Goal: Task Accomplishment & Management: Manage account settings

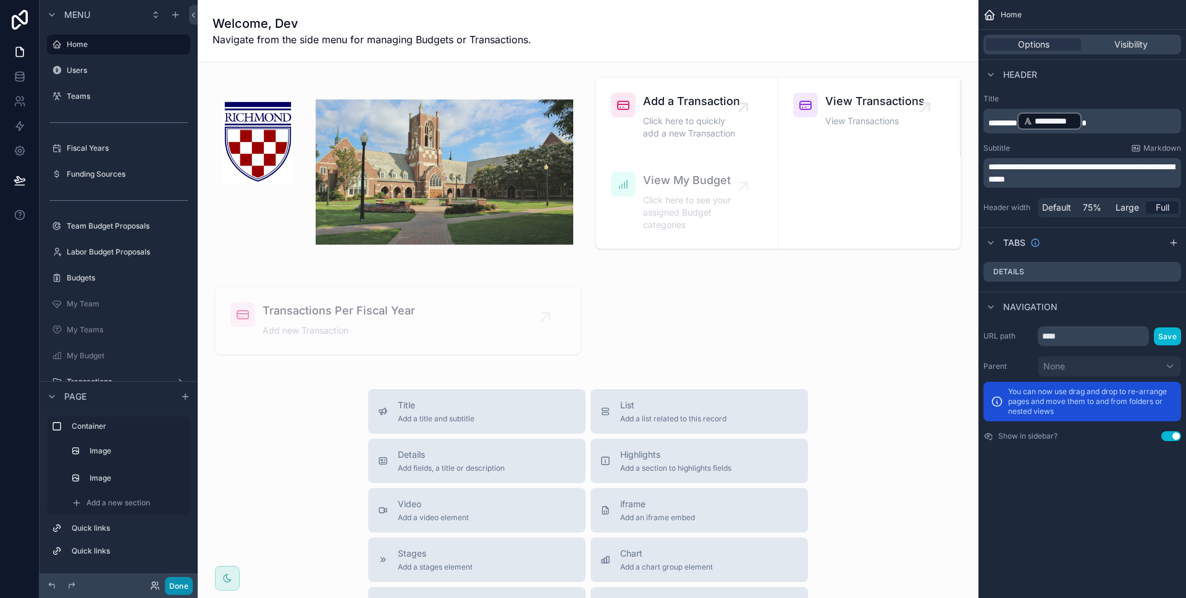
click at [189, 582] on button "Done" at bounding box center [179, 586] width 28 height 18
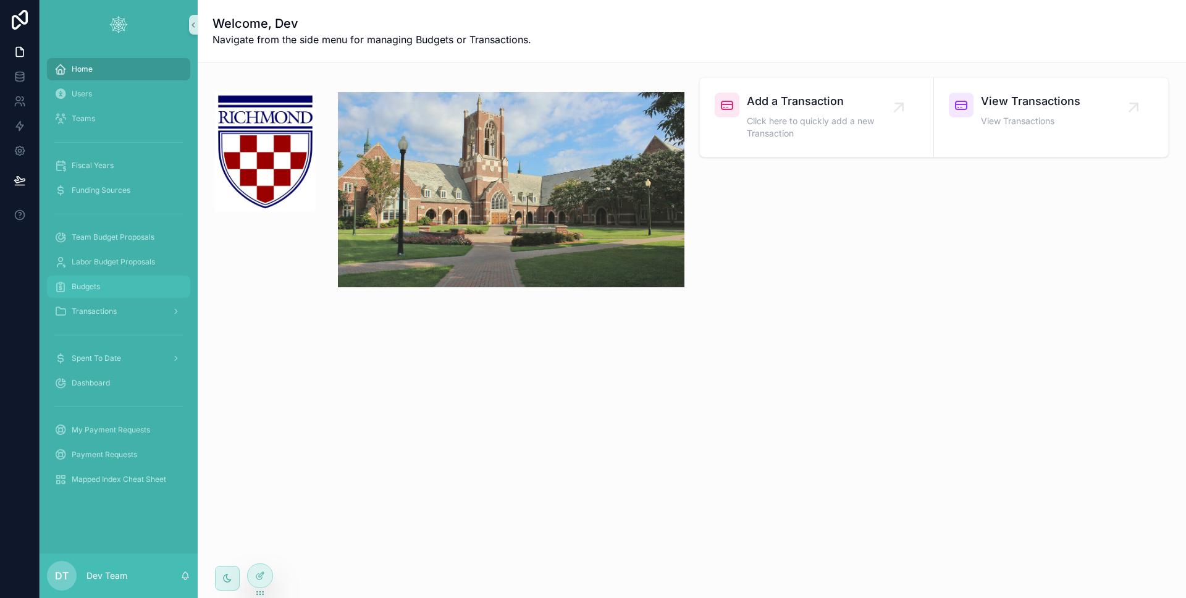
click at [121, 294] on div "Budgets" at bounding box center [118, 287] width 129 height 20
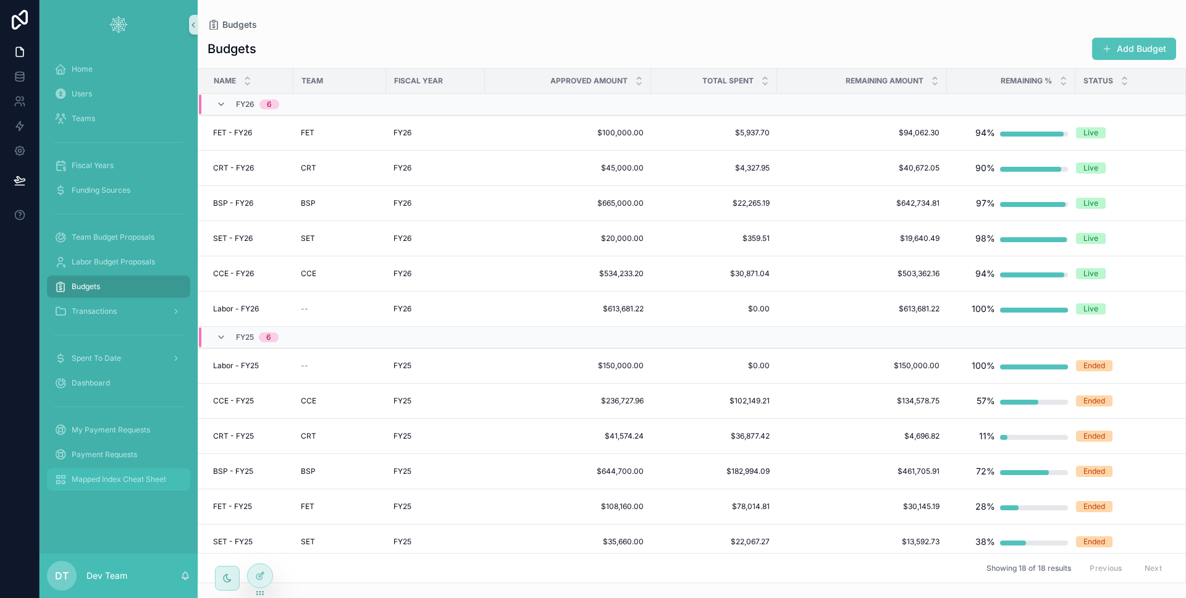
click at [112, 476] on span "Mapped Index Cheat Sheet" at bounding box center [119, 480] width 95 height 10
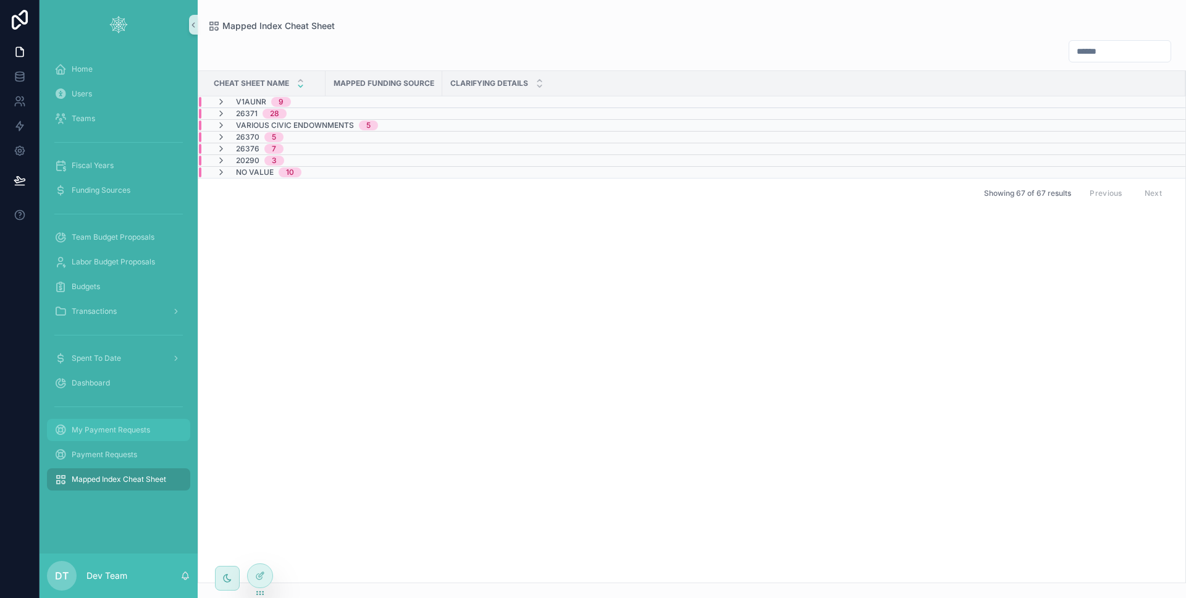
click at [154, 428] on div "My Payment Requests" at bounding box center [118, 430] width 129 height 20
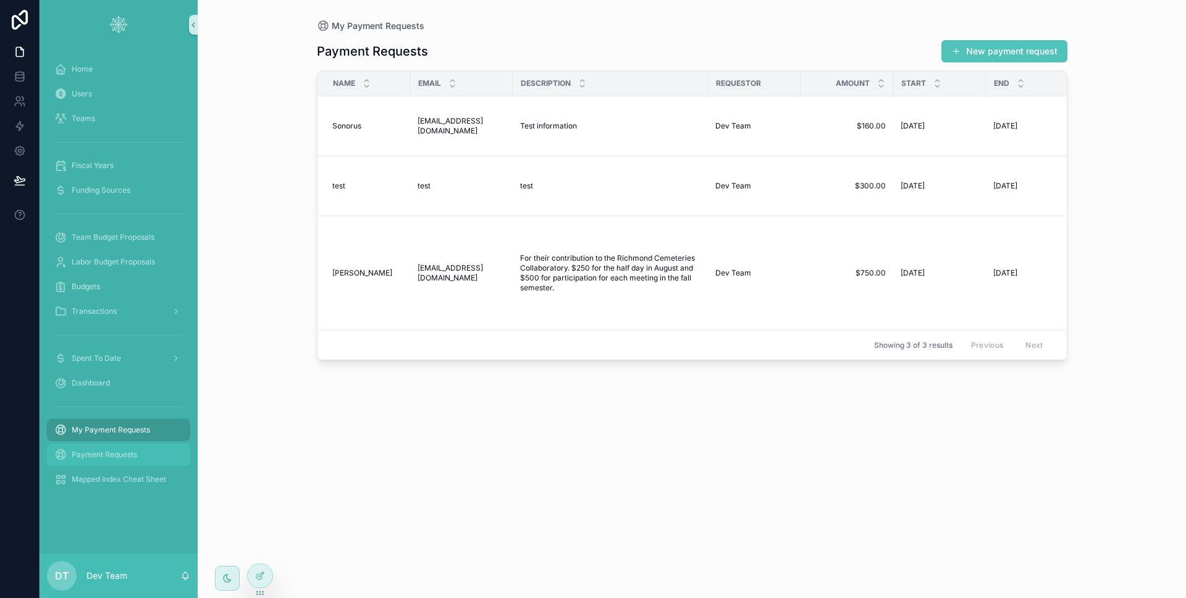
click at [126, 454] on span "Payment Requests" at bounding box center [105, 455] width 66 height 10
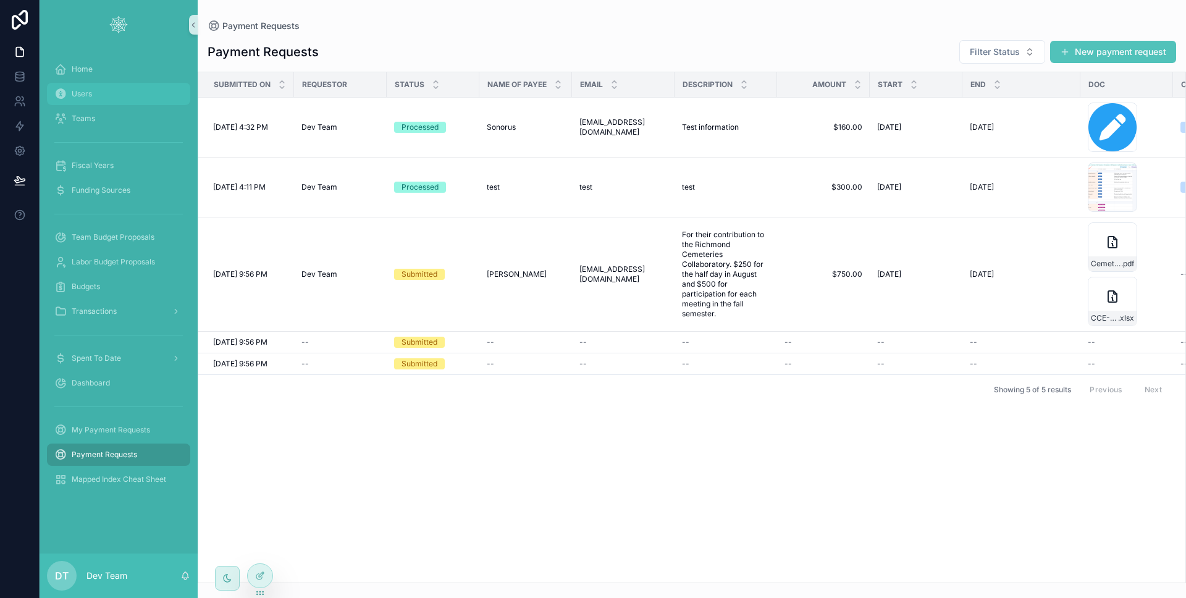
click at [125, 101] on div "Users" at bounding box center [118, 94] width 129 height 20
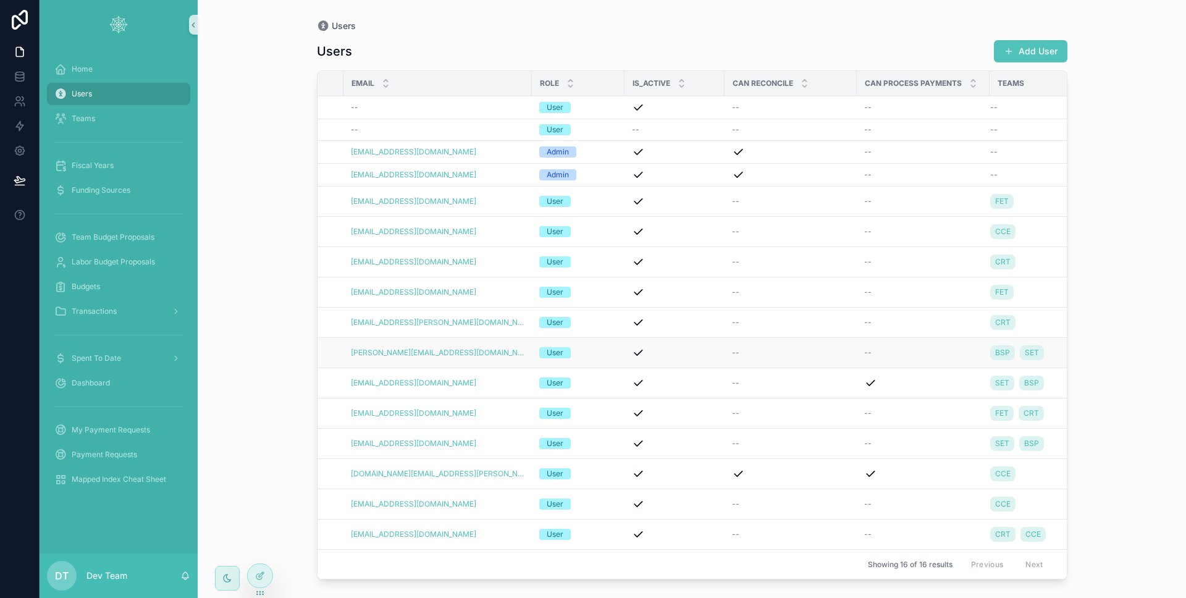
scroll to position [6, 0]
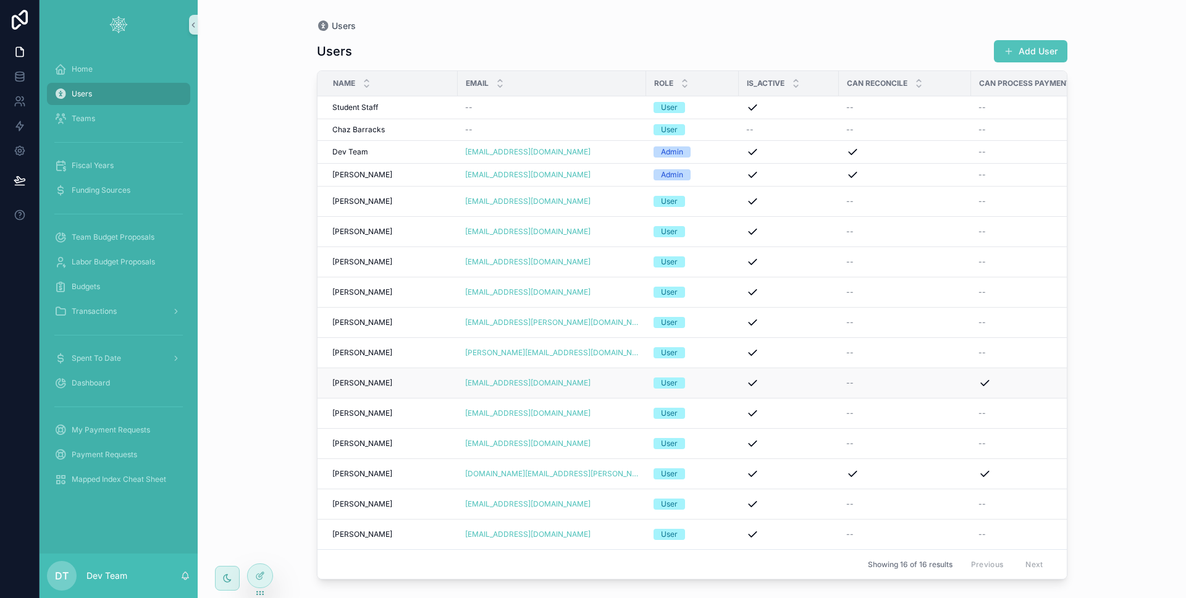
click at [882, 378] on div "--" at bounding box center [905, 383] width 117 height 10
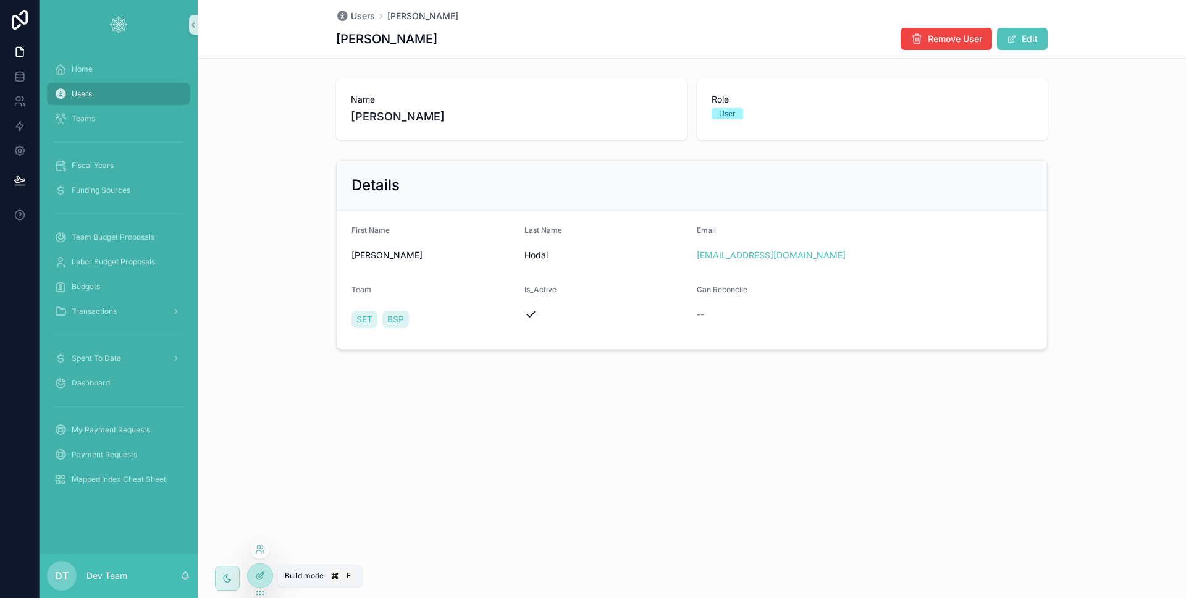
click at [255, 567] on div at bounding box center [260, 575] width 25 height 23
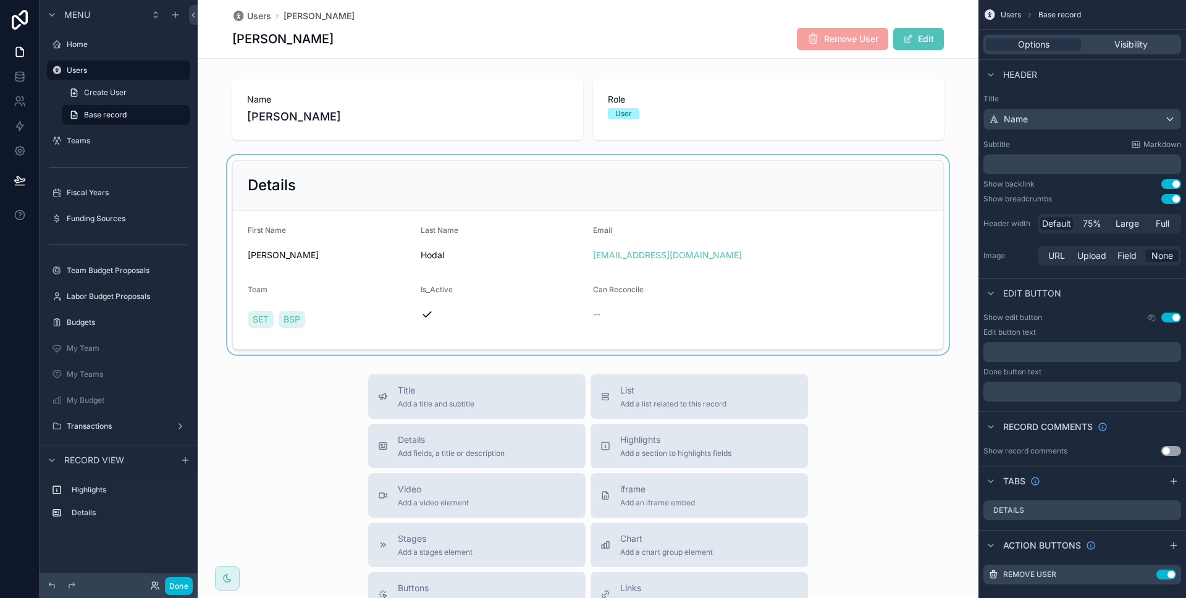
click at [646, 328] on div "scrollable content" at bounding box center [588, 255] width 781 height 200
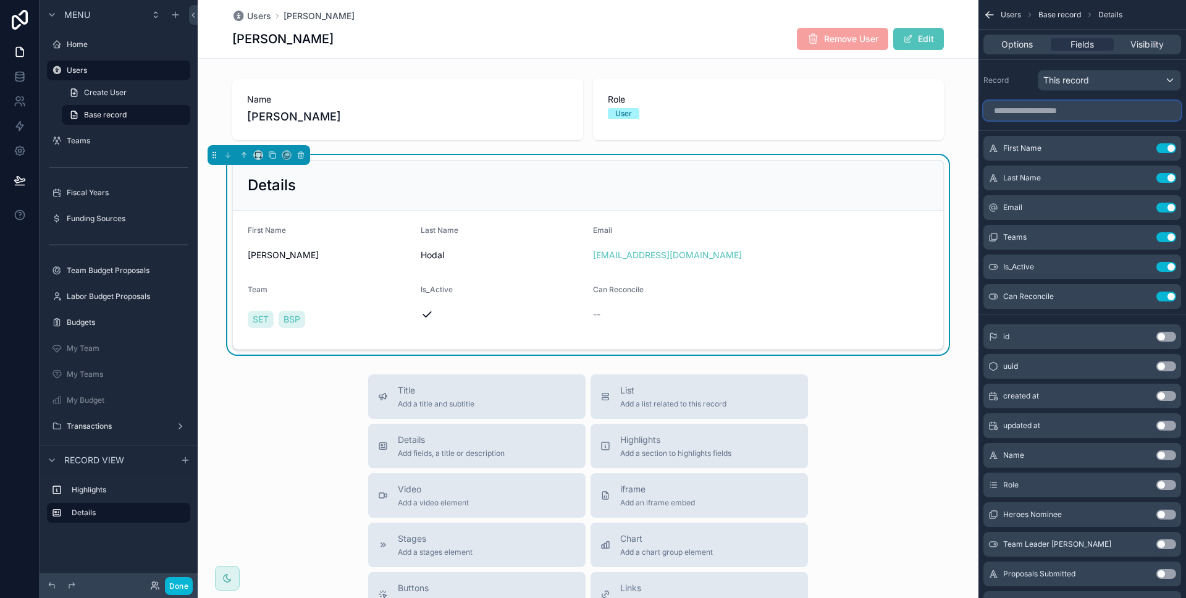
click at [1081, 119] on input "scrollable content" at bounding box center [1083, 111] width 198 height 20
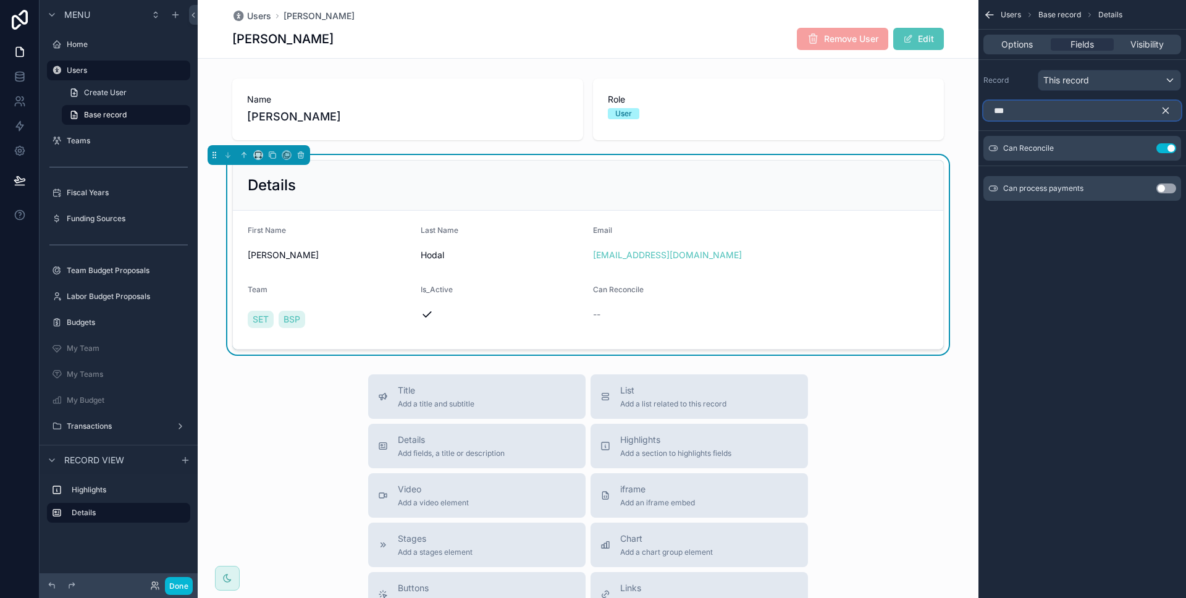
type input "***"
click at [1162, 192] on button "Use setting" at bounding box center [1167, 189] width 20 height 10
drag, startPoint x: 188, startPoint y: 583, endPoint x: 186, endPoint y: 560, distance: 23.6
click at [188, 583] on button "Done" at bounding box center [179, 586] width 28 height 18
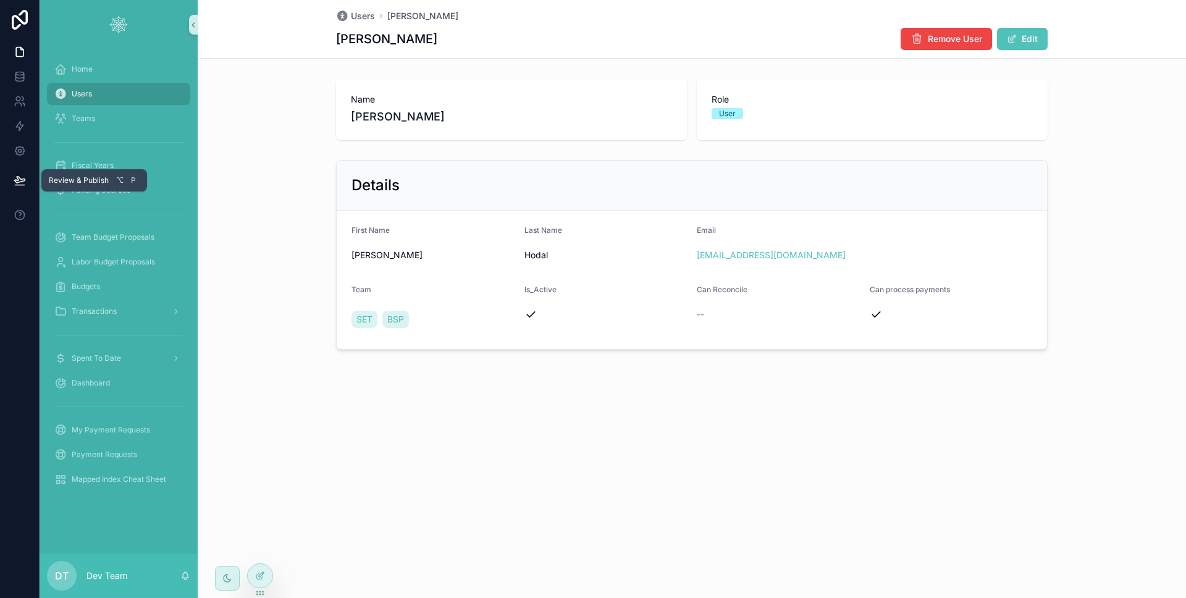
click at [27, 182] on button at bounding box center [19, 180] width 27 height 35
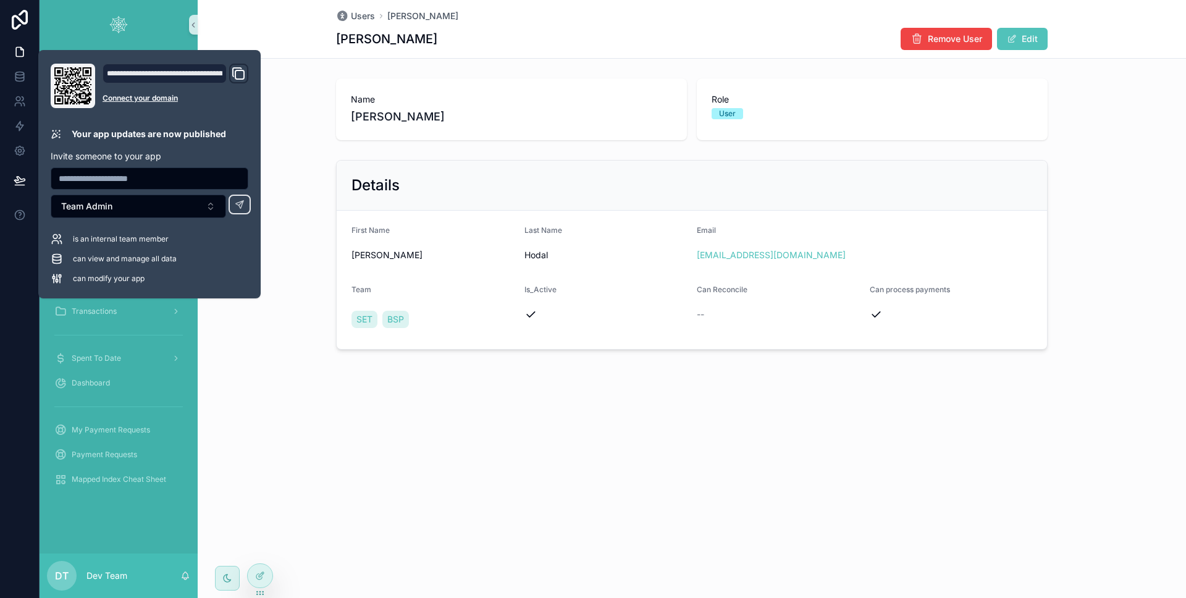
click at [11, 272] on div at bounding box center [20, 299] width 40 height 598
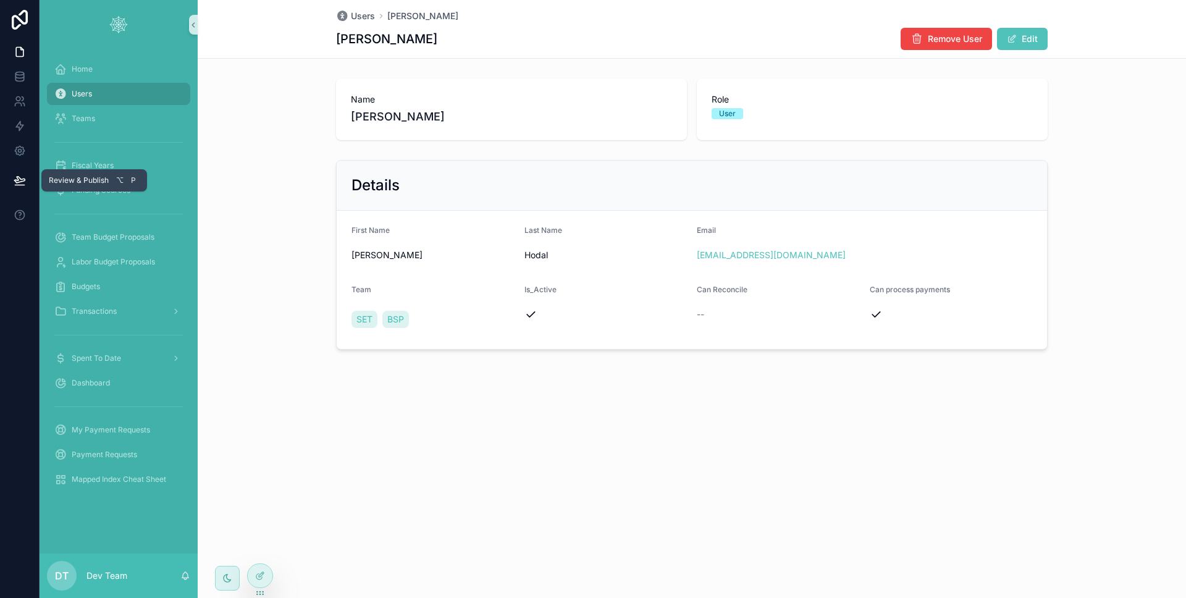
click at [20, 185] on icon at bounding box center [20, 180] width 12 height 12
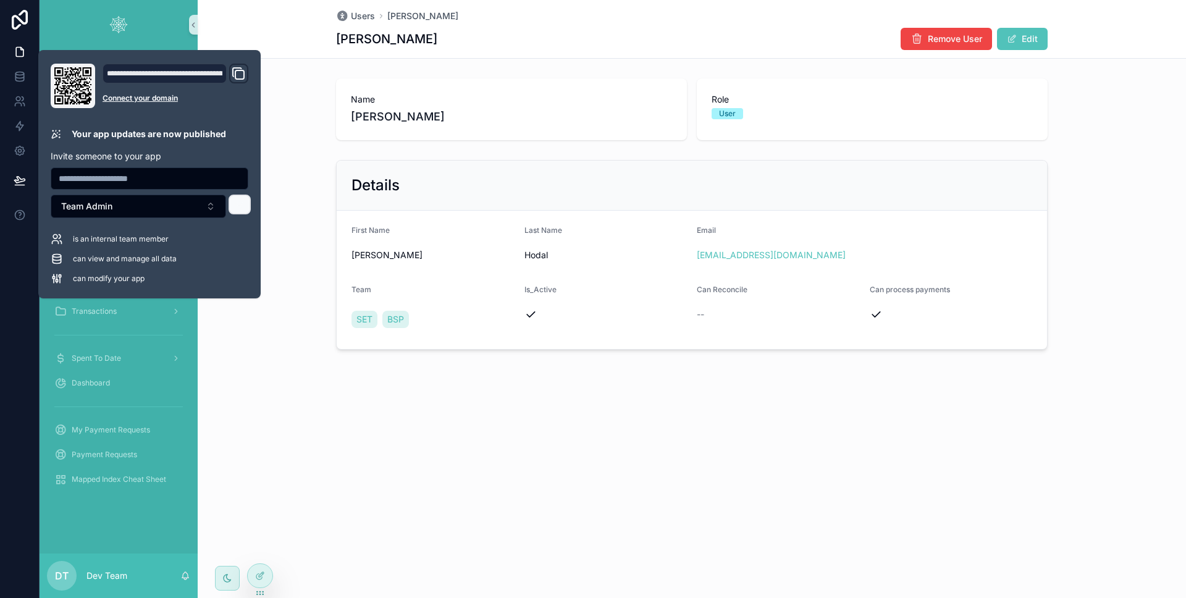
click at [230, 209] on button at bounding box center [240, 205] width 22 height 20
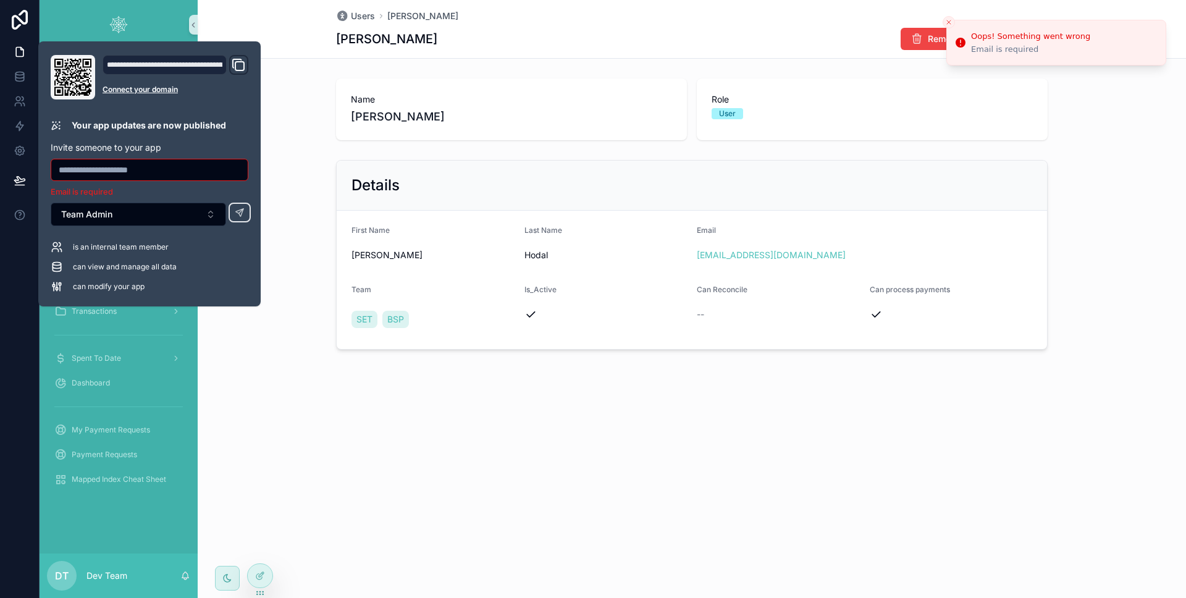
click at [950, 20] on icon "Close toast" at bounding box center [948, 22] width 7 height 7
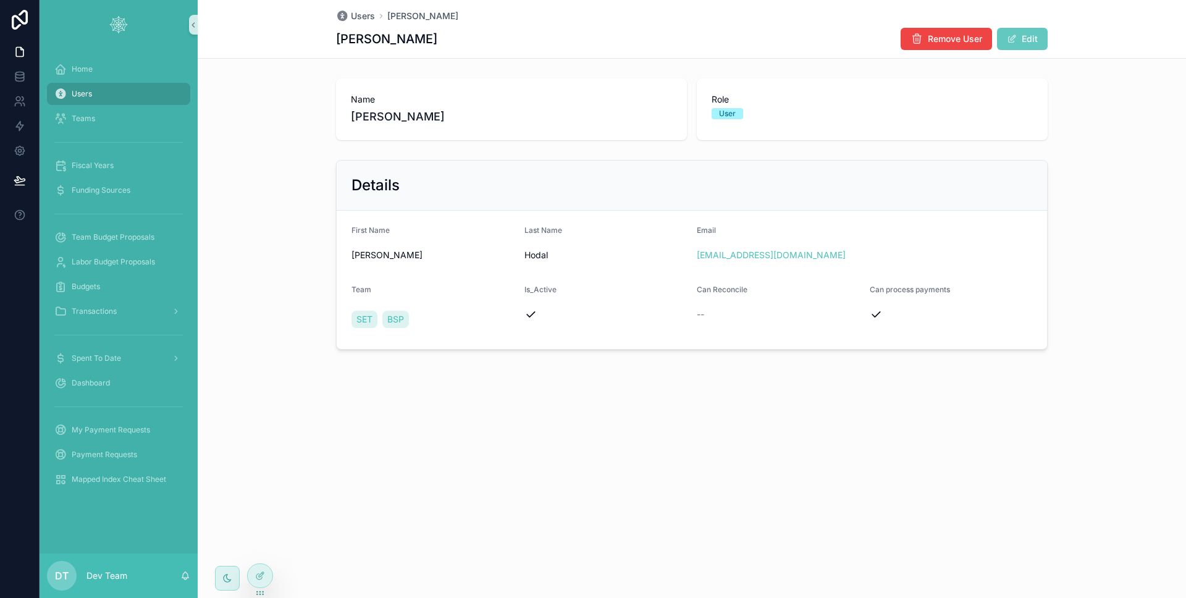
click at [1041, 49] on button "Edit" at bounding box center [1022, 39] width 51 height 22
click at [878, 316] on button "scrollable content" at bounding box center [875, 312] width 10 height 10
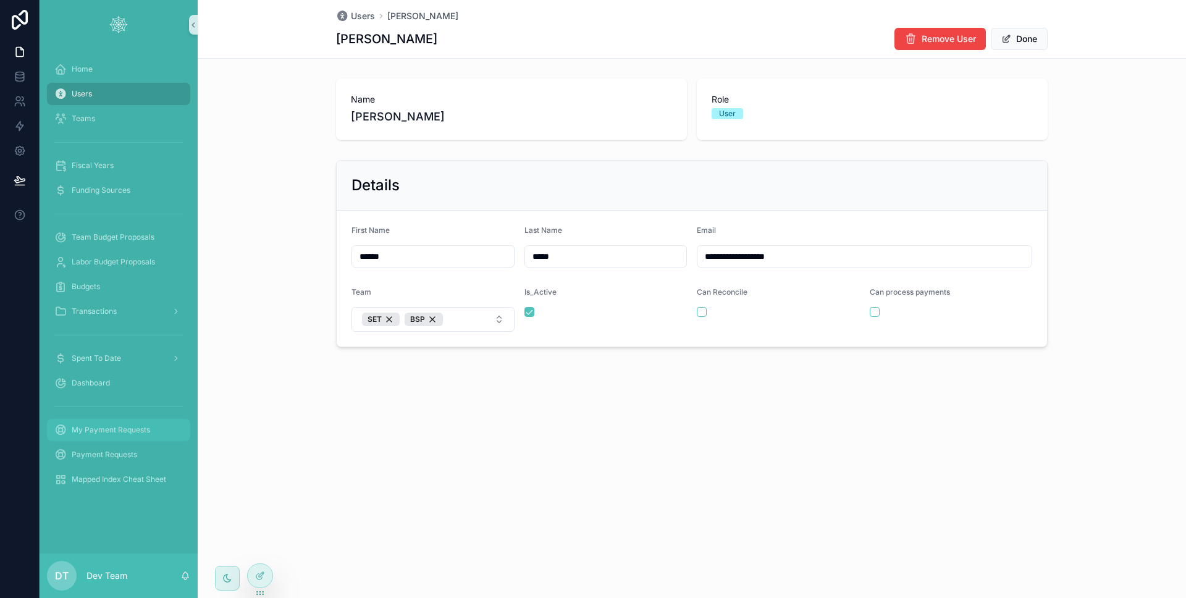
click at [93, 434] on span "My Payment Requests" at bounding box center [111, 430] width 78 height 10
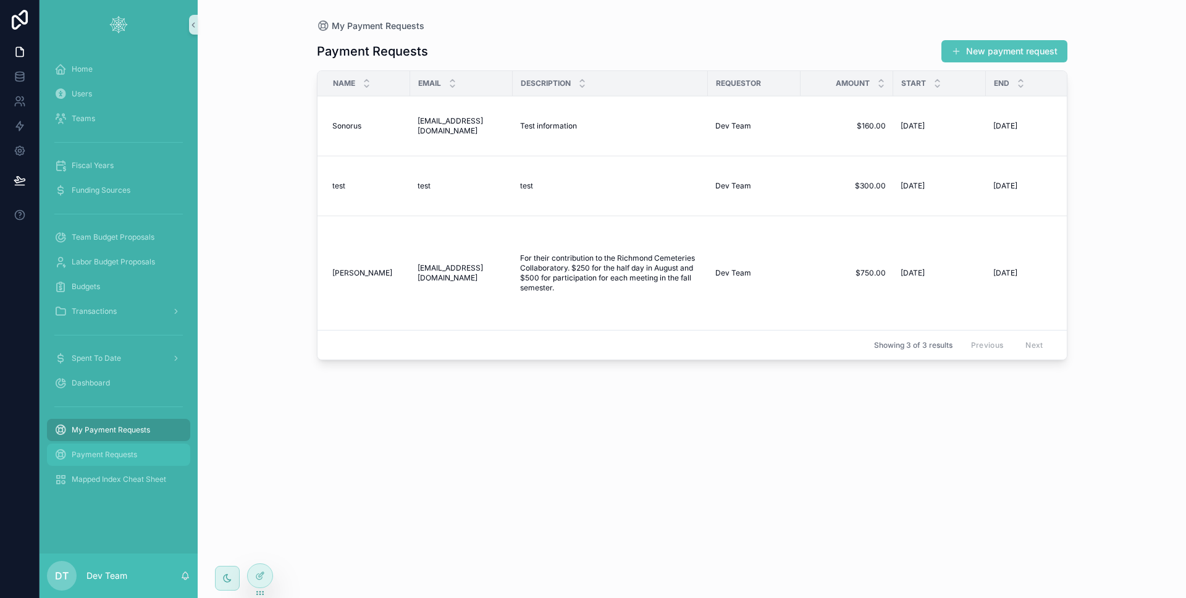
click at [98, 446] on div "Payment Requests" at bounding box center [118, 455] width 129 height 20
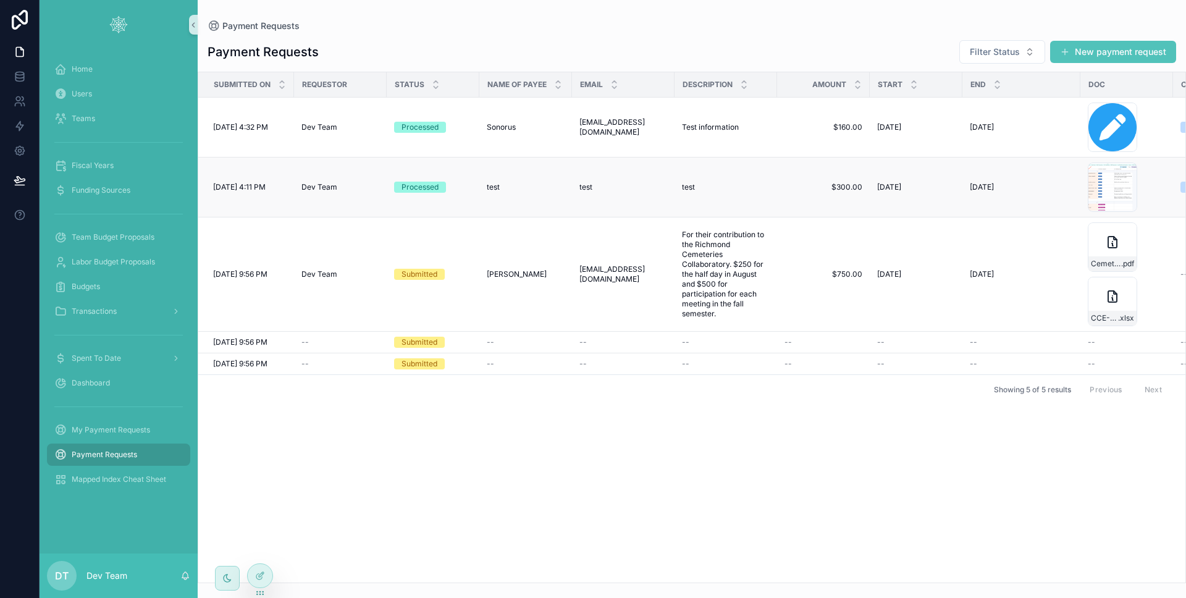
click at [509, 177] on td "test test" at bounding box center [526, 188] width 93 height 60
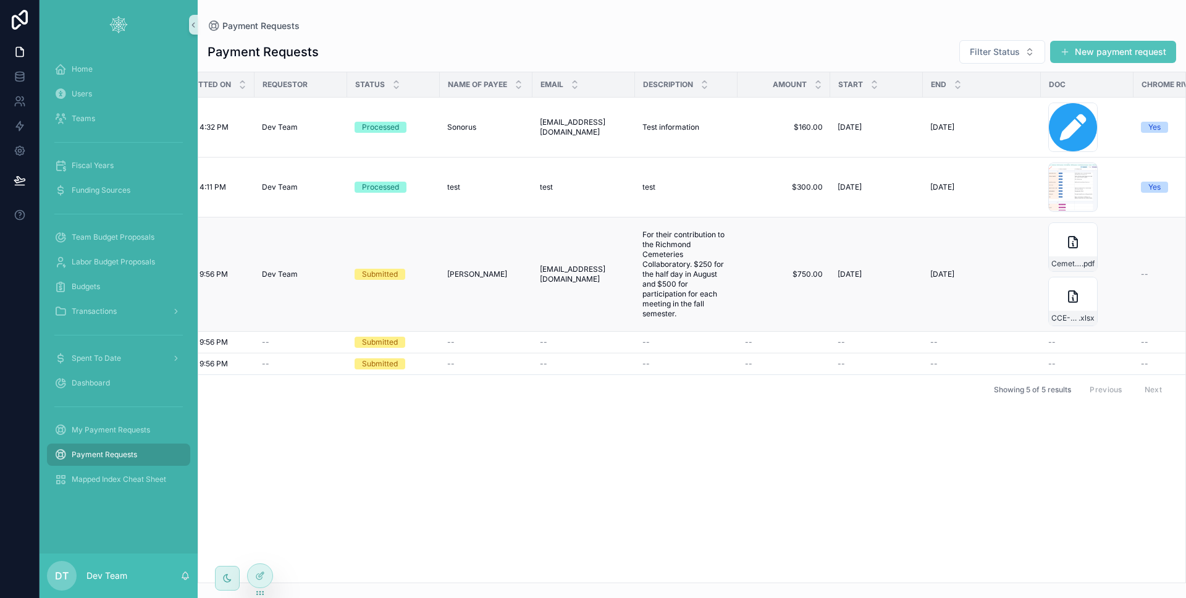
scroll to position [0, 11]
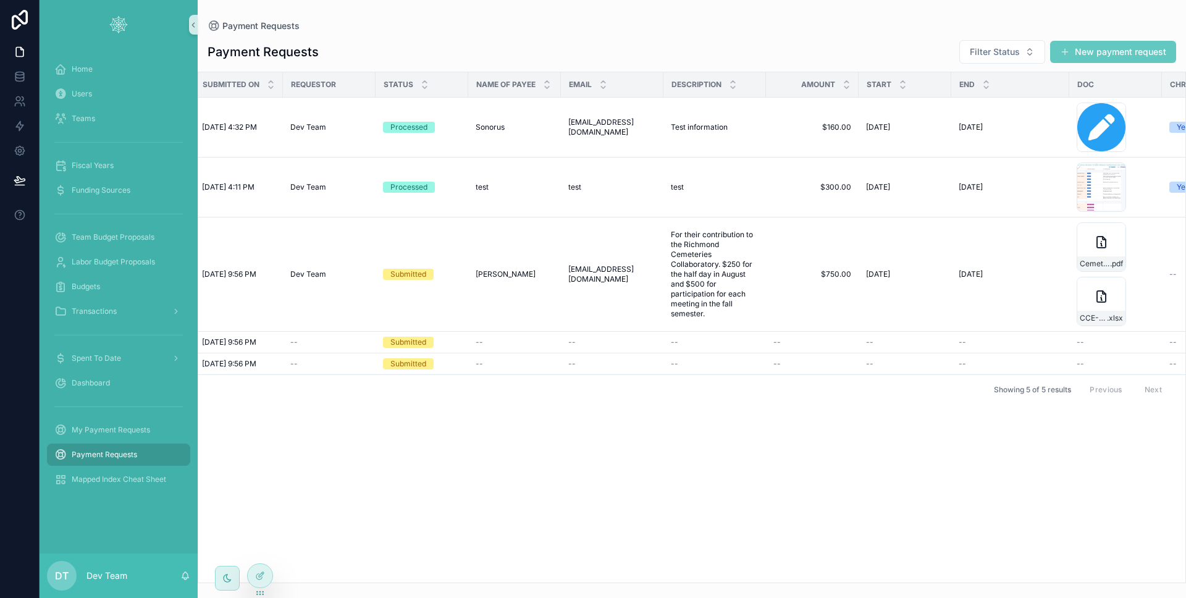
click at [1072, 58] on button "New payment request" at bounding box center [1114, 52] width 126 height 22
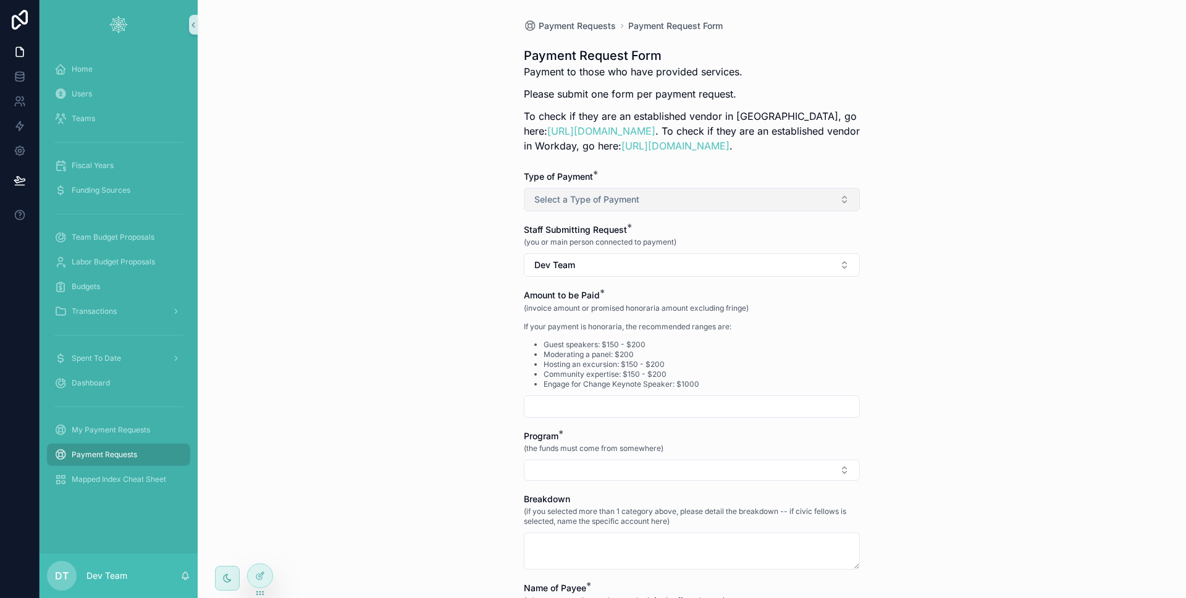
click at [661, 199] on button "Select a Type of Payment" at bounding box center [692, 199] width 336 height 23
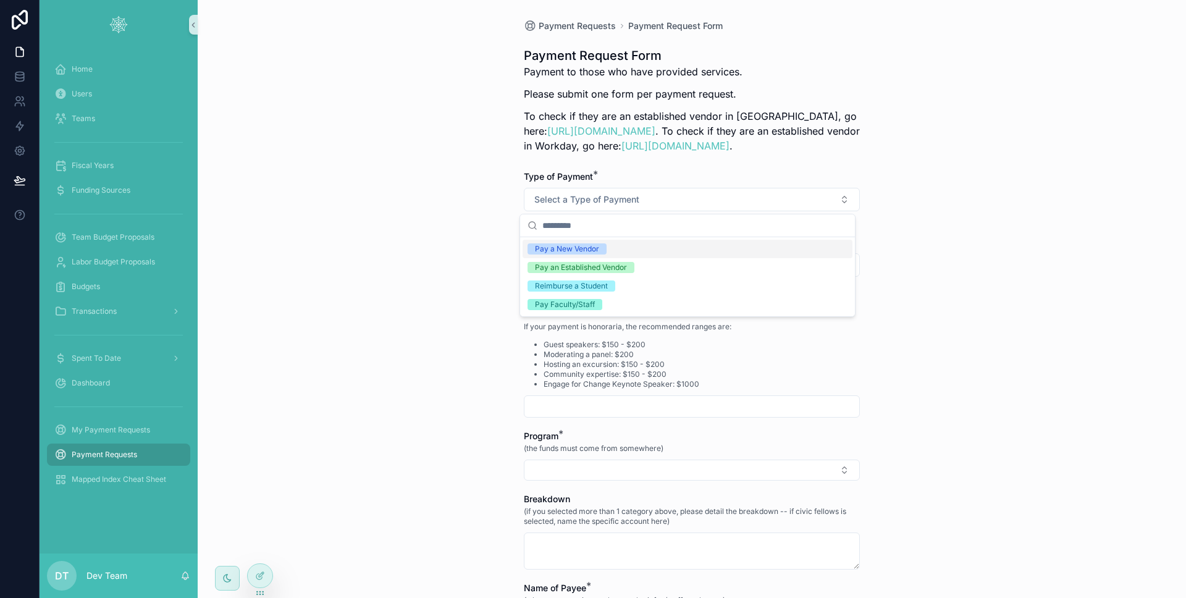
click at [437, 173] on div "Payment Requests Payment Request Form Payment Request Form Payment to those who…" at bounding box center [692, 299] width 989 height 598
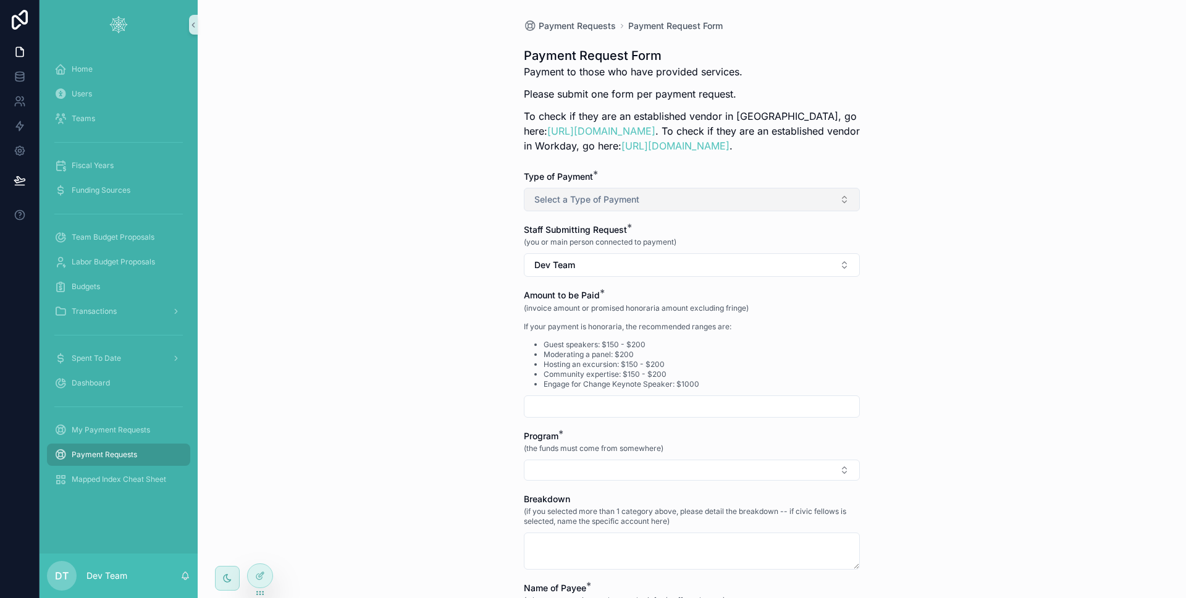
click at [559, 189] on button "Select a Type of Payment" at bounding box center [692, 199] width 336 height 23
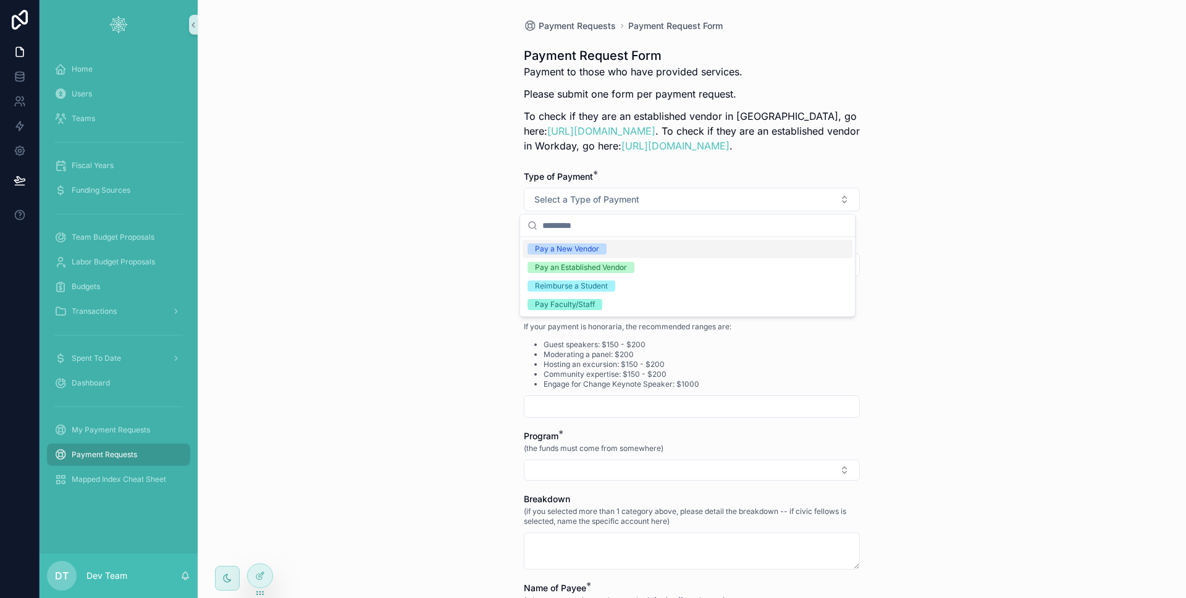
click at [584, 242] on div "Pay a New Vendor" at bounding box center [688, 249] width 330 height 19
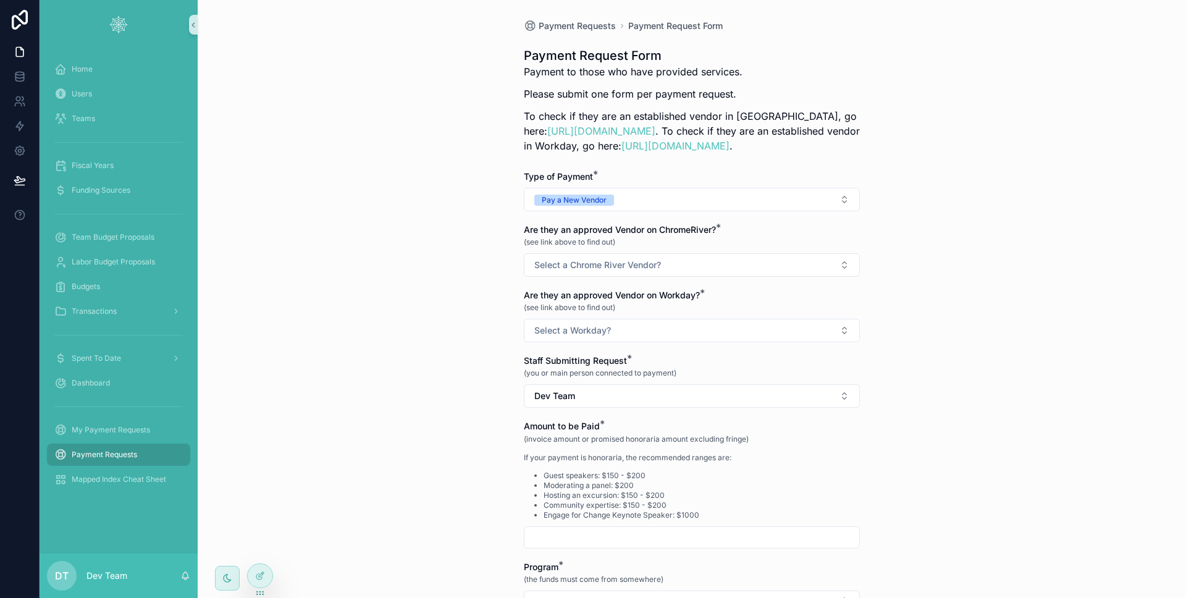
scroll to position [27, 0]
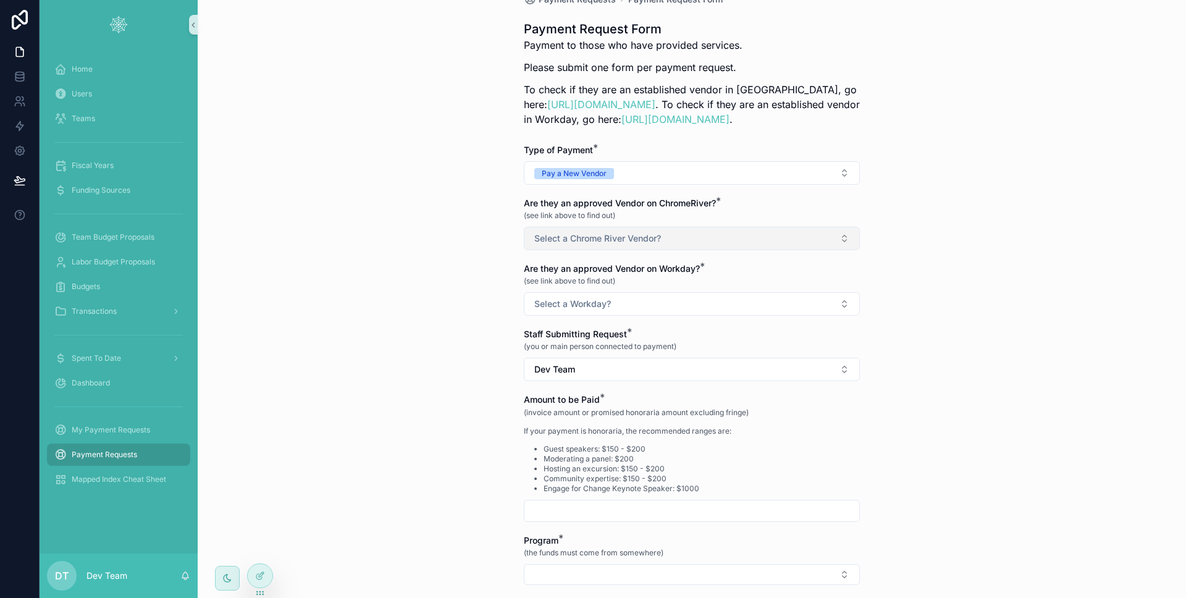
click at [560, 241] on span "Select a Chrome River Vendor?" at bounding box center [598, 238] width 127 height 12
click at [559, 283] on div "Yes" at bounding box center [688, 288] width 330 height 19
click at [598, 307] on span "Select a Workday?" at bounding box center [573, 304] width 77 height 12
click at [550, 357] on span "Yes" at bounding box center [541, 353] width 27 height 11
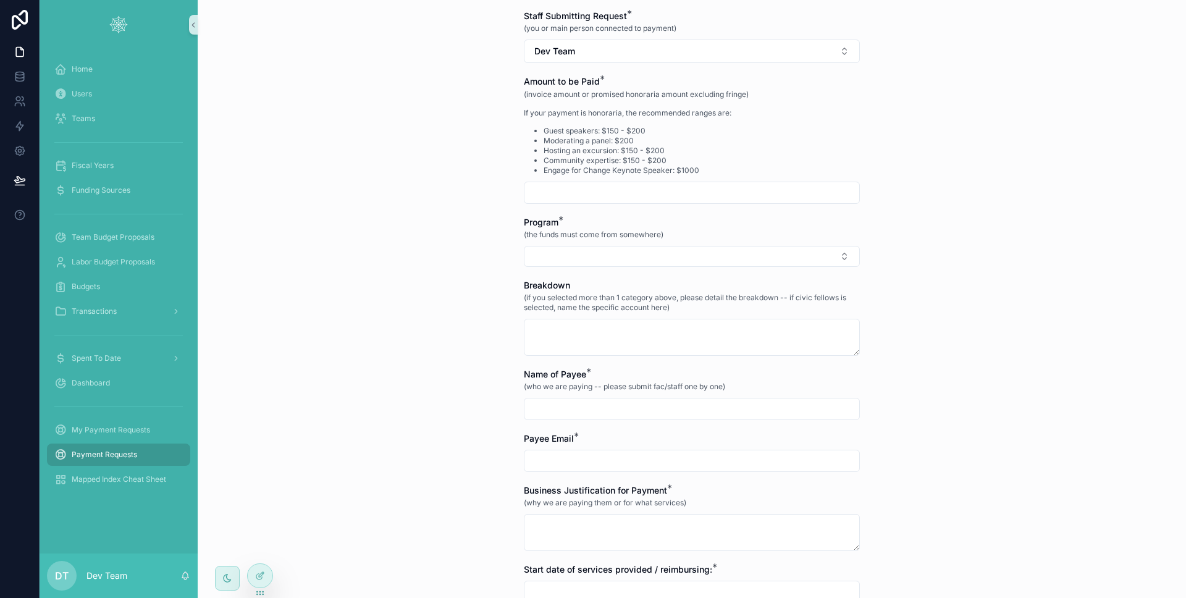
scroll to position [318, 0]
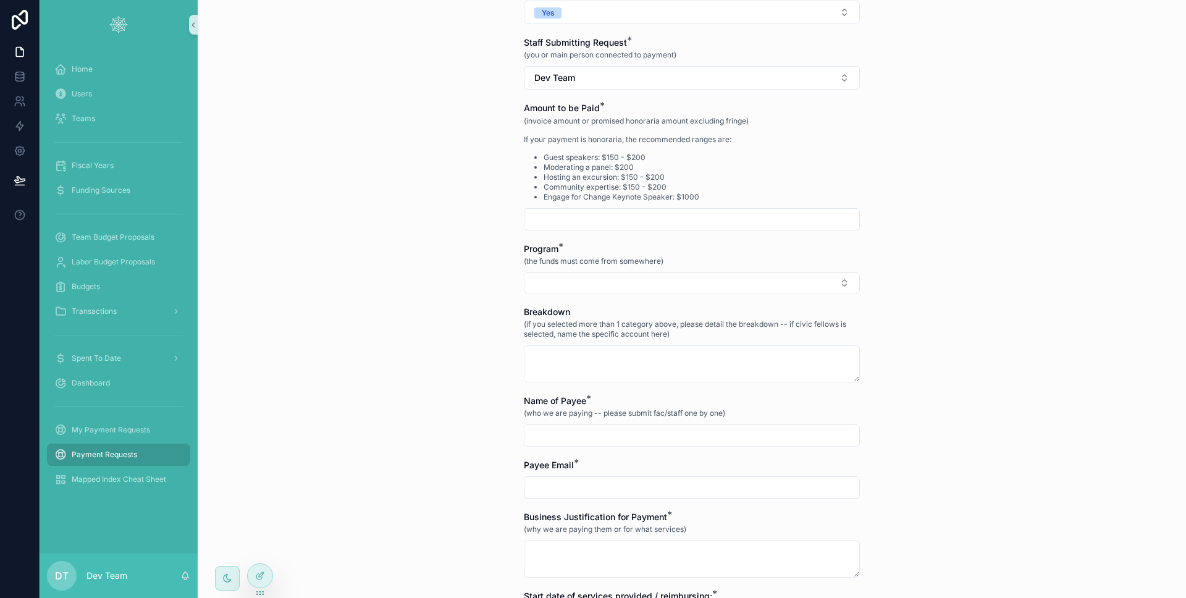
click at [574, 220] on input "scrollable content" at bounding box center [692, 219] width 335 height 17
type input "*******"
click at [577, 272] on div "Program * (the funds must come from somewhere)" at bounding box center [692, 268] width 336 height 51
click at [578, 281] on button "Select Button" at bounding box center [692, 283] width 336 height 21
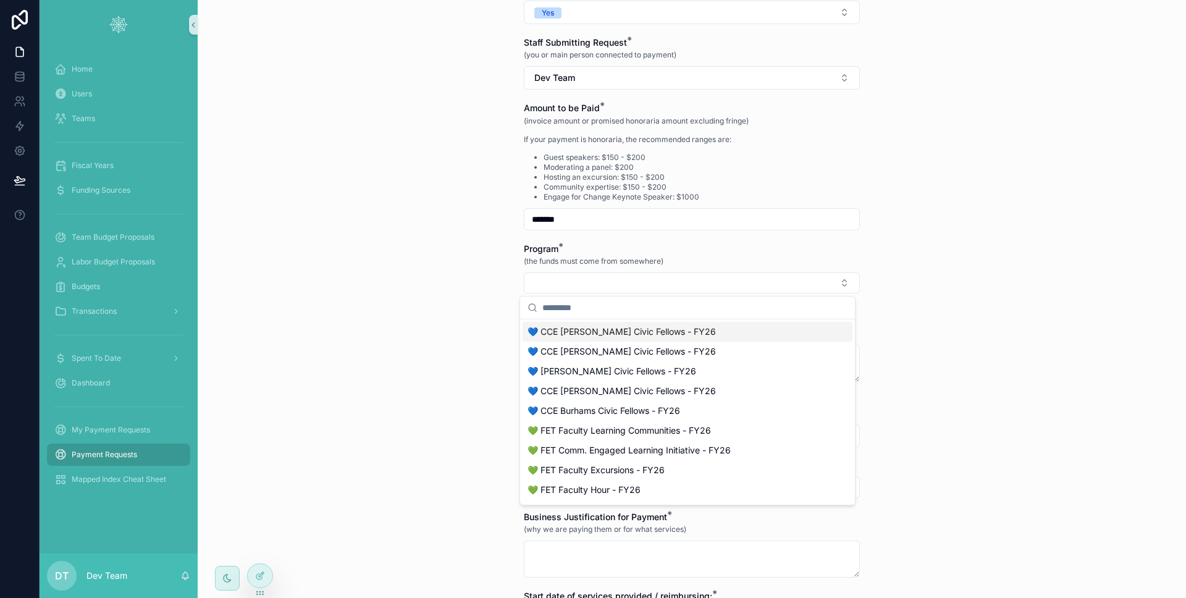
scroll to position [15, 0]
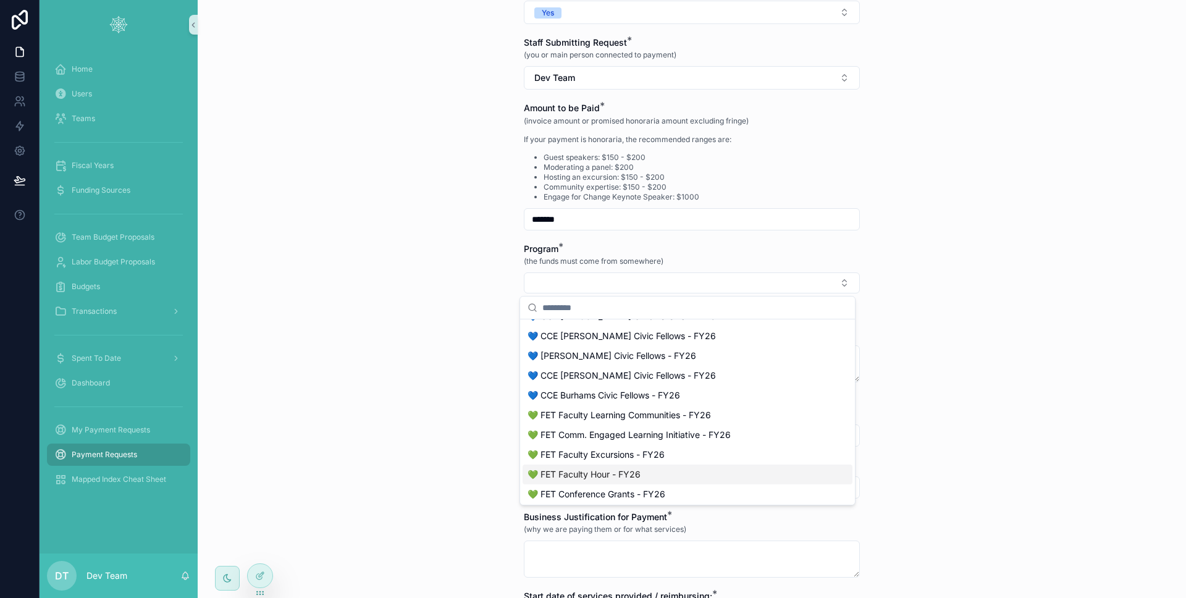
click at [594, 470] on span "💚 FET Faculty Hour - FY26" at bounding box center [584, 474] width 113 height 12
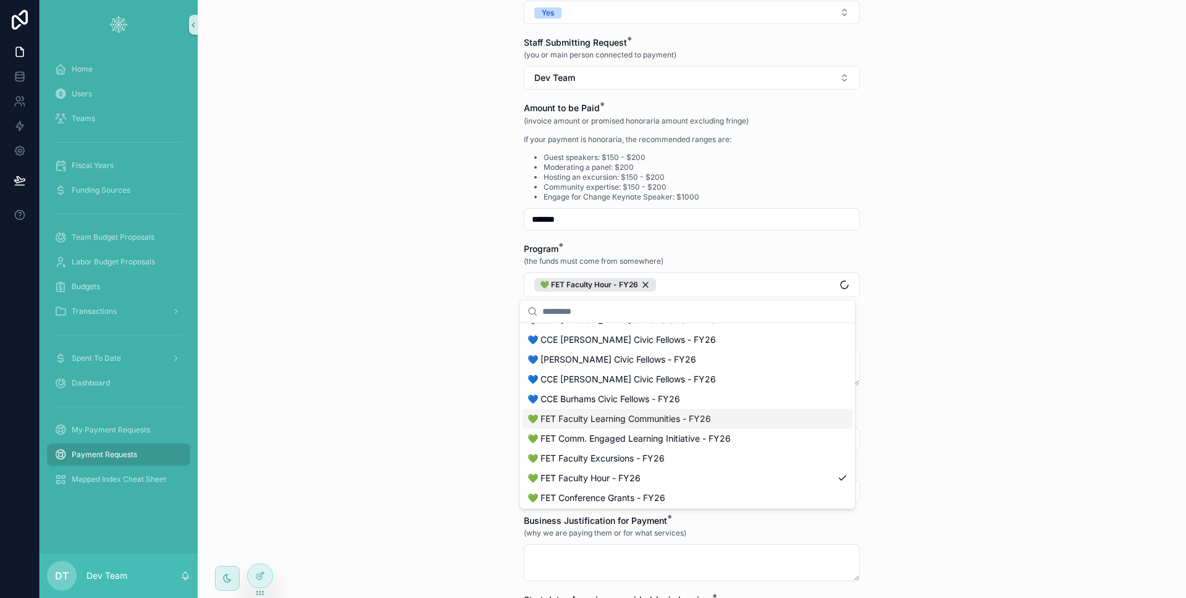
scroll to position [0, 0]
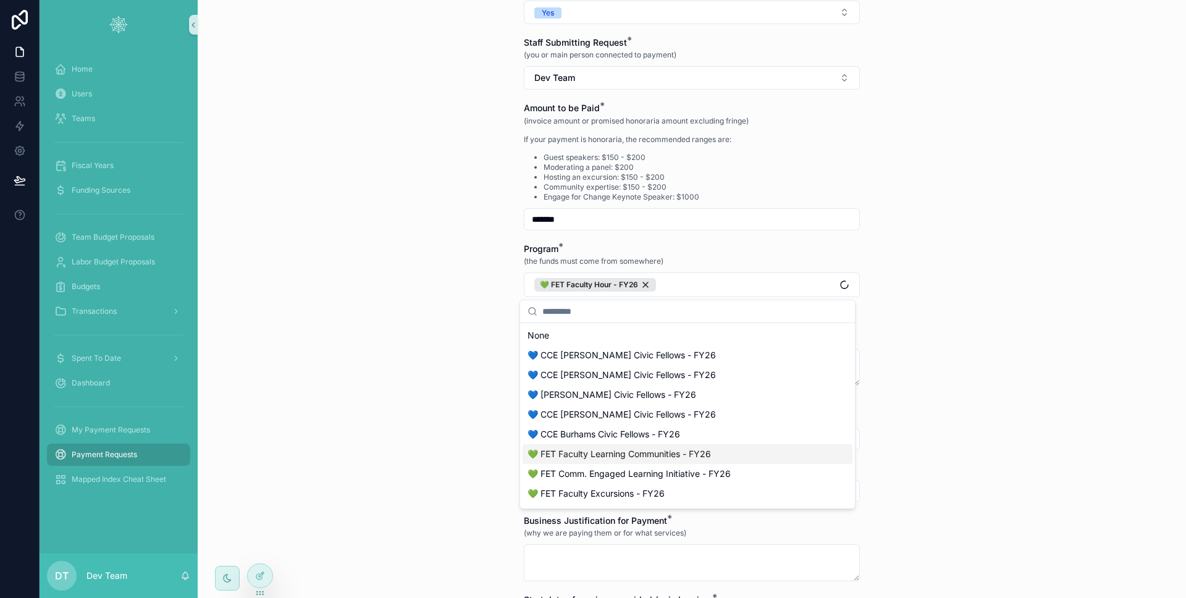
click at [463, 374] on div "Payment Requests Payment Request Form Payment Request Form Payment to those who…" at bounding box center [692, 299] width 989 height 598
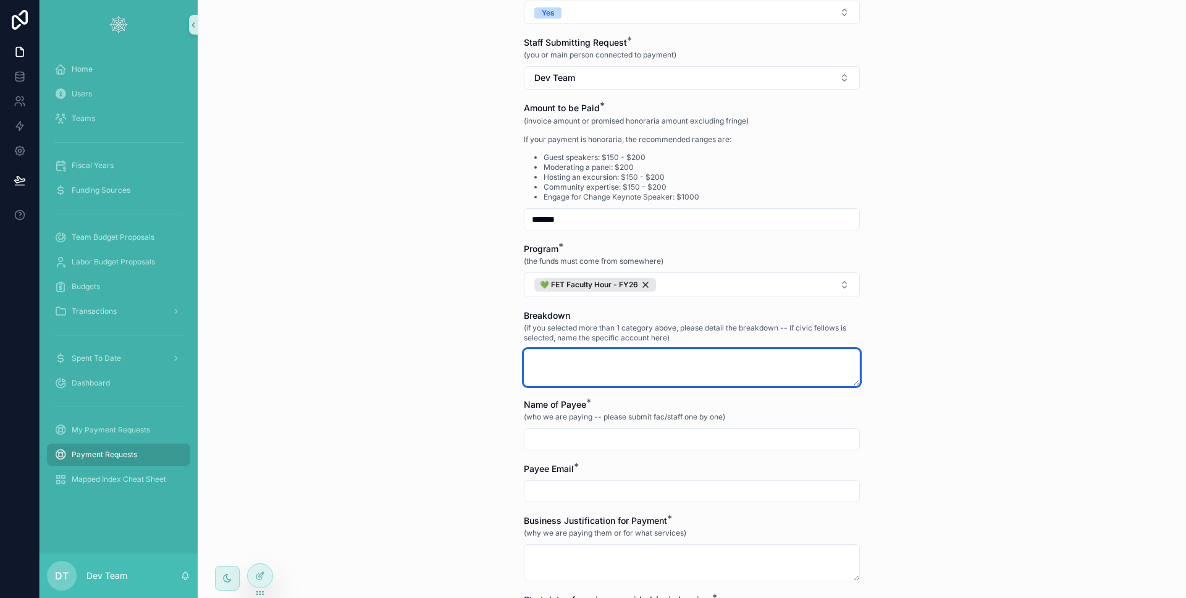
click at [584, 360] on textarea "scrollable content" at bounding box center [692, 367] width 336 height 37
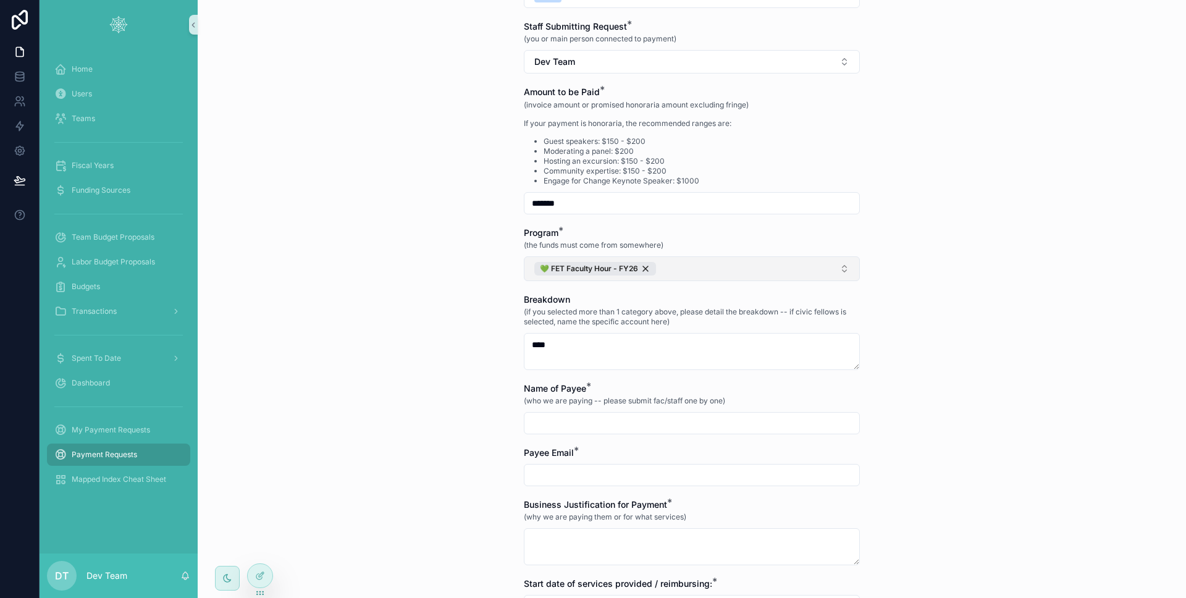
click at [724, 273] on button "💚 FET Faculty Hour - FY26" at bounding box center [692, 268] width 336 height 25
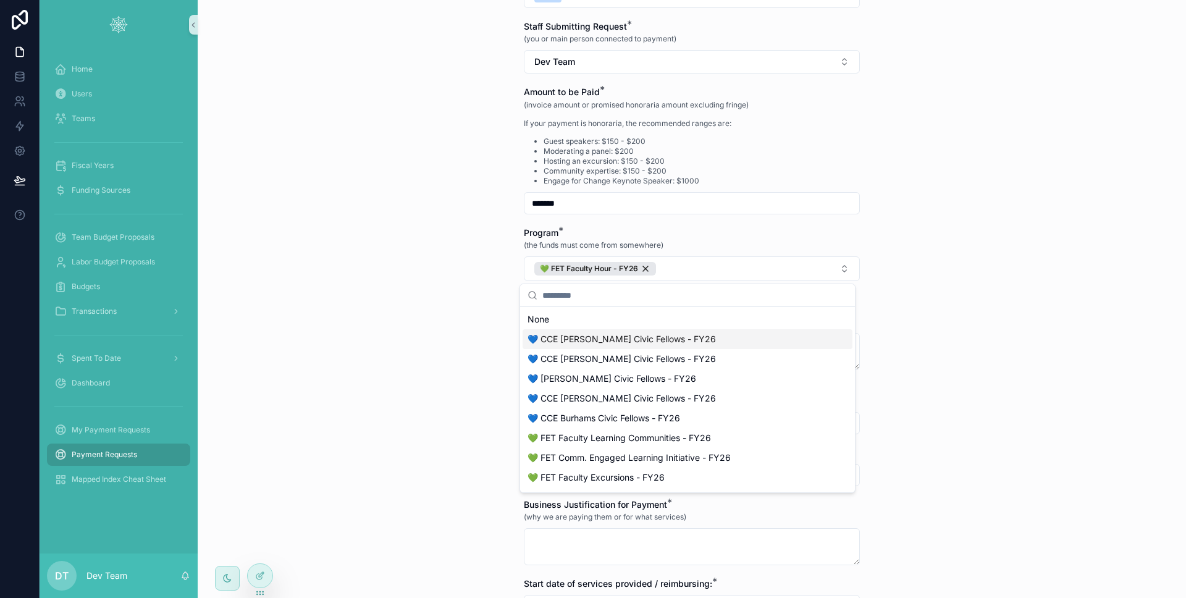
click at [668, 339] on span "💙 CCE [PERSON_NAME] Civic Fellows - FY26" at bounding box center [622, 339] width 188 height 12
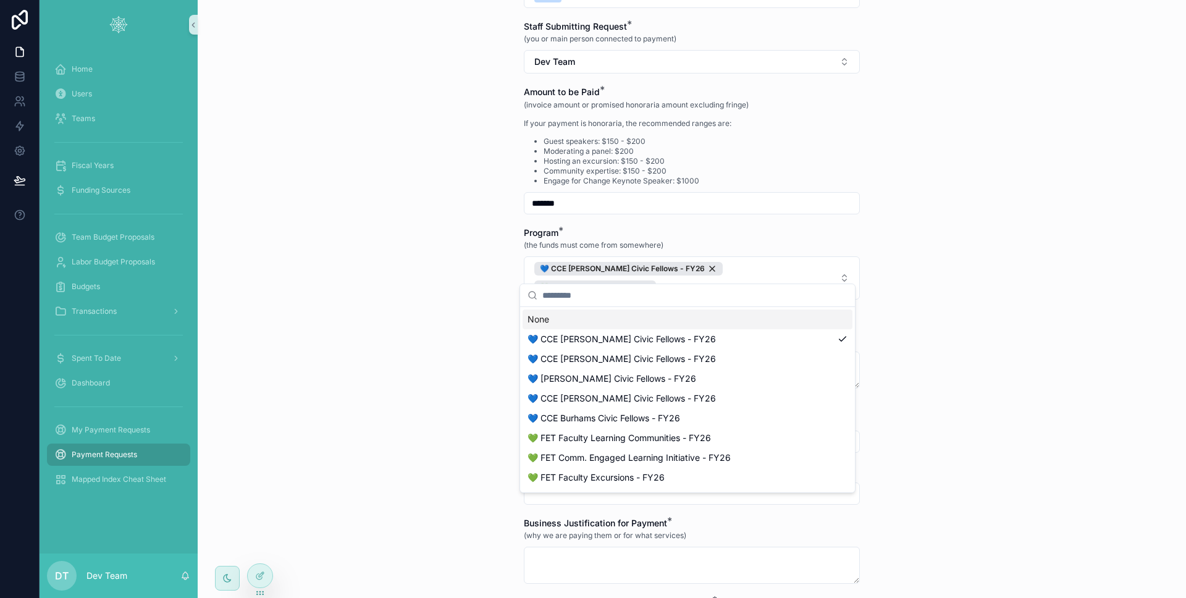
click at [495, 297] on div "Payment Requests Payment Request Form Payment Request Form Payment to those who…" at bounding box center [692, 299] width 989 height 598
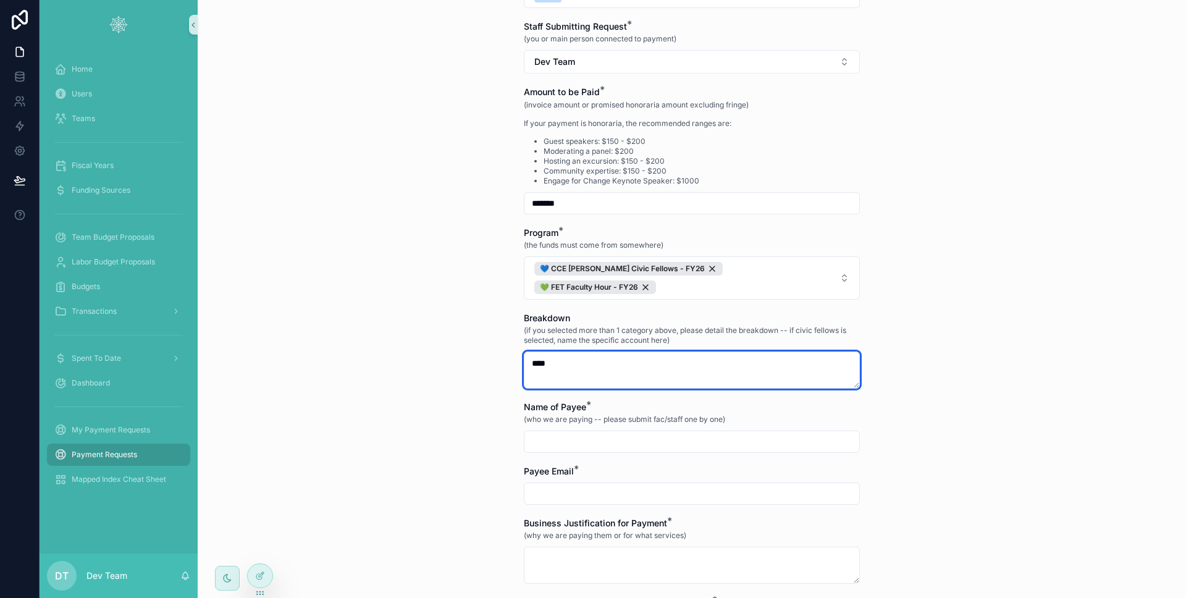
click at [571, 352] on textarea "****" at bounding box center [692, 370] width 336 height 37
drag, startPoint x: 571, startPoint y: 345, endPoint x: 517, endPoint y: 342, distance: 54.4
click at [517, 342] on div "Payment Requests Payment Request Form Payment Request Form Payment to those who…" at bounding box center [692, 326] width 356 height 1321
type textarea "**********"
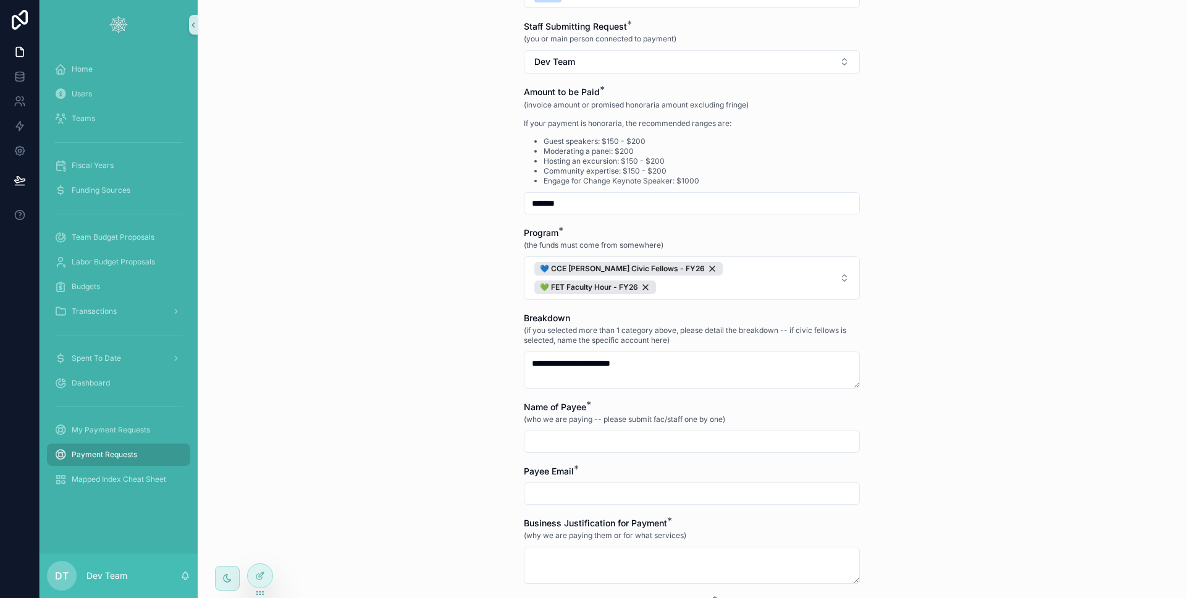
click at [425, 318] on div "Payment Requests Payment Request Form Payment Request Form Payment to those who…" at bounding box center [692, 299] width 989 height 598
click at [619, 433] on input "scrollable content" at bounding box center [692, 441] width 335 height 17
click at [618, 433] on input "scrollable content" at bounding box center [692, 441] width 335 height 17
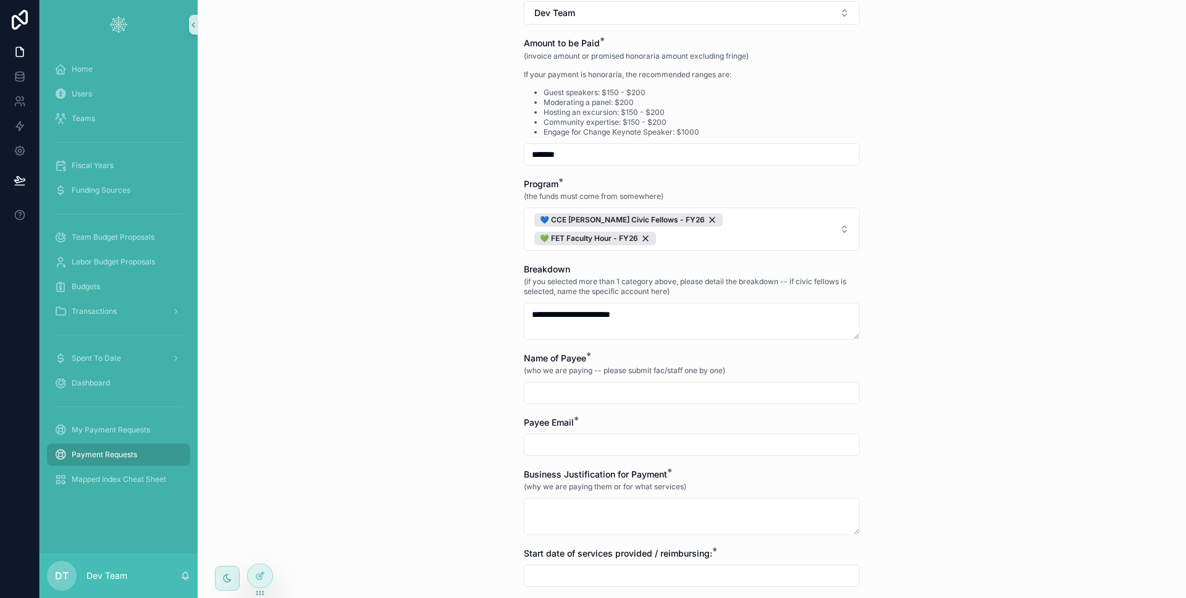
click at [624, 384] on input "scrollable content" at bounding box center [692, 392] width 335 height 17
type input "****"
click at [607, 436] on input "scrollable content" at bounding box center [692, 444] width 335 height 17
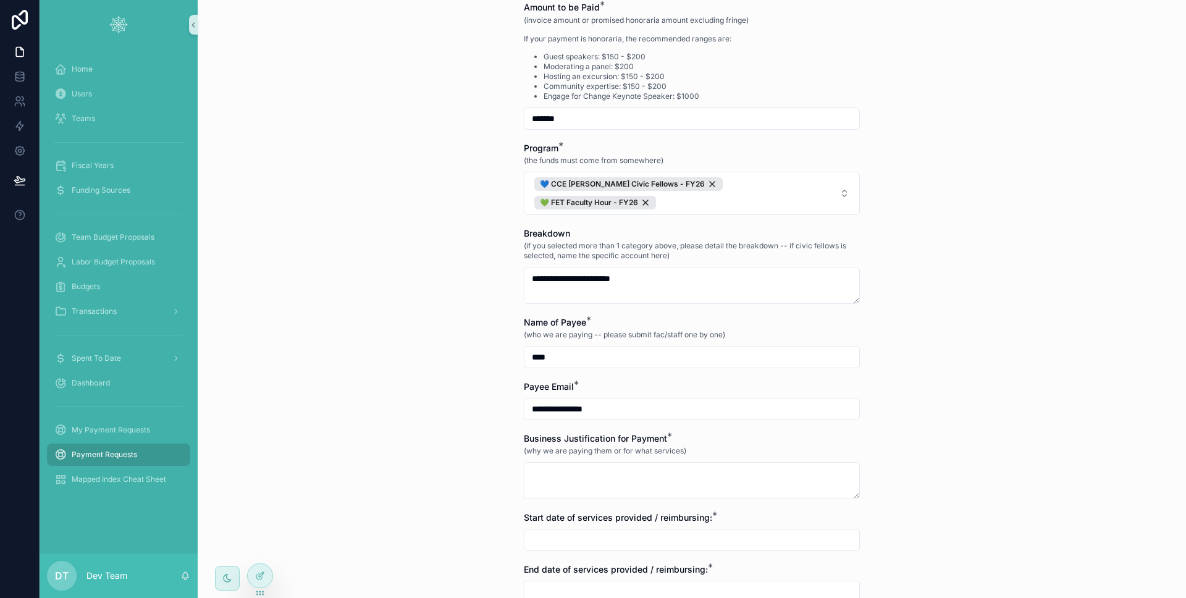
type input "**********"
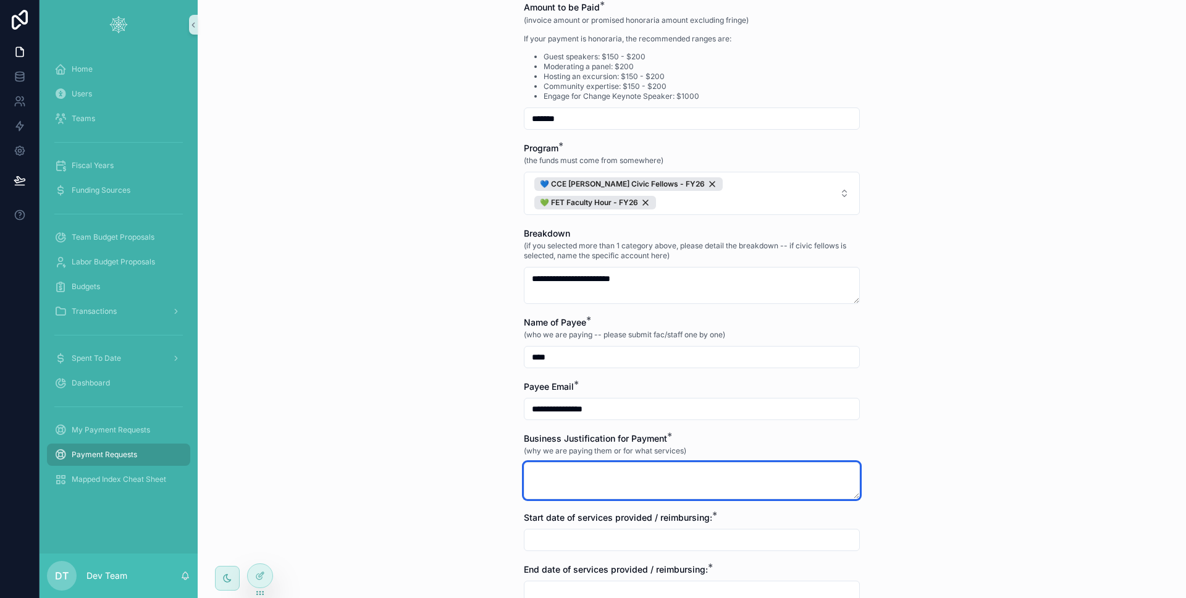
click at [614, 463] on textarea "scrollable content" at bounding box center [692, 480] width 336 height 37
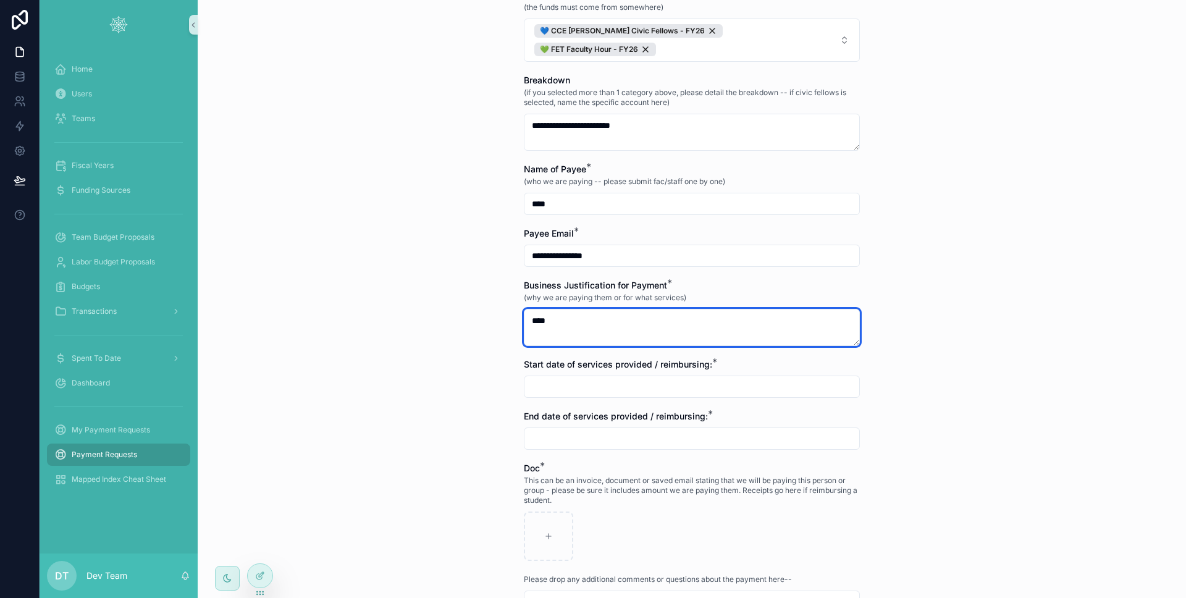
type textarea "****"
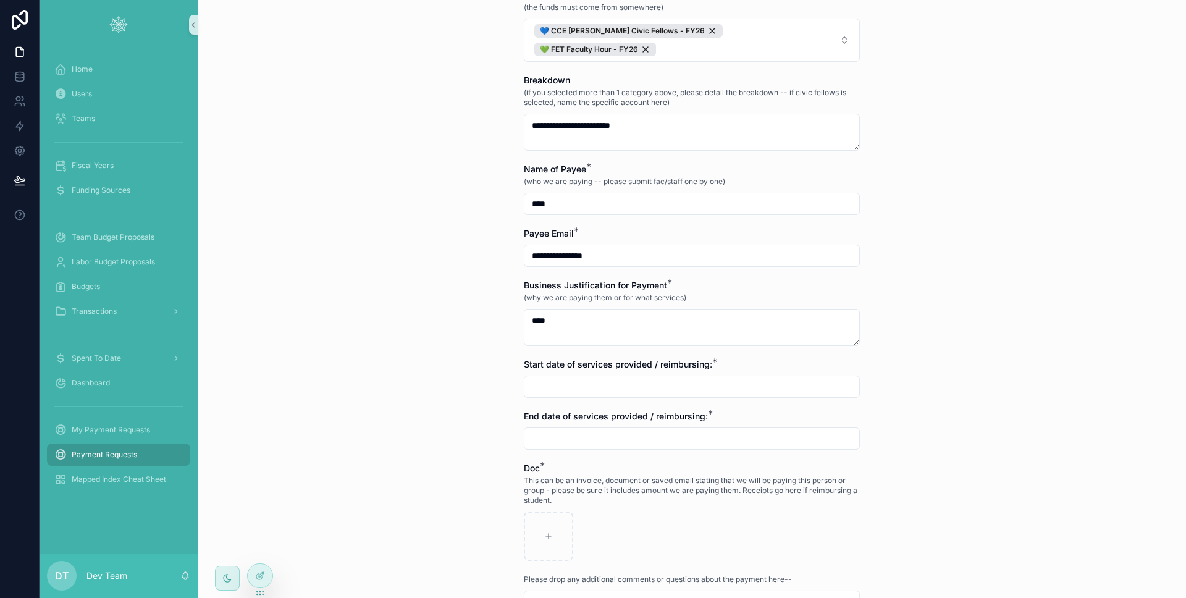
click at [580, 358] on div "Start date of services provided / reimbursing: *" at bounding box center [692, 378] width 336 height 40
click at [582, 378] on input "scrollable content" at bounding box center [692, 386] width 335 height 17
click at [670, 232] on button "2" at bounding box center [665, 229] width 22 height 22
type input "********"
click at [547, 430] on input "scrollable content" at bounding box center [692, 438] width 335 height 17
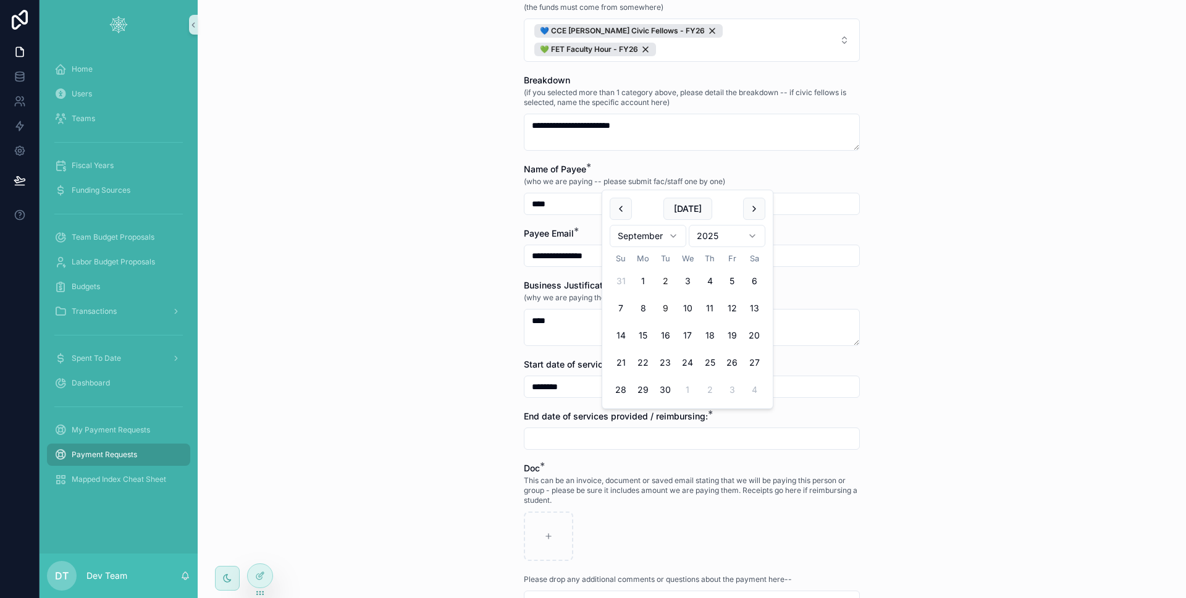
click at [671, 307] on button "9" at bounding box center [665, 308] width 22 height 22
type input "********"
click at [436, 339] on div "Payment Requests Payment Request Form Payment Request Form Payment to those who…" at bounding box center [692, 299] width 989 height 598
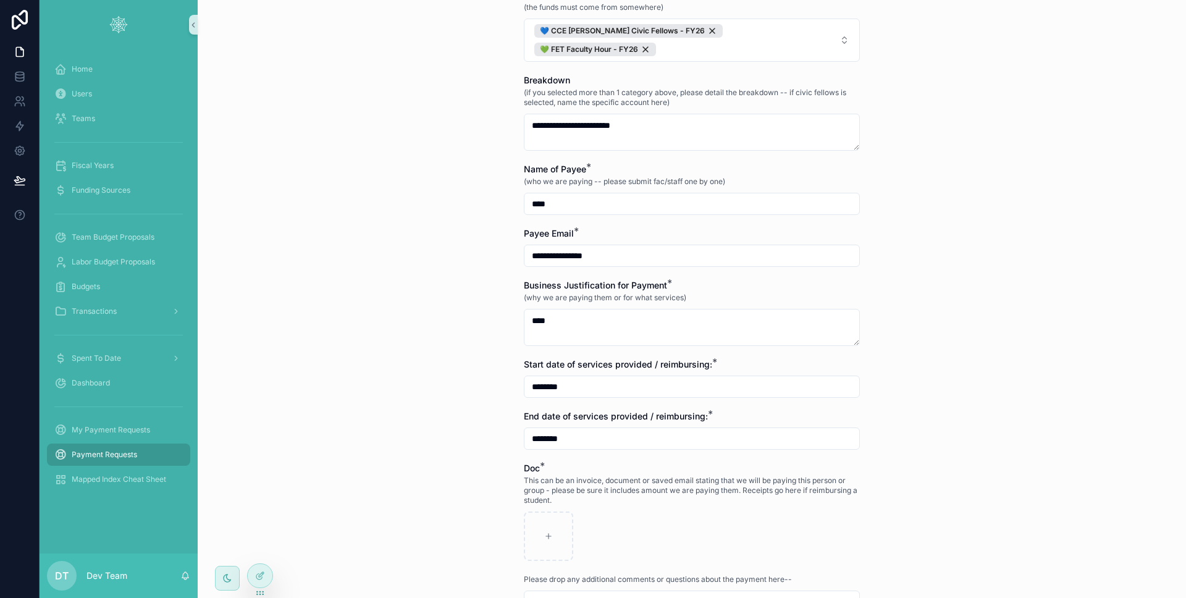
scroll to position [588, 0]
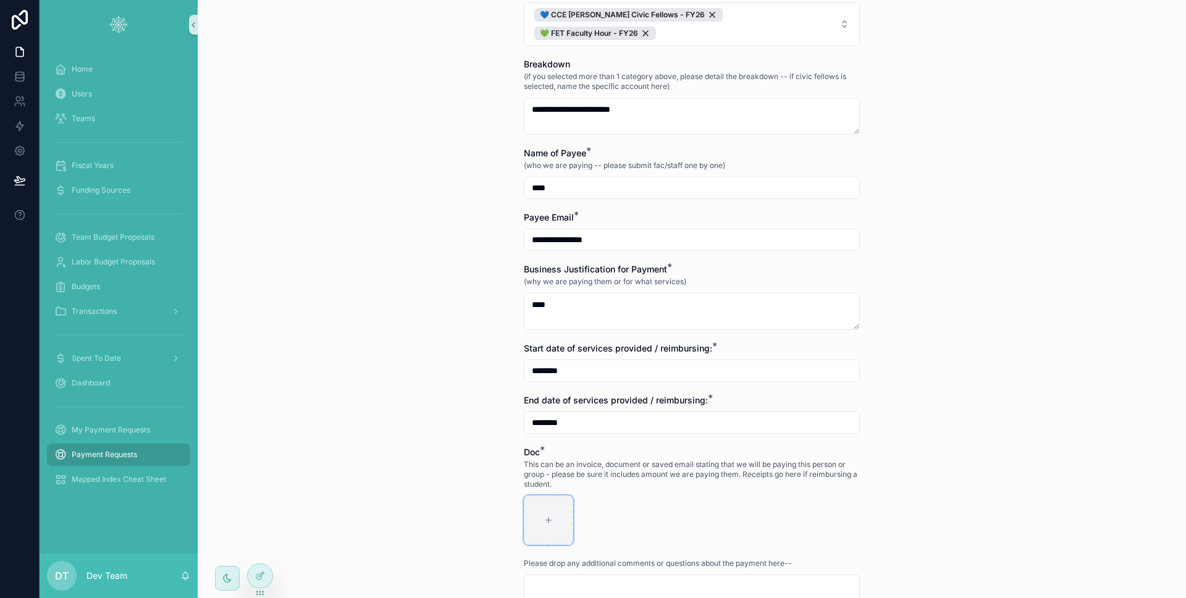
click at [542, 496] on div "scrollable content" at bounding box center [548, 520] width 49 height 49
type input "**********"
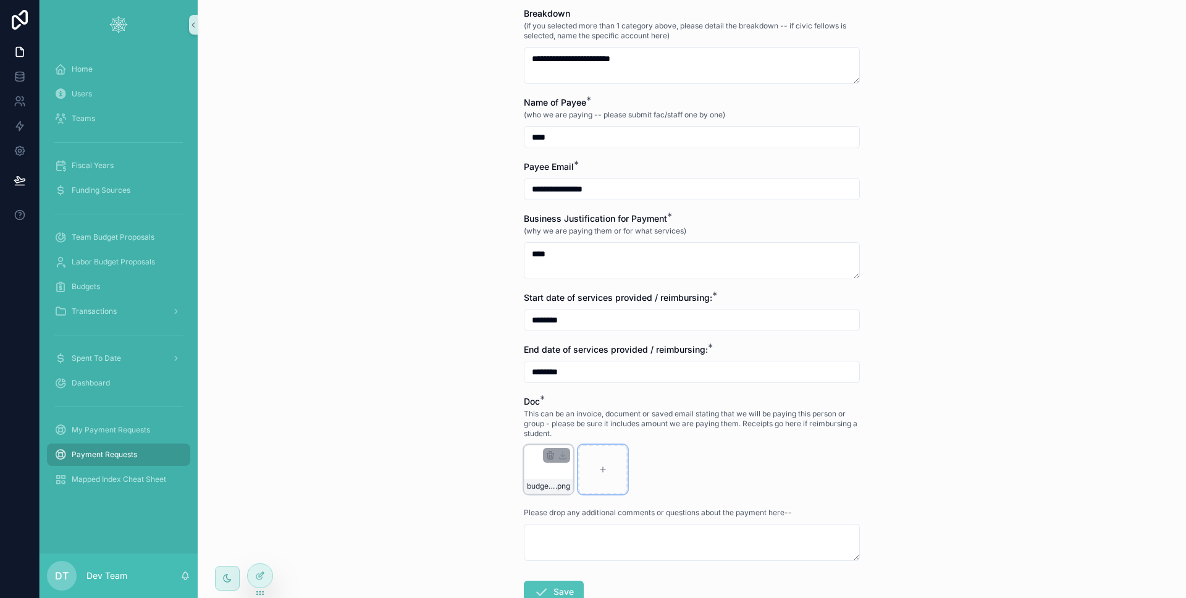
scroll to position [704, 0]
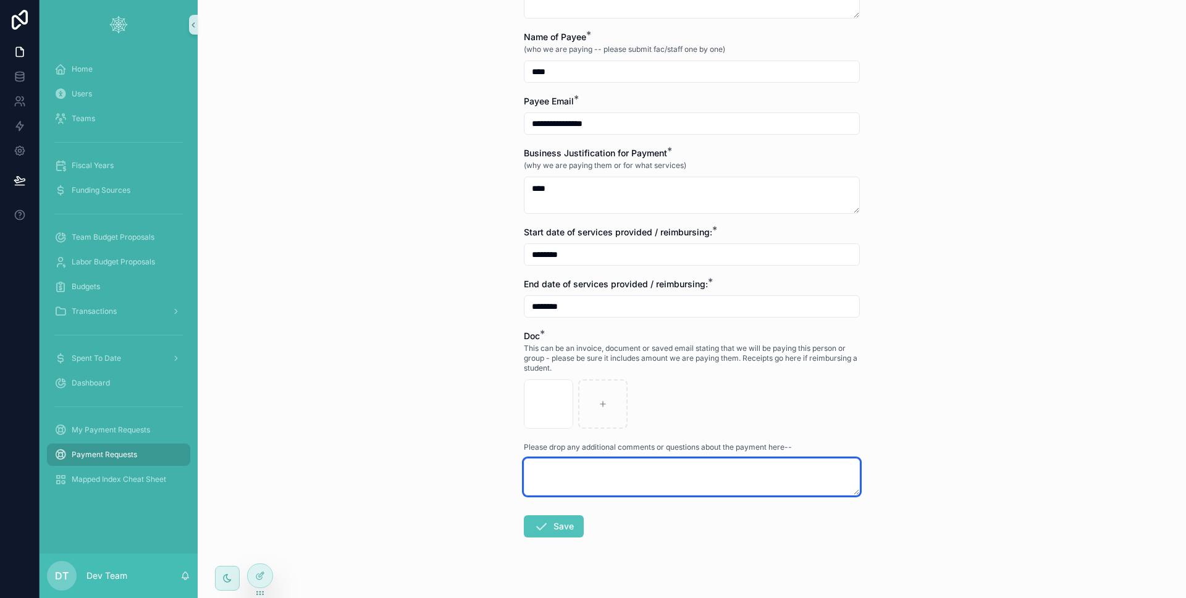
click at [561, 459] on textarea "scrollable content" at bounding box center [692, 477] width 336 height 37
type textarea "****"
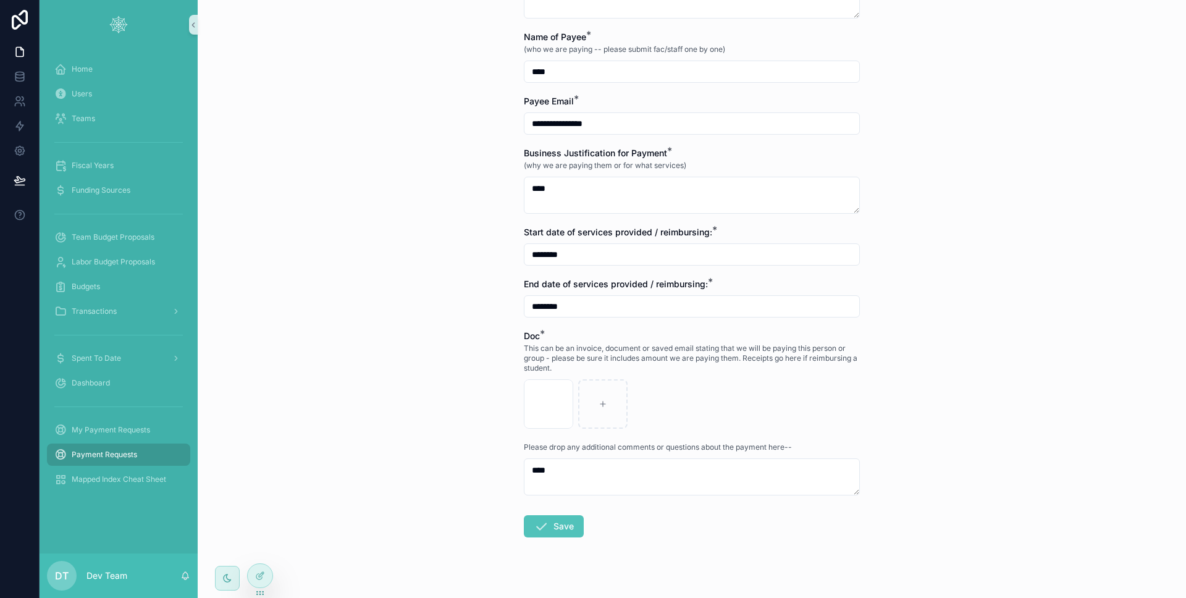
click at [561, 515] on button "Save" at bounding box center [554, 526] width 60 height 22
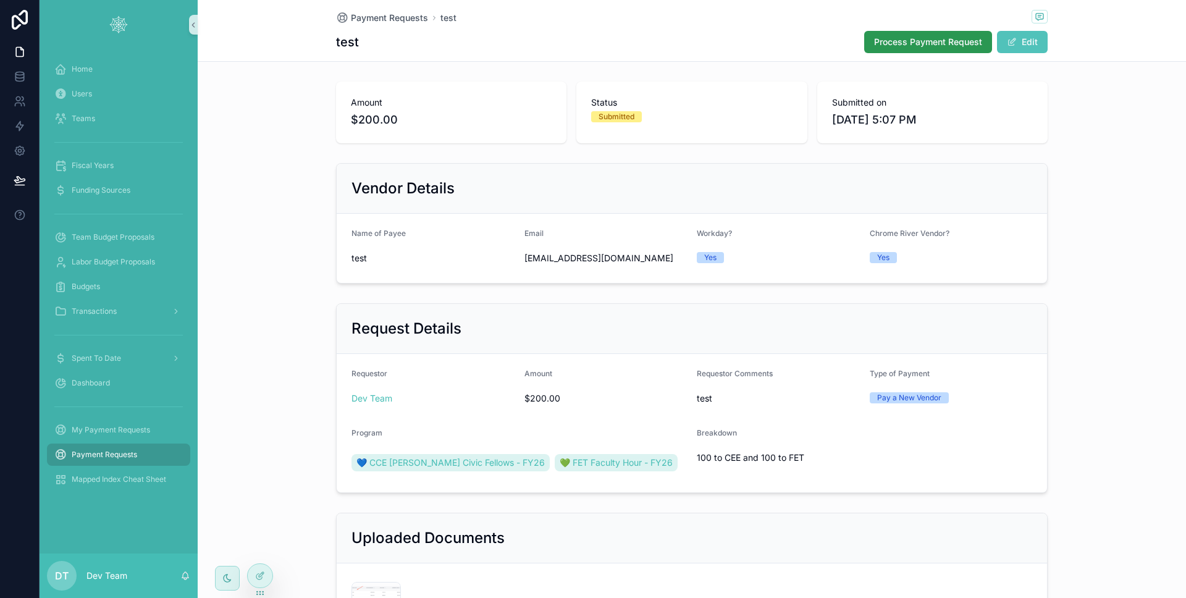
click at [897, 47] on span "Process Payment Request" at bounding box center [928, 42] width 108 height 12
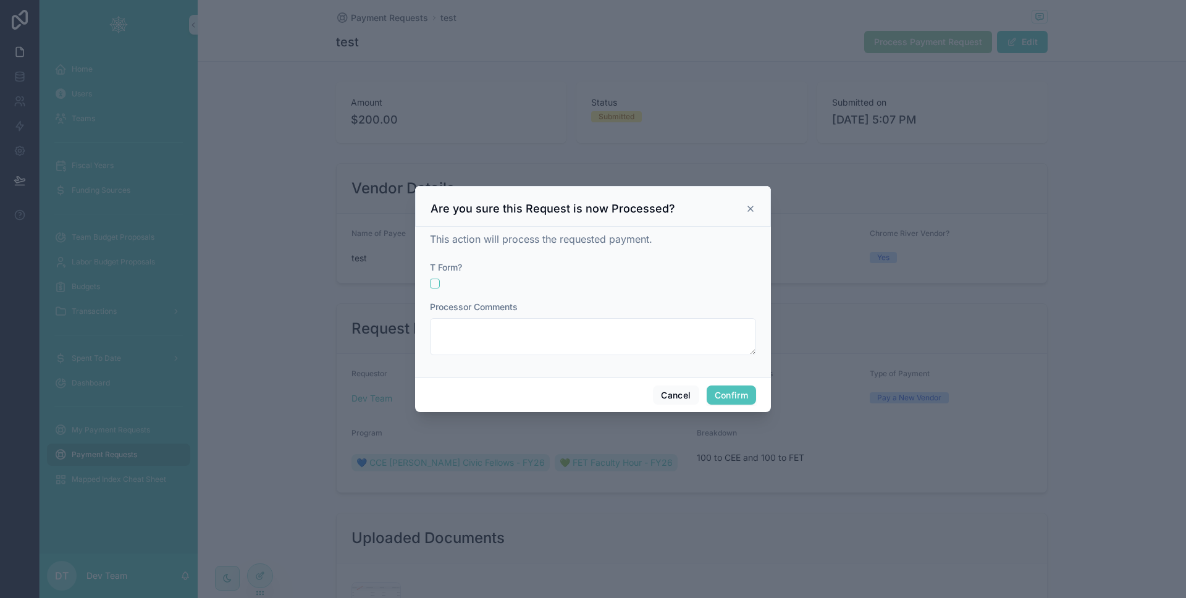
click at [599, 242] on span "This action will process the requested payment." at bounding box center [541, 239] width 222 height 12
click at [441, 288] on div at bounding box center [593, 284] width 326 height 10
click at [438, 287] on button "button" at bounding box center [435, 284] width 10 height 10
click at [675, 397] on button "Cancel" at bounding box center [676, 396] width 46 height 20
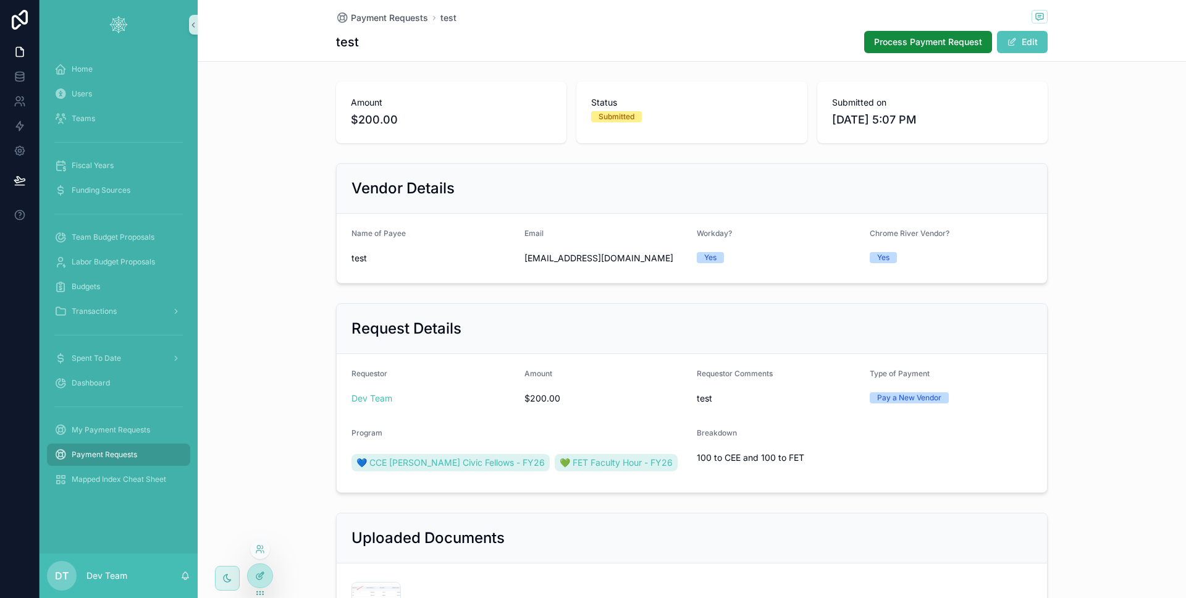
click at [266, 572] on div at bounding box center [260, 575] width 25 height 23
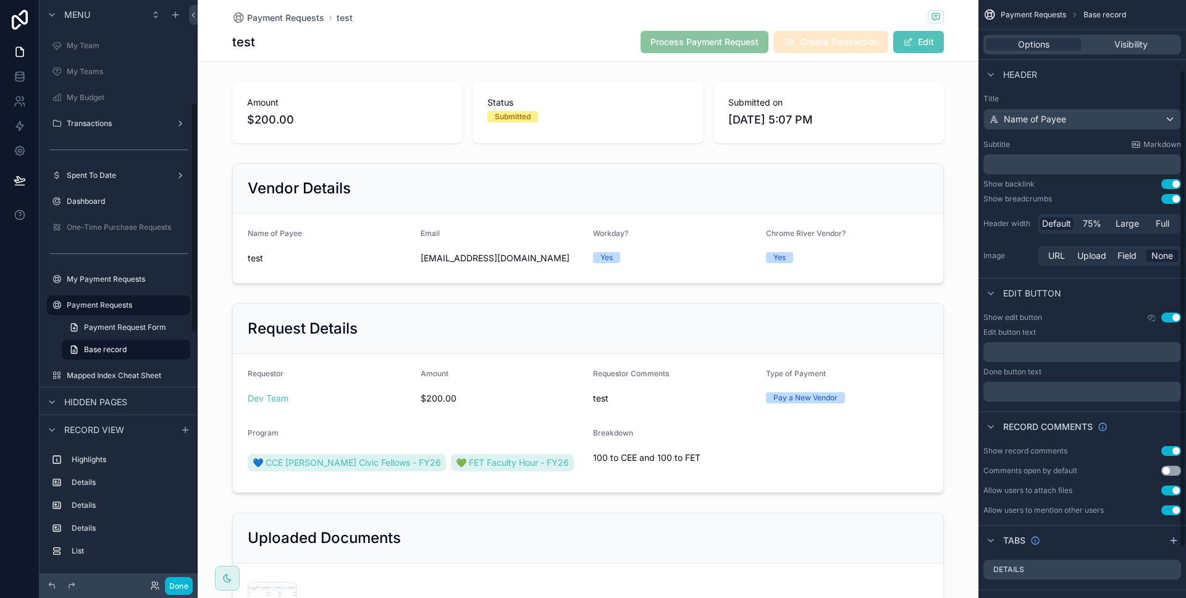
scroll to position [150, 0]
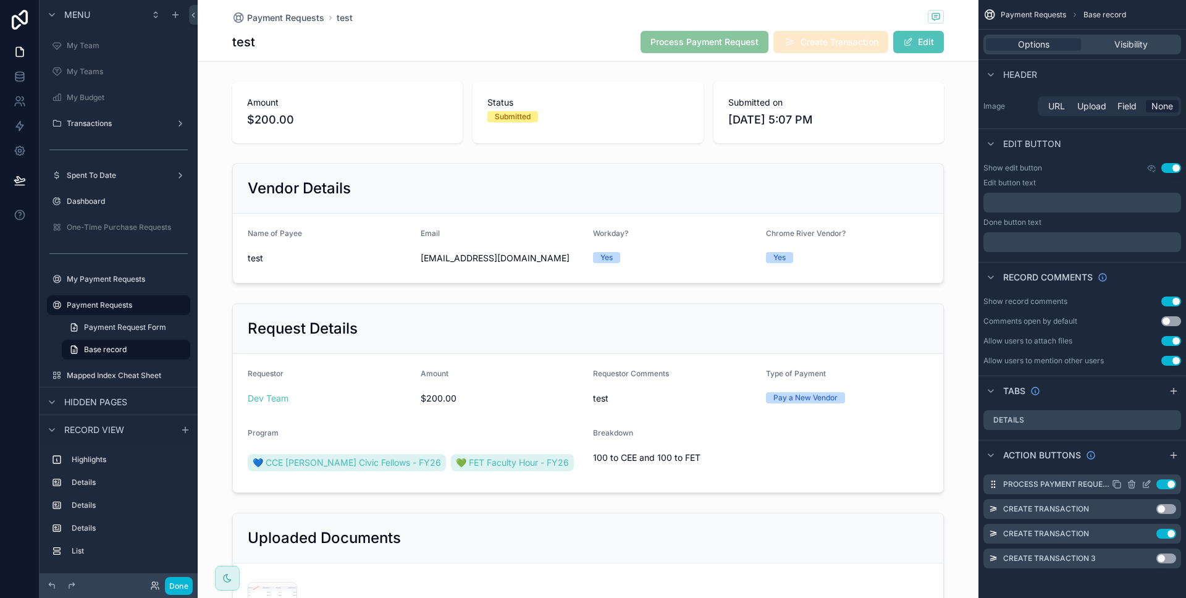
click at [1146, 484] on icon "scrollable content" at bounding box center [1148, 483] width 5 height 5
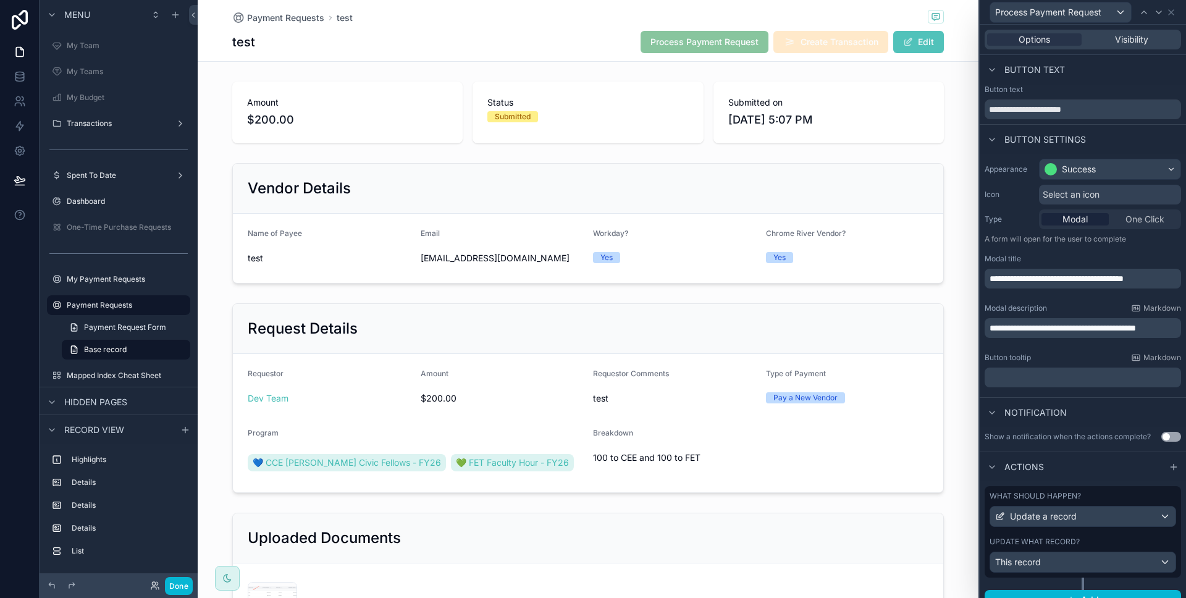
scroll to position [17, 0]
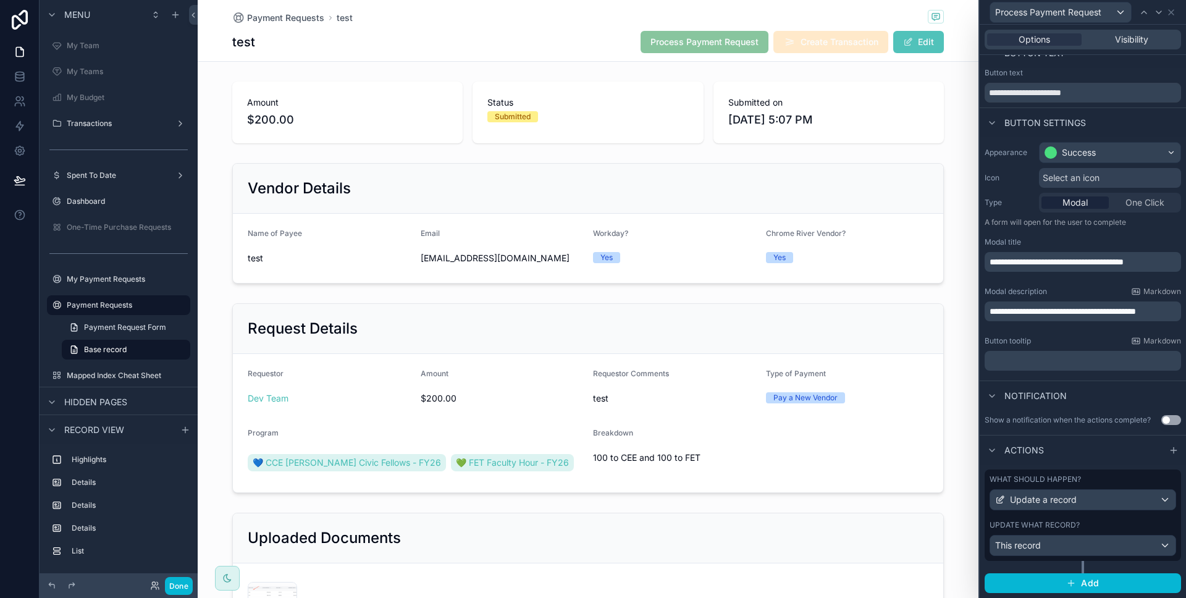
click at [1087, 475] on div "What should happen?" at bounding box center [1083, 480] width 187 height 10
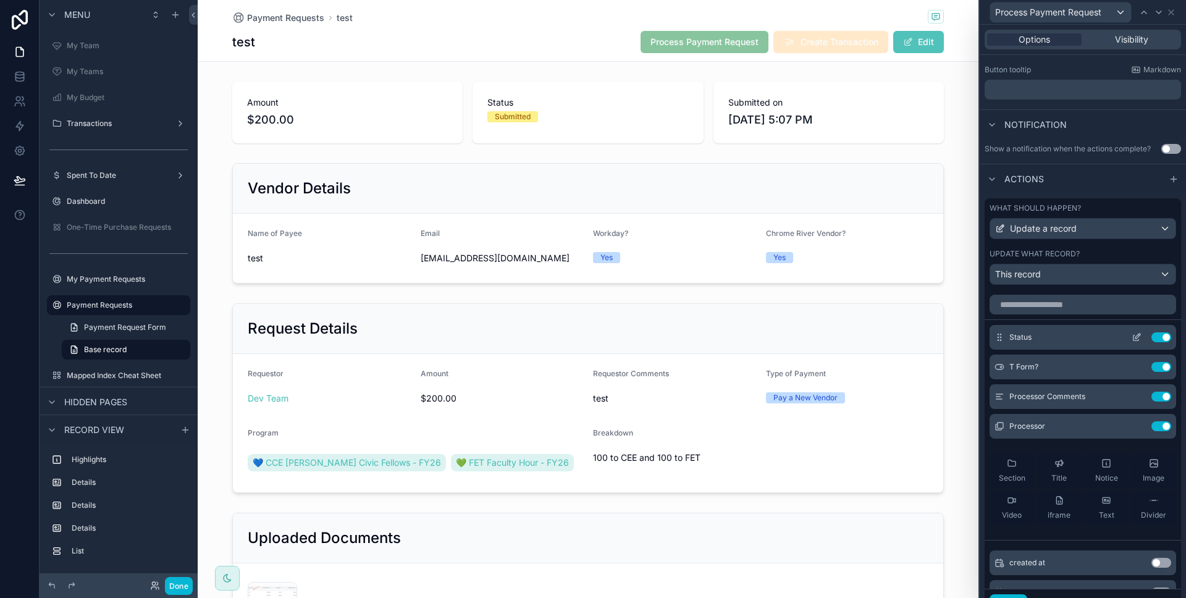
scroll to position [273, 0]
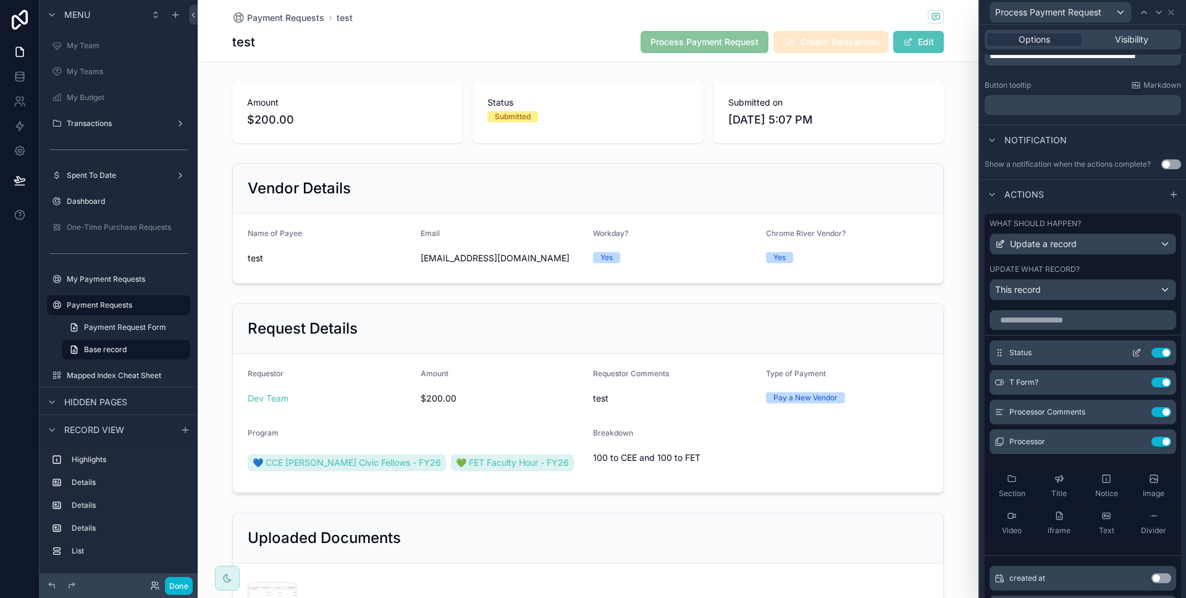
click at [1132, 357] on icon at bounding box center [1137, 353] width 10 height 10
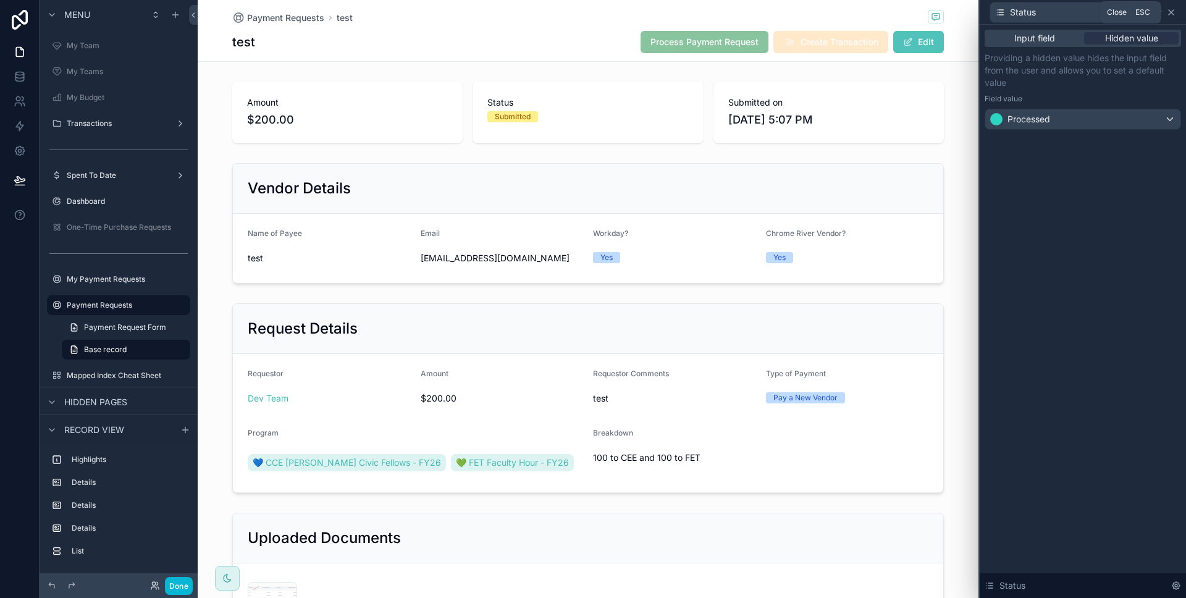
click at [1175, 13] on icon at bounding box center [1172, 12] width 10 height 10
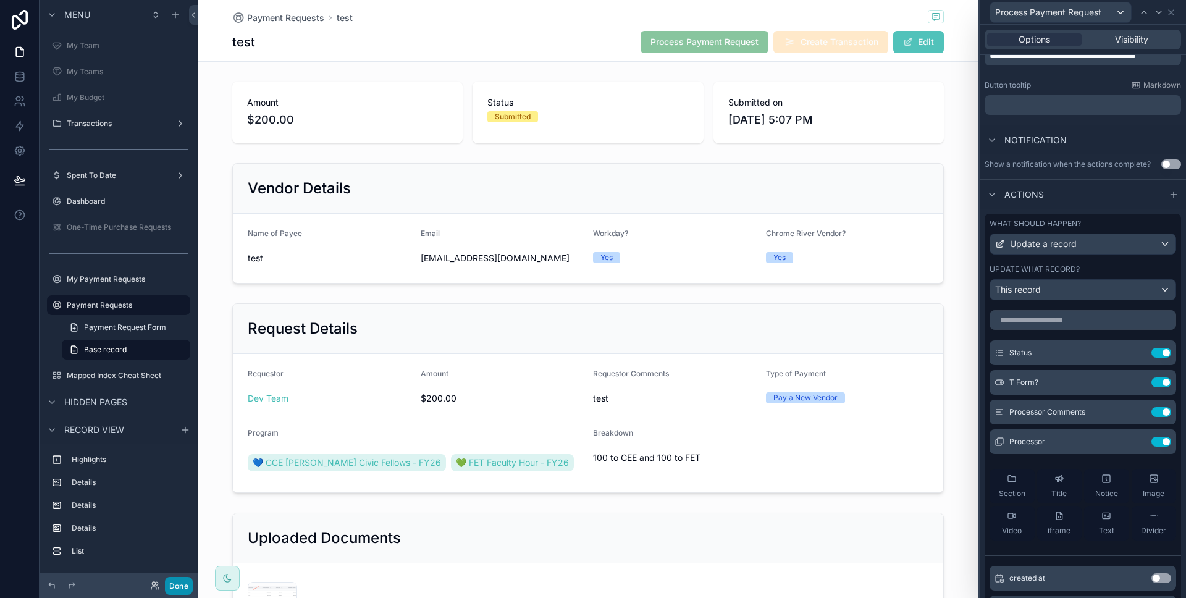
click at [170, 586] on button "Done" at bounding box center [179, 586] width 28 height 18
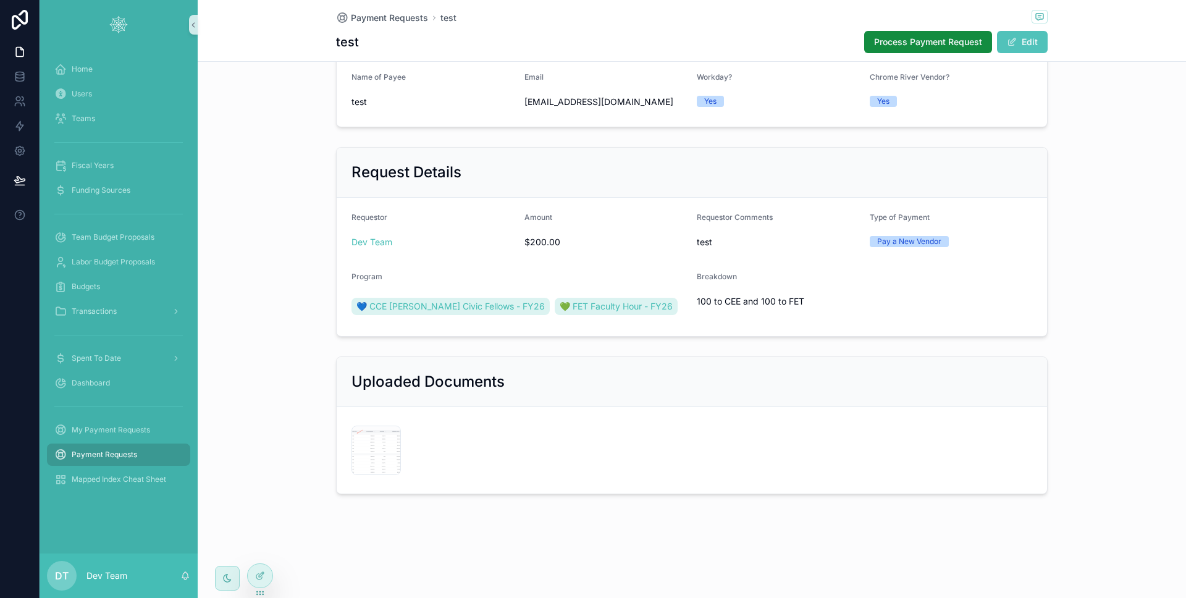
scroll to position [0, 0]
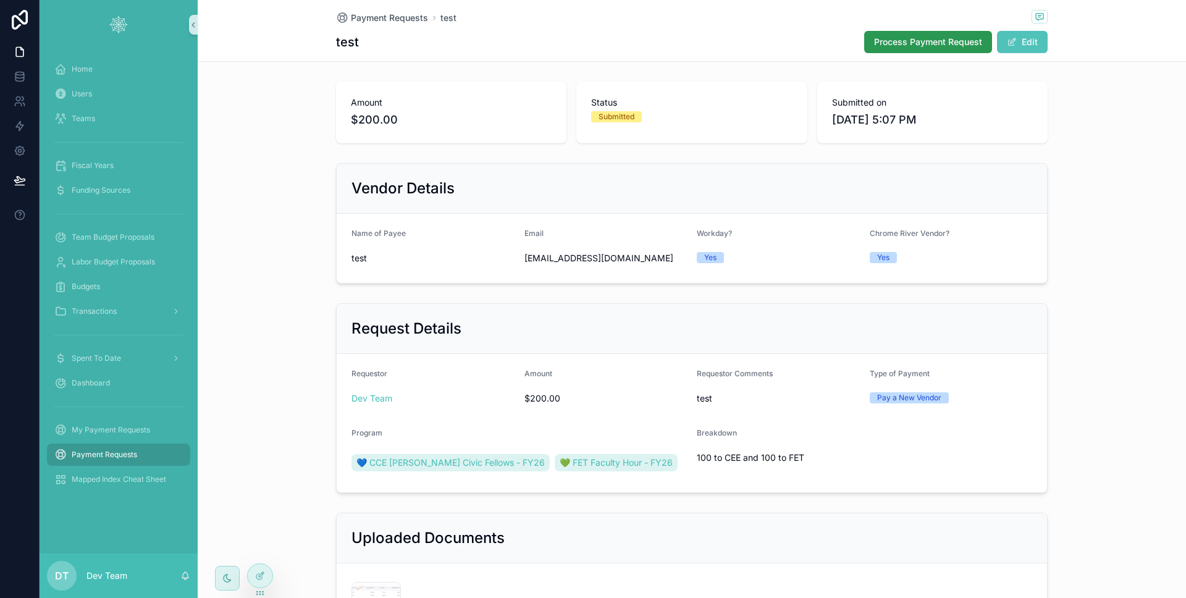
click at [907, 49] on button "Process Payment Request" at bounding box center [929, 42] width 128 height 22
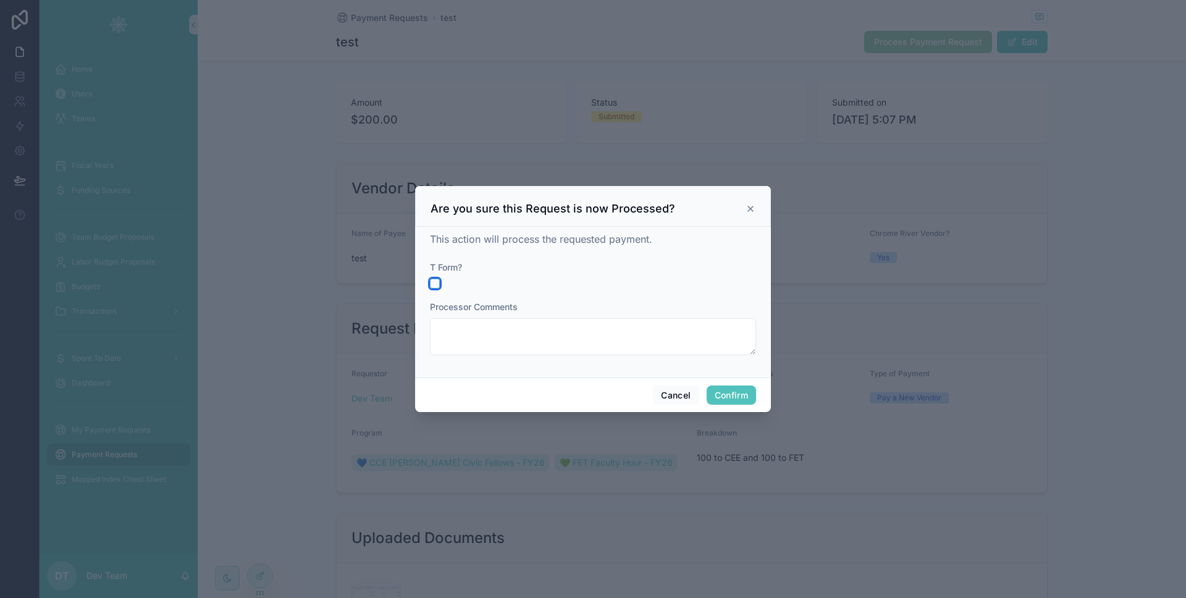
click at [439, 286] on button "button" at bounding box center [435, 284] width 10 height 10
click at [470, 322] on textarea at bounding box center [593, 336] width 326 height 37
type textarea "****"
click at [437, 281] on button "button" at bounding box center [435, 284] width 10 height 10
click at [727, 394] on button "Confirm" at bounding box center [731, 396] width 49 height 20
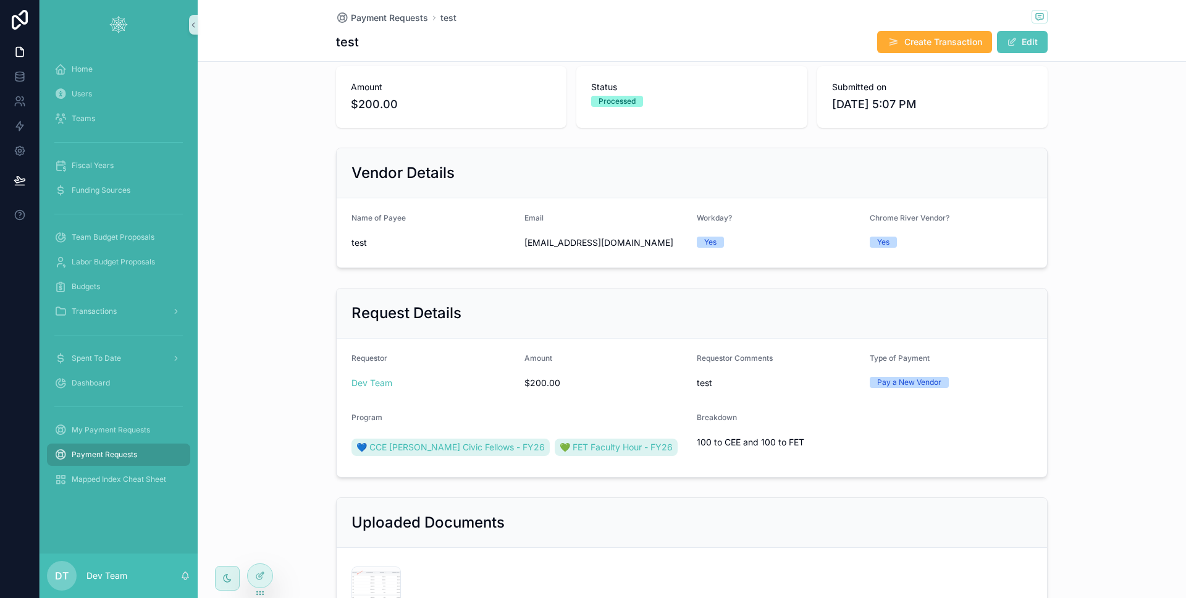
scroll to position [8, 0]
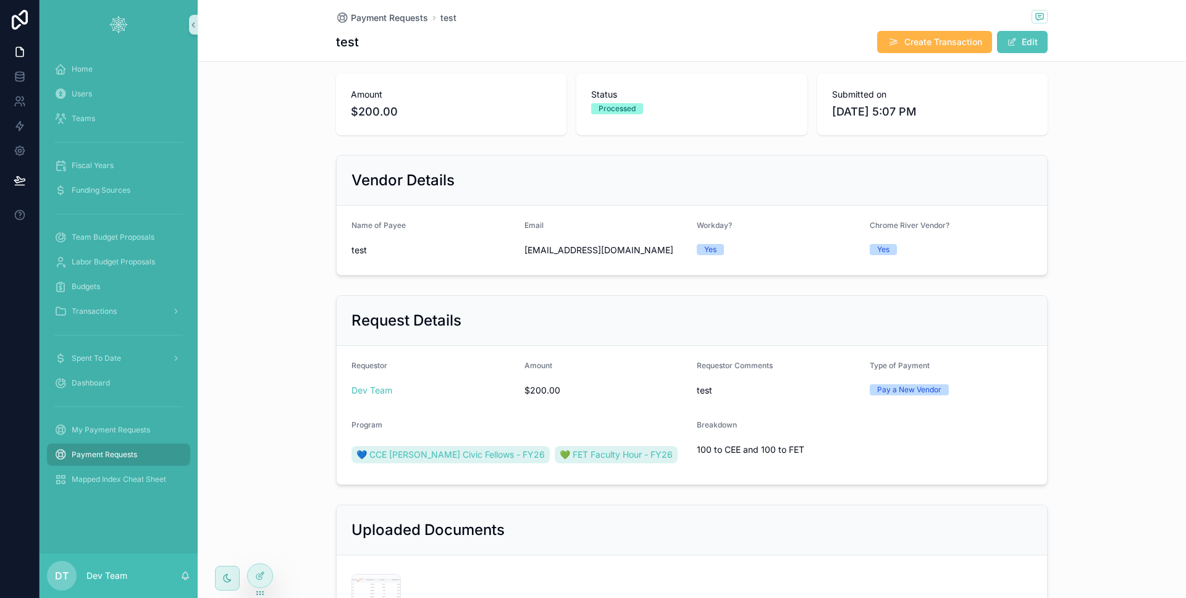
click at [929, 41] on span "Create Transaction" at bounding box center [944, 42] width 78 height 12
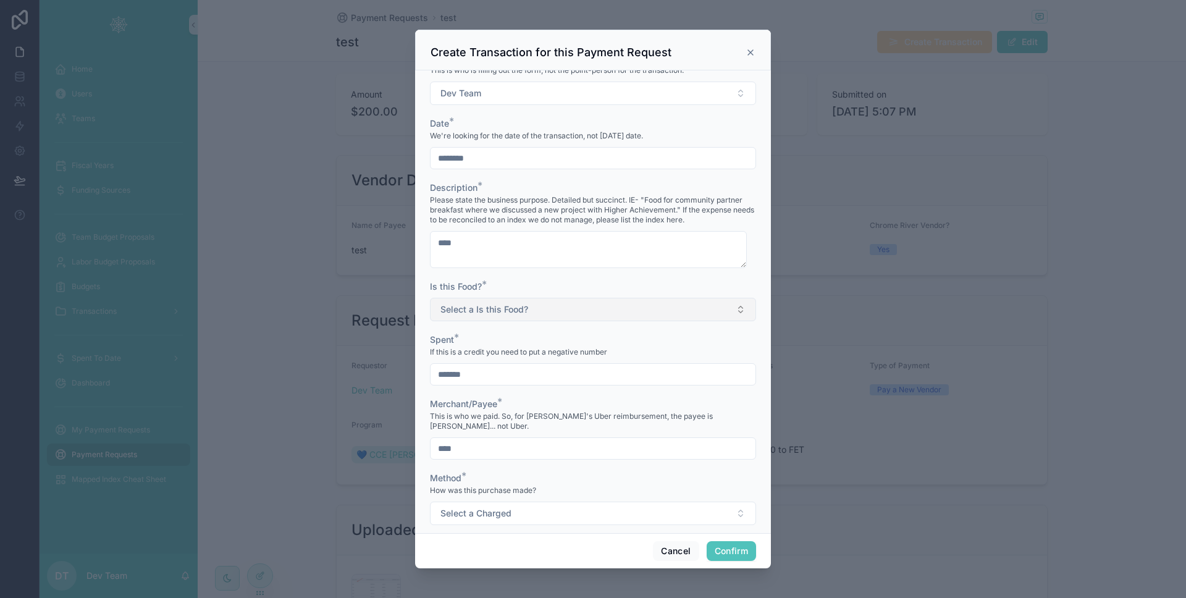
scroll to position [74, 0]
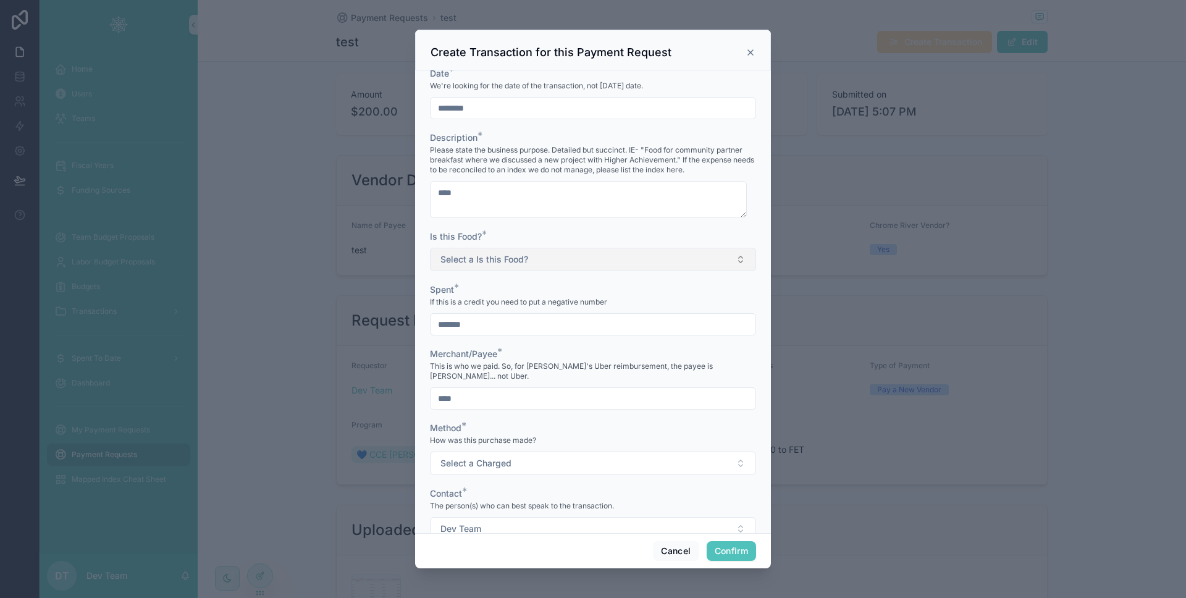
click at [494, 258] on span "Select a Is this Food?" at bounding box center [485, 259] width 88 height 12
click at [512, 235] on div "Is this Food? *" at bounding box center [593, 237] width 326 height 12
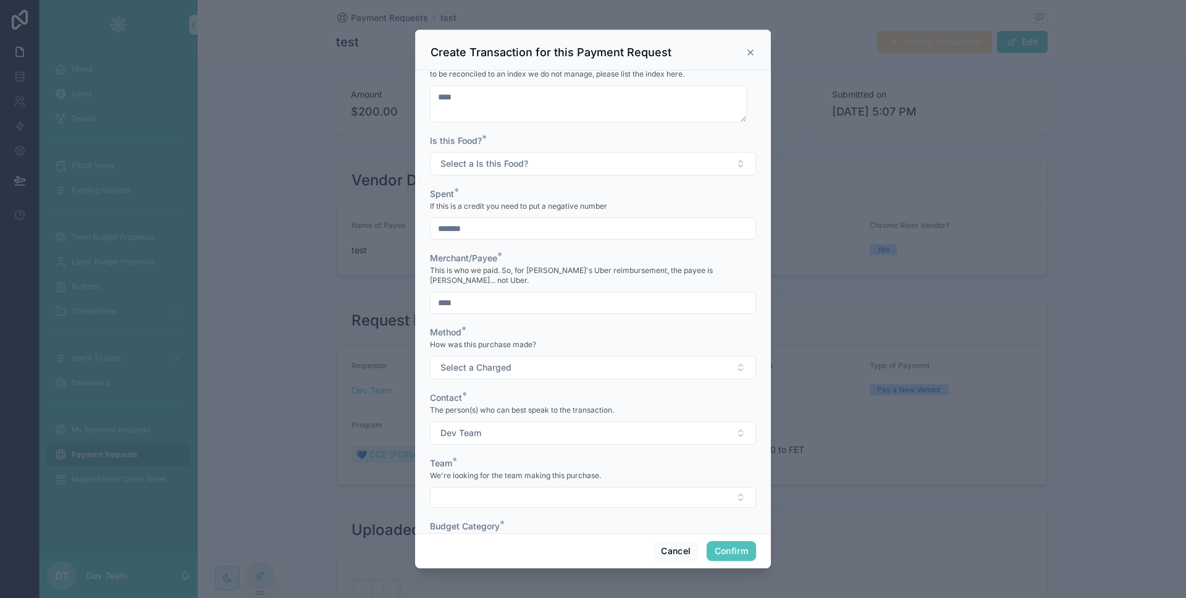
scroll to position [257, 0]
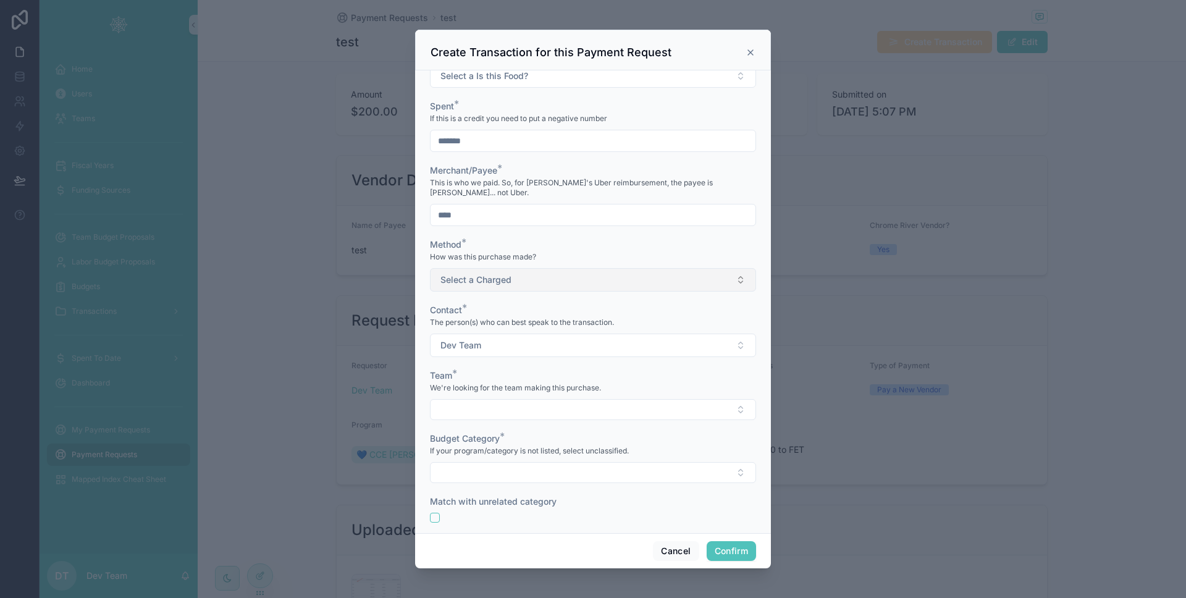
click at [489, 274] on span "Select a Charged" at bounding box center [476, 280] width 71 height 12
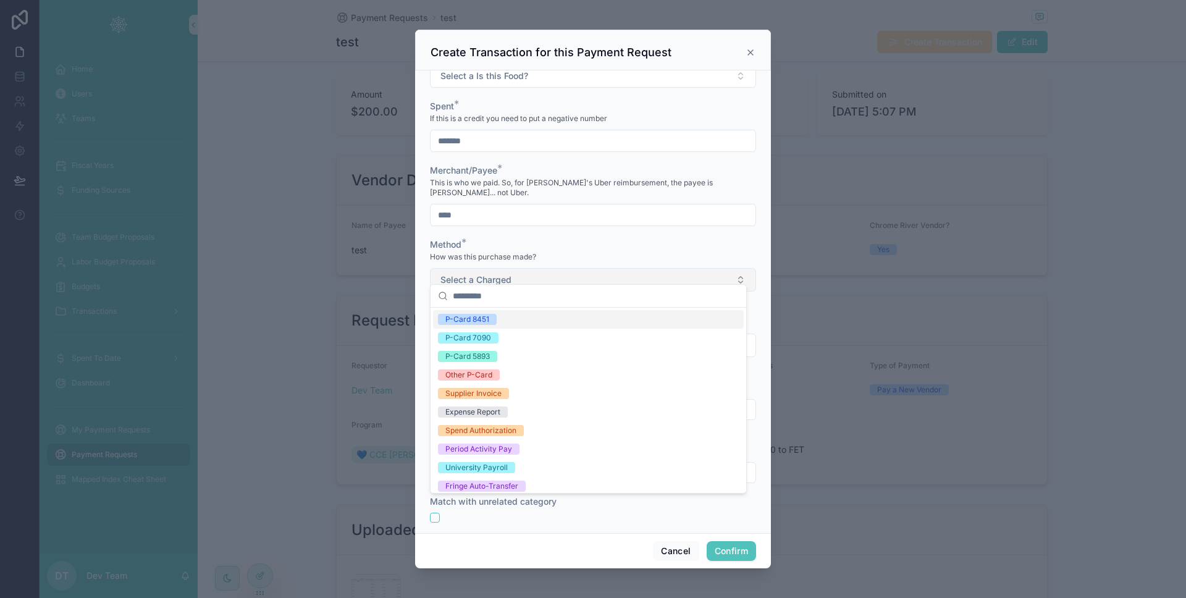
click at [489, 274] on span "Select a Charged" at bounding box center [476, 280] width 71 height 12
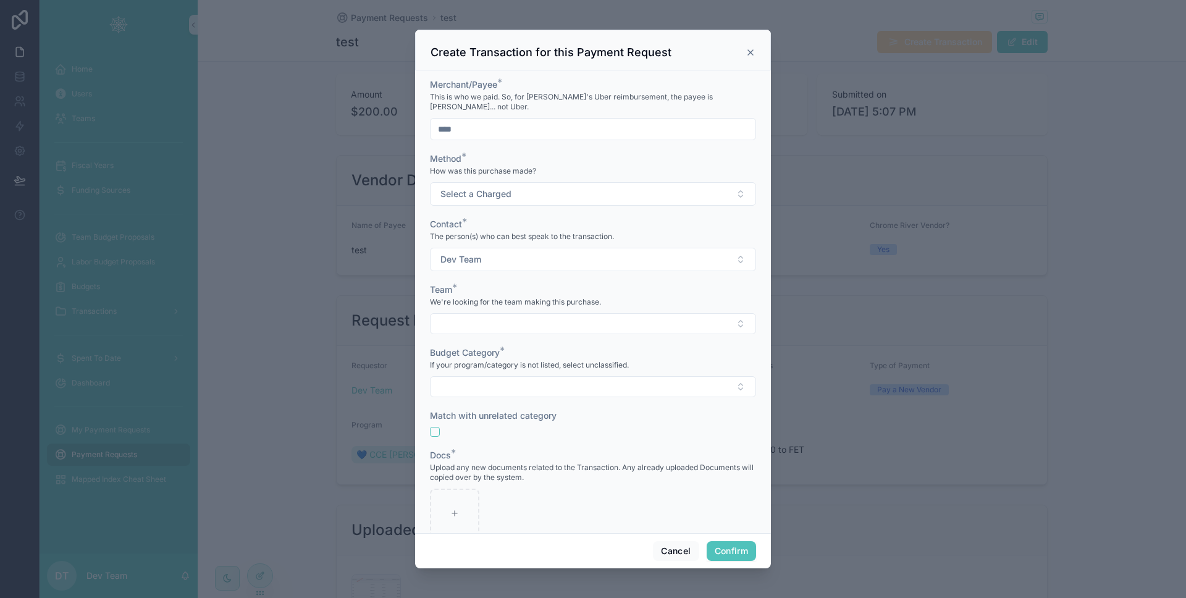
scroll to position [360, 0]
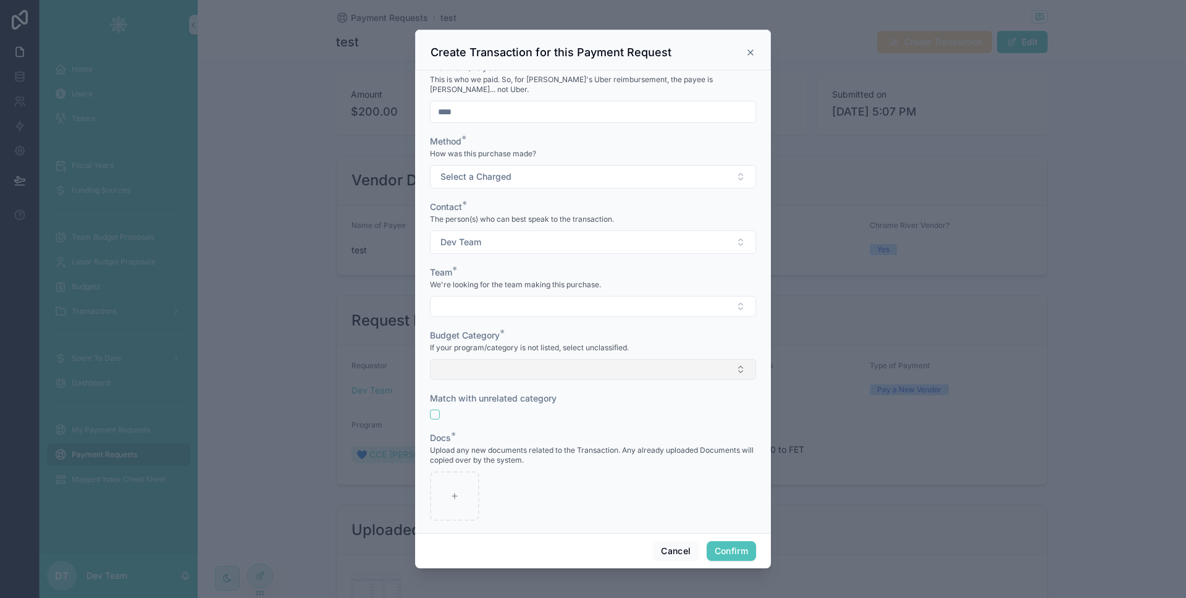
click at [483, 359] on button "Select Button" at bounding box center [593, 369] width 326 height 21
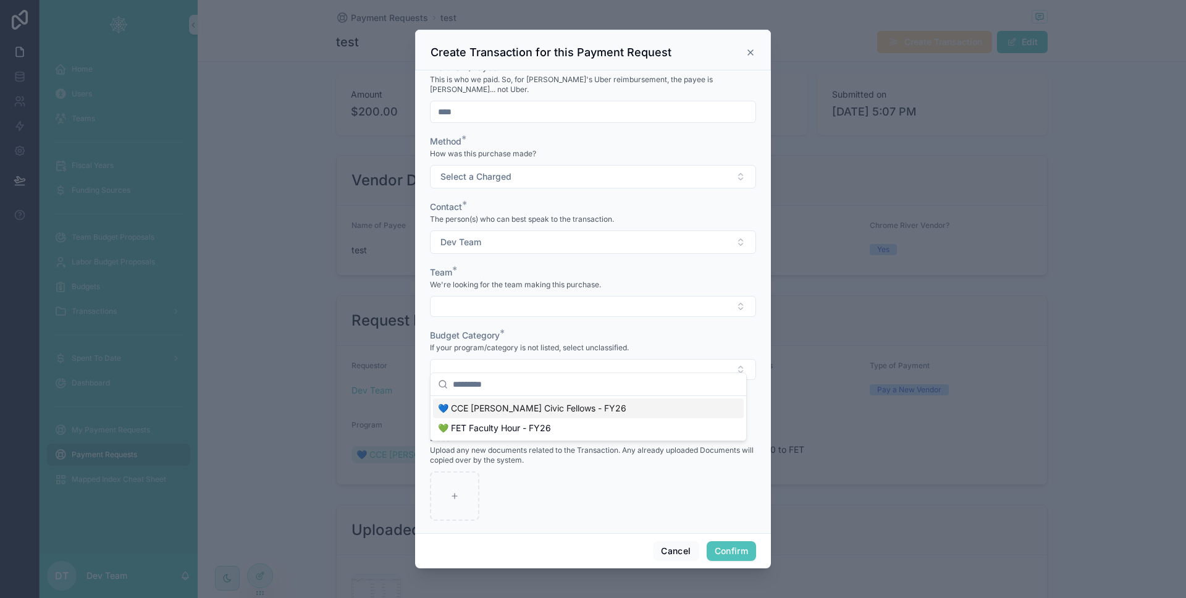
click at [576, 330] on div "Budget Category *" at bounding box center [593, 335] width 326 height 12
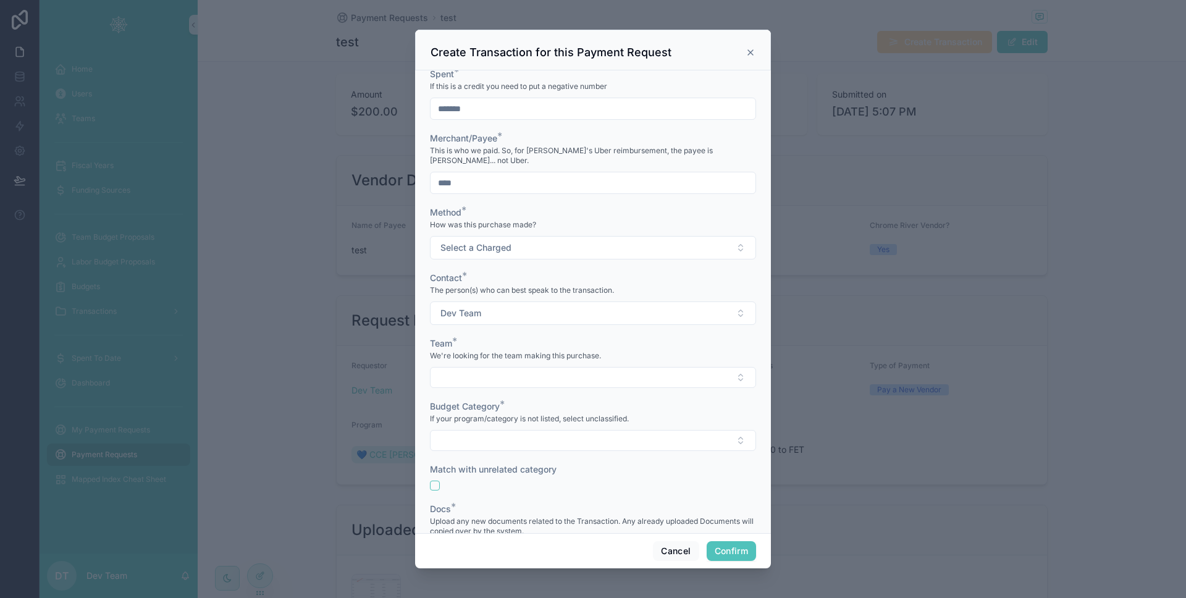
scroll to position [135, 0]
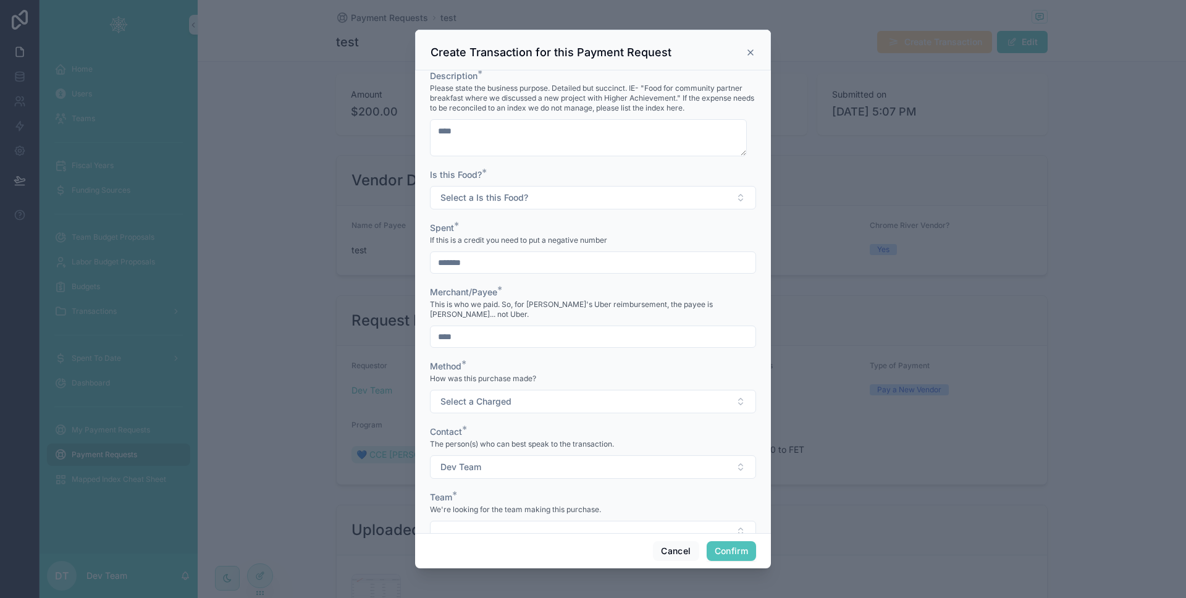
click at [447, 261] on input "*******" at bounding box center [593, 262] width 325 height 17
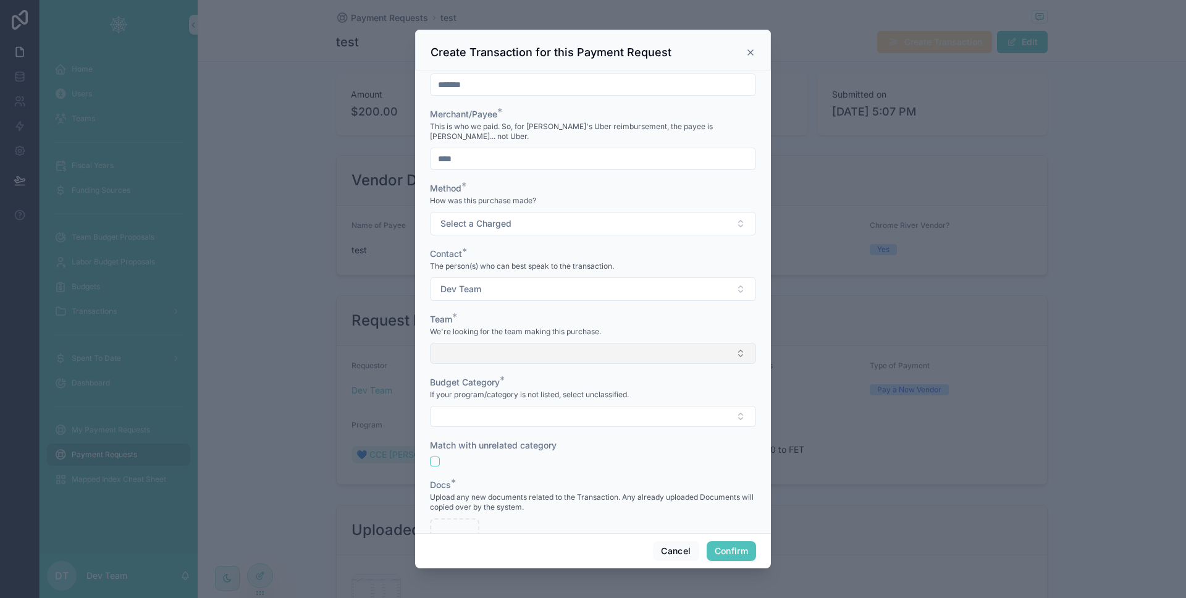
type input "*******"
click at [539, 343] on button "Select Button" at bounding box center [593, 353] width 326 height 21
click at [567, 328] on div "We're looking for the team making this purchase." at bounding box center [593, 332] width 326 height 12
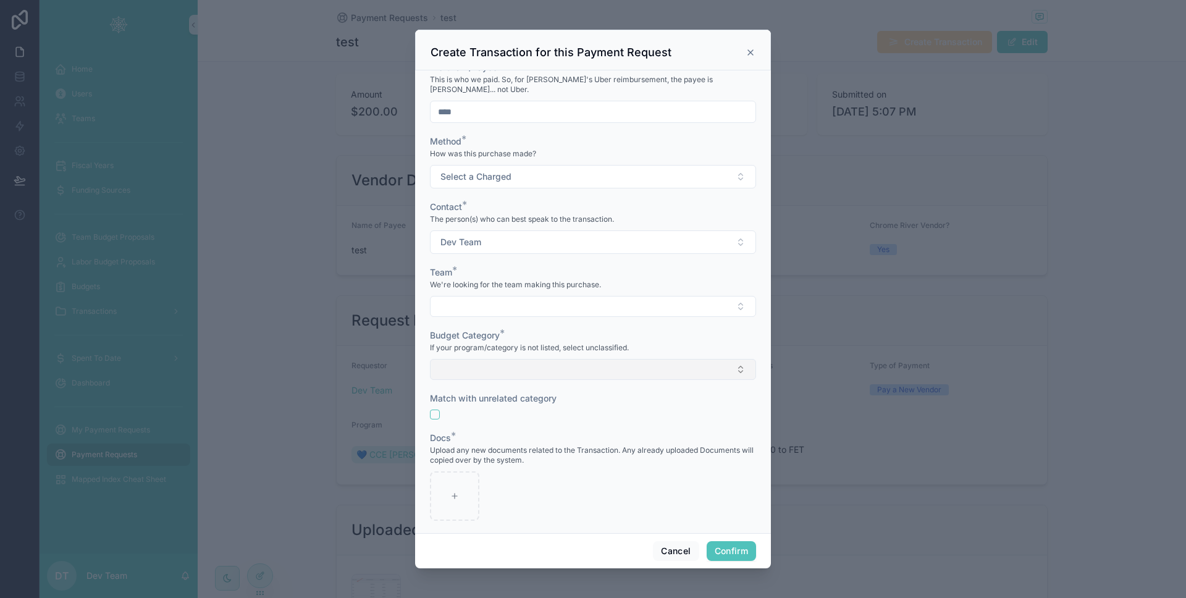
click at [549, 359] on button "Select Button" at bounding box center [593, 369] width 326 height 21
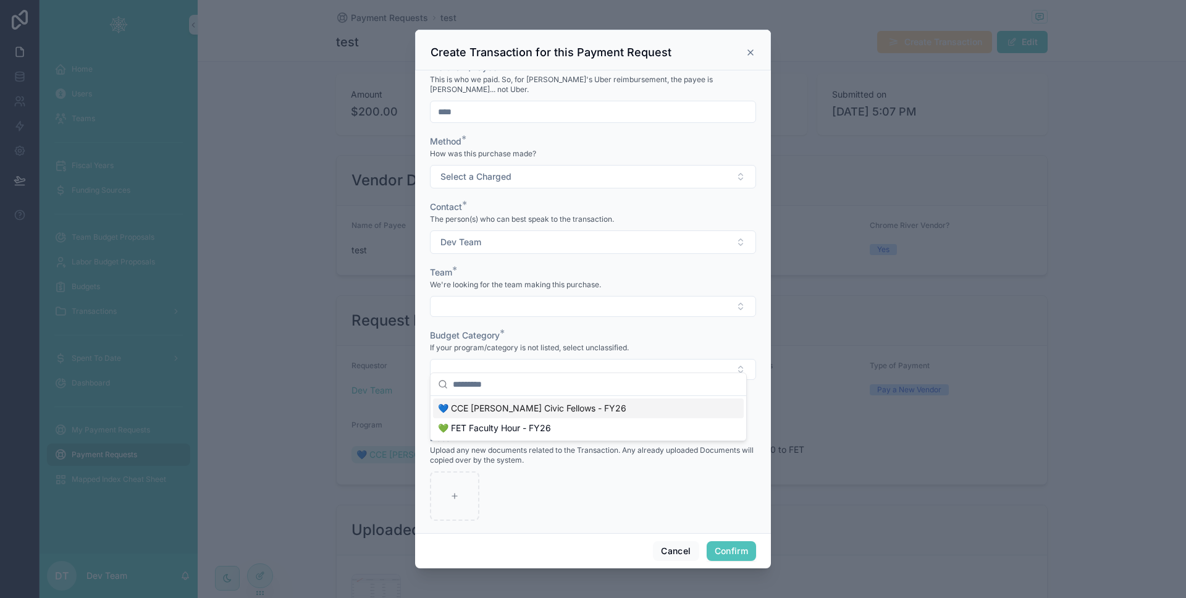
click at [533, 404] on span "💙 CCE [PERSON_NAME] Civic Fellows - FY26" at bounding box center [532, 408] width 188 height 12
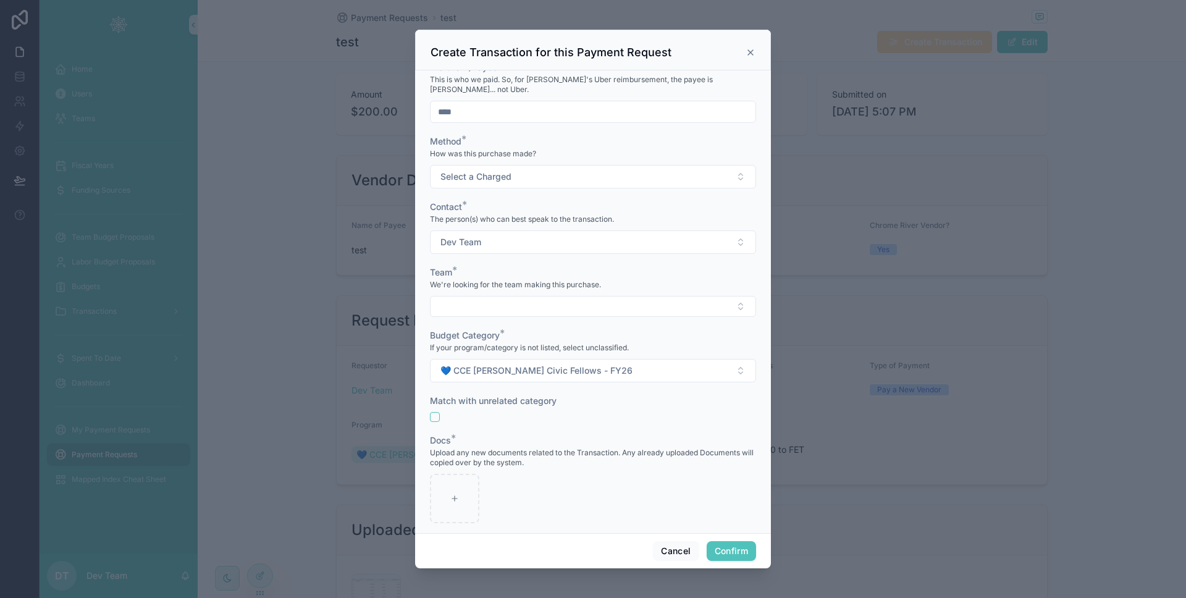
scroll to position [363, 0]
click at [435, 410] on button "button" at bounding box center [435, 415] width 10 height 10
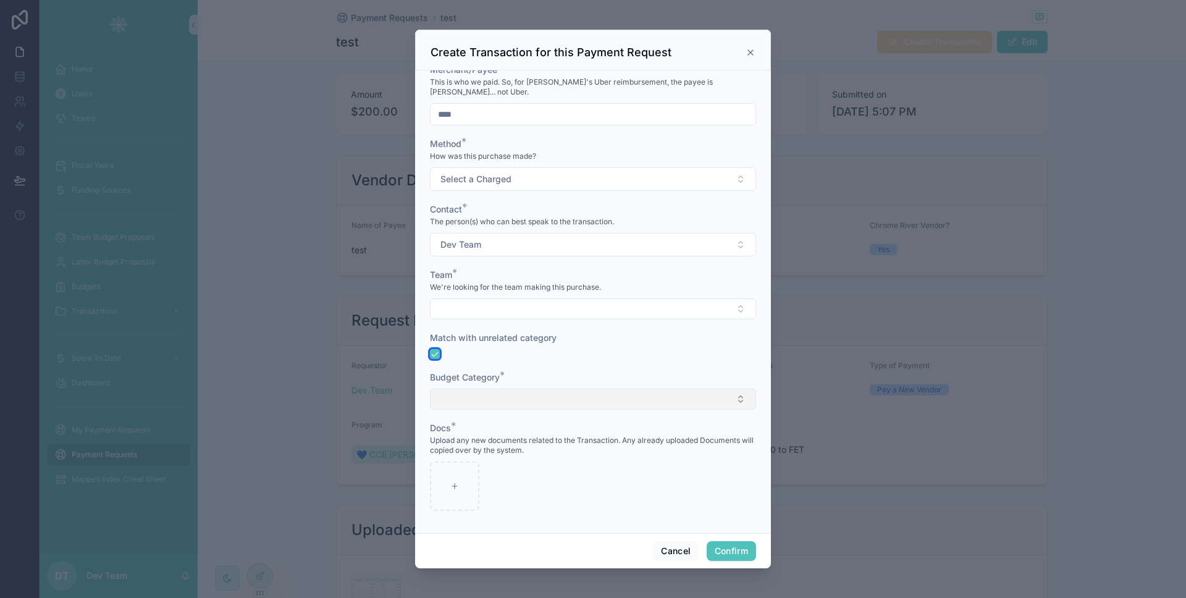
scroll to position [348, 0]
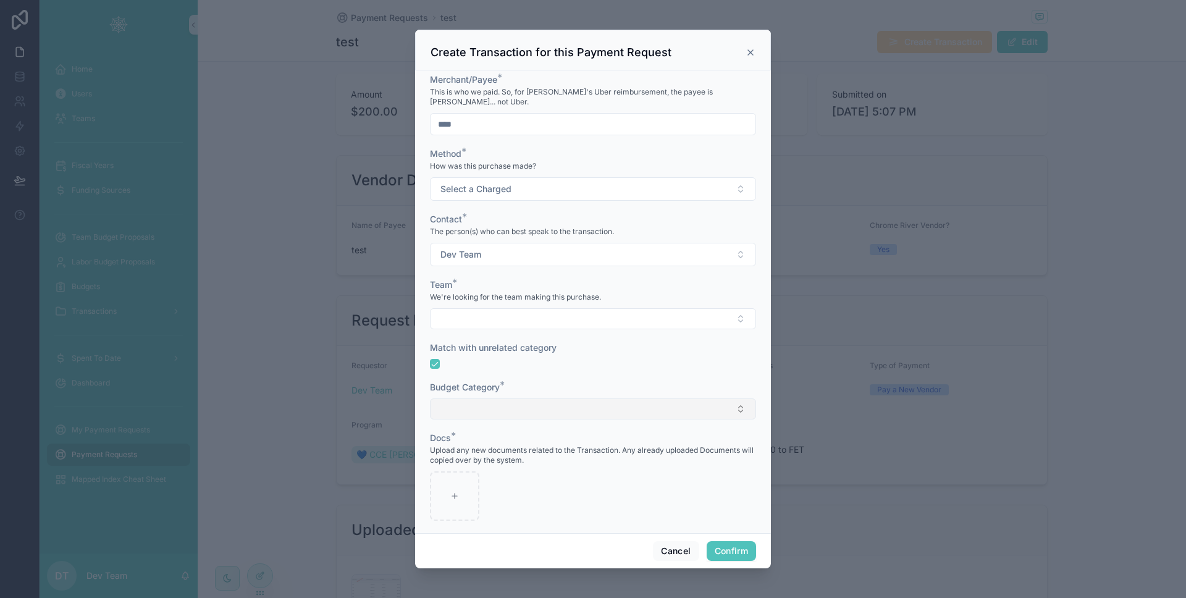
click at [481, 399] on button "Select Button" at bounding box center [593, 409] width 326 height 21
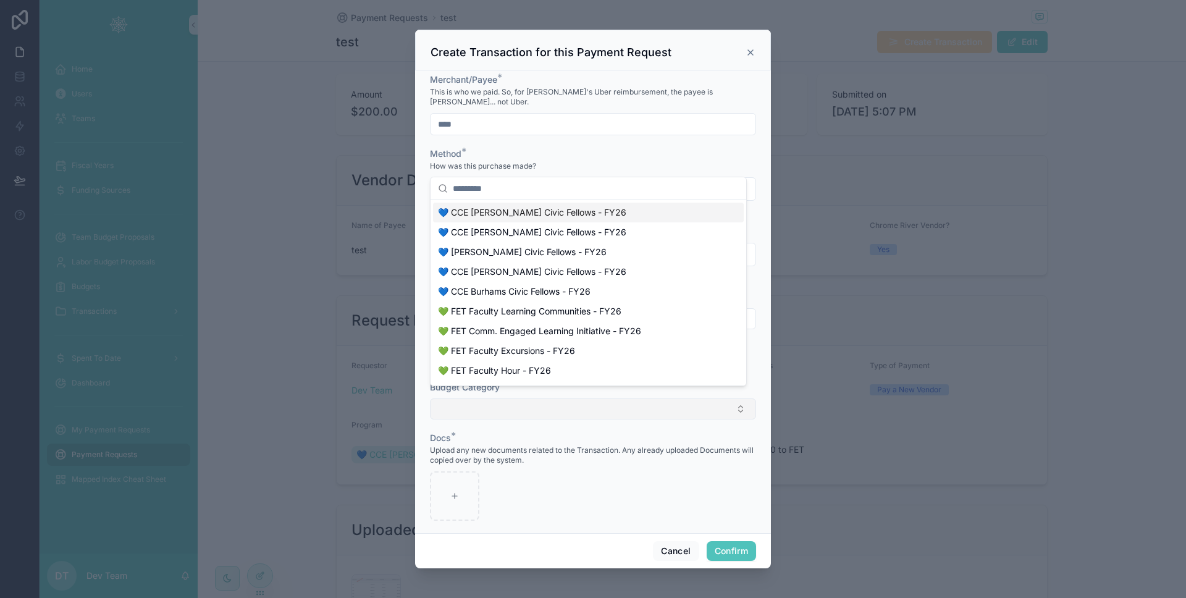
click at [481, 399] on button "Select Button" at bounding box center [593, 409] width 326 height 21
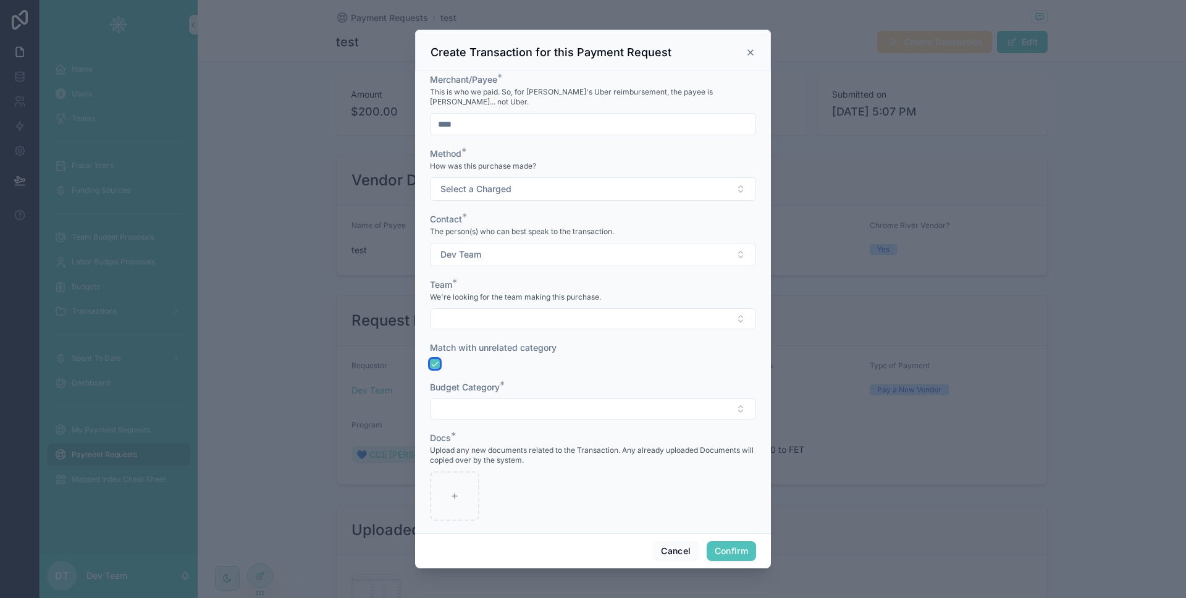
click at [438, 359] on button "button" at bounding box center [435, 364] width 10 height 10
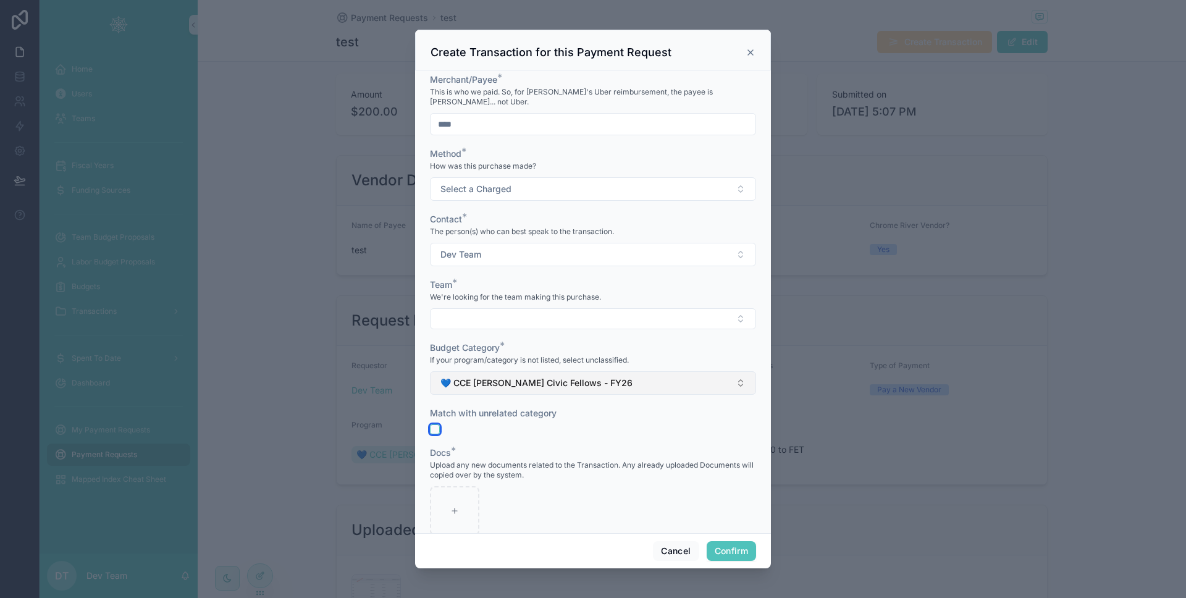
scroll to position [363, 0]
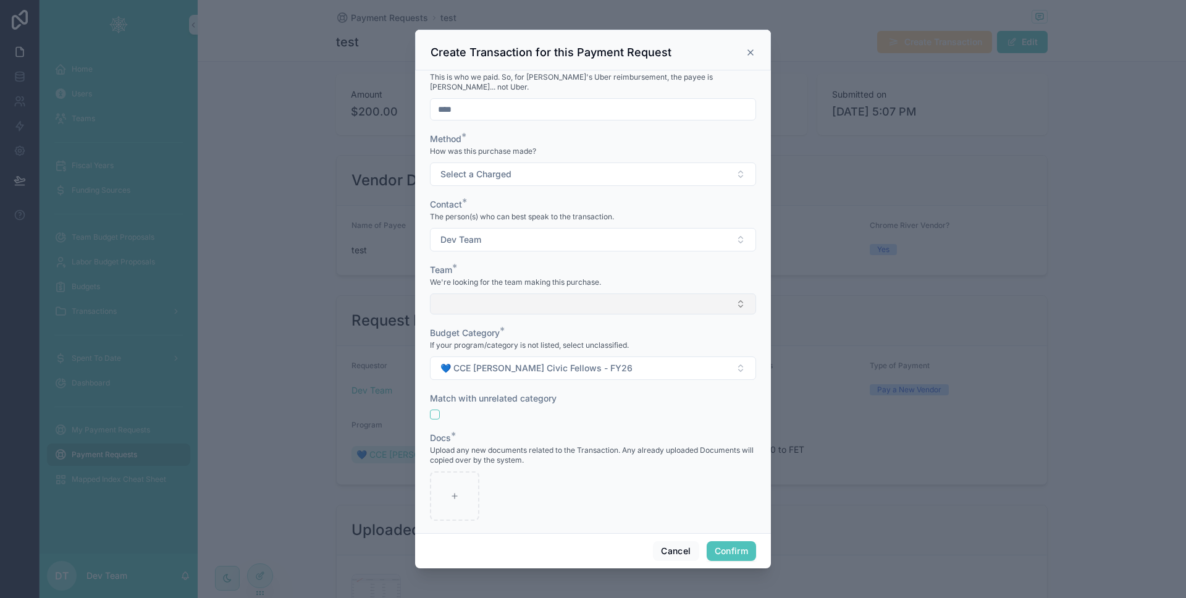
click at [490, 299] on button "Select Button" at bounding box center [593, 304] width 326 height 21
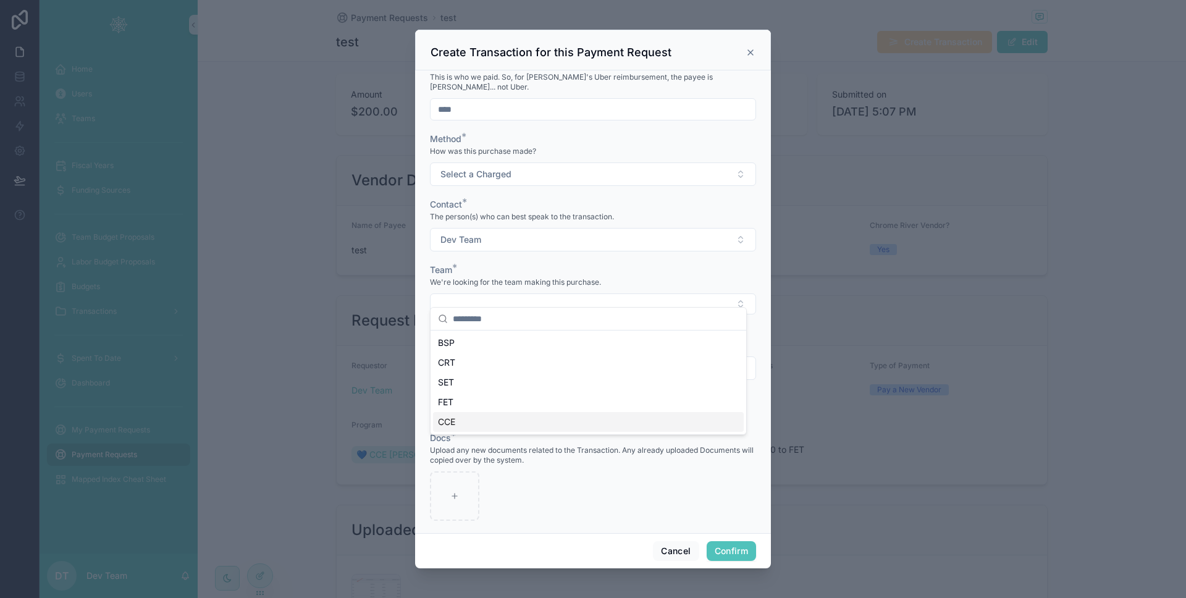
click at [473, 413] on div "CCE" at bounding box center [588, 422] width 311 height 20
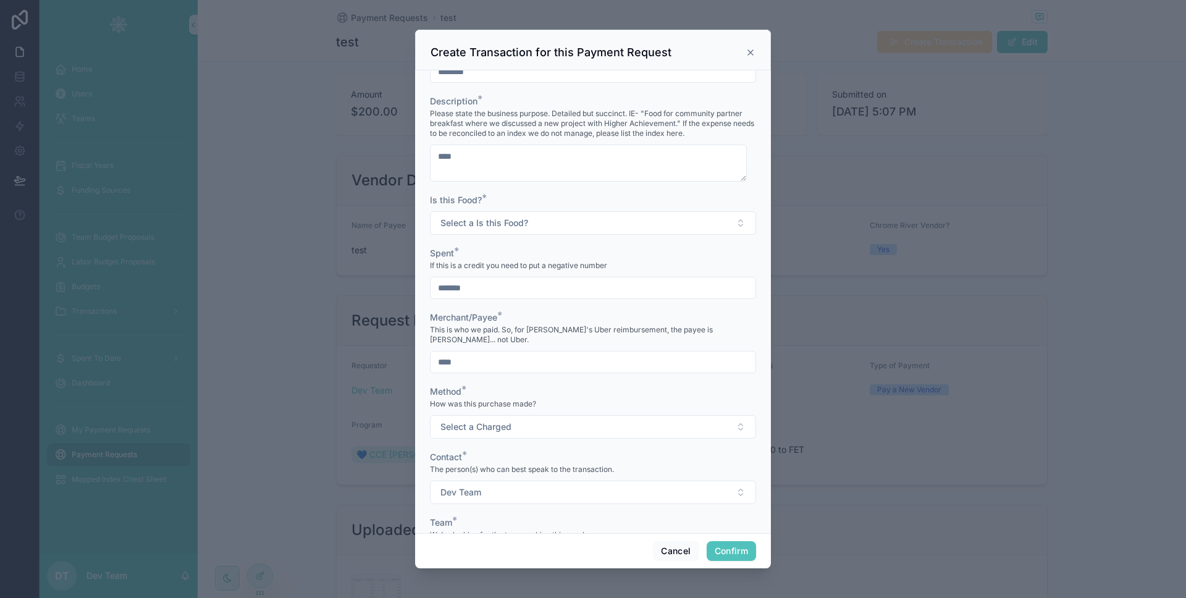
scroll to position [364, 0]
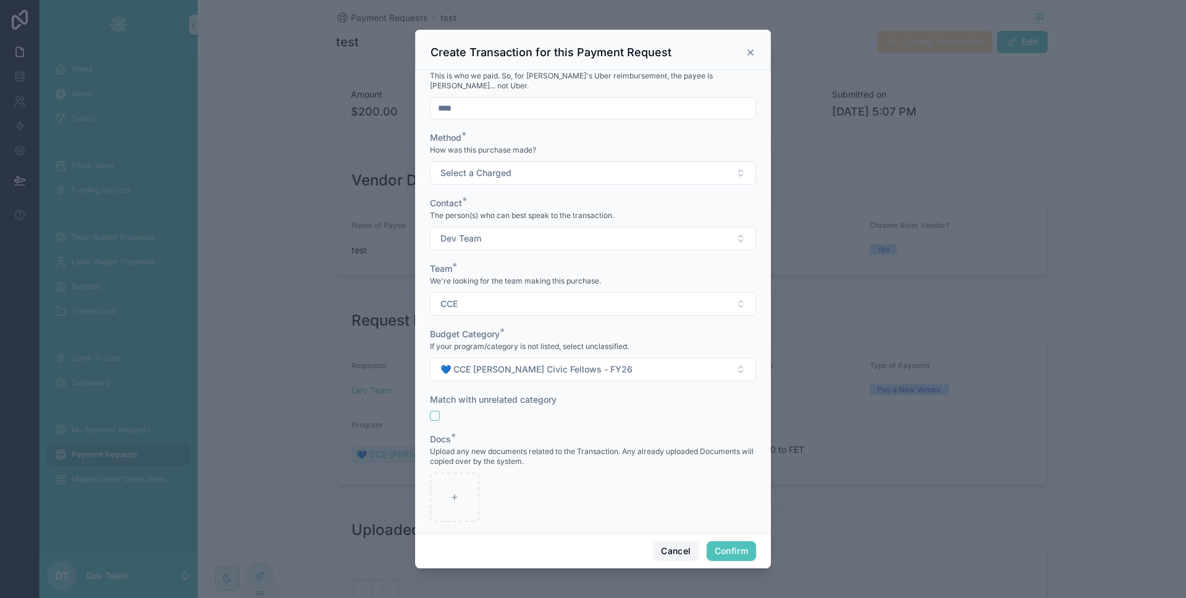
click at [680, 544] on button "Cancel" at bounding box center [676, 551] width 46 height 20
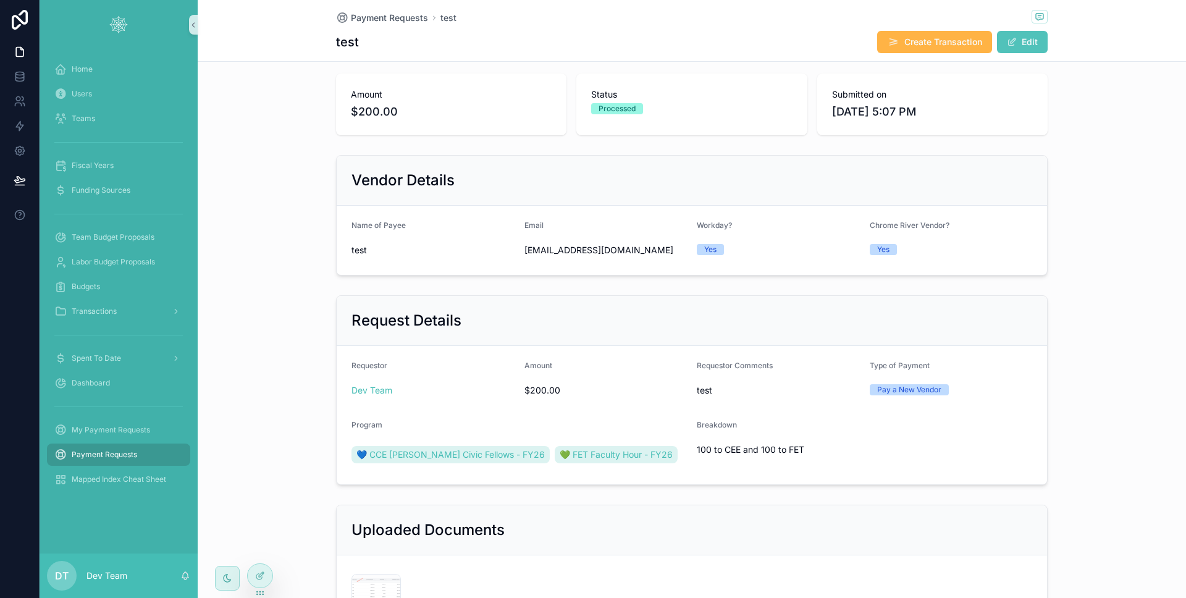
click at [917, 49] on button "Create Transaction" at bounding box center [935, 42] width 115 height 22
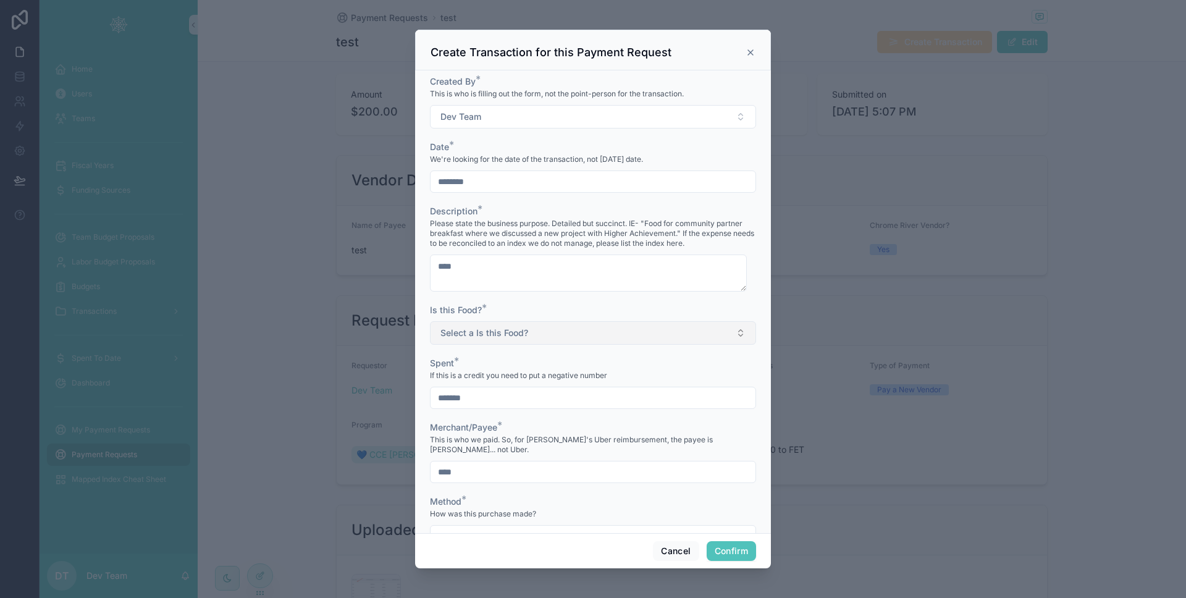
scroll to position [64, 0]
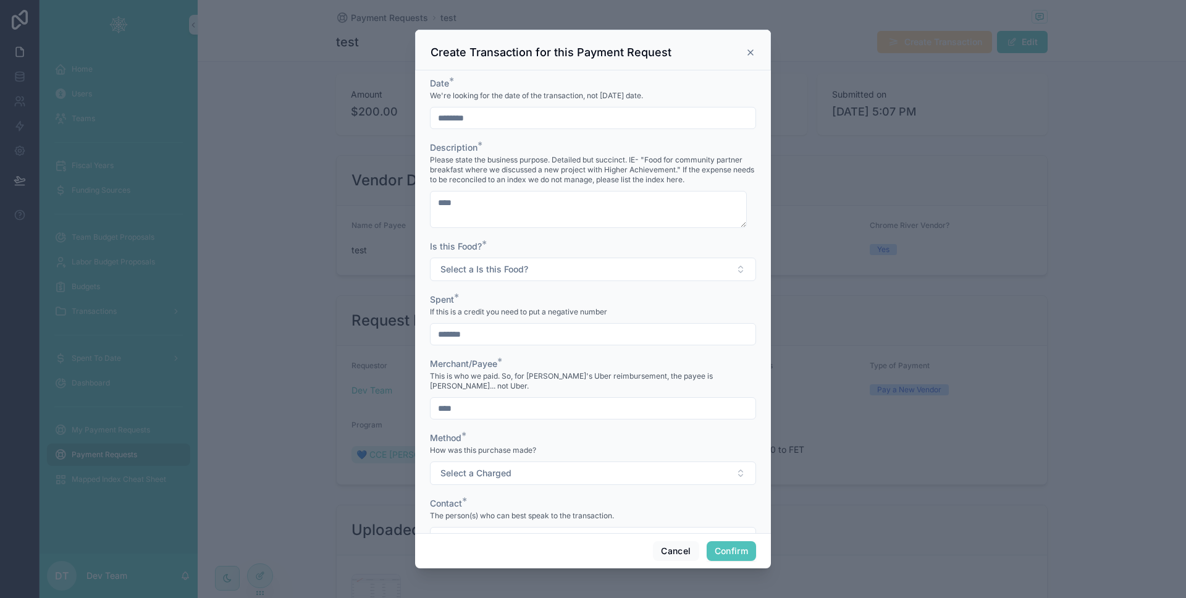
click at [447, 333] on input "*******" at bounding box center [593, 334] width 325 height 17
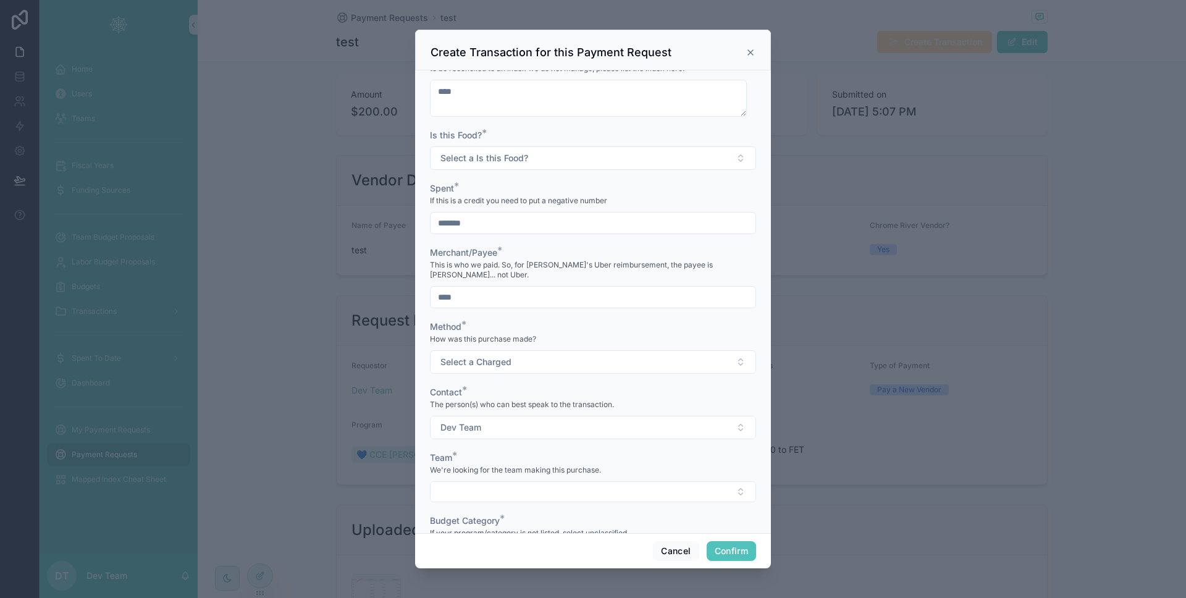
scroll to position [360, 0]
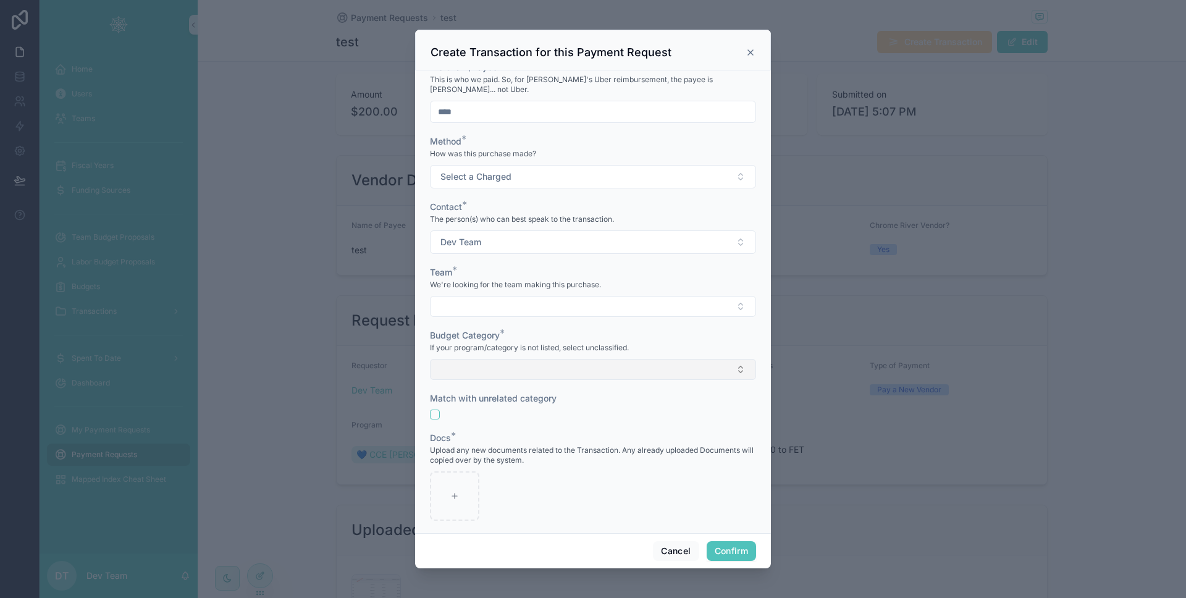
type input "*******"
click at [528, 366] on button "Select Button" at bounding box center [593, 369] width 326 height 21
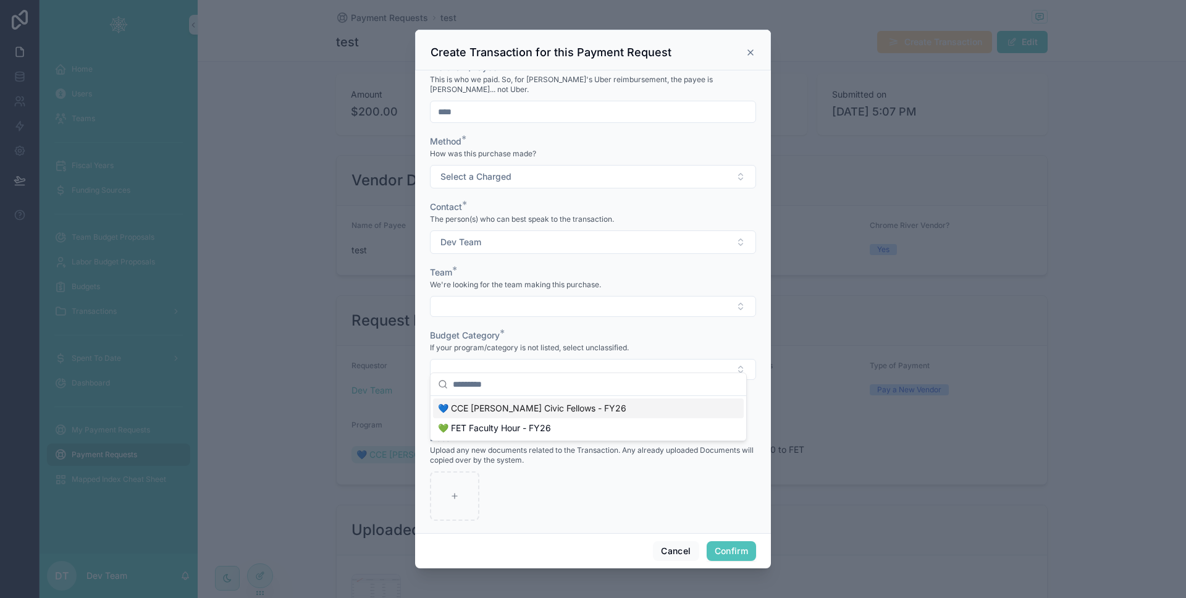
click at [503, 408] on span "💙 CCE [PERSON_NAME] Civic Fellows - FY26" at bounding box center [532, 408] width 188 height 12
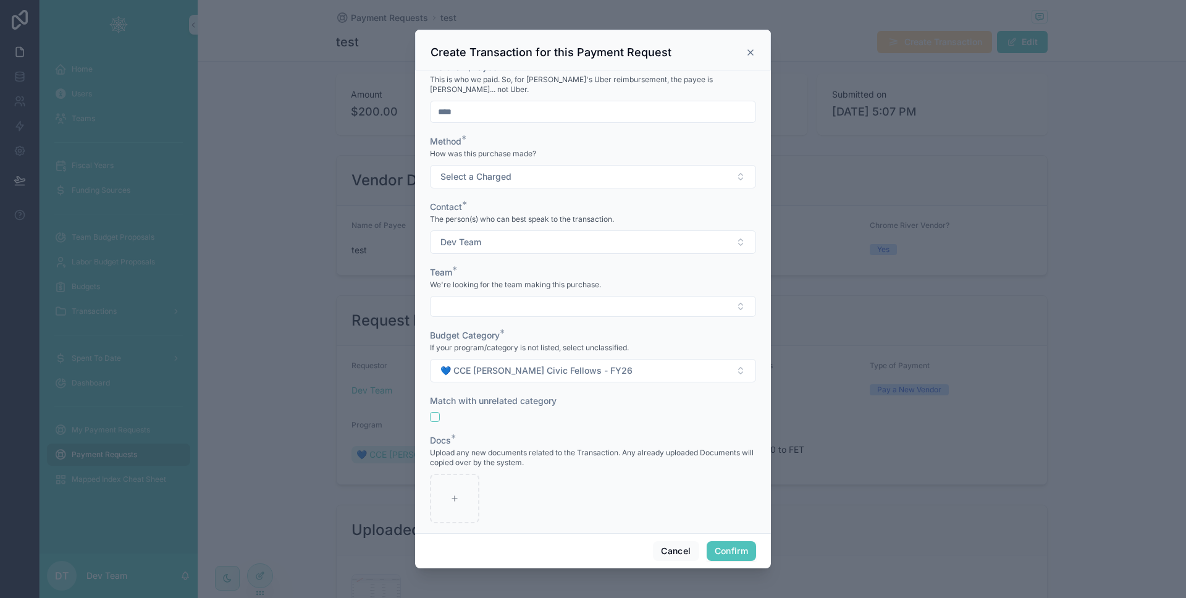
click at [501, 308] on form "Created By * This is who is filling out the form, not the point-person for the …" at bounding box center [593, 125] width 326 height 821
click at [498, 306] on button "Select Button" at bounding box center [593, 306] width 326 height 21
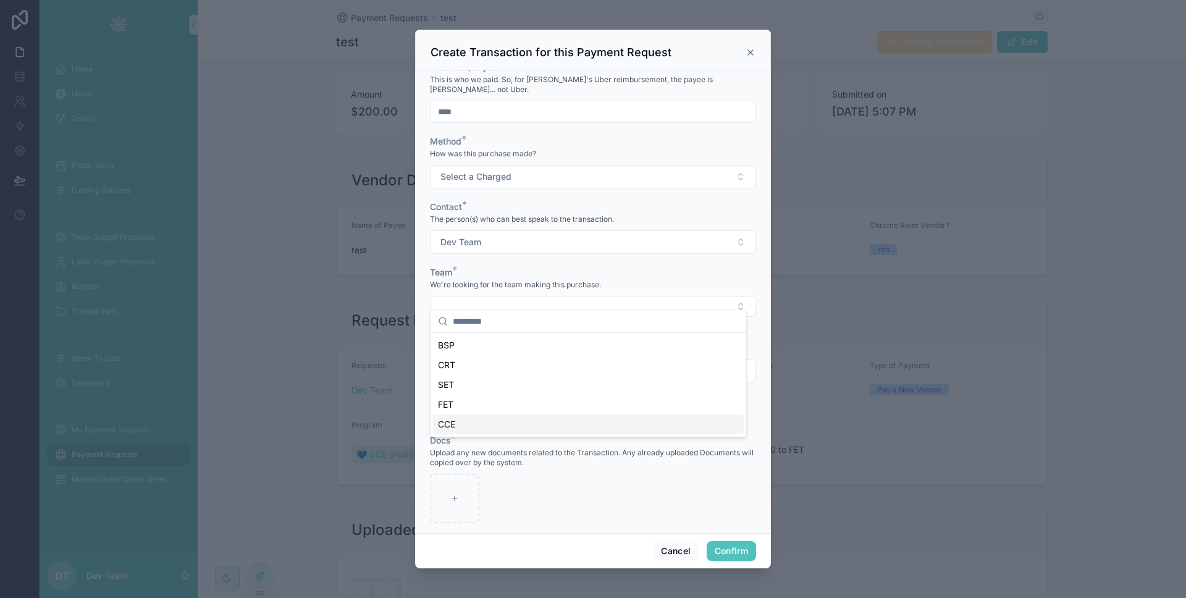
click at [486, 420] on div "CCE" at bounding box center [588, 425] width 311 height 20
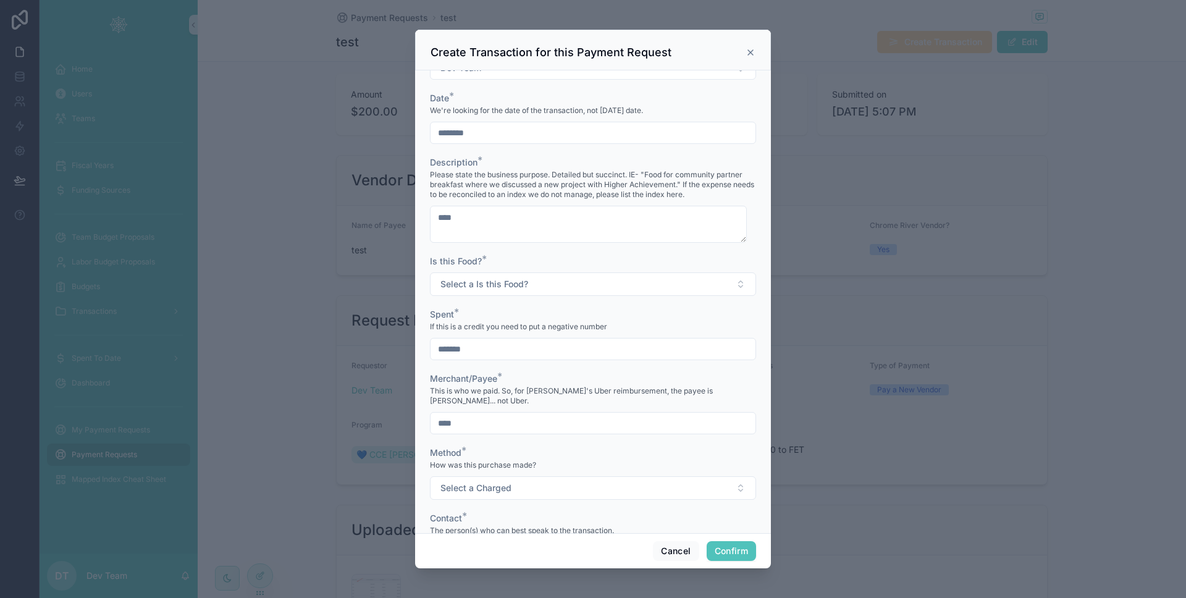
scroll to position [365, 0]
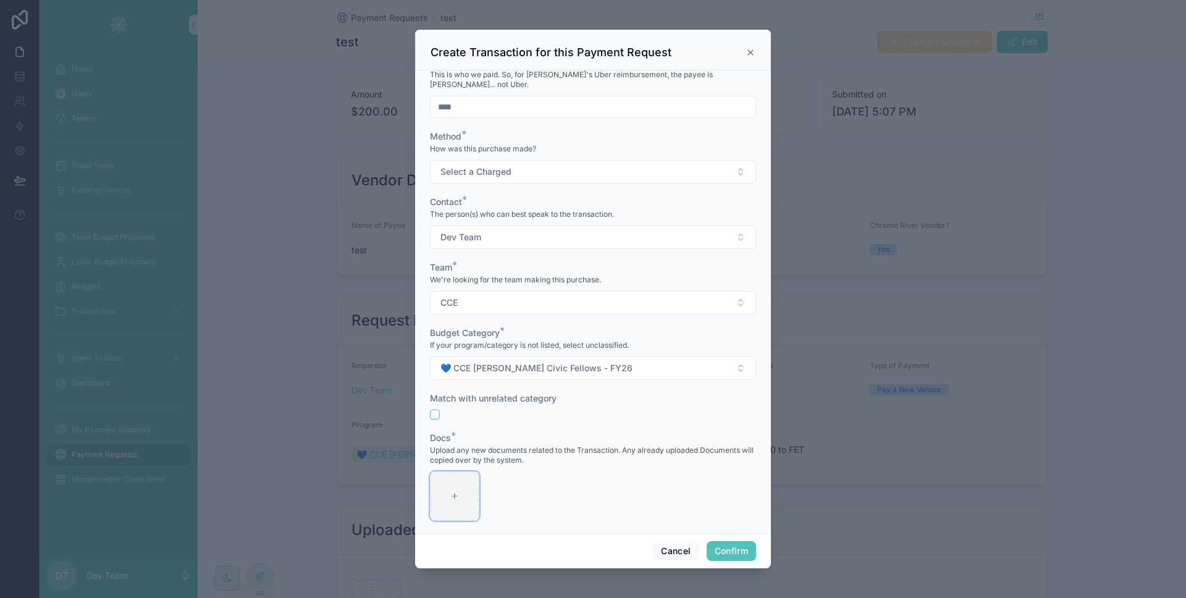
click at [463, 472] on div at bounding box center [454, 496] width 49 height 49
type input "**********"
click at [729, 551] on button "Confirm" at bounding box center [731, 551] width 49 height 20
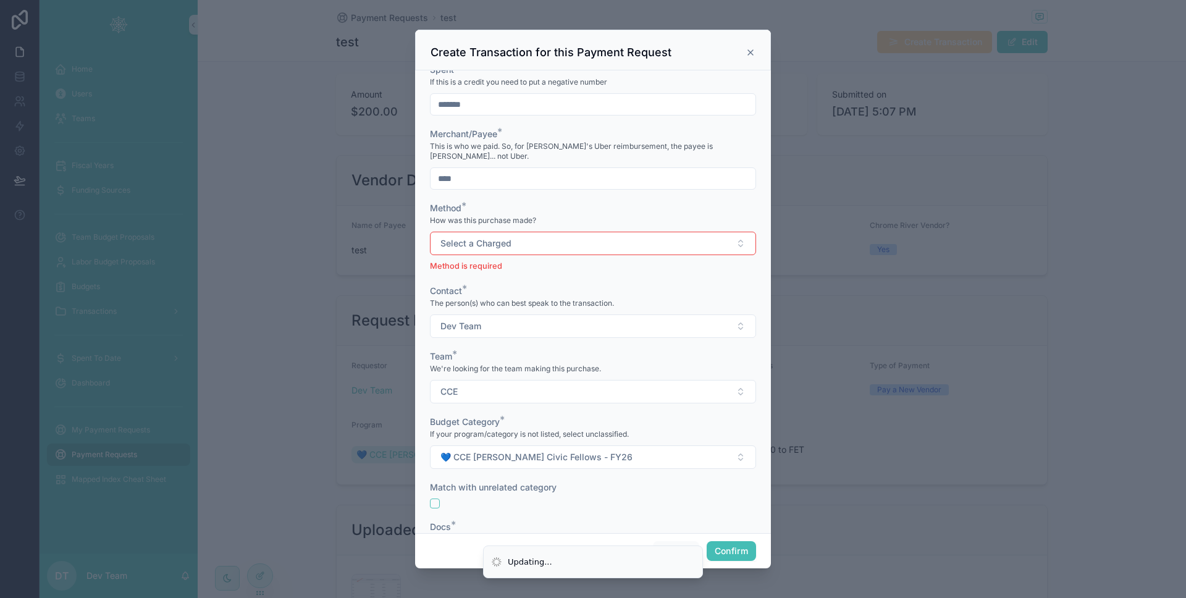
scroll to position [437, 0]
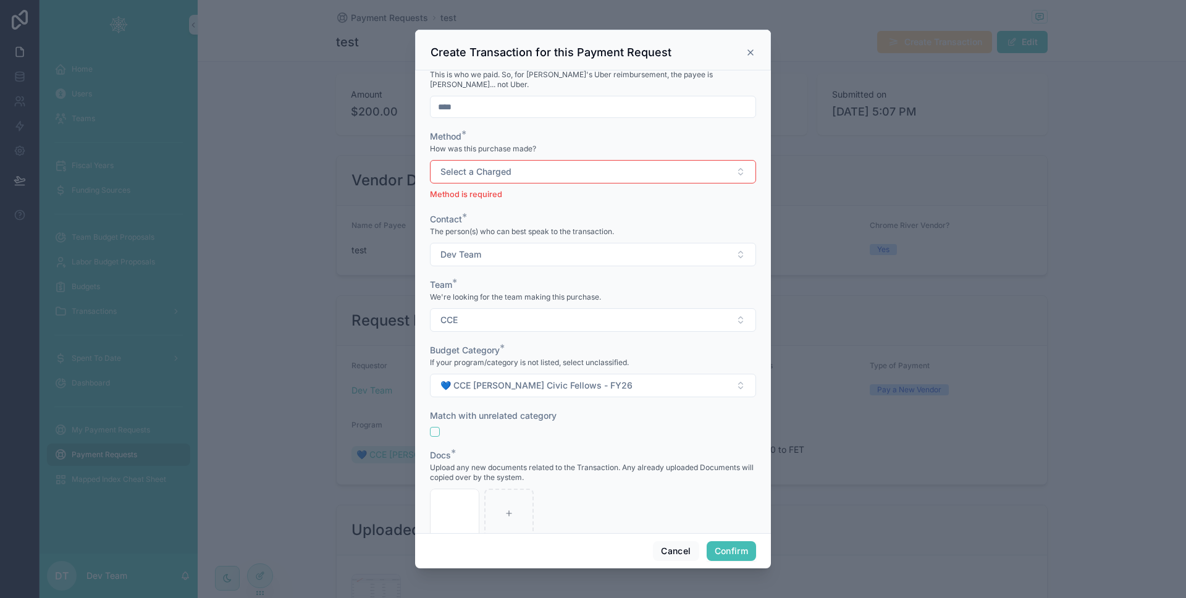
click at [729, 551] on button "Confirm" at bounding box center [731, 551] width 49 height 20
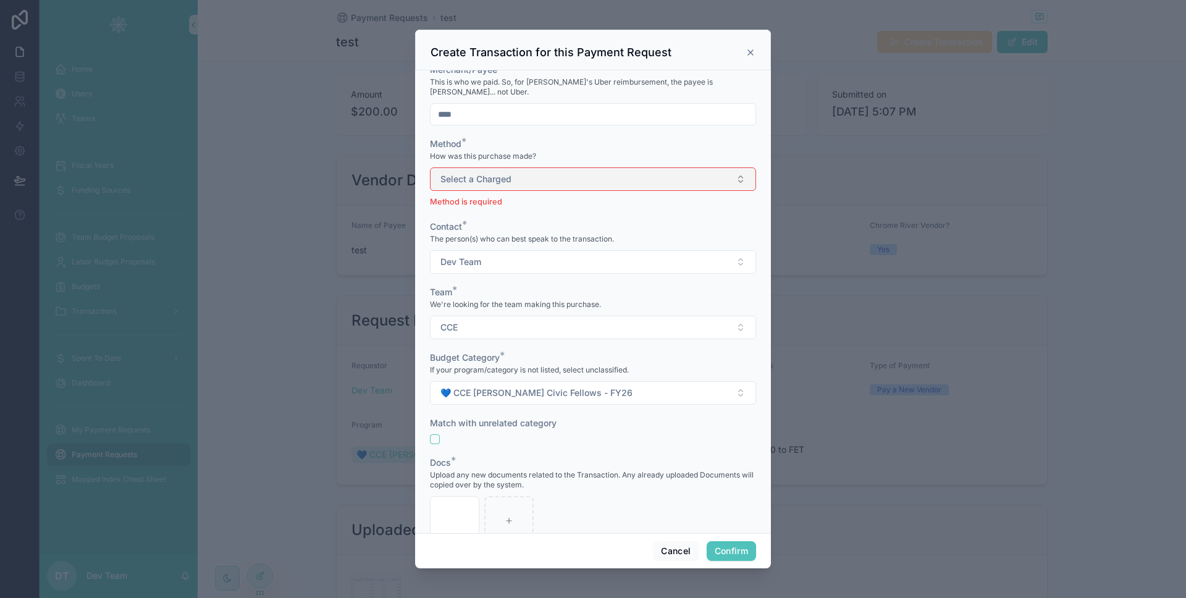
click at [550, 168] on button "Select a Charged" at bounding box center [593, 178] width 326 height 23
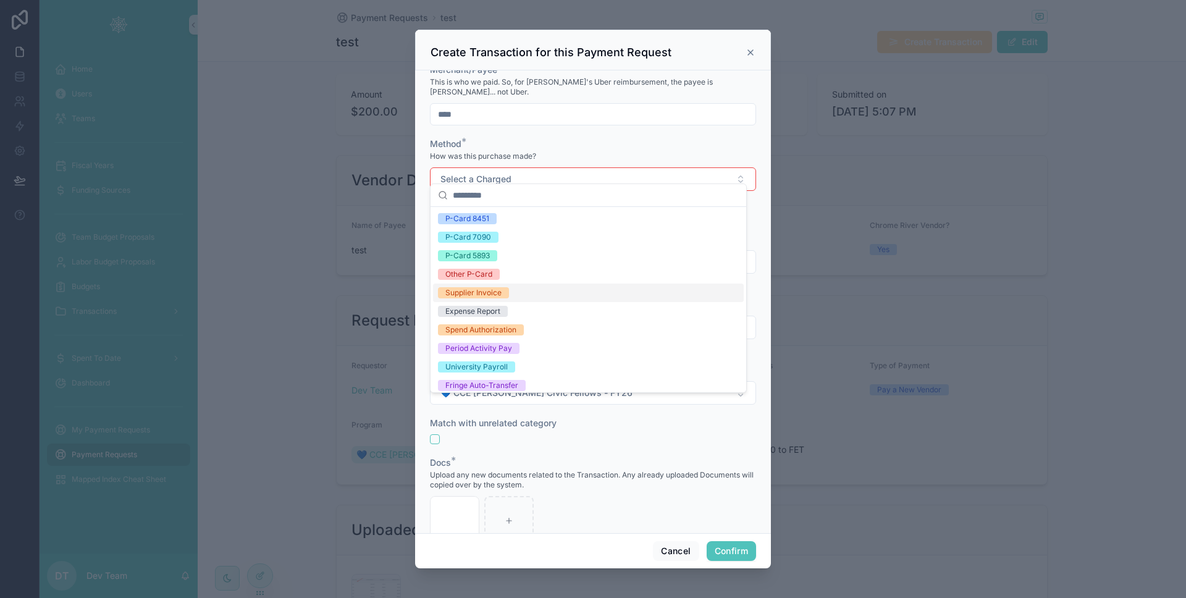
click at [518, 291] on div "Supplier Invoice" at bounding box center [588, 293] width 311 height 19
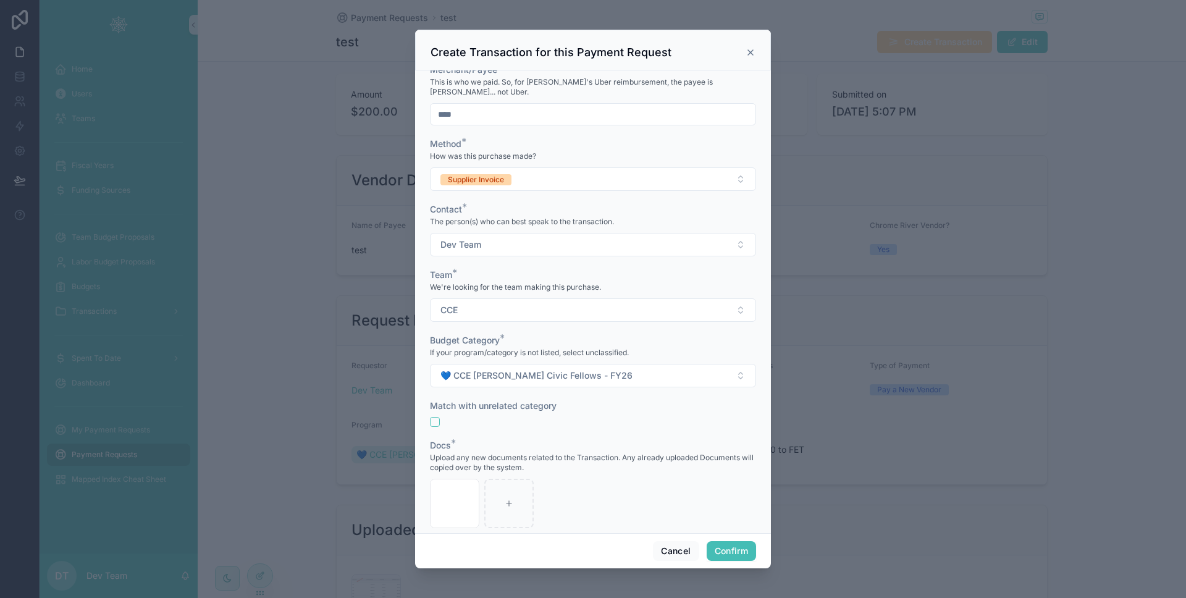
click at [735, 544] on button "Confirm" at bounding box center [731, 551] width 49 height 20
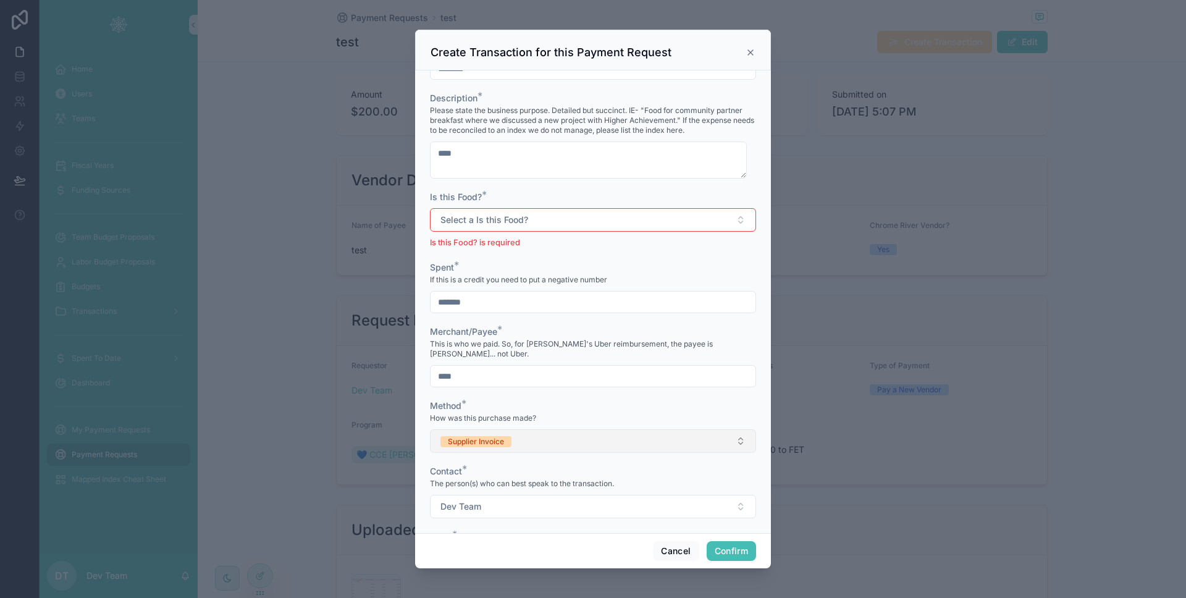
scroll to position [159, 0]
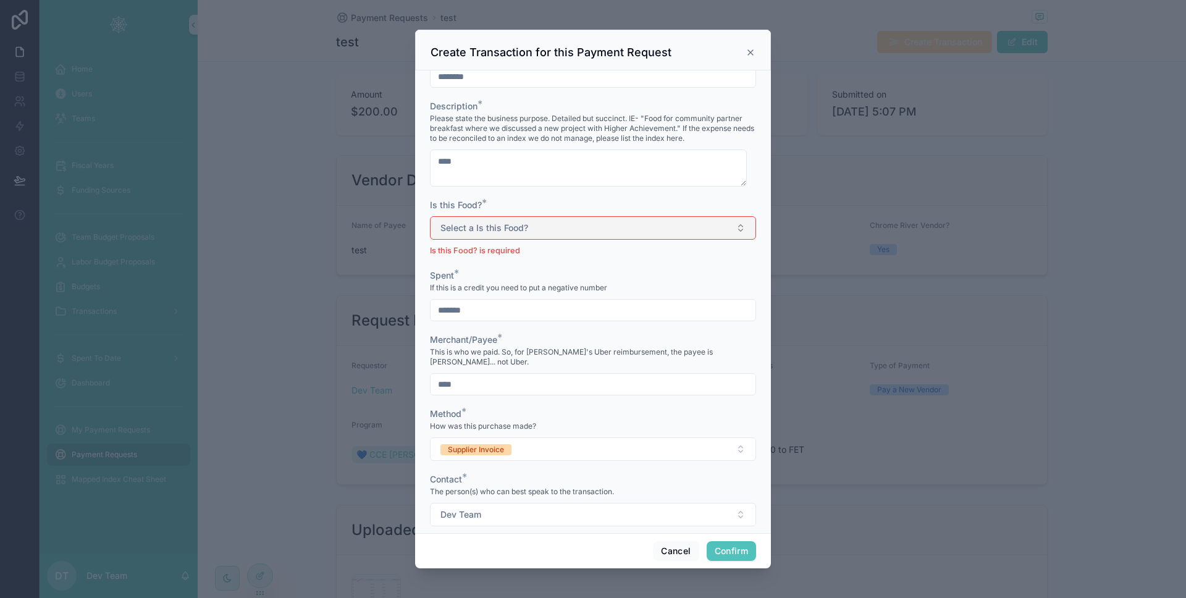
click at [569, 232] on button "Select a Is this Food?" at bounding box center [593, 227] width 326 height 23
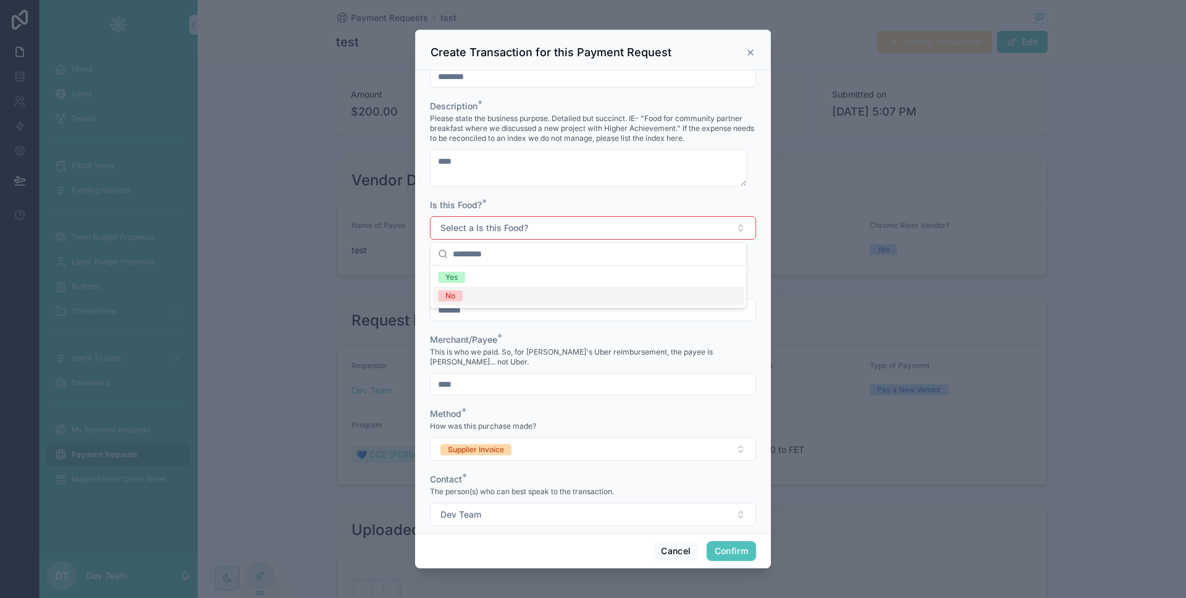
click at [532, 292] on div "No" at bounding box center [588, 296] width 311 height 19
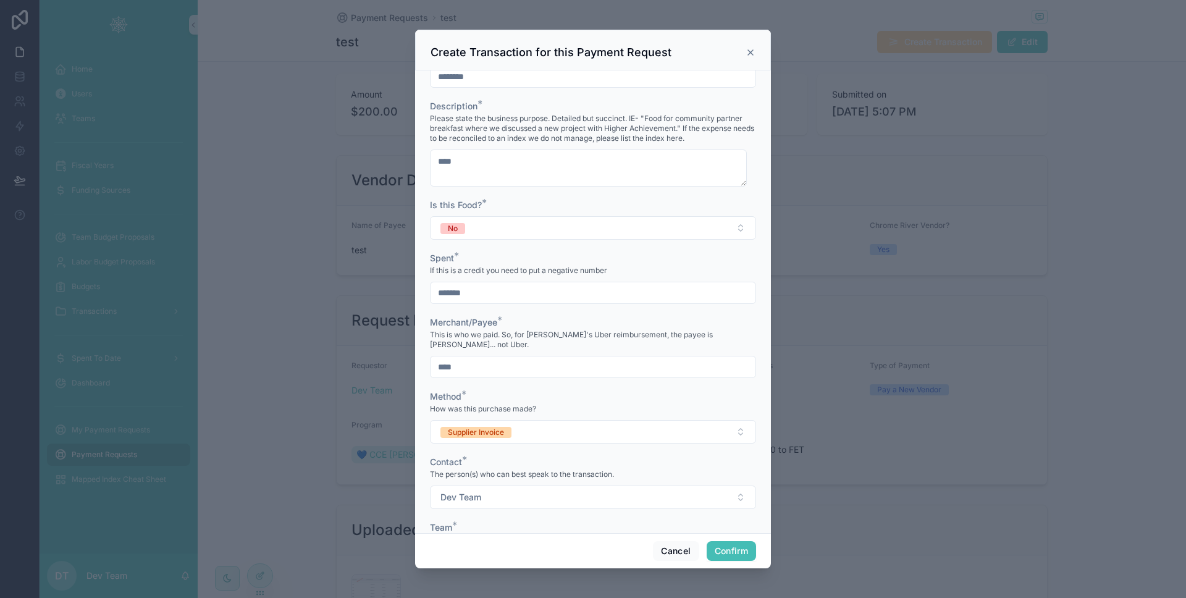
click at [735, 546] on button "Confirm" at bounding box center [731, 551] width 49 height 20
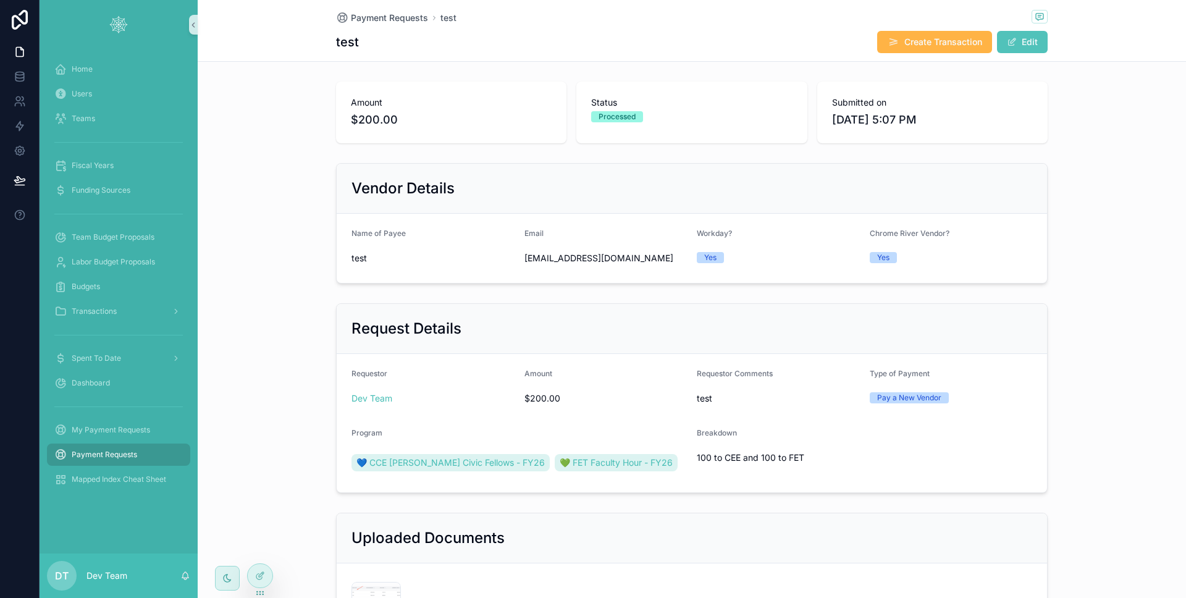
click at [927, 51] on button "Create Transaction" at bounding box center [935, 42] width 115 height 22
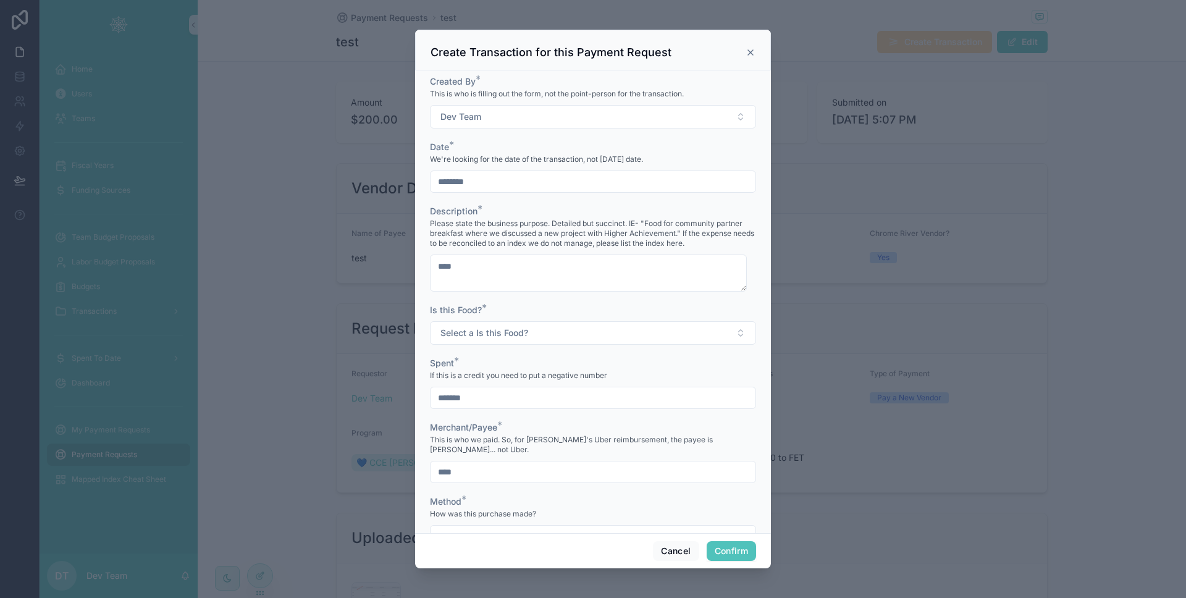
click at [451, 400] on input "*******" at bounding box center [593, 397] width 325 height 17
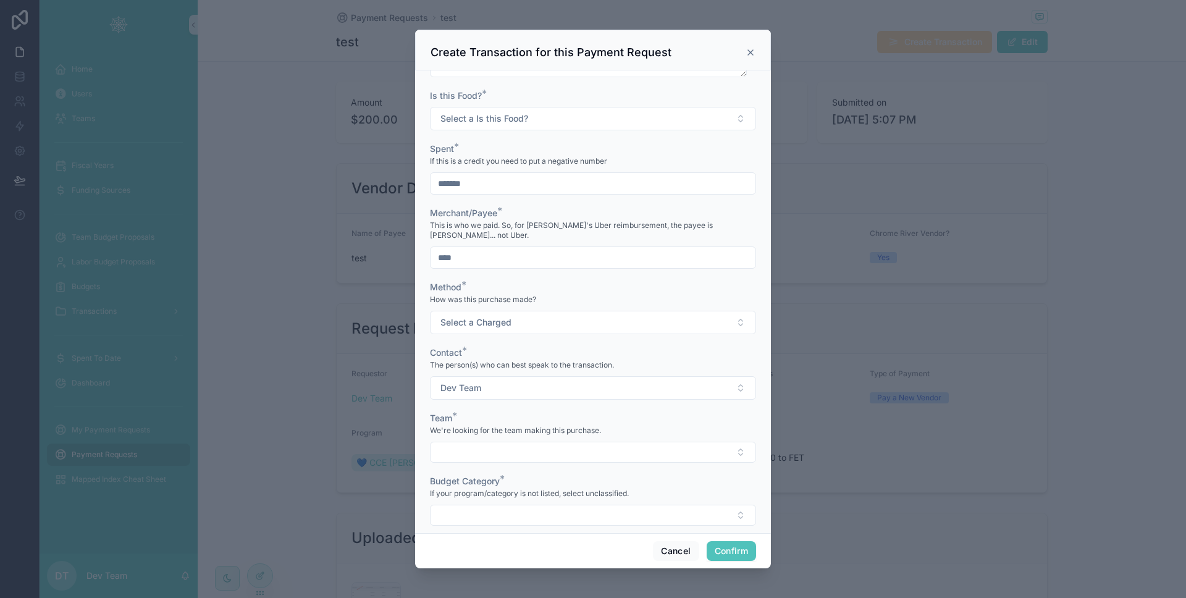
scroll to position [331, 0]
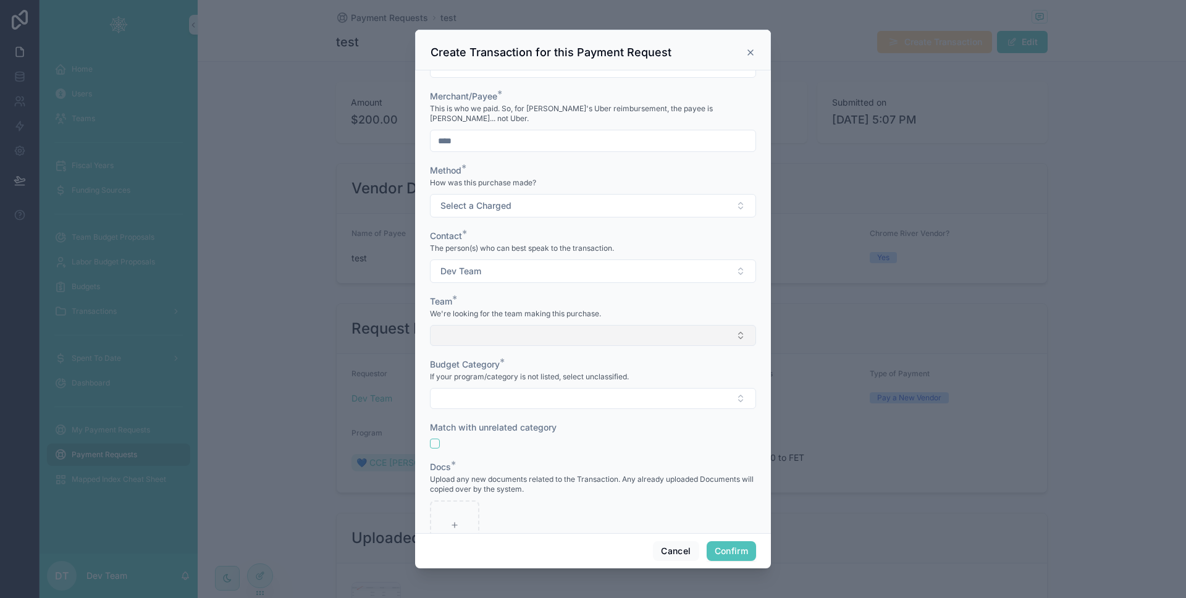
type input "*******"
click at [504, 336] on button "Select Button" at bounding box center [593, 335] width 326 height 21
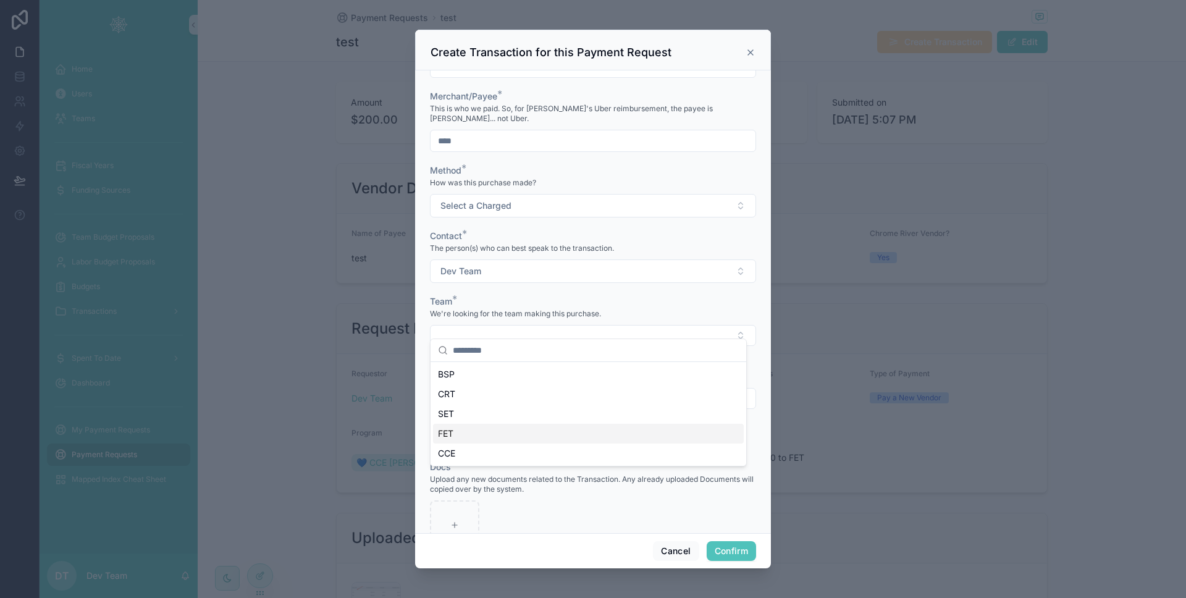
click at [494, 431] on div "FET" at bounding box center [588, 434] width 311 height 20
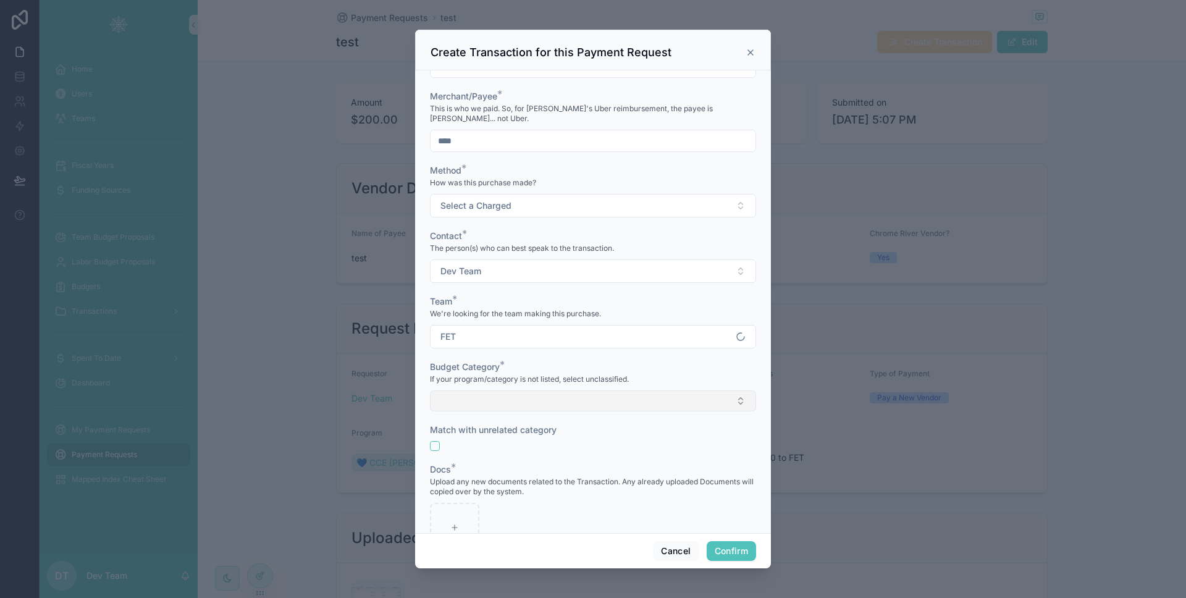
click at [493, 391] on button "Select Button" at bounding box center [593, 401] width 326 height 21
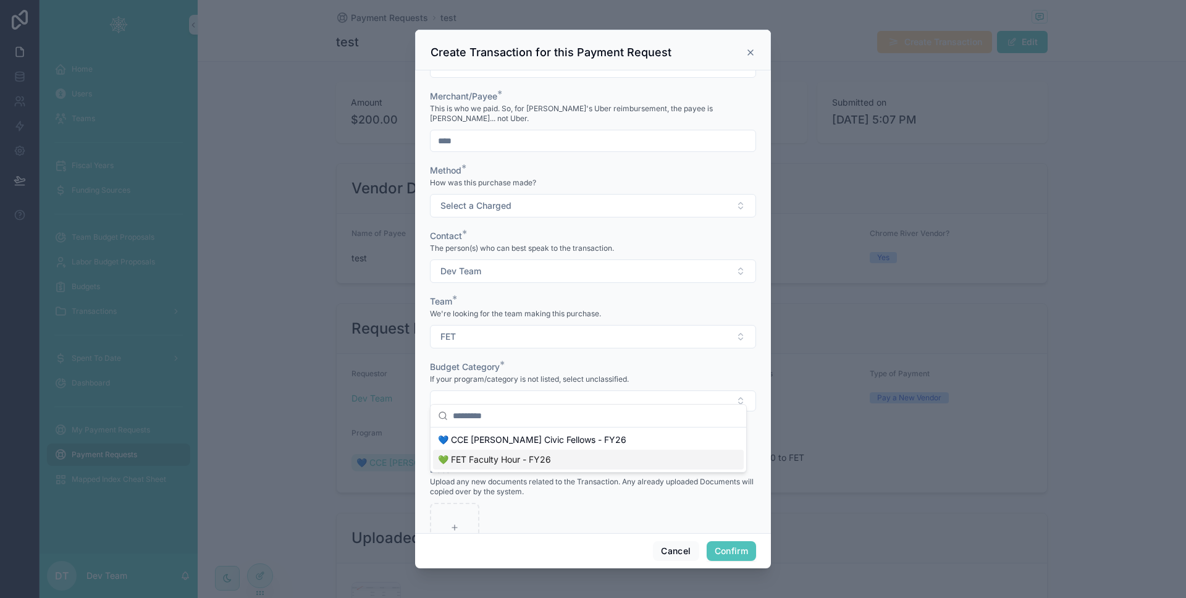
click at [499, 463] on span "💚 FET Faculty Hour - FY26" at bounding box center [494, 460] width 113 height 12
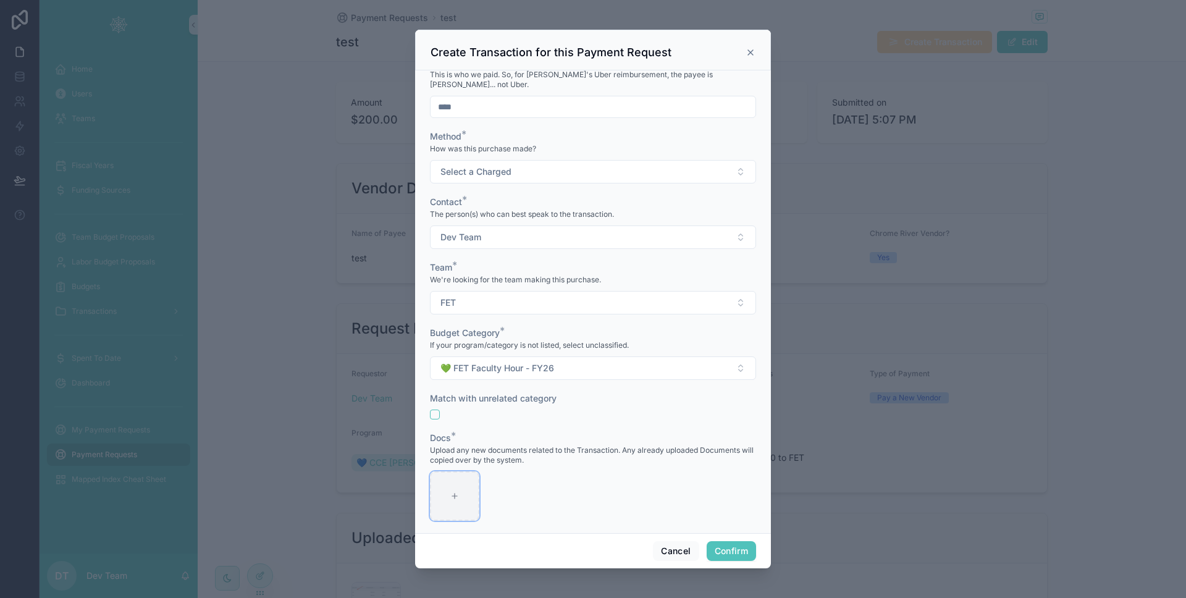
click at [462, 480] on div at bounding box center [454, 496] width 49 height 49
type input "**********"
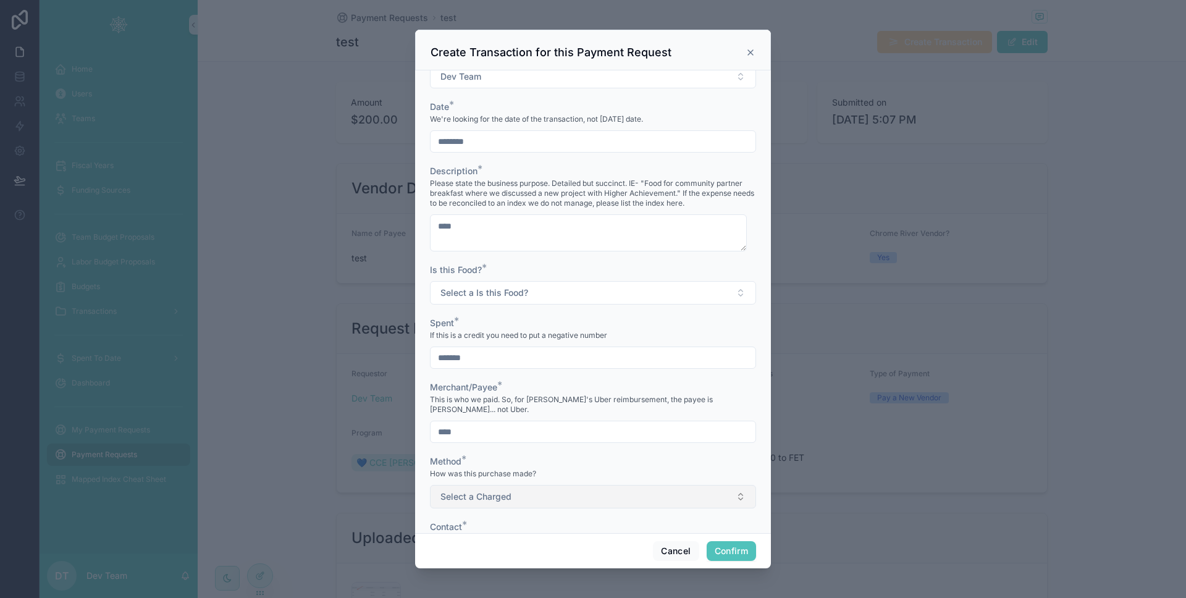
click at [535, 492] on button "Select a Charged" at bounding box center [593, 496] width 326 height 23
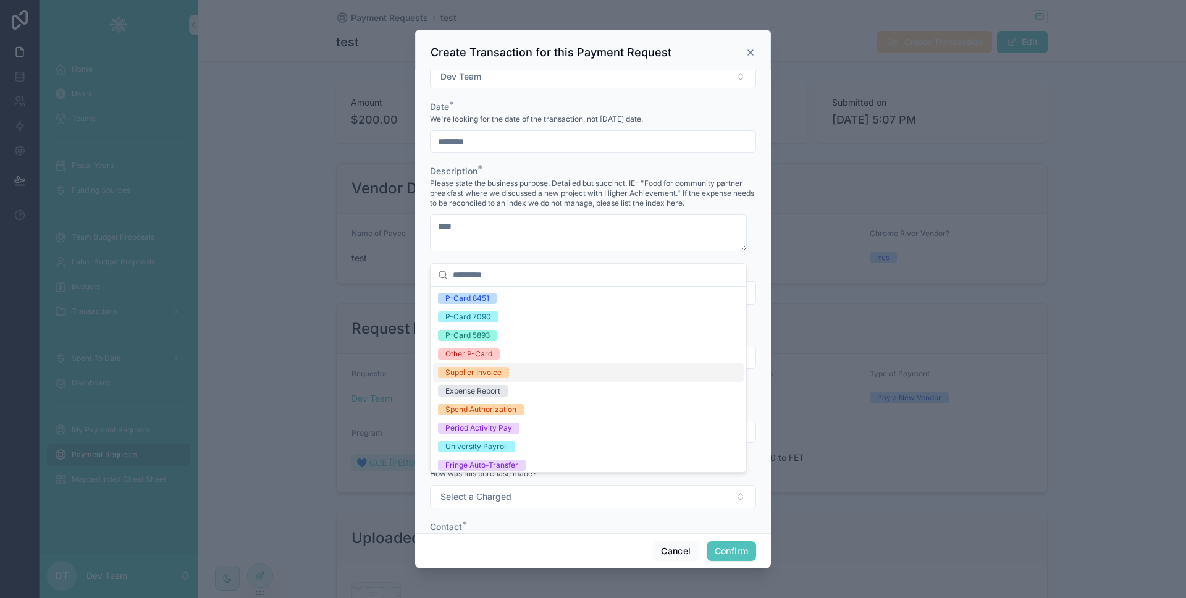
click at [525, 378] on div "Supplier Invoice" at bounding box center [588, 372] width 311 height 19
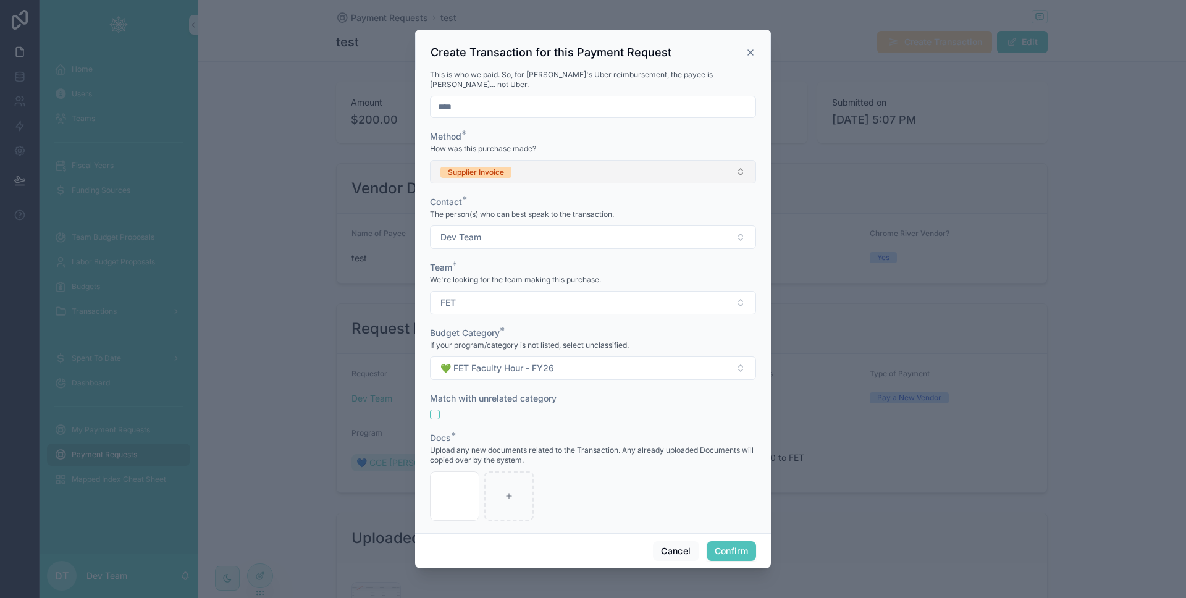
scroll to position [59, 0]
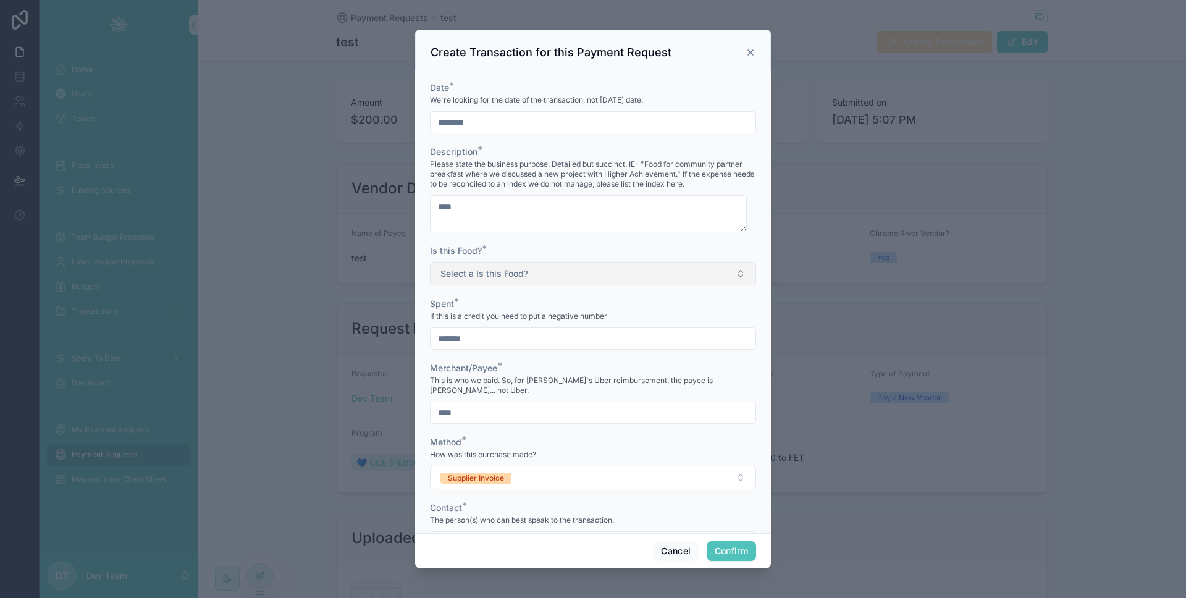
click at [564, 277] on button "Select a Is this Food?" at bounding box center [593, 273] width 326 height 23
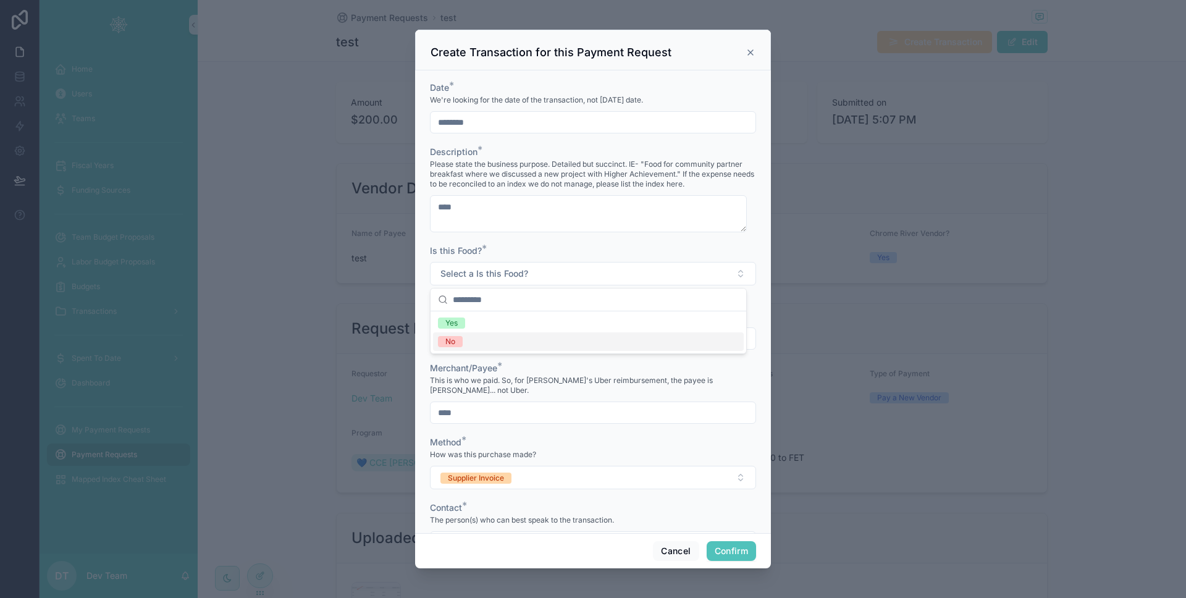
click at [549, 339] on div "No" at bounding box center [588, 341] width 311 height 19
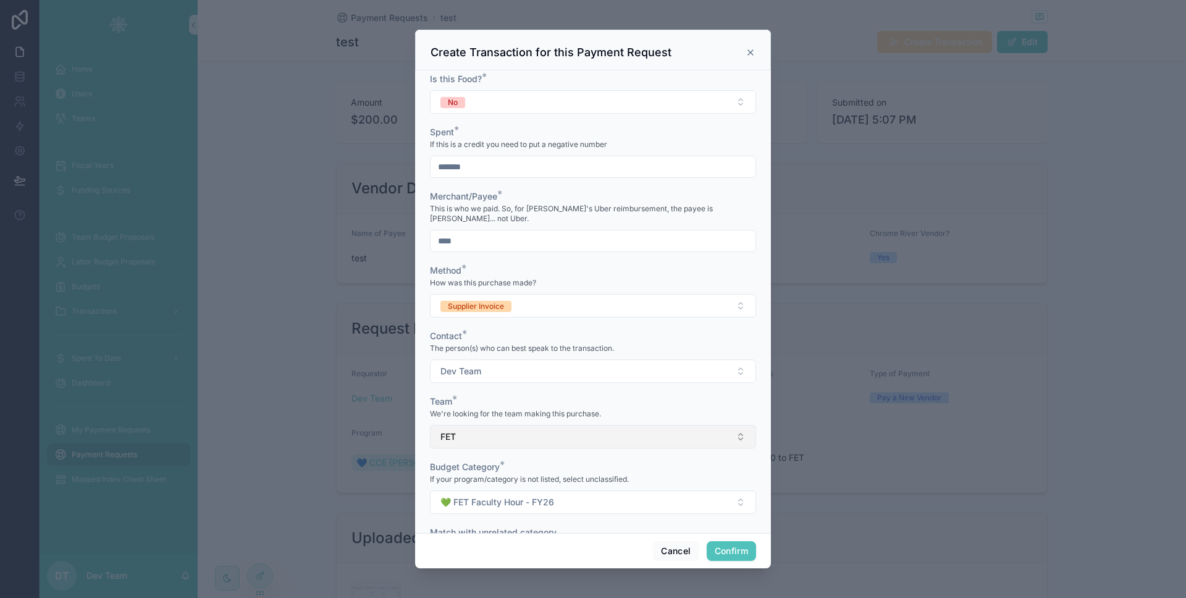
scroll to position [365, 0]
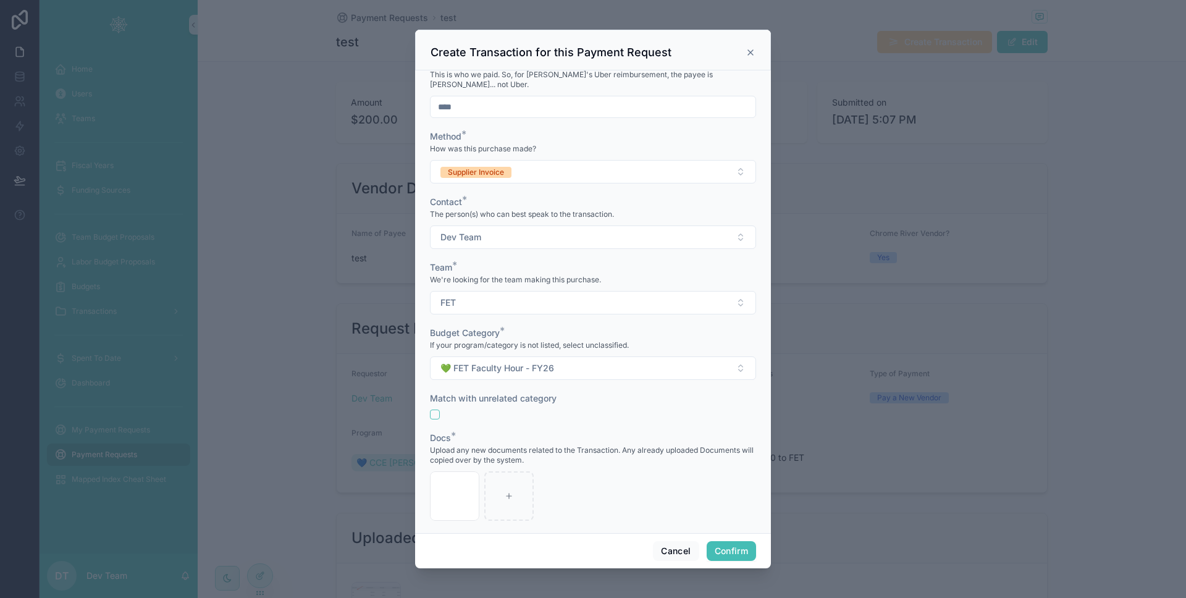
click at [739, 549] on button "Confirm" at bounding box center [731, 551] width 49 height 20
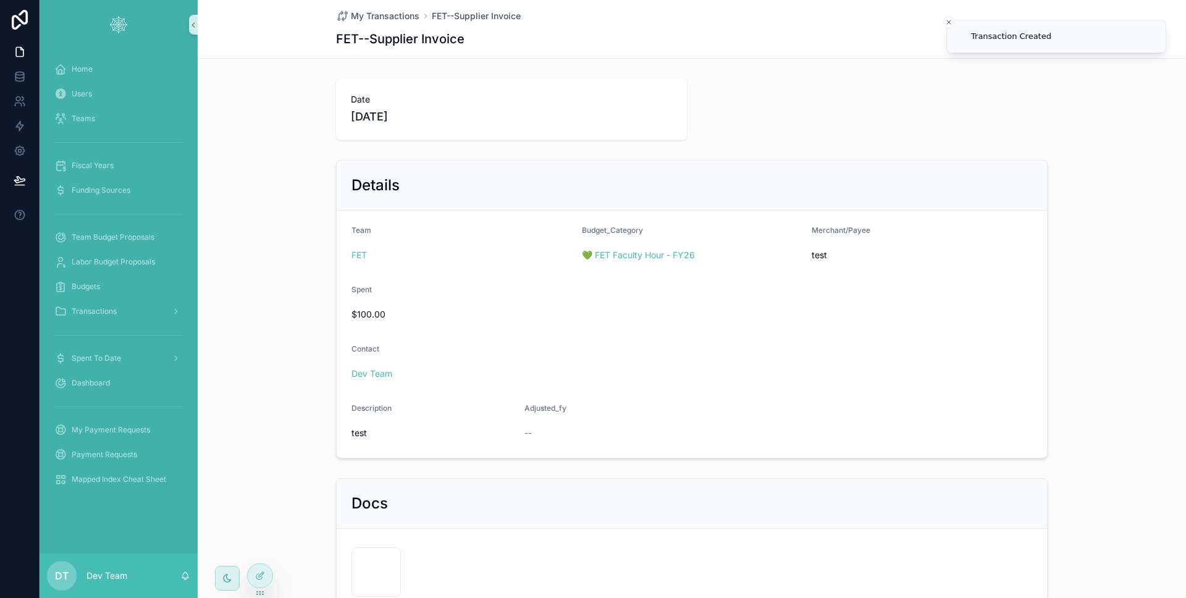
scroll to position [216, 0]
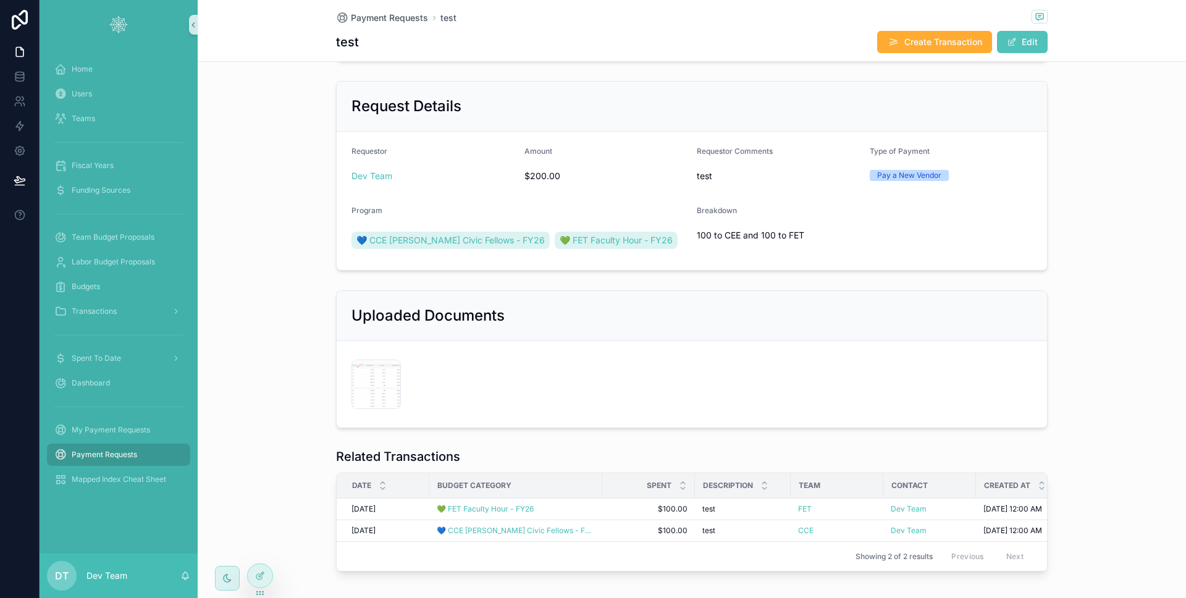
scroll to position [231, 0]
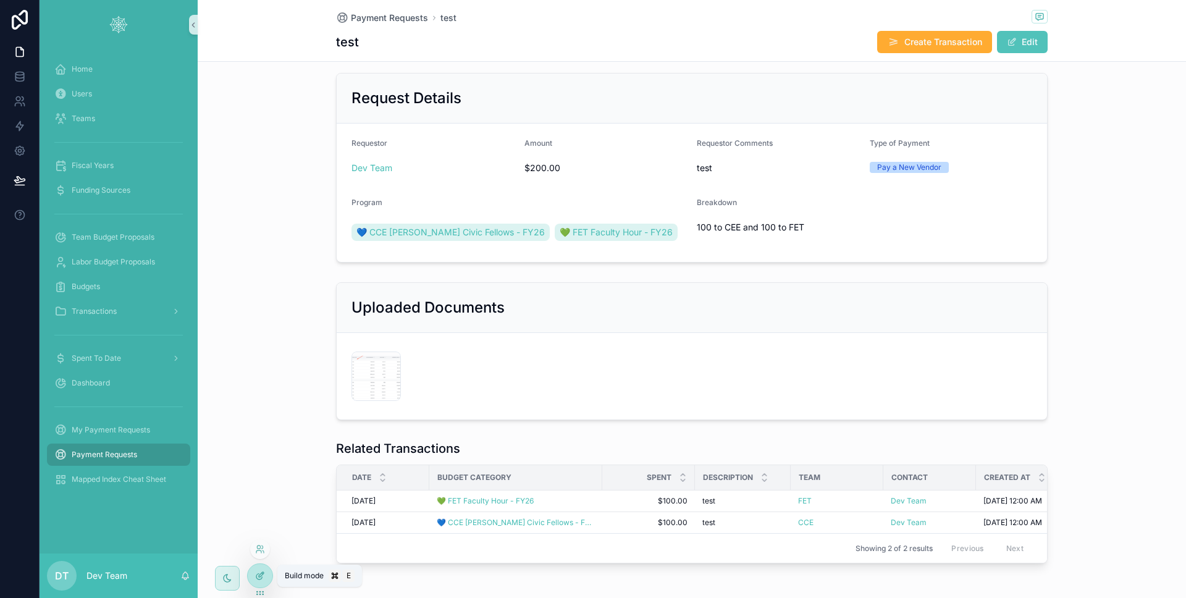
click at [253, 570] on div at bounding box center [260, 575] width 25 height 23
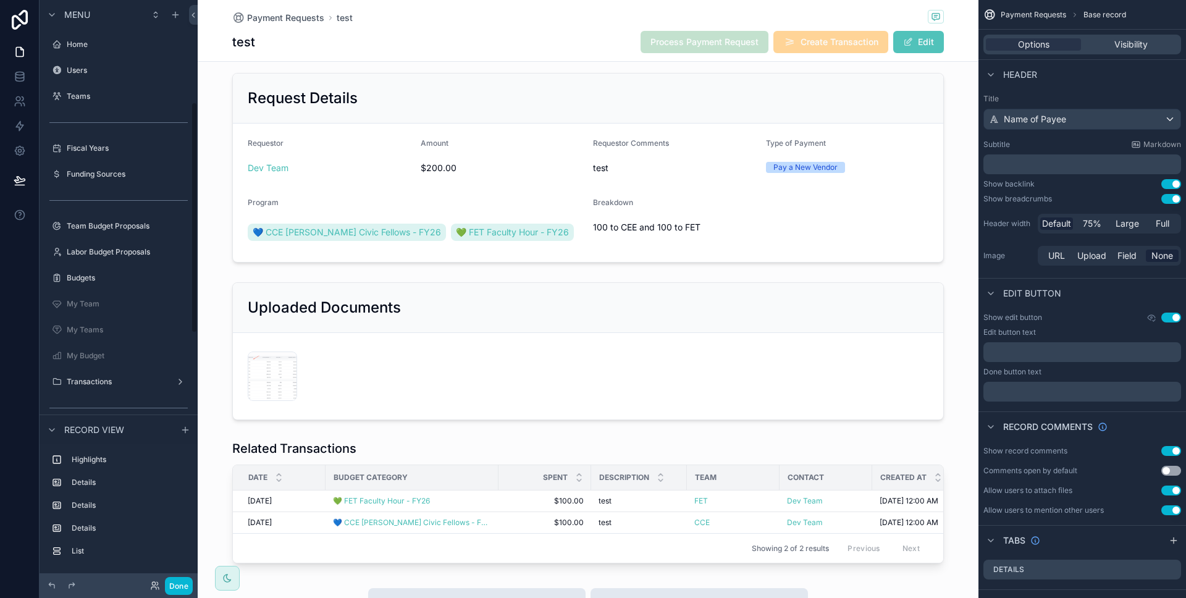
scroll to position [258, 0]
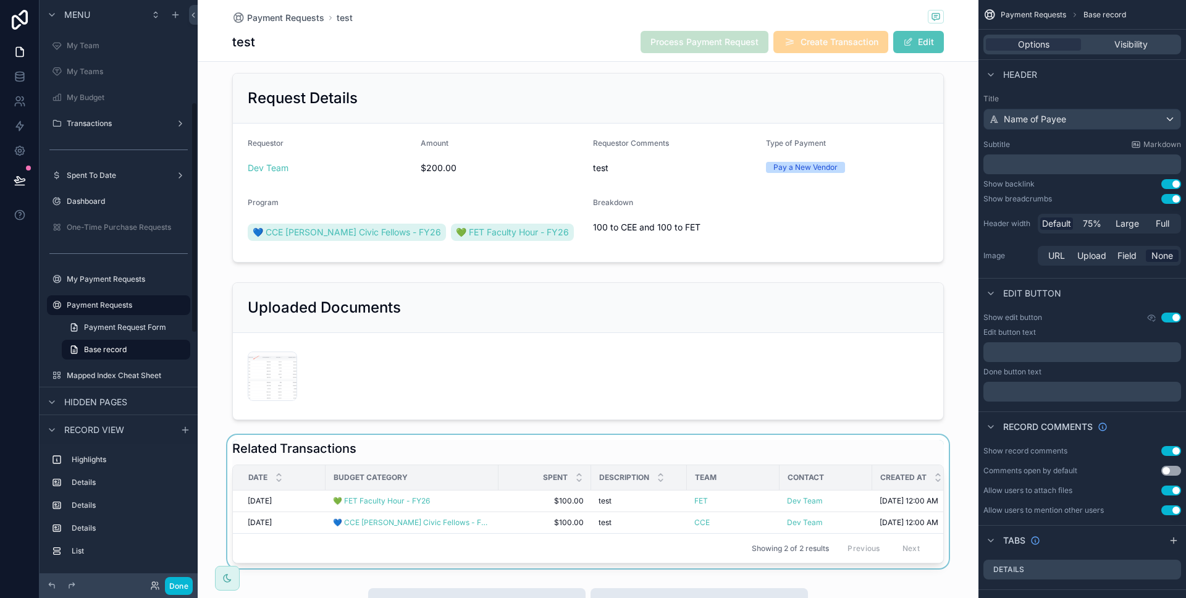
click at [304, 441] on div "scrollable content" at bounding box center [588, 501] width 781 height 133
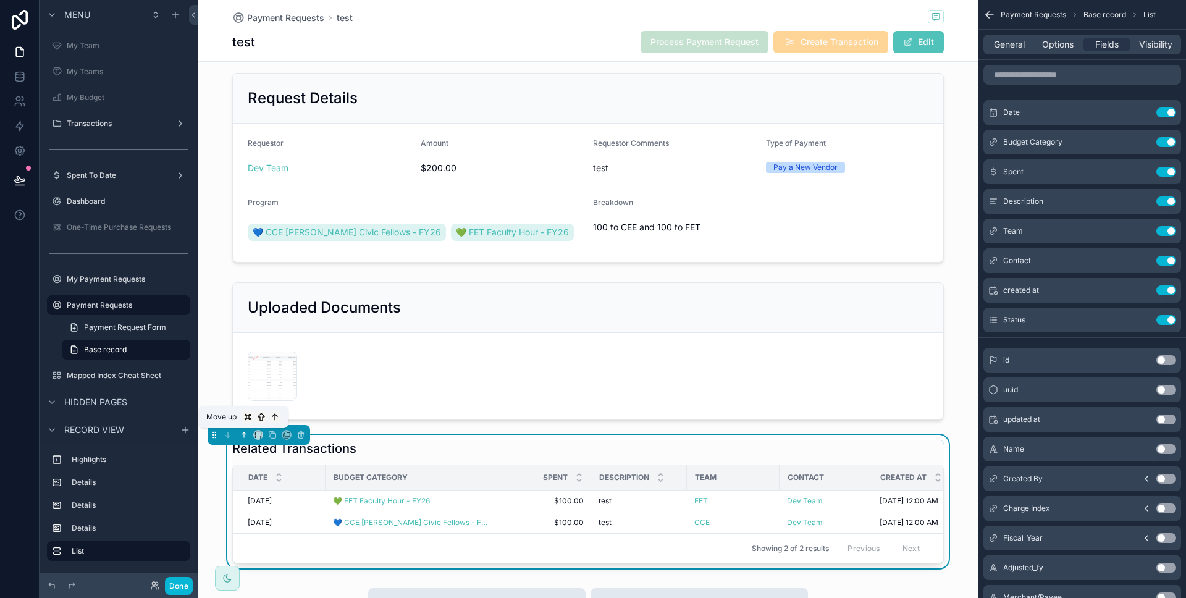
click at [240, 434] on icon "scrollable content" at bounding box center [244, 435] width 9 height 9
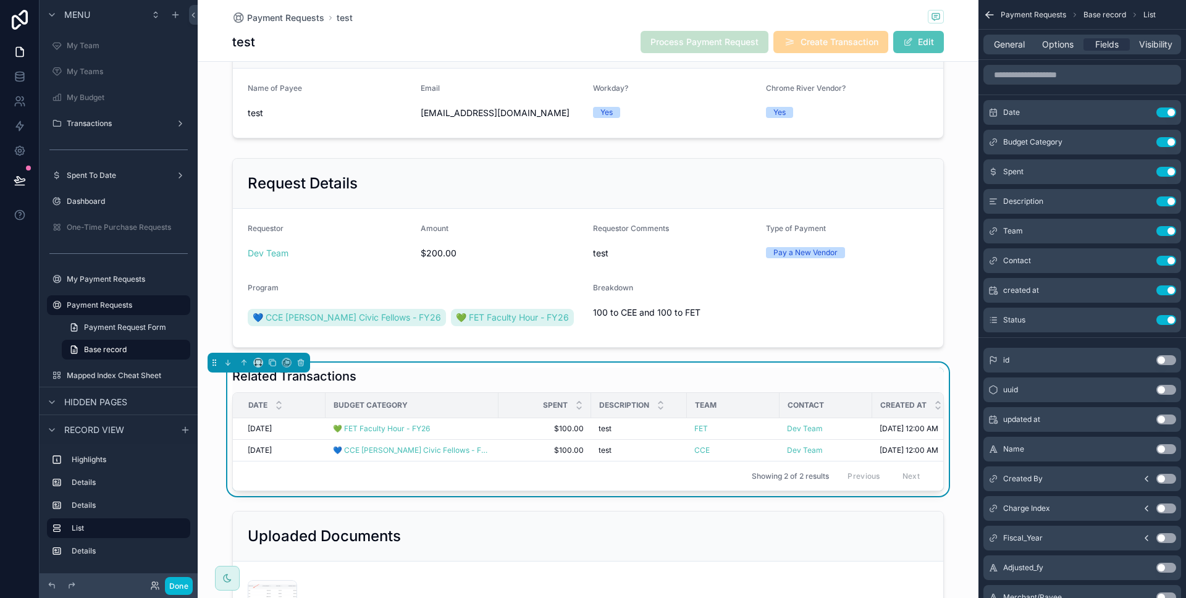
scroll to position [11, 0]
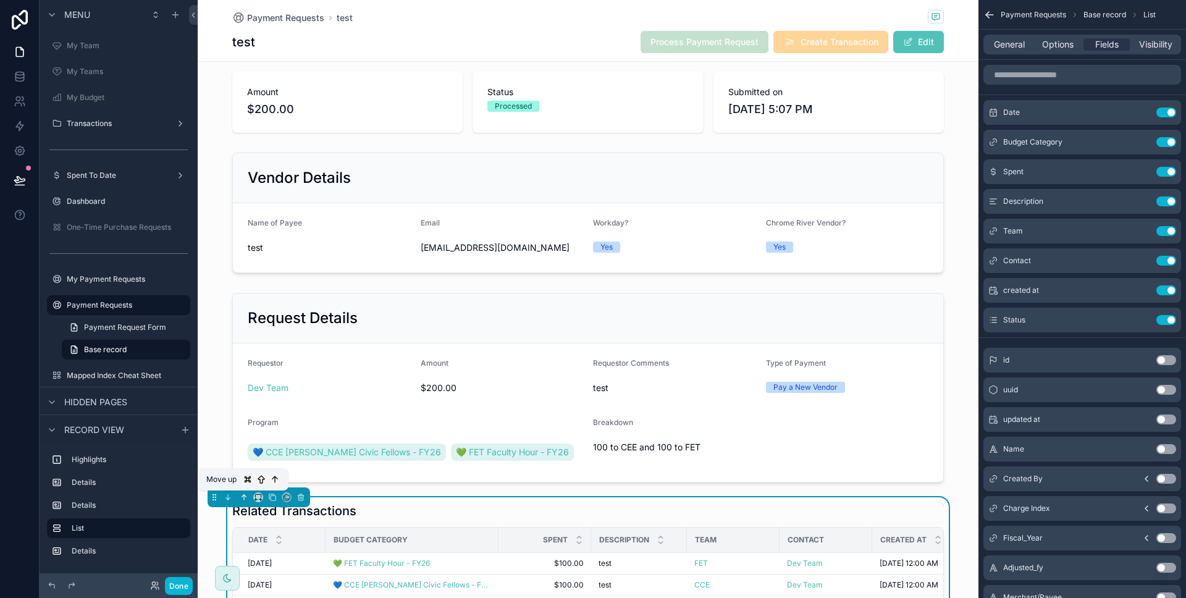
click at [242, 493] on icon "scrollable content" at bounding box center [244, 497] width 9 height 9
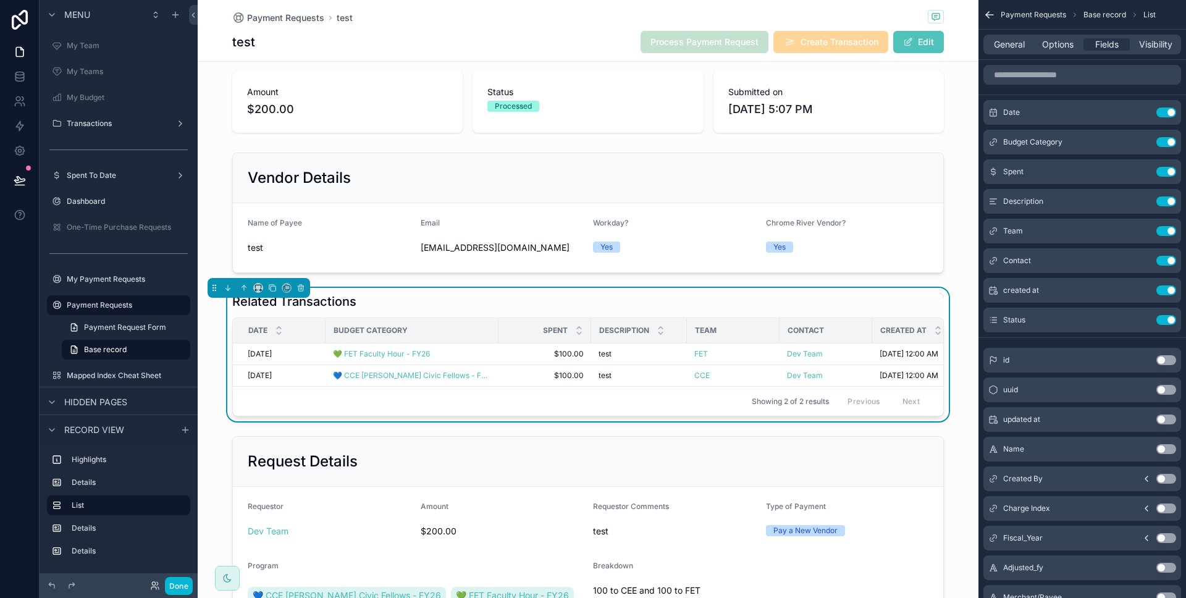
scroll to position [0, 0]
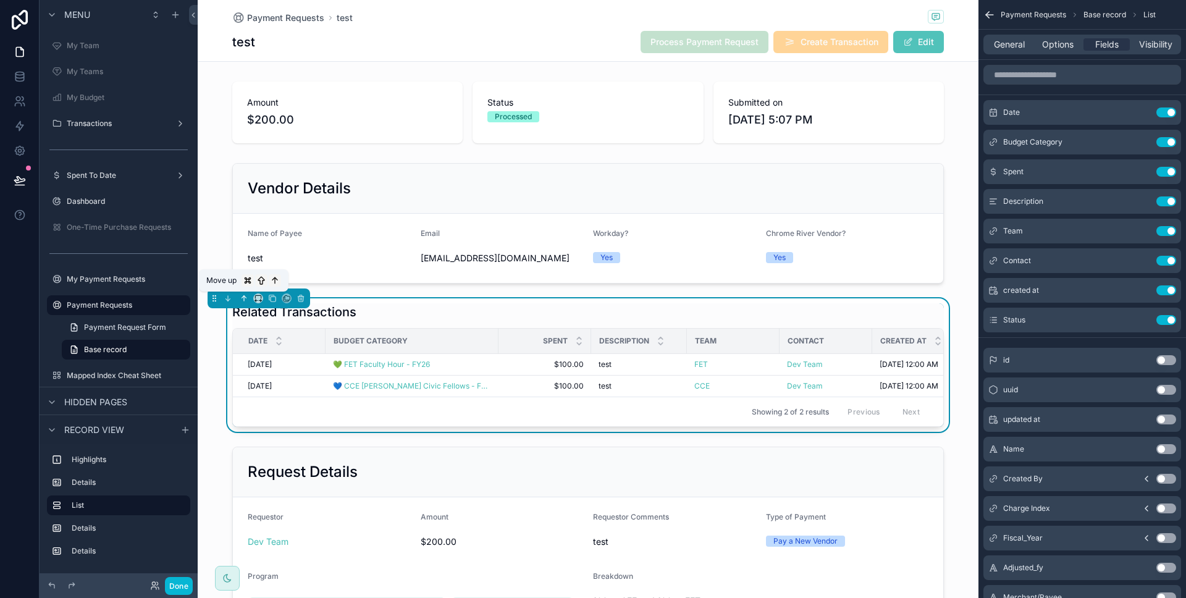
click at [240, 302] on icon "scrollable content" at bounding box center [244, 298] width 9 height 9
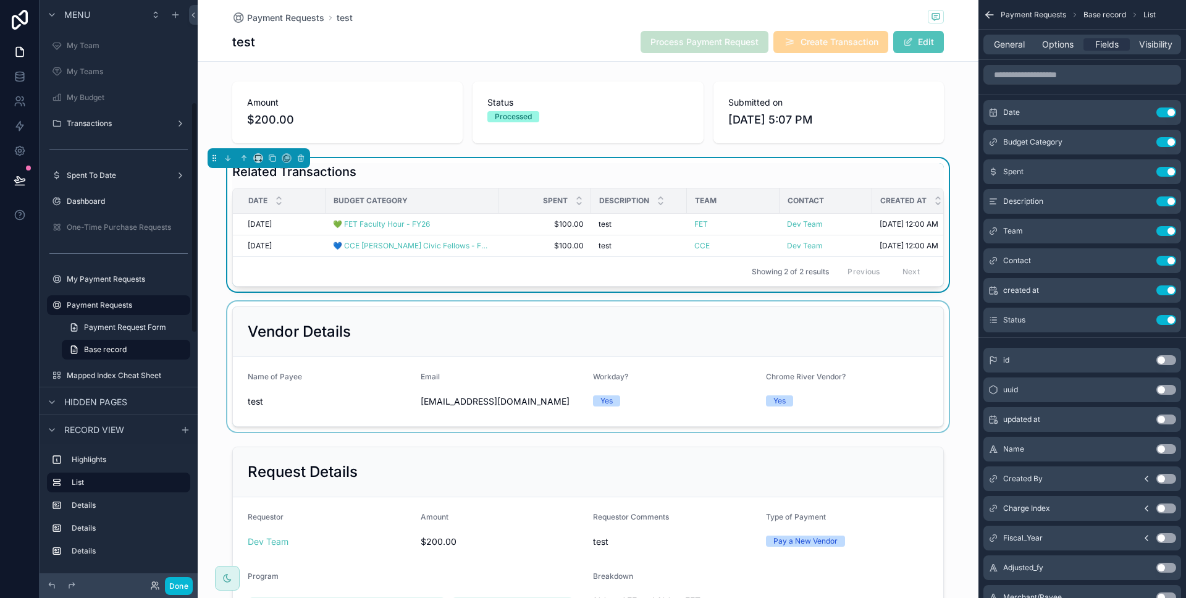
click at [211, 331] on div "scrollable content" at bounding box center [588, 367] width 781 height 130
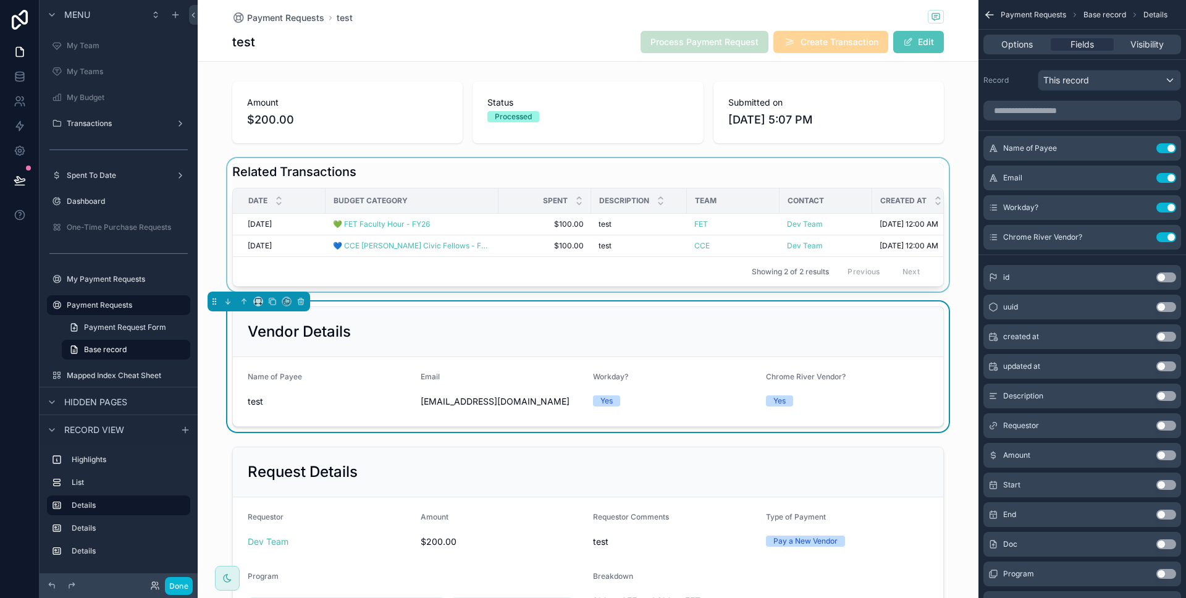
click at [342, 277] on div "Showing 2 of 2 results Previous Next" at bounding box center [588, 271] width 711 height 30
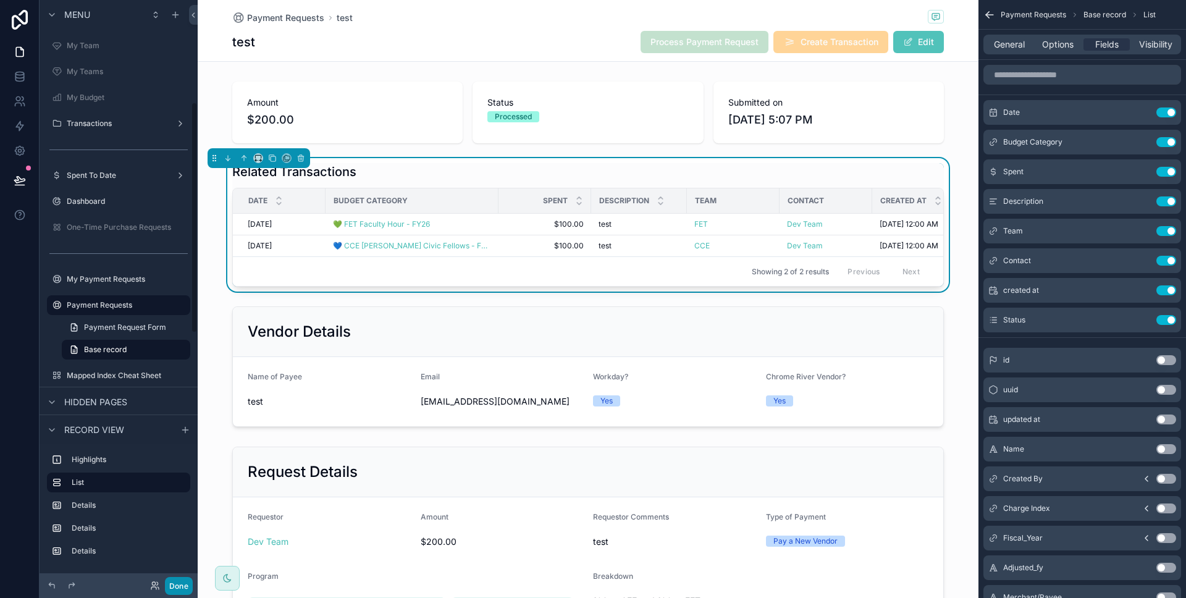
click at [185, 580] on button "Done" at bounding box center [179, 586] width 28 height 18
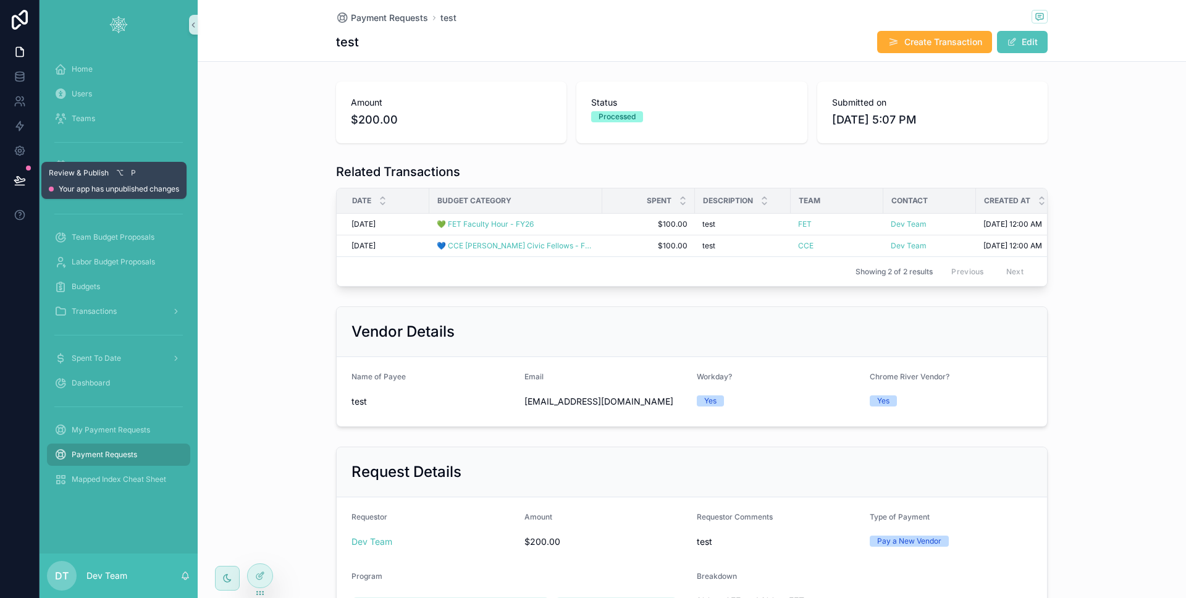
click at [20, 175] on icon at bounding box center [20, 180] width 12 height 12
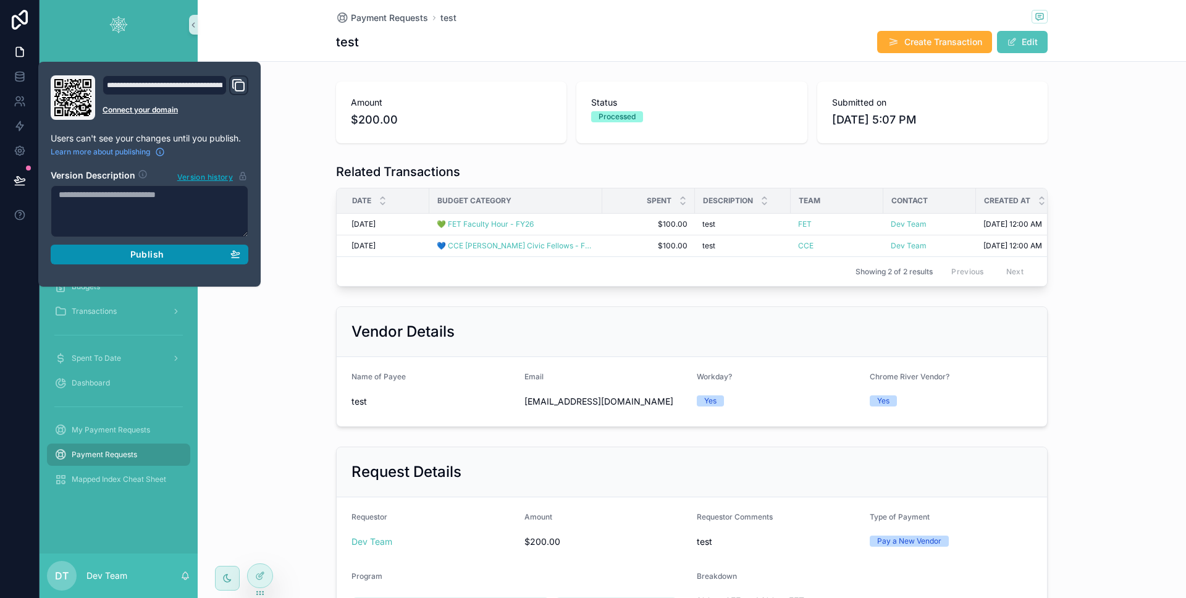
click at [93, 249] on div "Publish" at bounding box center [150, 254] width 182 height 11
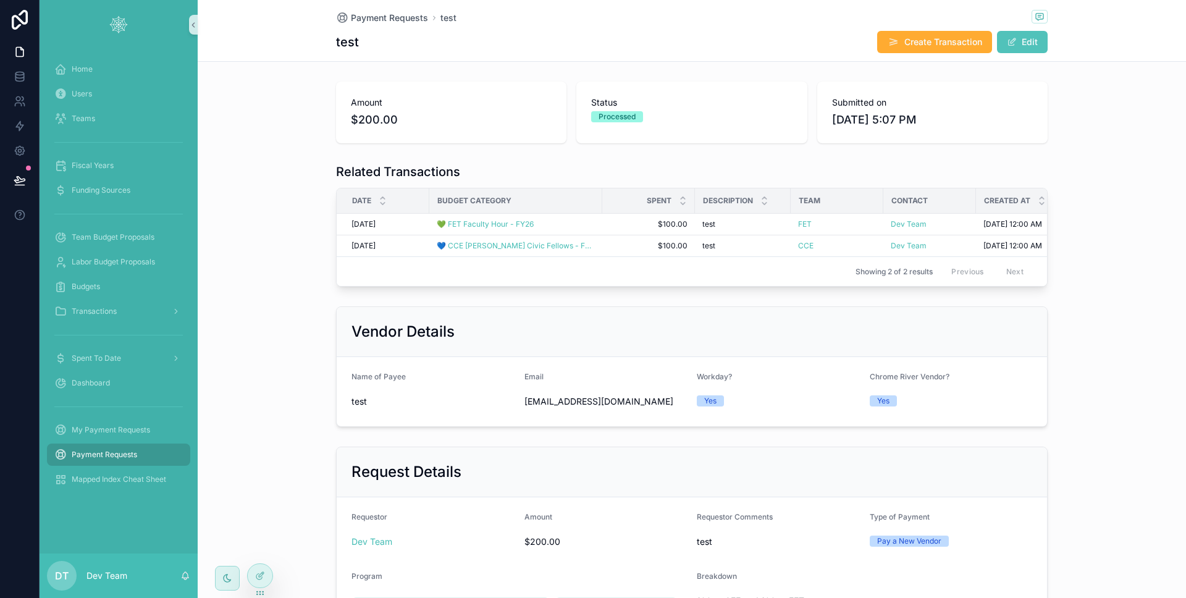
click at [33, 262] on div at bounding box center [20, 299] width 40 height 598
click at [257, 554] on icon at bounding box center [260, 549] width 10 height 10
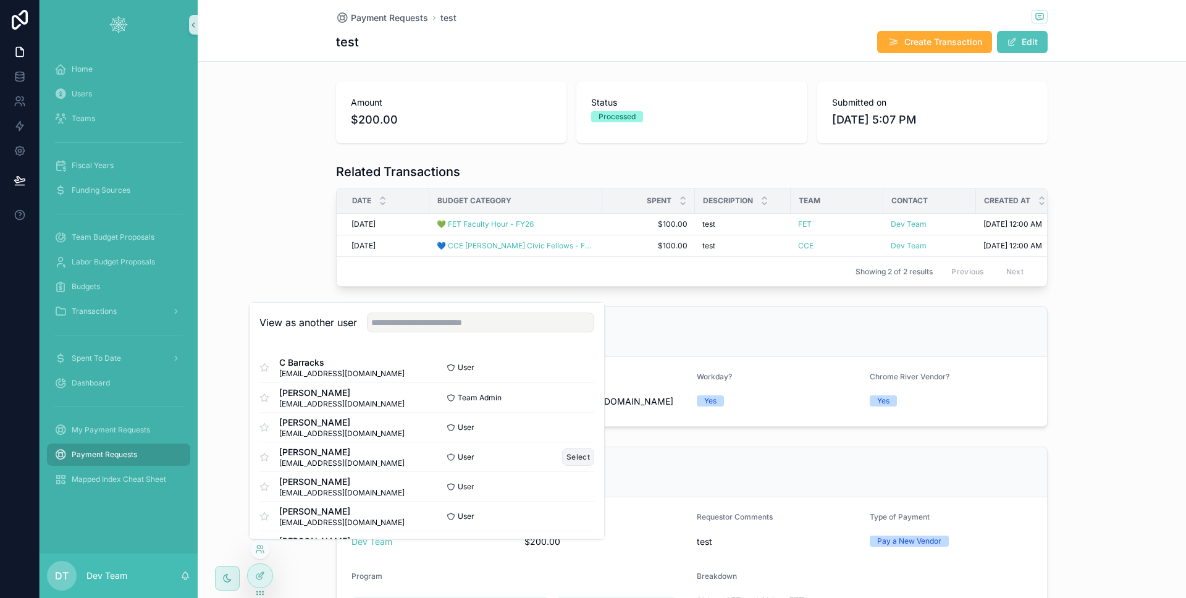
click at [562, 457] on button "Select" at bounding box center [578, 457] width 32 height 18
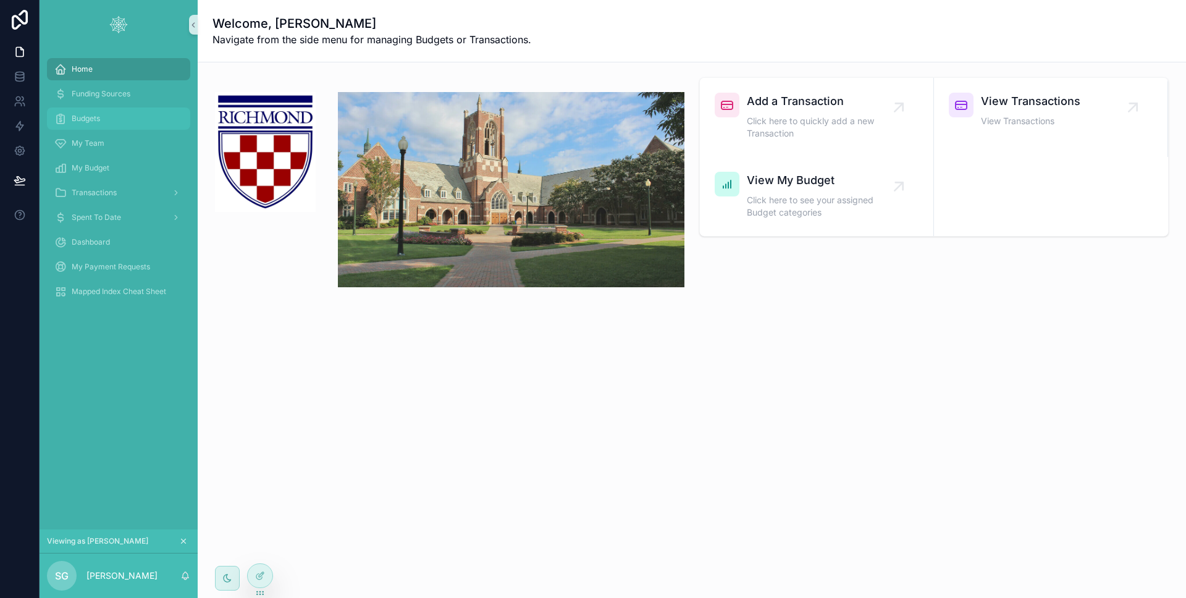
click at [98, 125] on div "Budgets" at bounding box center [118, 119] width 129 height 20
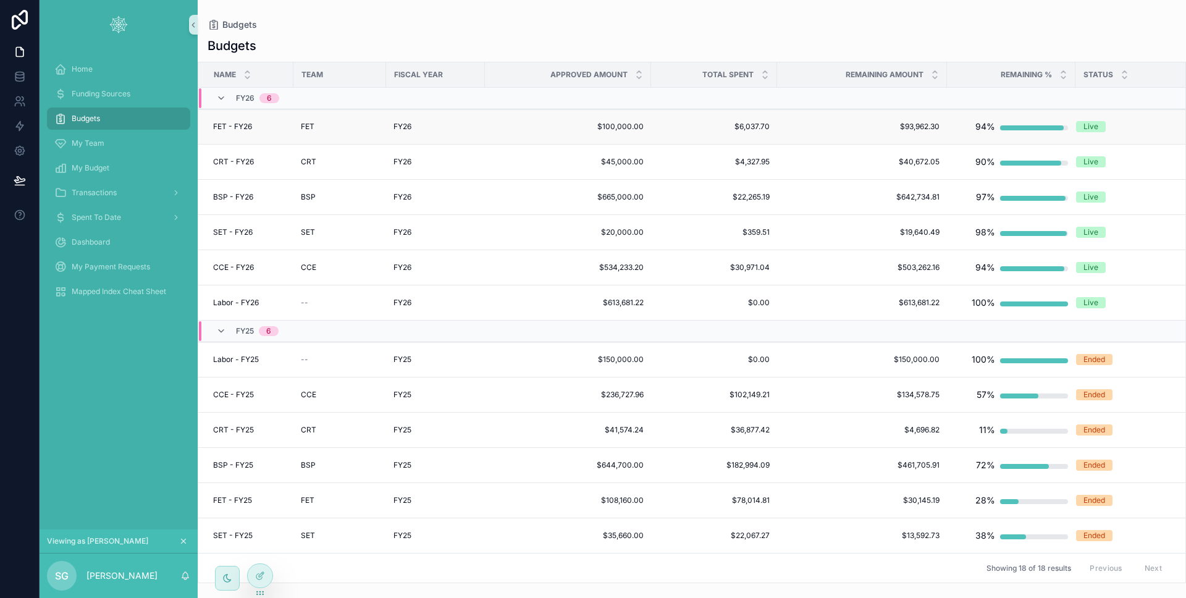
click at [441, 129] on div "FY26" at bounding box center [436, 127] width 84 height 10
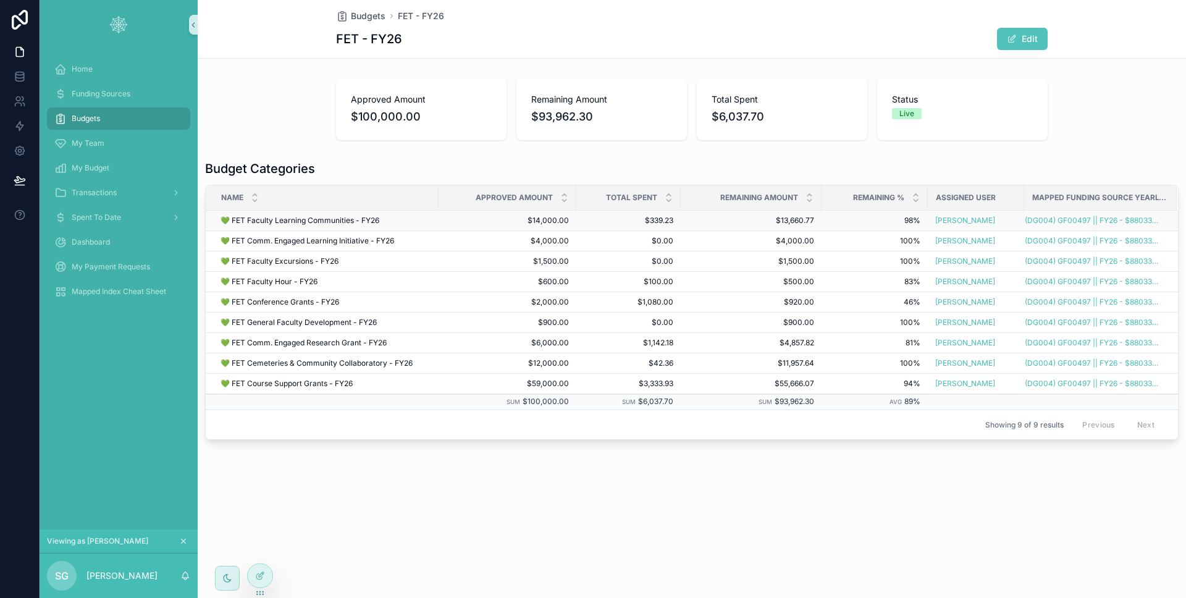
click at [431, 220] on td "💚 FET Faculty Learning Communities - FY26 💚 FET Faculty Learning Communities - …" at bounding box center [322, 221] width 233 height 20
click at [421, 221] on div "💚 FET Faculty Learning Communities - FY26 💚 FET Faculty Learning Communities - …" at bounding box center [326, 221] width 211 height 10
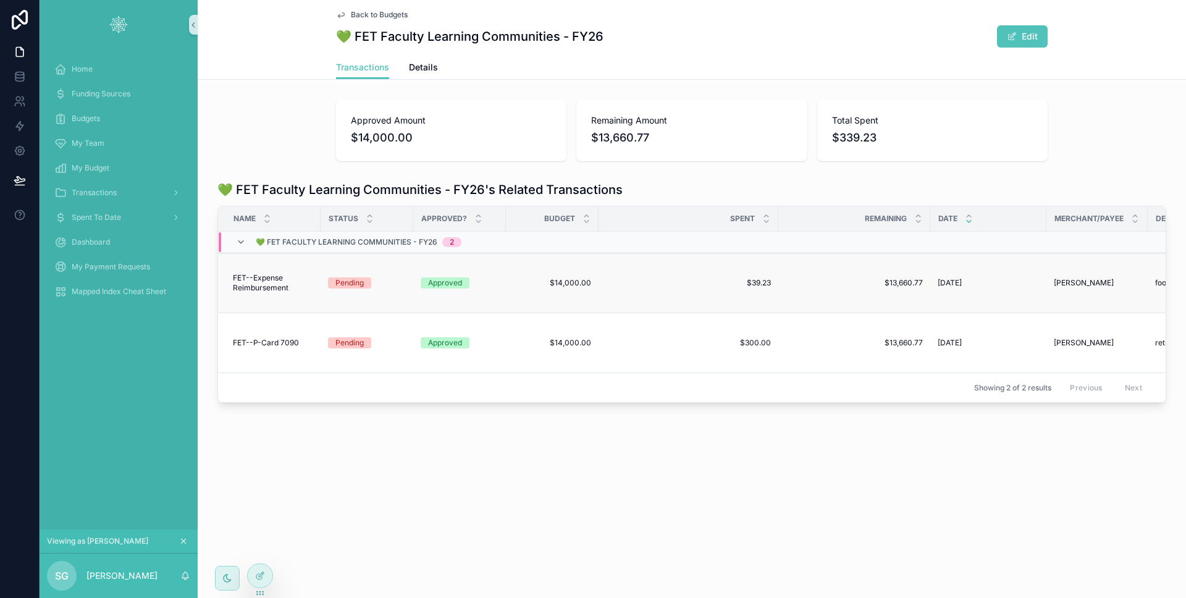
click at [393, 281] on div "Pending" at bounding box center [367, 282] width 78 height 11
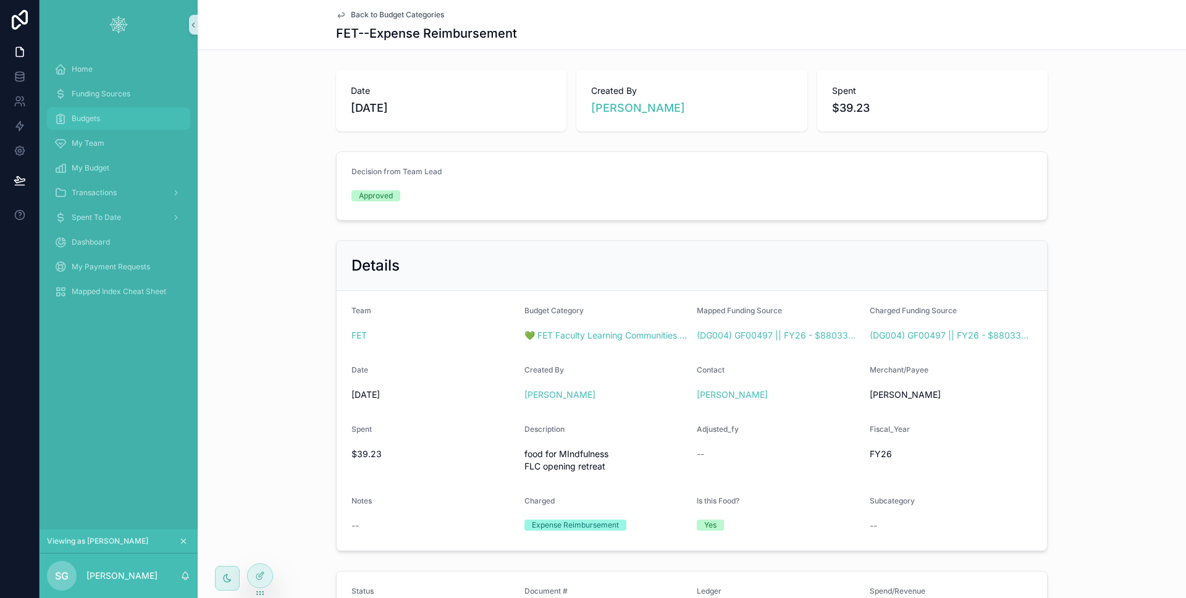
click at [98, 117] on span "Budgets" at bounding box center [86, 119] width 28 height 10
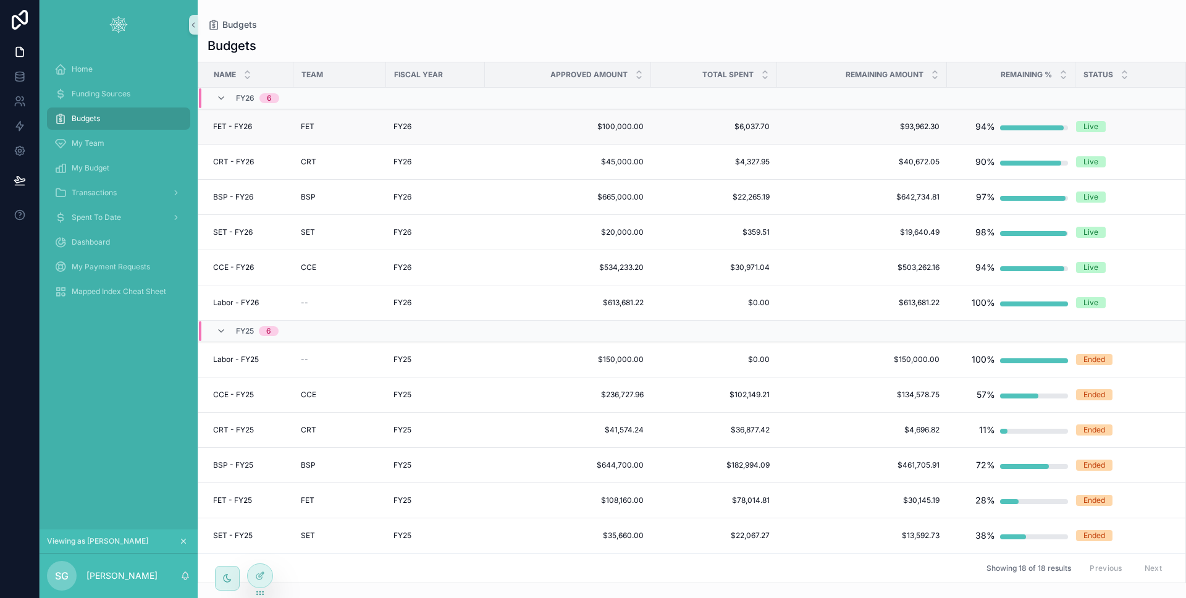
click at [528, 129] on span "$100,000.00" at bounding box center [568, 127] width 151 height 10
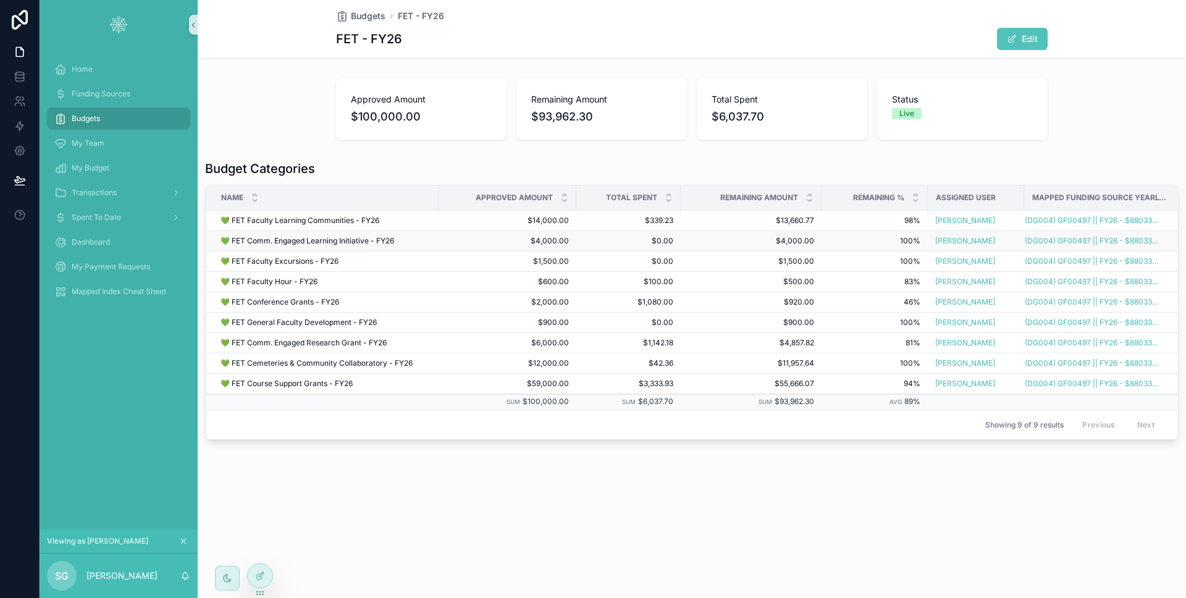
click at [429, 242] on div "💚 FET Comm. Engaged Learning Initiative - FY26 💚 FET Comm. Engaged Learning Ini…" at bounding box center [326, 241] width 211 height 10
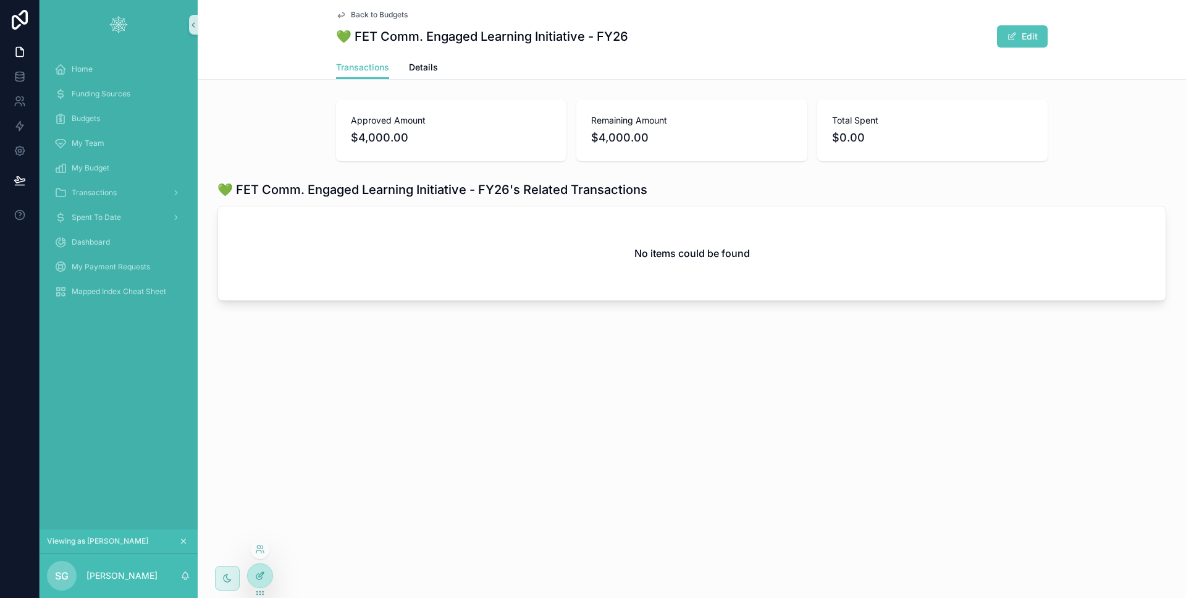
click at [267, 570] on div at bounding box center [260, 575] width 25 height 23
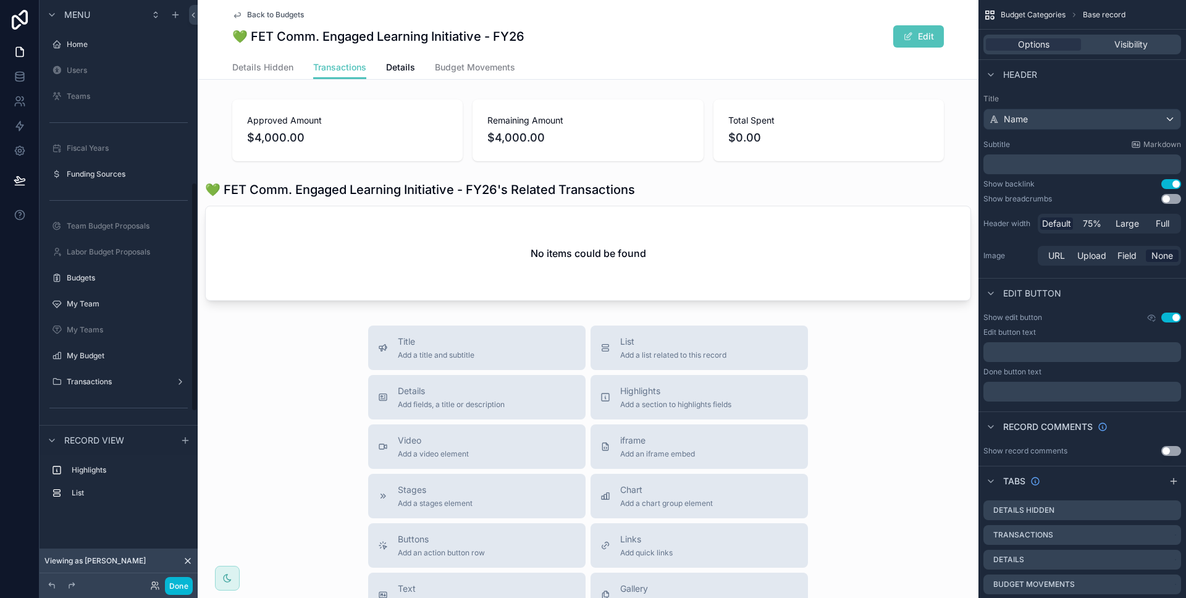
scroll to position [463, 0]
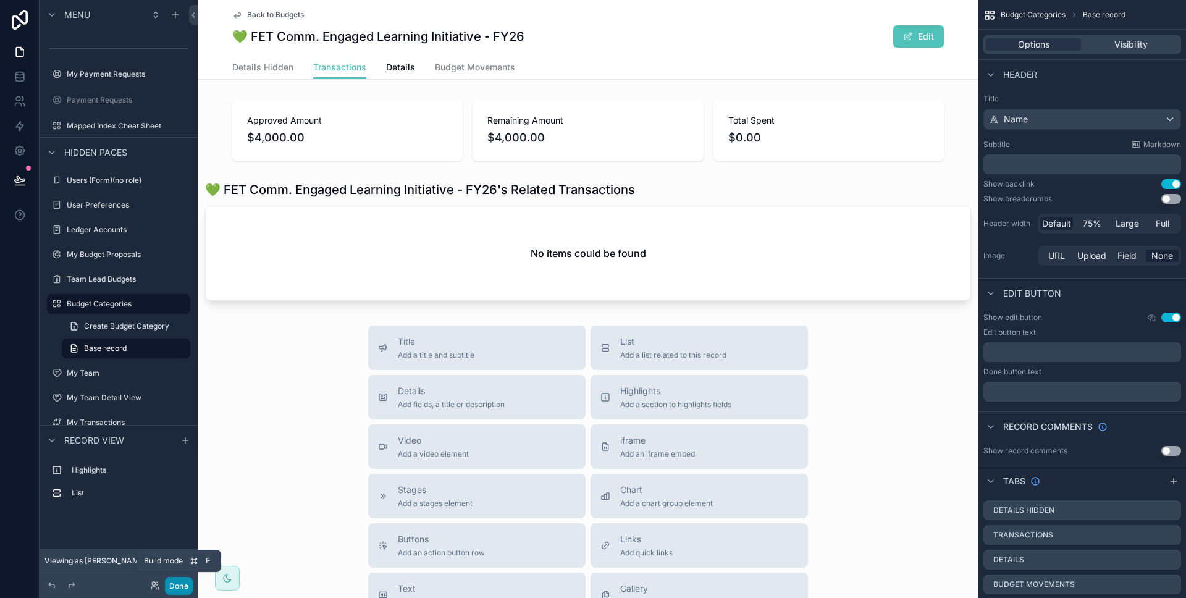
drag, startPoint x: 172, startPoint y: 585, endPoint x: 189, endPoint y: 567, distance: 24.0
click at [172, 584] on button "Done" at bounding box center [179, 586] width 28 height 18
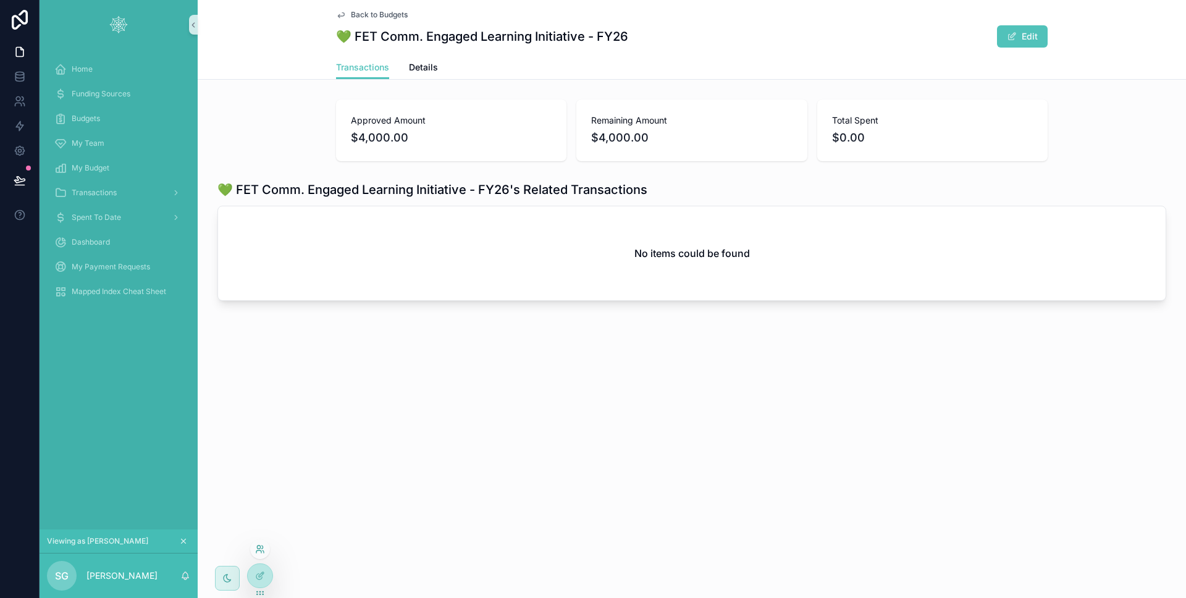
click at [263, 550] on icon at bounding box center [260, 549] width 10 height 10
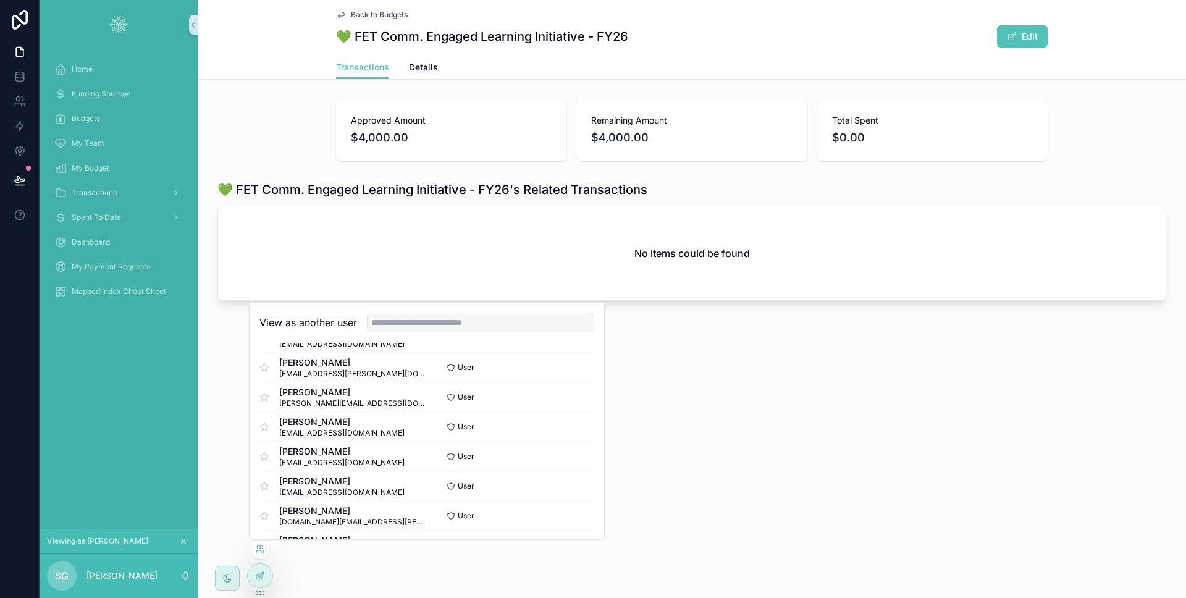
scroll to position [269, 0]
click at [562, 512] on button "Select" at bounding box center [578, 514] width 32 height 18
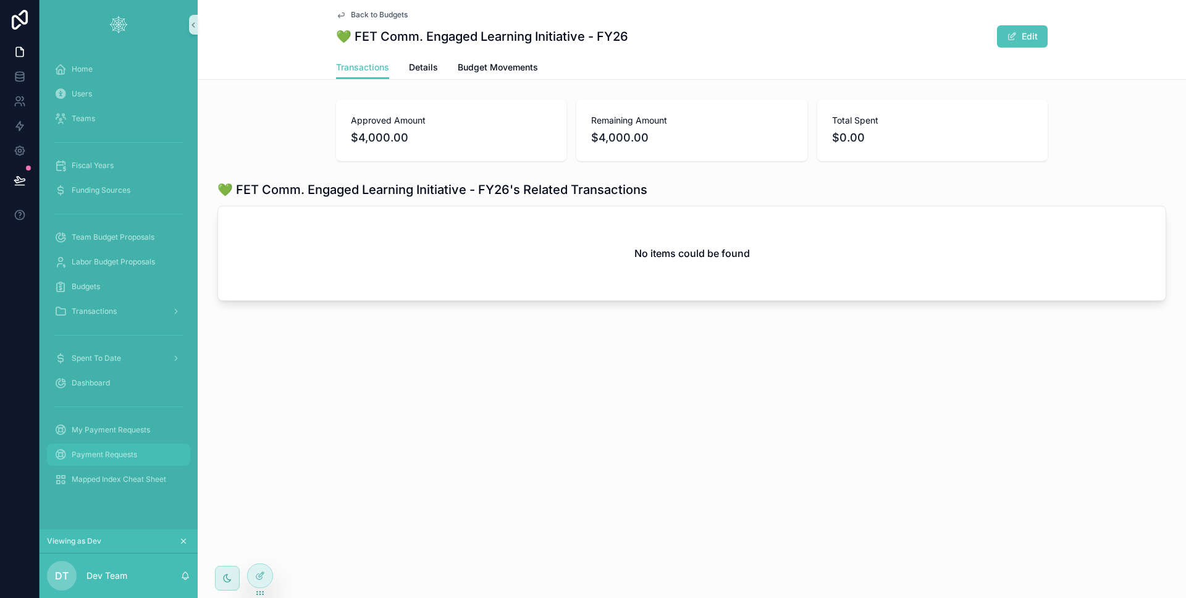
click at [101, 449] on div "Payment Requests" at bounding box center [118, 455] width 129 height 20
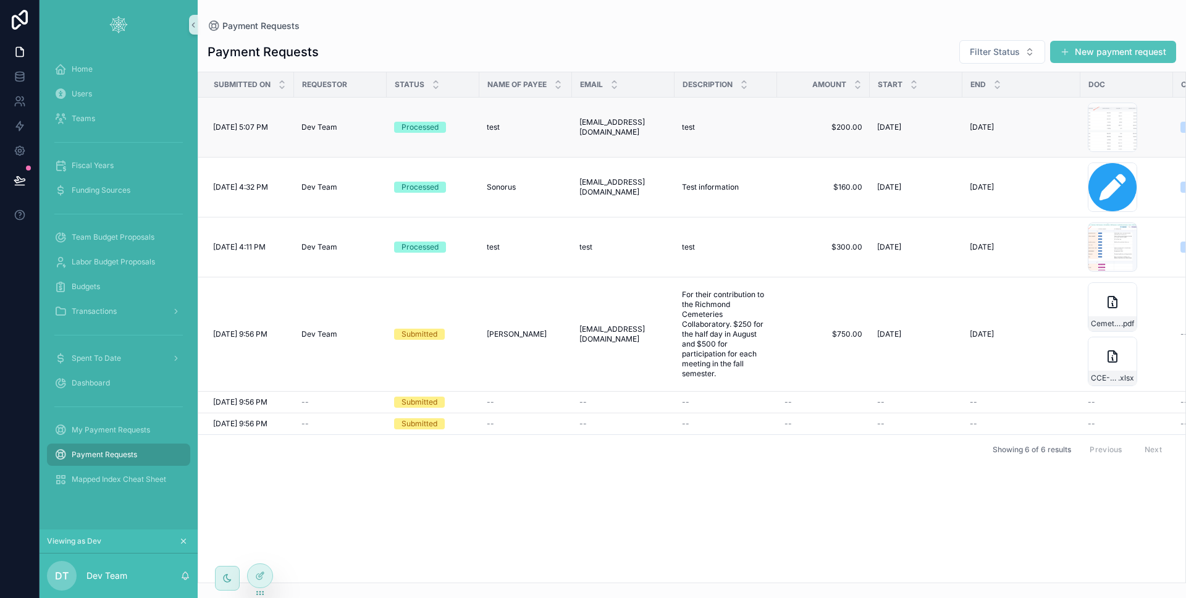
click at [543, 130] on div "test test" at bounding box center [526, 127] width 78 height 10
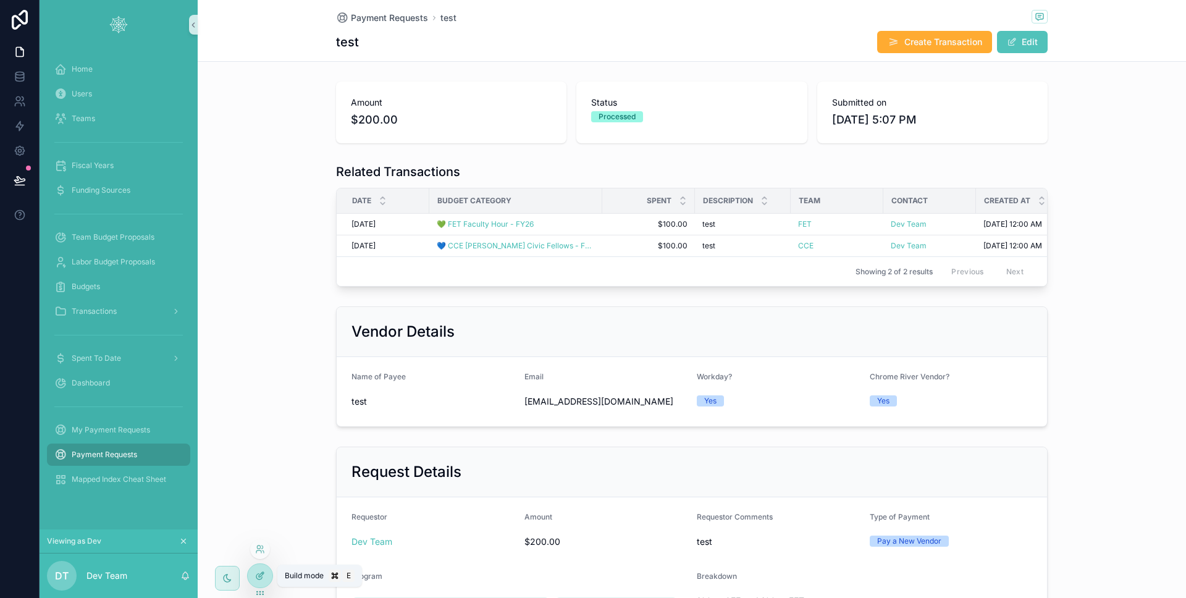
click at [270, 572] on div at bounding box center [260, 575] width 25 height 23
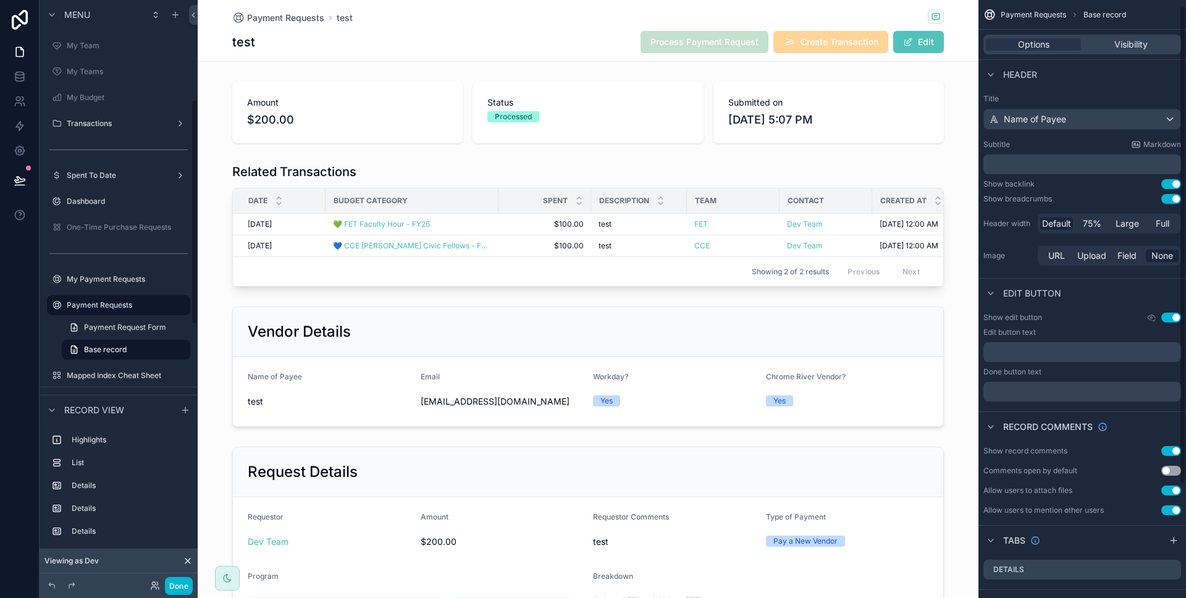
scroll to position [150, 0]
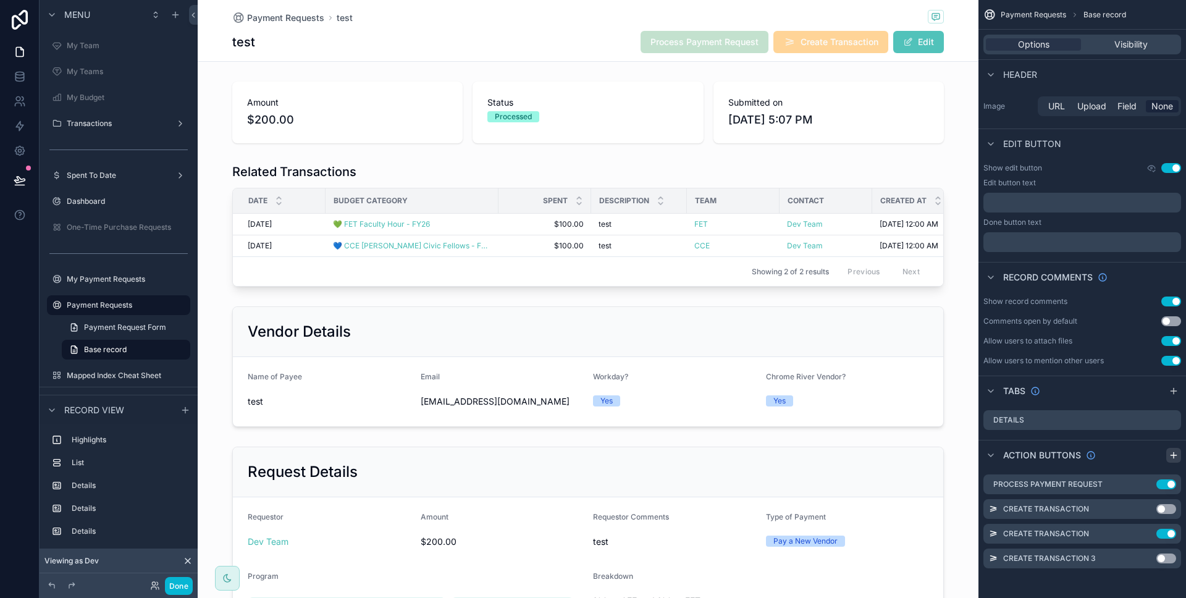
click at [1176, 453] on icon "scrollable content" at bounding box center [1174, 455] width 10 height 10
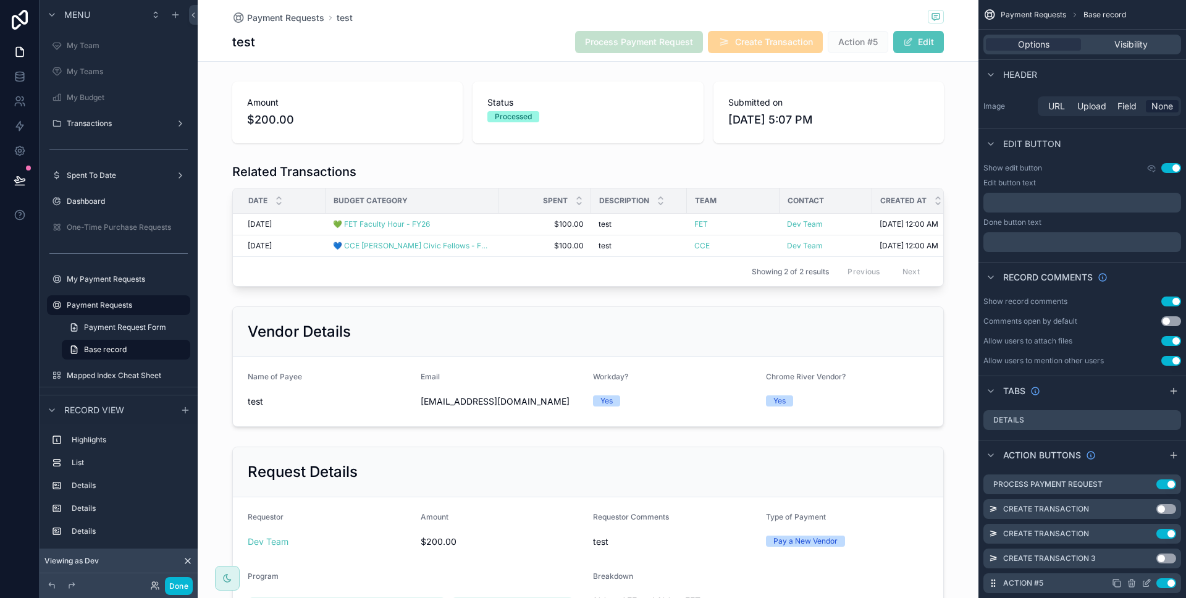
click at [1148, 584] on icon "scrollable content" at bounding box center [1147, 583] width 10 height 10
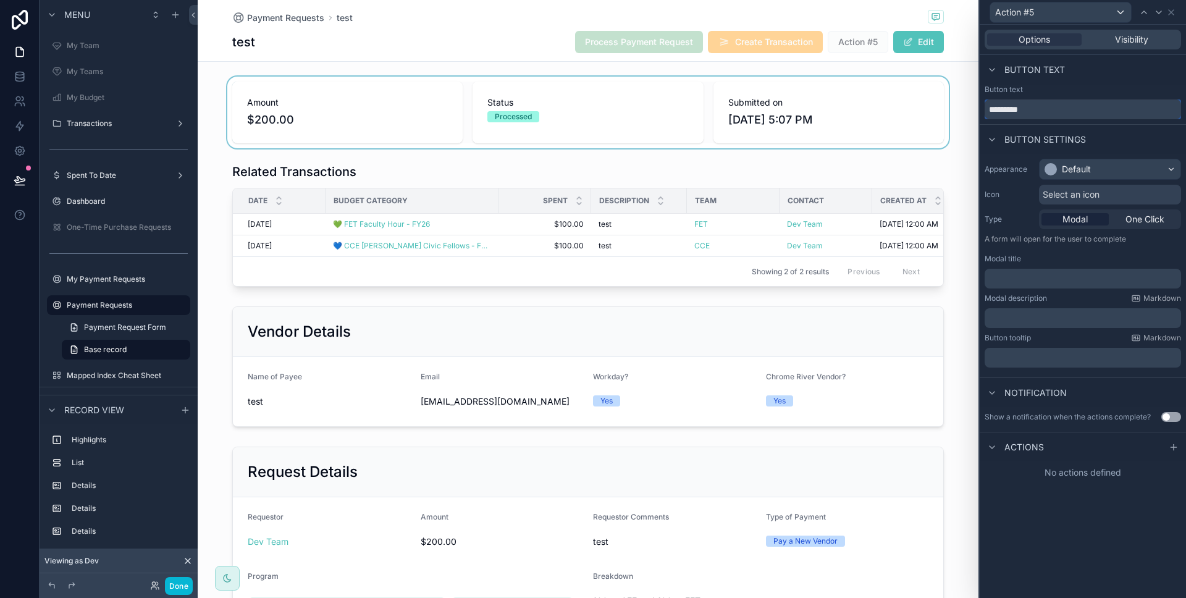
drag, startPoint x: 1076, startPoint y: 104, endPoint x: 949, endPoint y: 109, distance: 128.0
click at [949, 109] on div "Action #5 Options Visibility Button text Button text ********* Button settings …" at bounding box center [593, 299] width 1186 height 598
drag, startPoint x: 1044, startPoint y: 118, endPoint x: 989, endPoint y: 108, distance: 55.9
click at [989, 108] on input "*********" at bounding box center [1083, 109] width 197 height 20
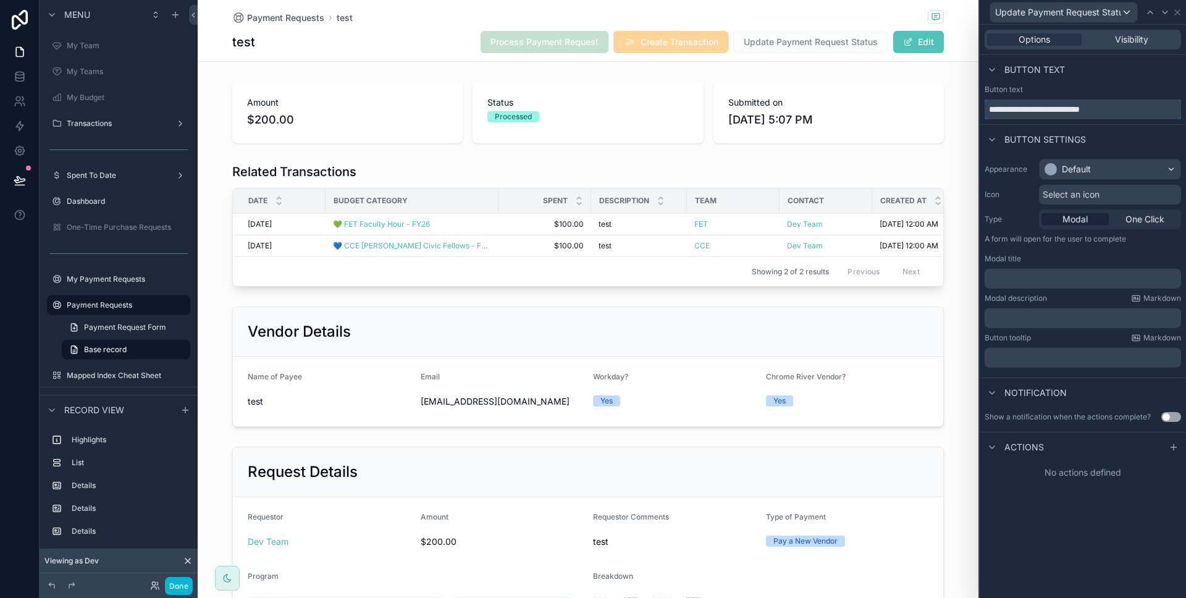
type input "**********"
click at [1094, 176] on div "Default" at bounding box center [1110, 169] width 141 height 20
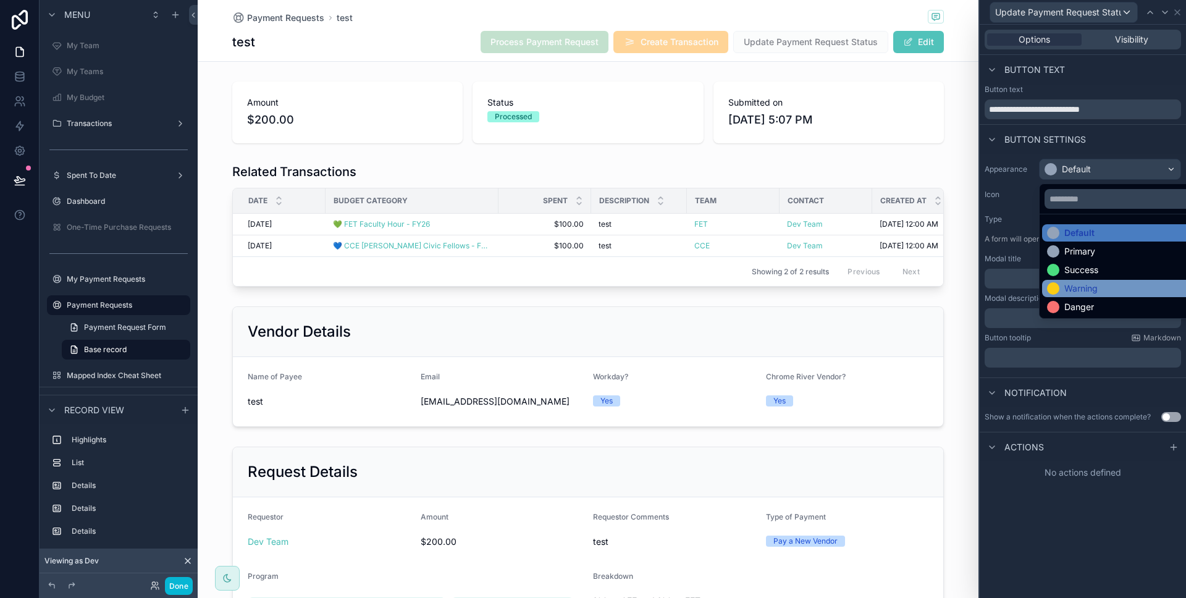
click at [1078, 280] on div "Warning" at bounding box center [1125, 288] width 164 height 17
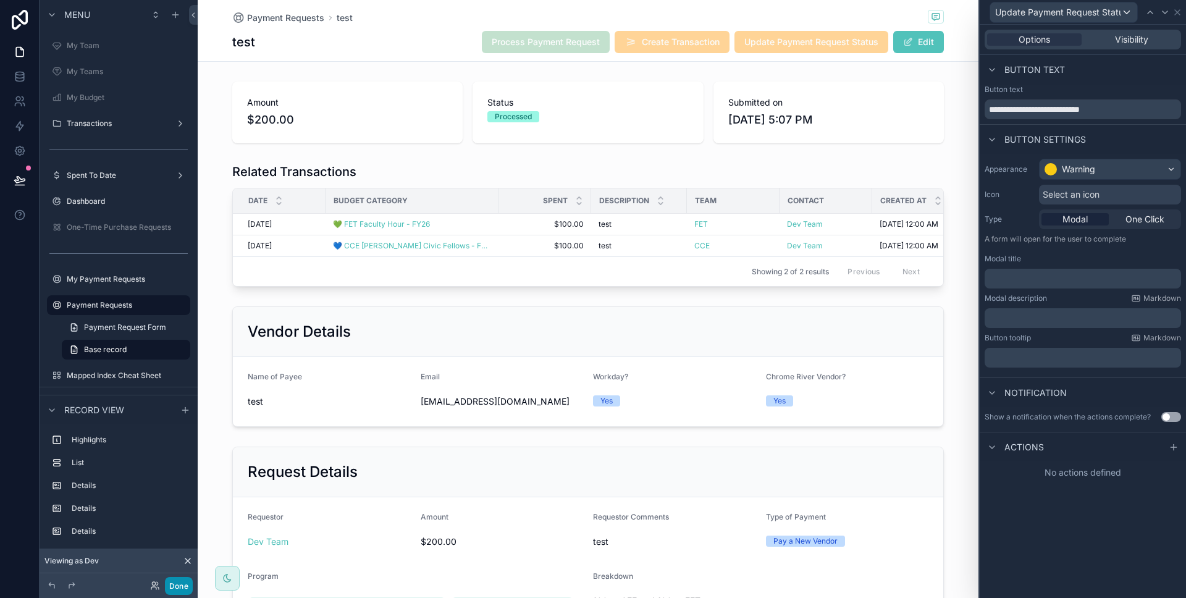
click at [192, 582] on button "Done" at bounding box center [179, 586] width 28 height 18
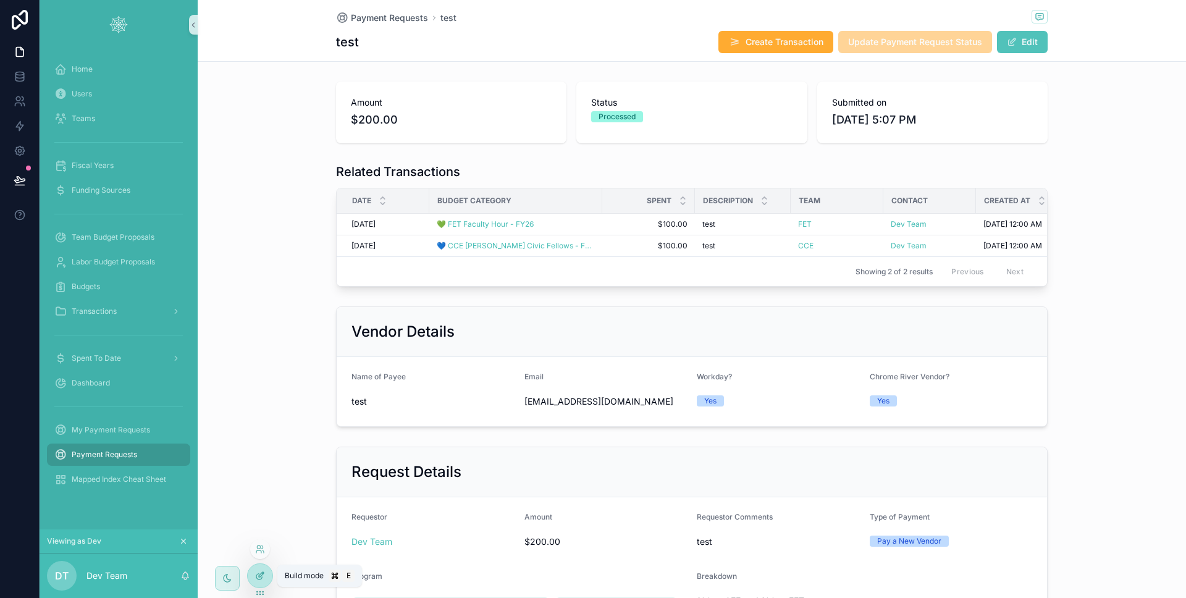
click at [268, 570] on div at bounding box center [260, 575] width 25 height 23
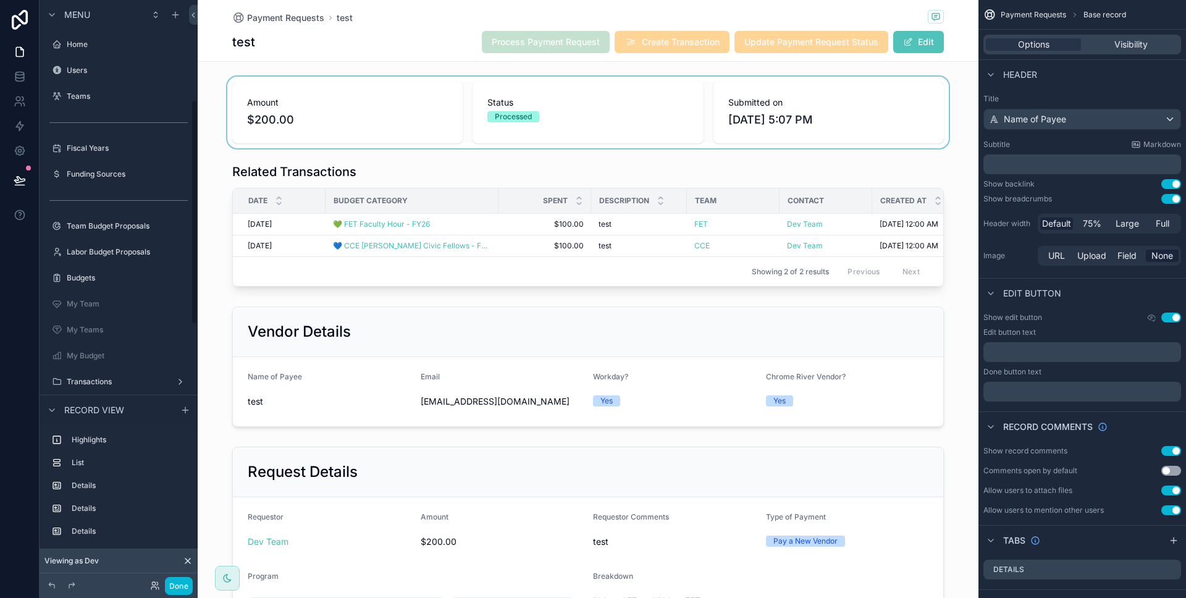
scroll to position [258, 0]
click at [611, 122] on div "scrollable content" at bounding box center [588, 113] width 781 height 72
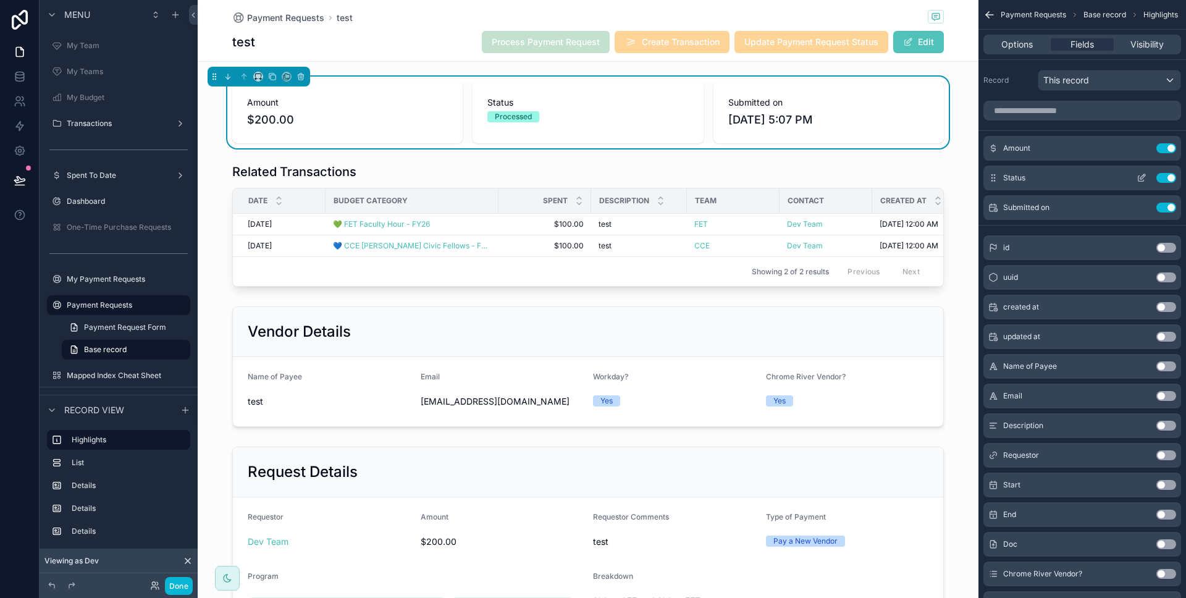
click at [1139, 177] on icon "scrollable content" at bounding box center [1142, 179] width 6 height 6
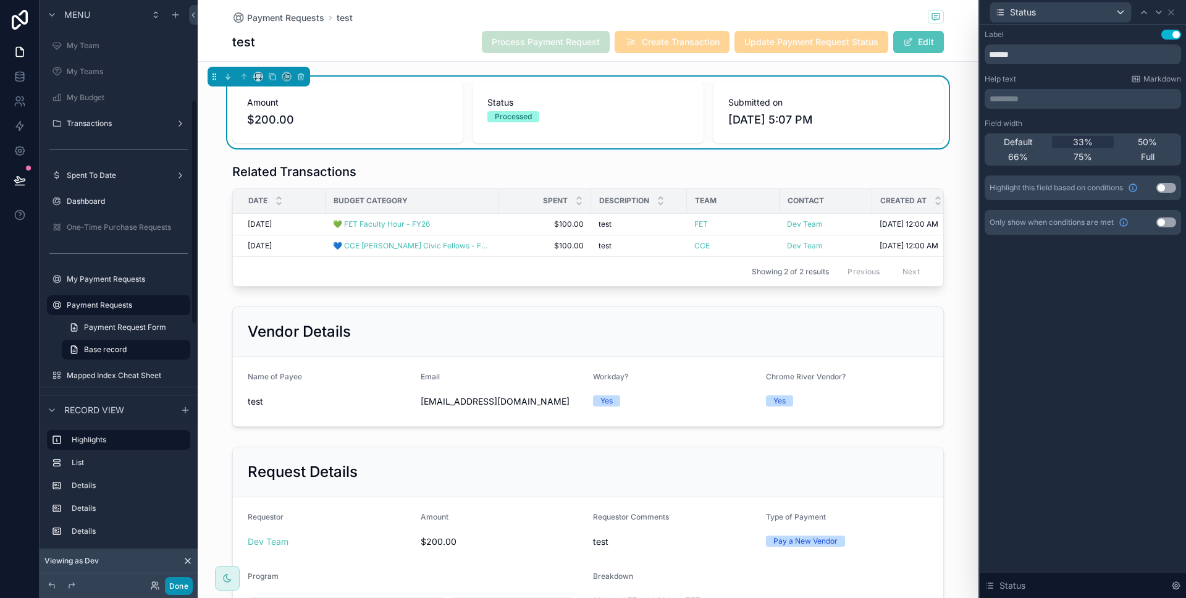
click at [181, 579] on button "Done" at bounding box center [179, 586] width 28 height 18
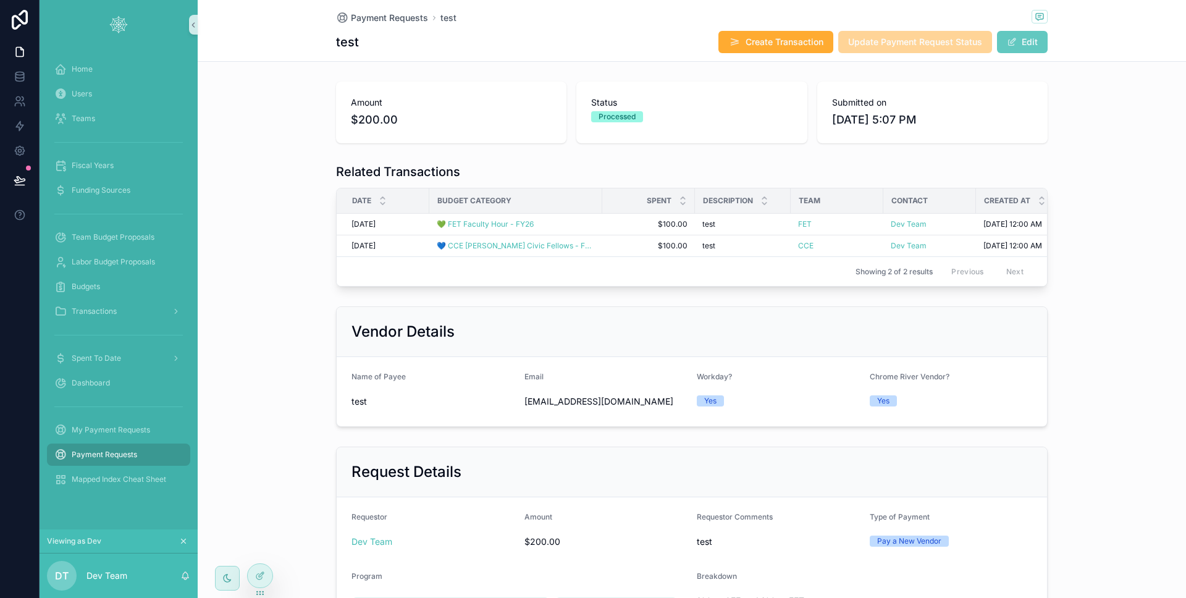
click at [1014, 43] on button "Edit" at bounding box center [1022, 42] width 51 height 22
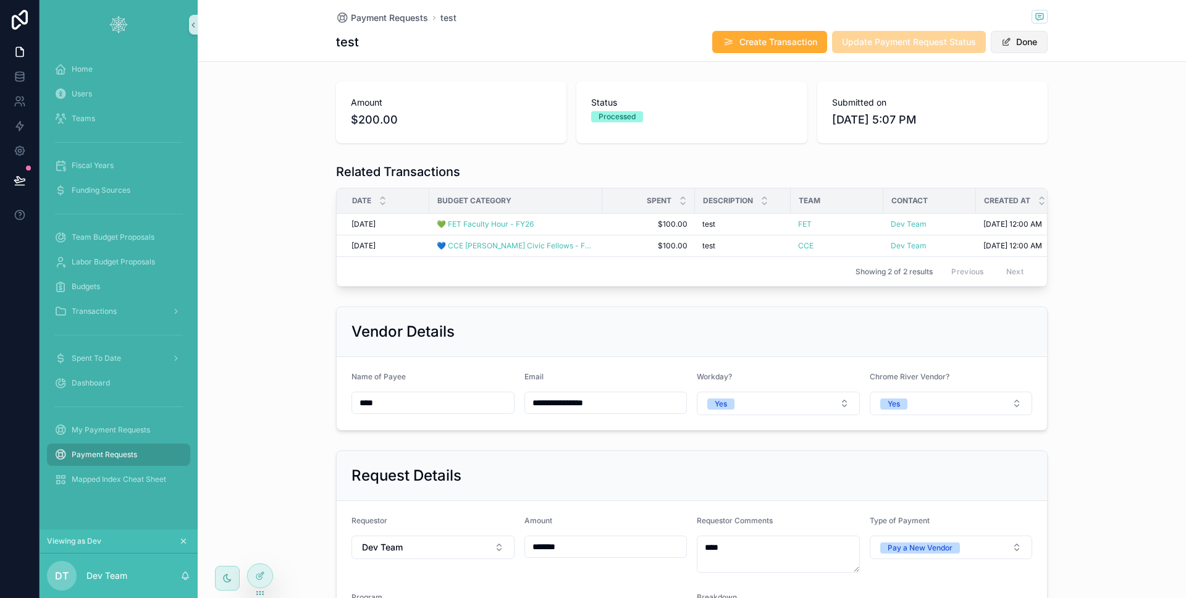
click at [1030, 44] on button "Done" at bounding box center [1019, 42] width 57 height 22
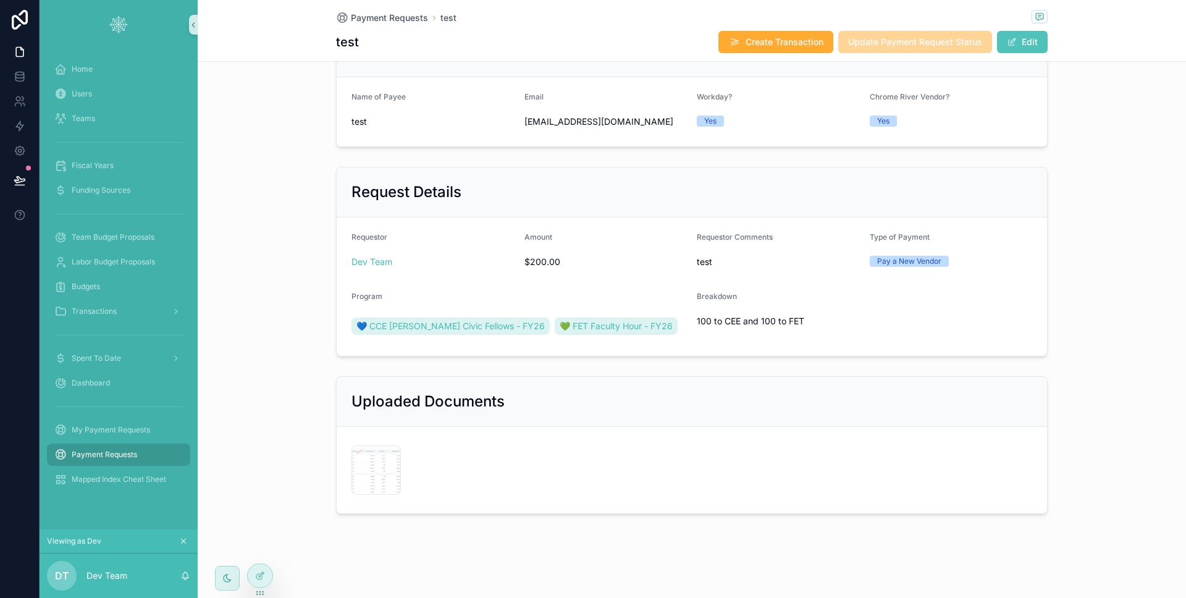
scroll to position [0, 0]
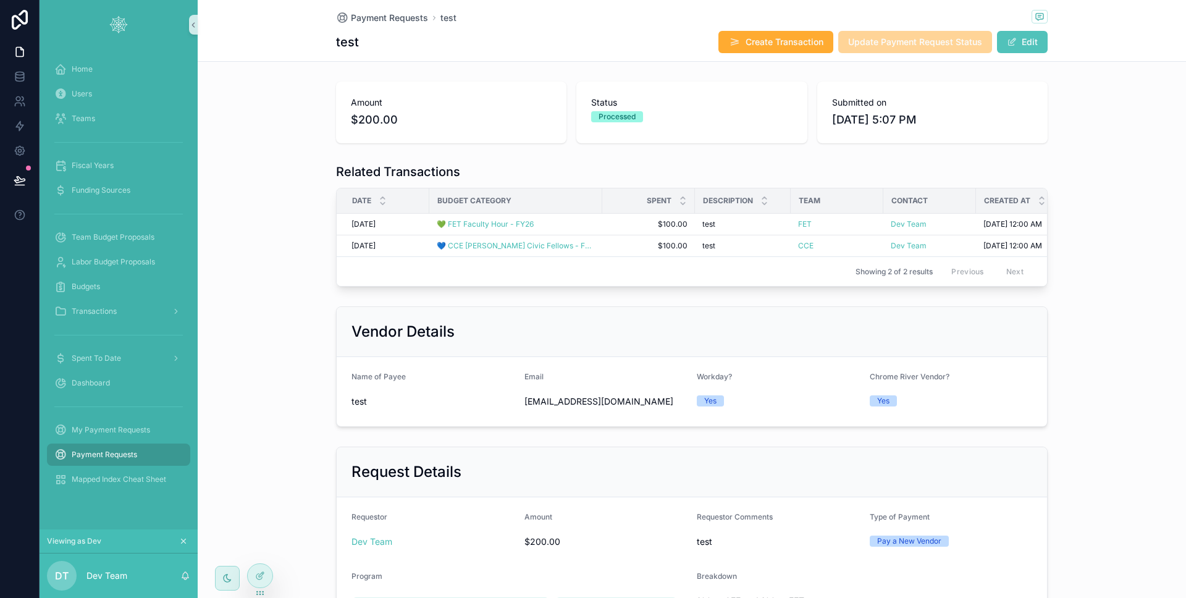
click at [127, 446] on div "Payment Requests" at bounding box center [118, 455] width 129 height 20
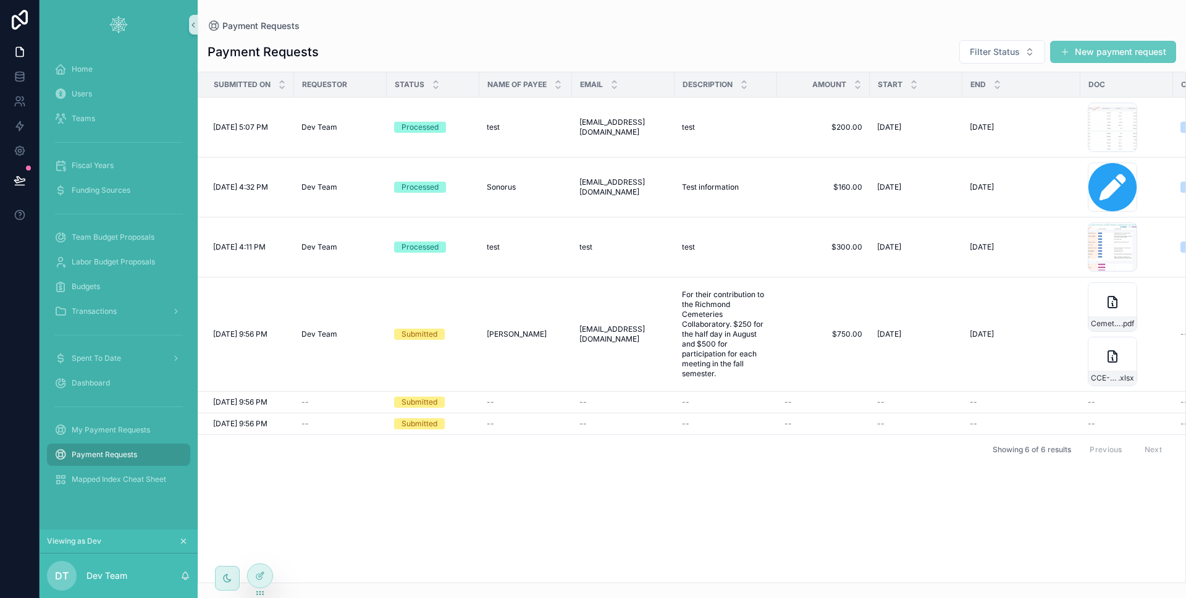
click at [1131, 45] on button "New payment request" at bounding box center [1114, 52] width 126 height 22
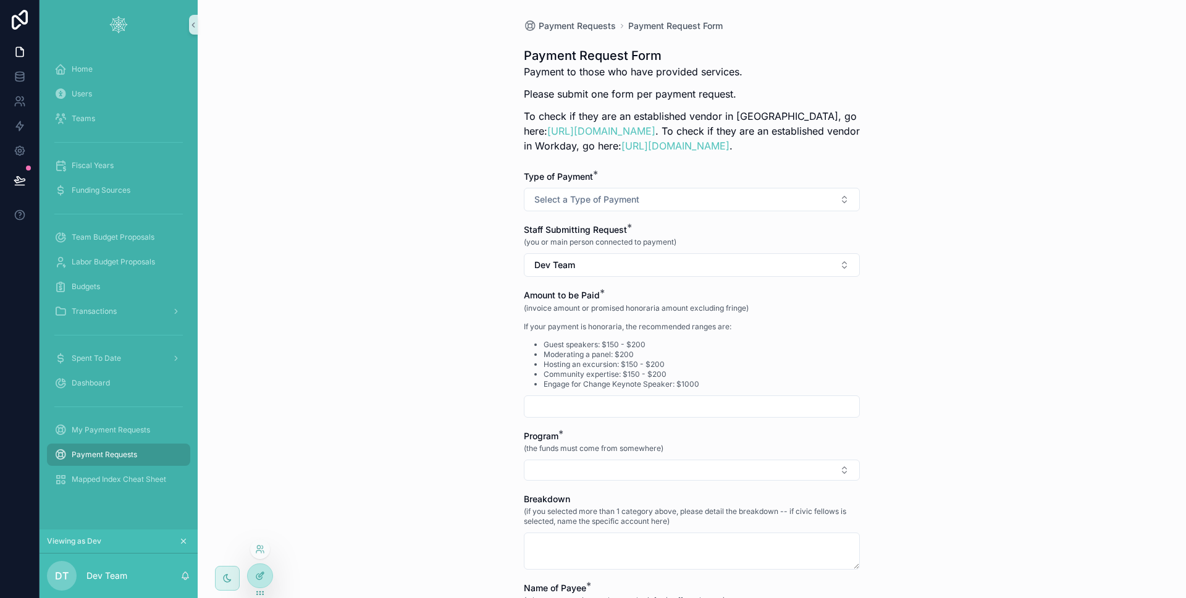
click at [269, 570] on div at bounding box center [260, 575] width 25 height 23
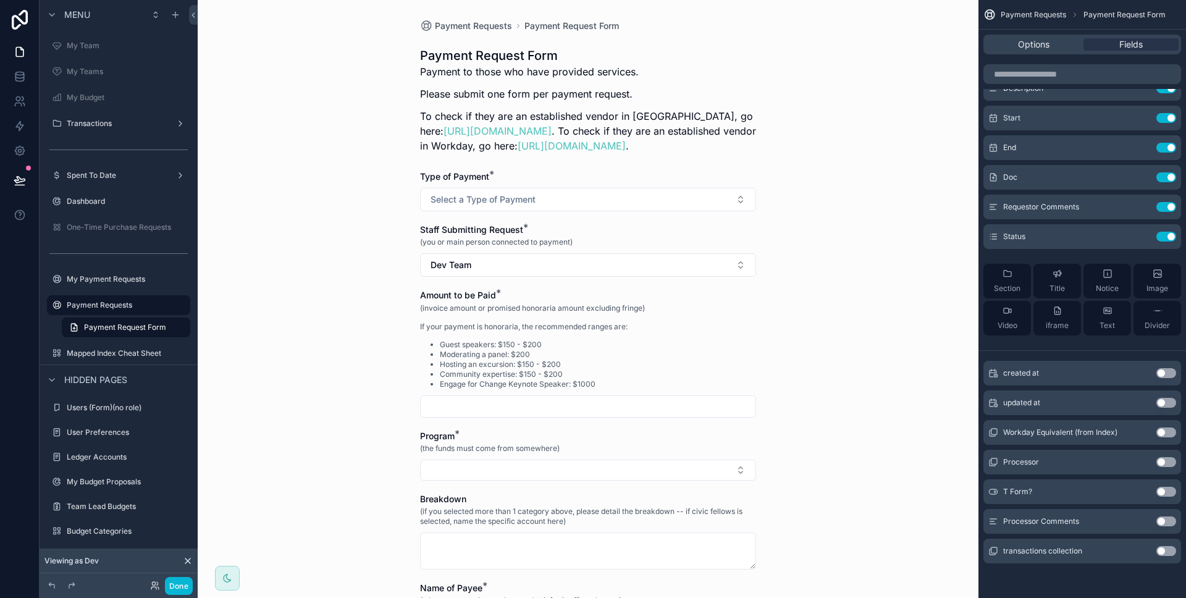
scroll to position [570, 0]
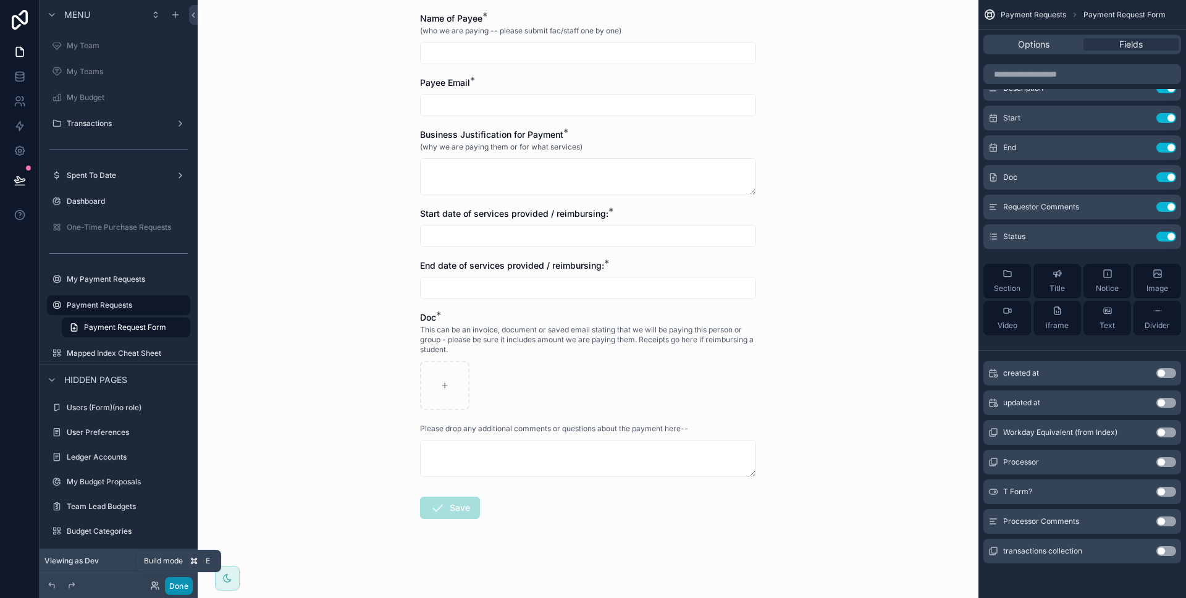
click at [180, 581] on button "Done" at bounding box center [179, 586] width 28 height 18
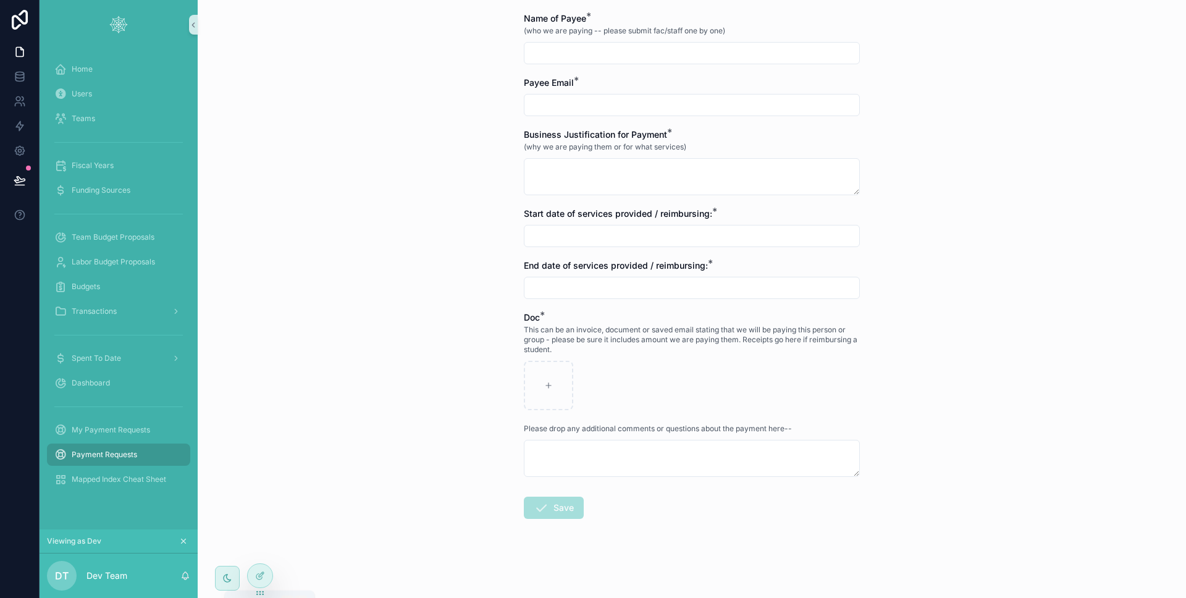
scroll to position [0, 0]
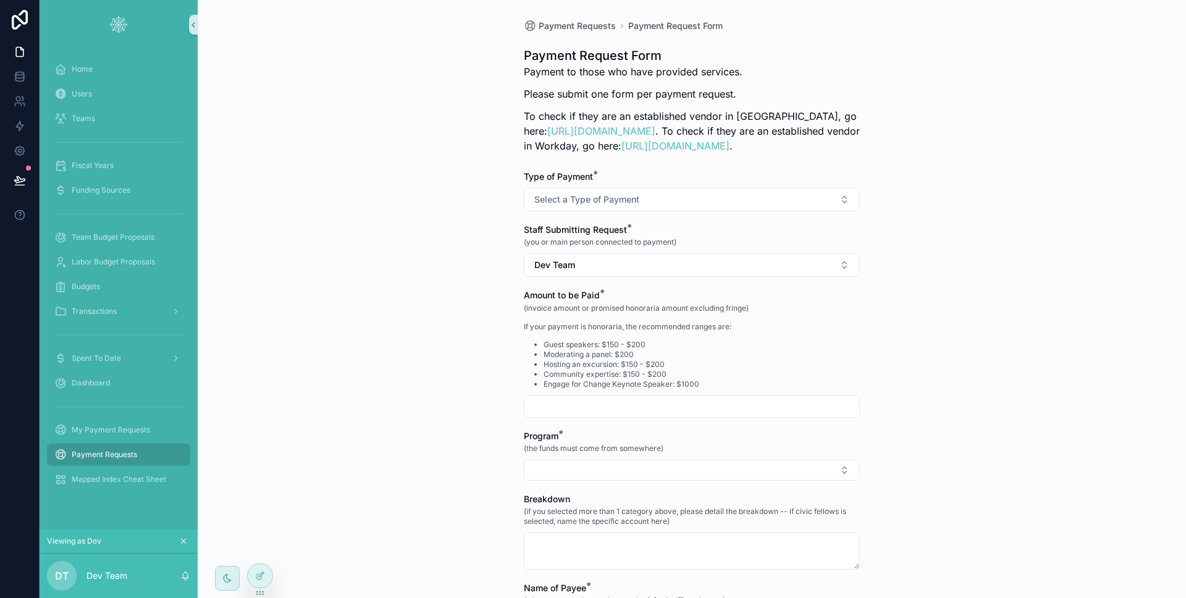
click at [160, 450] on div "Payment Requests" at bounding box center [118, 455] width 129 height 20
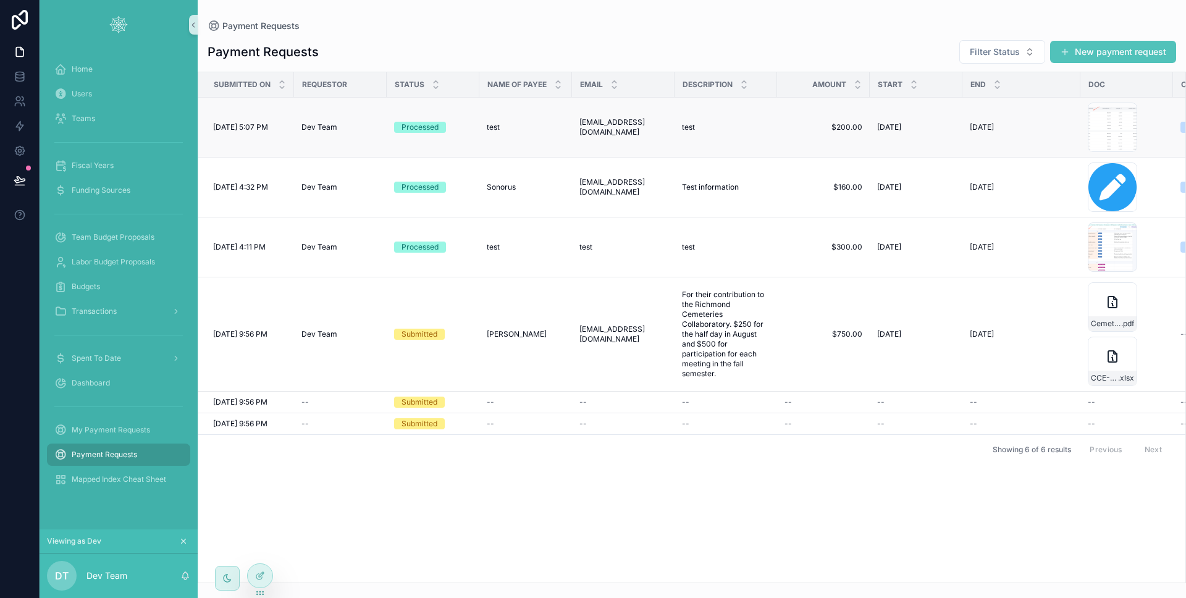
click at [482, 132] on td "test test" at bounding box center [526, 128] width 93 height 60
click at [476, 129] on td "Processed" at bounding box center [433, 128] width 93 height 60
click at [468, 128] on div "Processed" at bounding box center [433, 127] width 78 height 11
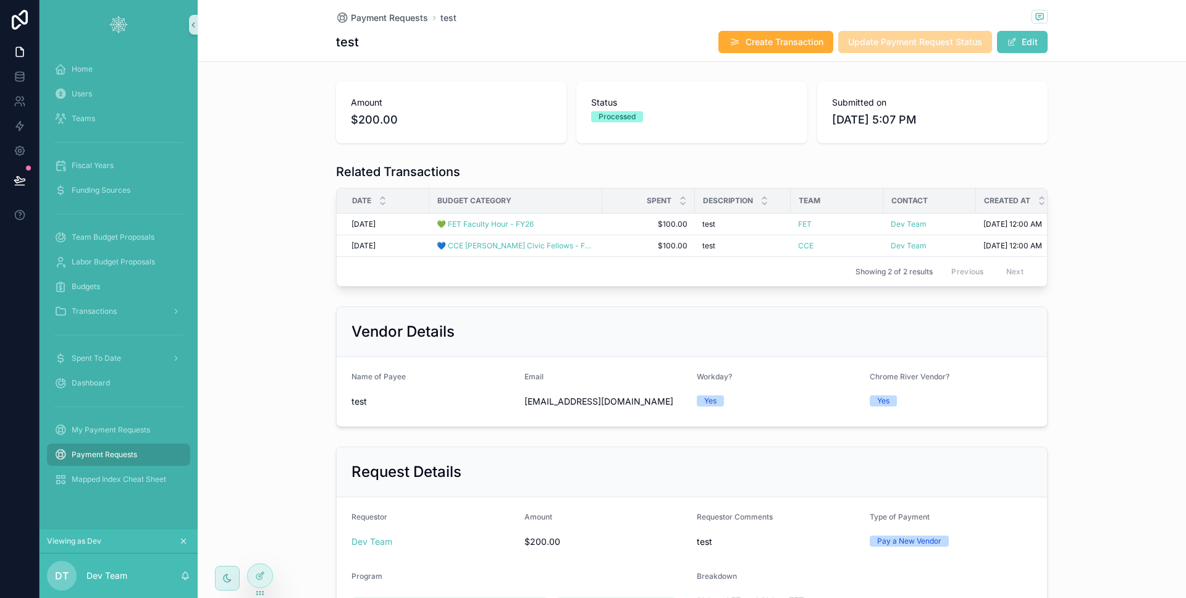
scroll to position [289, 0]
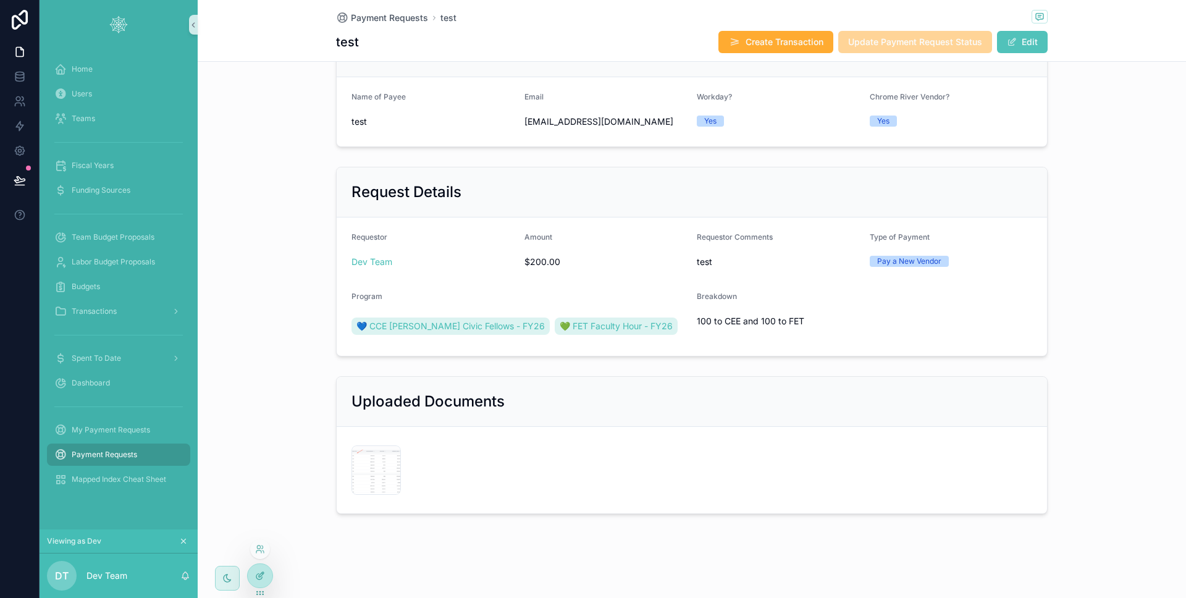
click at [263, 577] on icon at bounding box center [260, 576] width 10 height 10
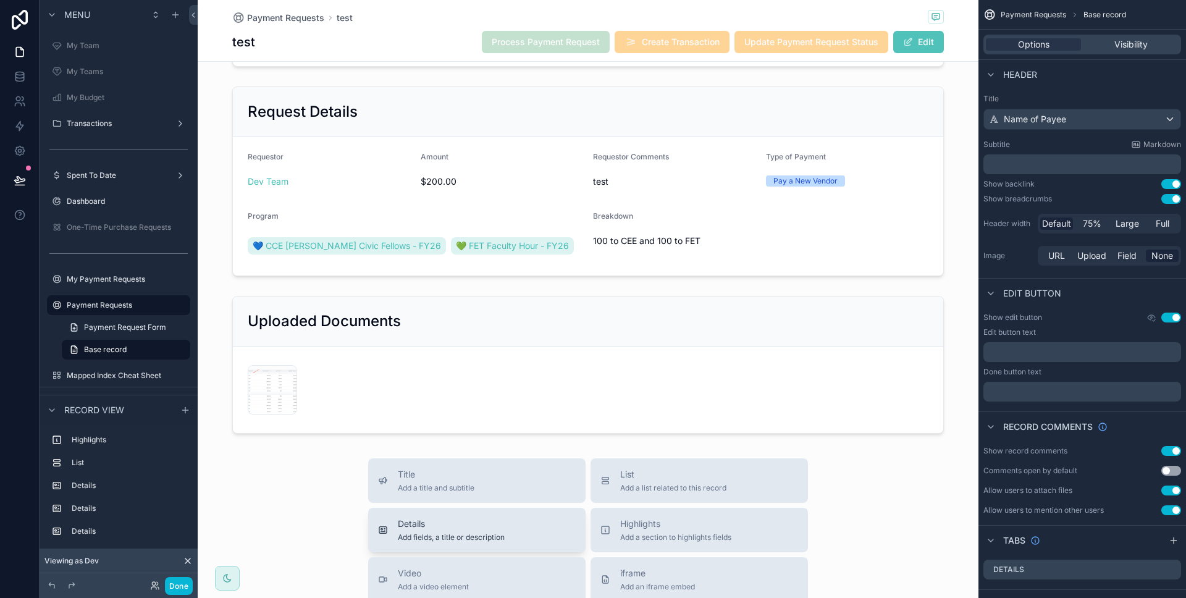
scroll to position [450, 0]
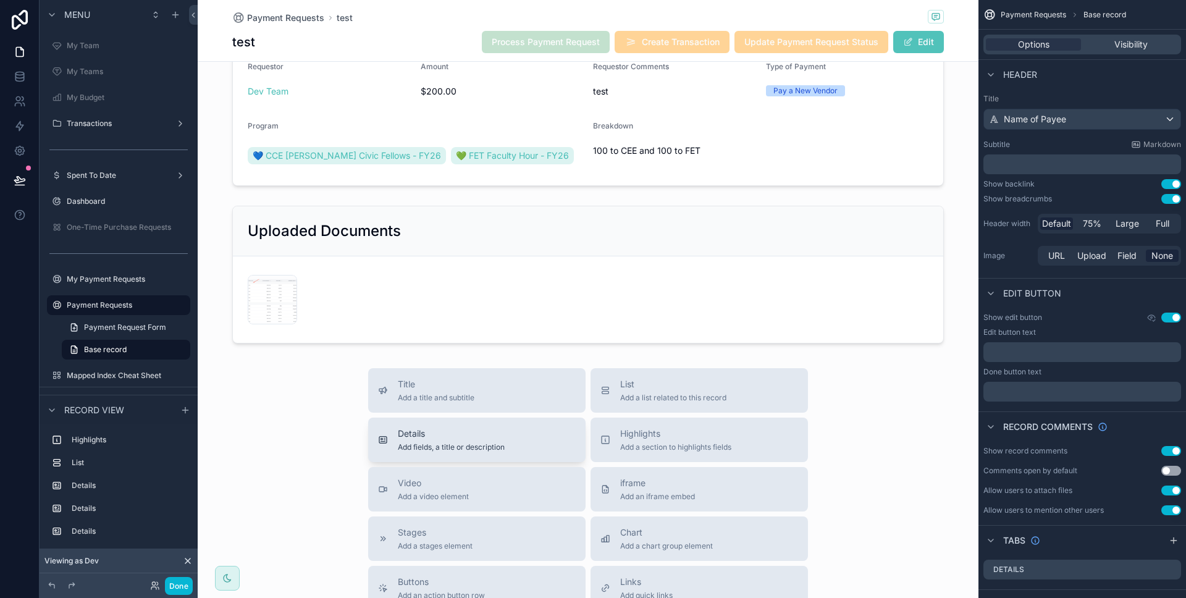
click at [464, 452] on span "Add fields, a title or description" at bounding box center [451, 447] width 107 height 10
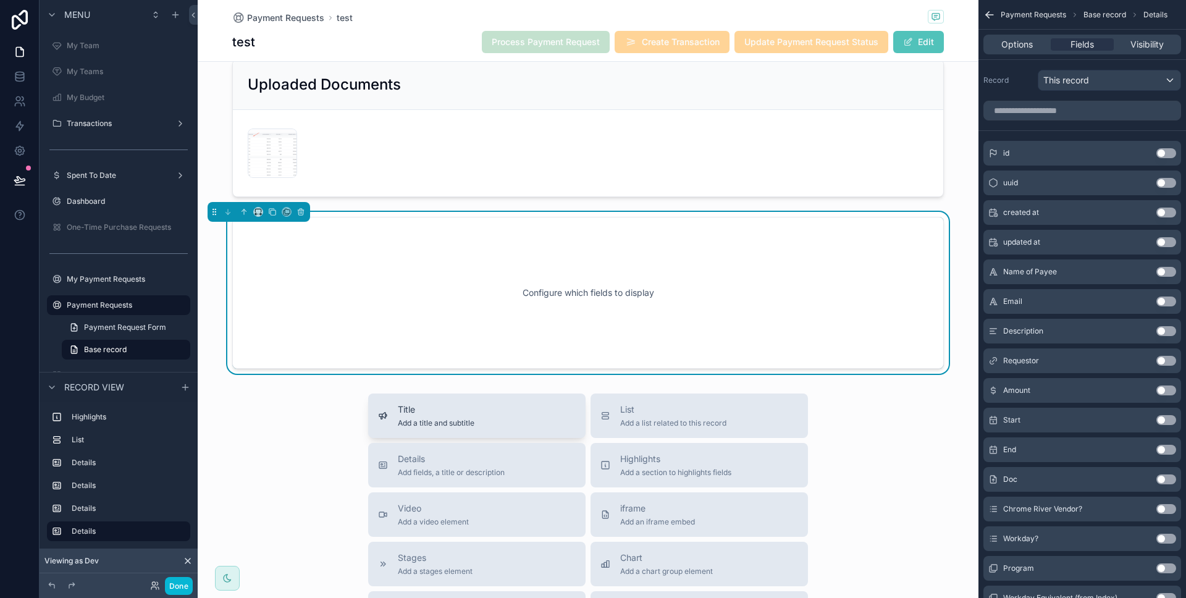
scroll to position [600, 0]
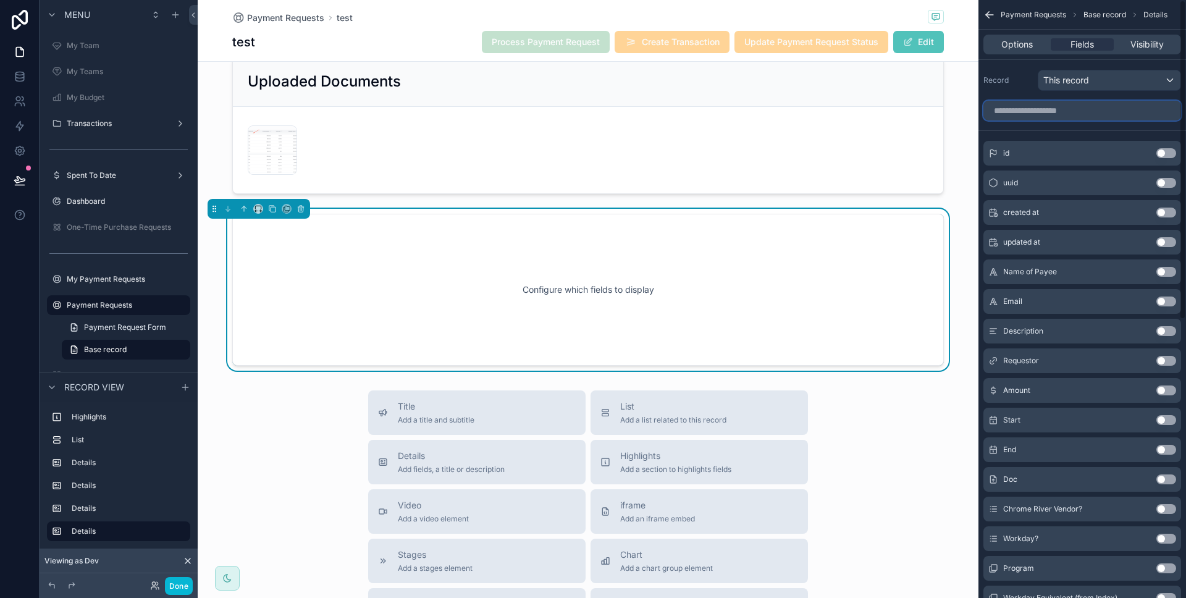
click at [1082, 113] on input "scrollable content" at bounding box center [1083, 111] width 198 height 20
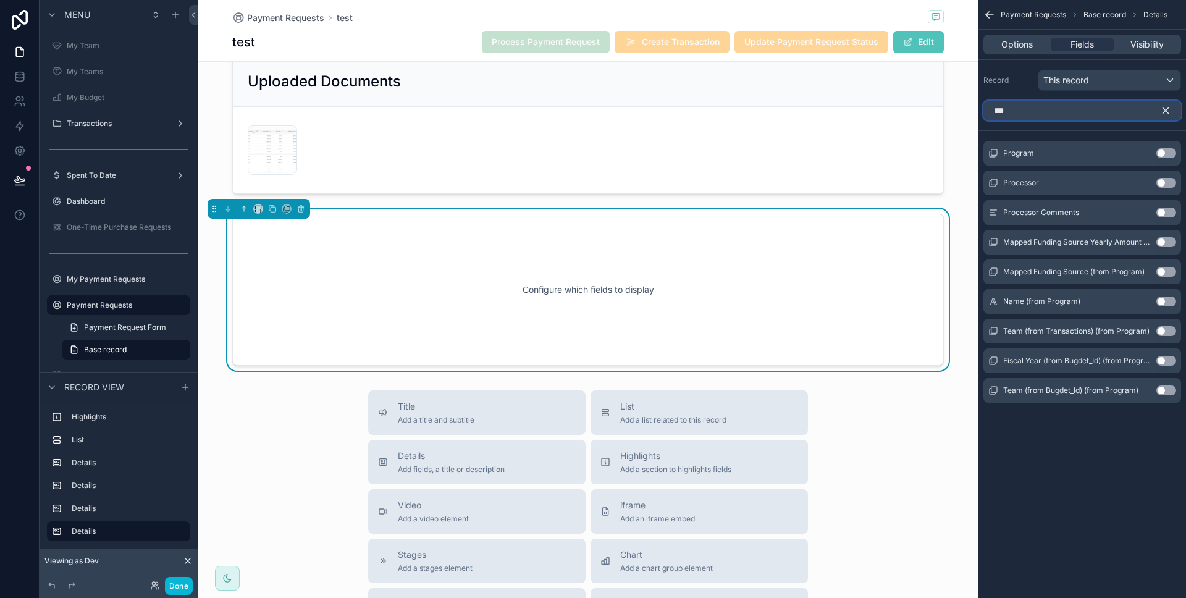
type input "***"
click at [1166, 212] on button "Use setting" at bounding box center [1167, 213] width 20 height 10
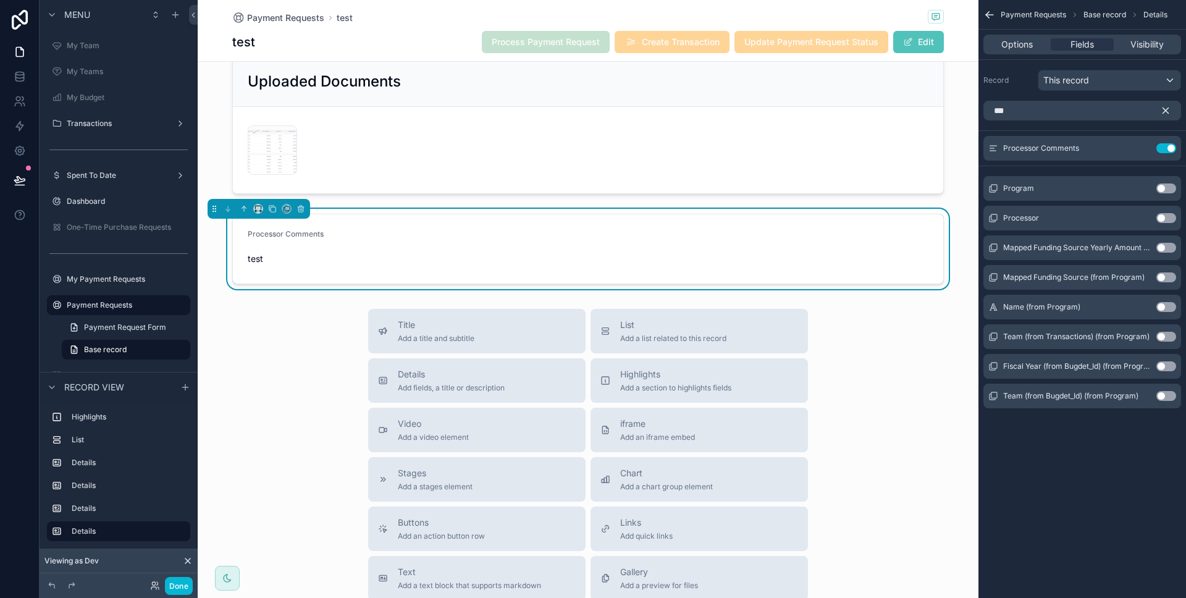
click at [1026, 37] on div "Options Fields Visibility" at bounding box center [1083, 45] width 198 height 20
click at [1144, 145] on icon "scrollable content" at bounding box center [1143, 147] width 5 height 5
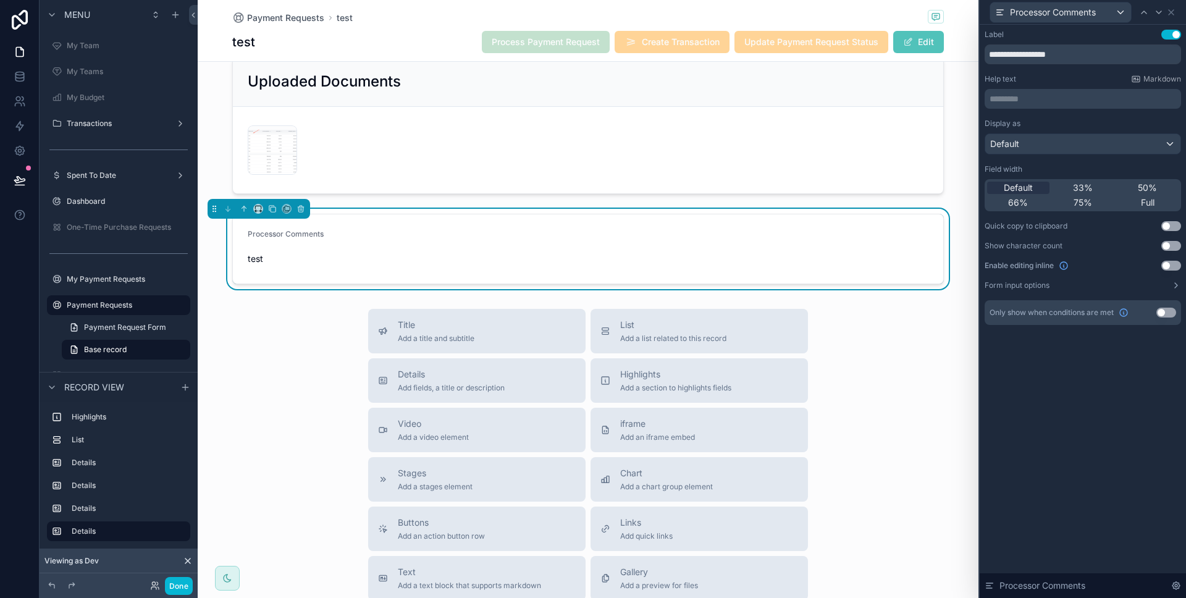
click at [1166, 269] on button "Use setting" at bounding box center [1172, 266] width 20 height 10
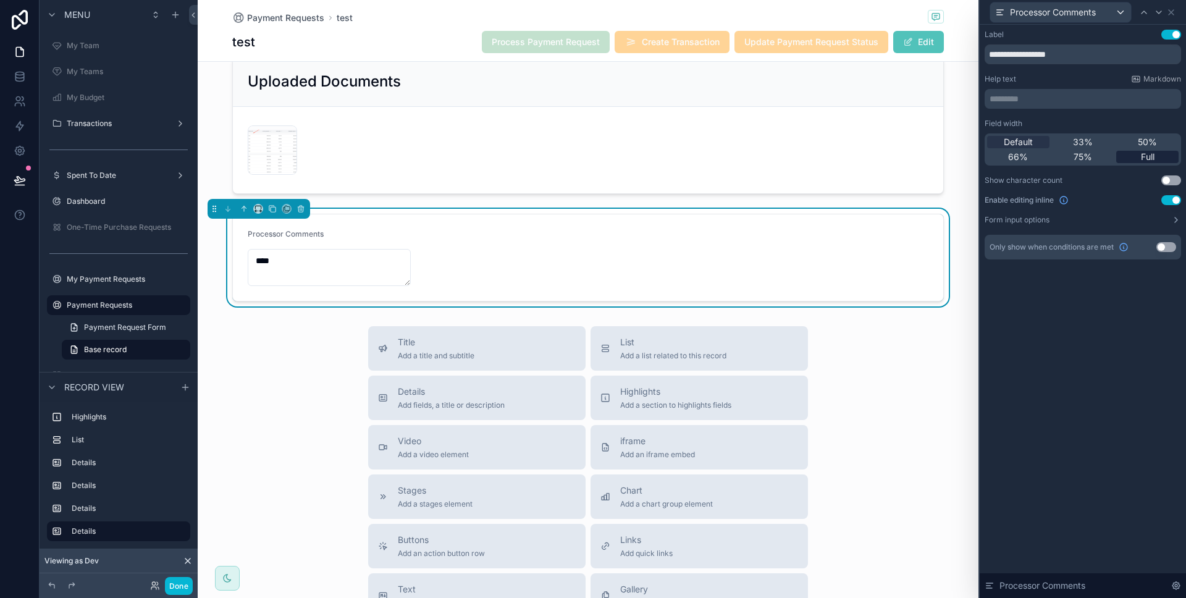
click at [1133, 159] on div "Full" at bounding box center [1148, 157] width 62 height 12
click at [182, 580] on button "Done" at bounding box center [179, 586] width 28 height 18
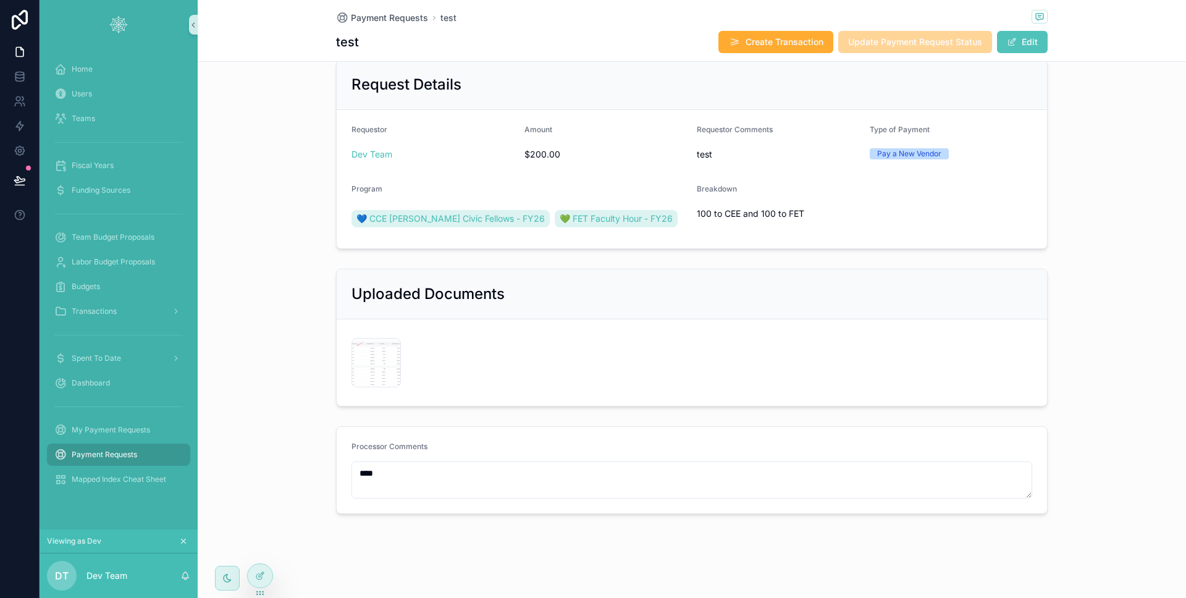
scroll to position [397, 0]
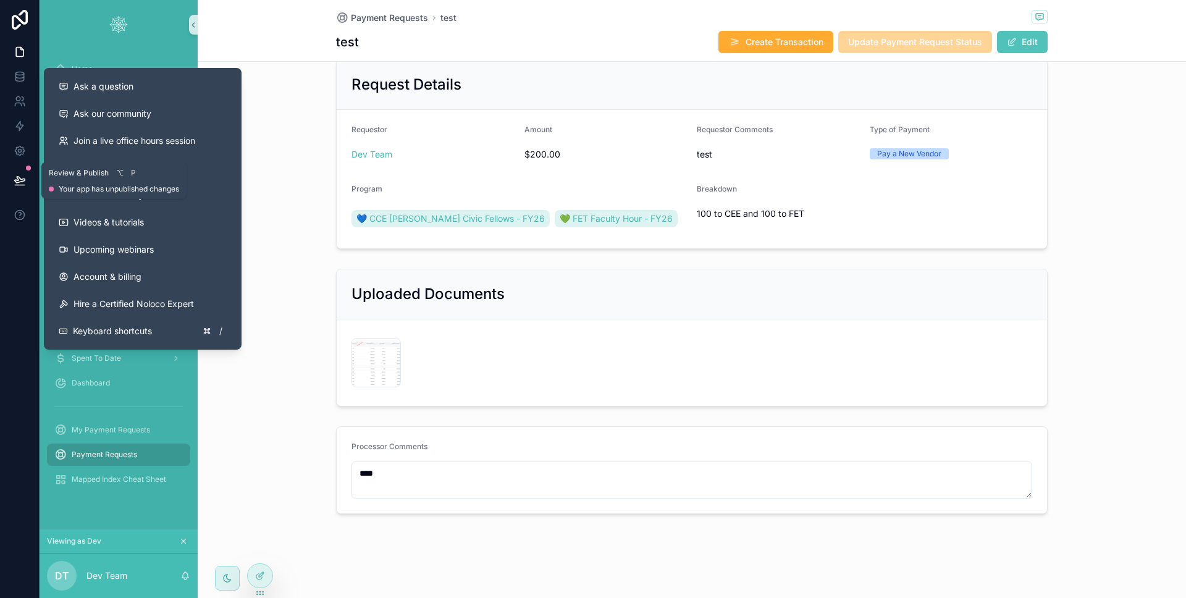
click at [19, 189] on button at bounding box center [19, 180] width 27 height 35
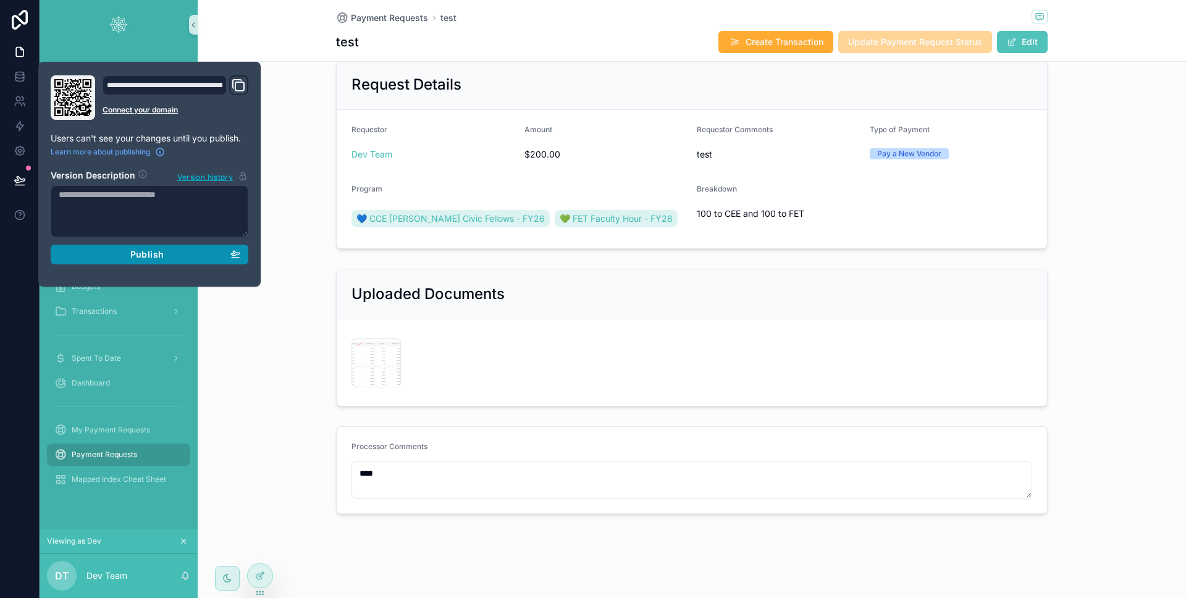
click at [159, 257] on span "Publish" at bounding box center [146, 254] width 33 height 11
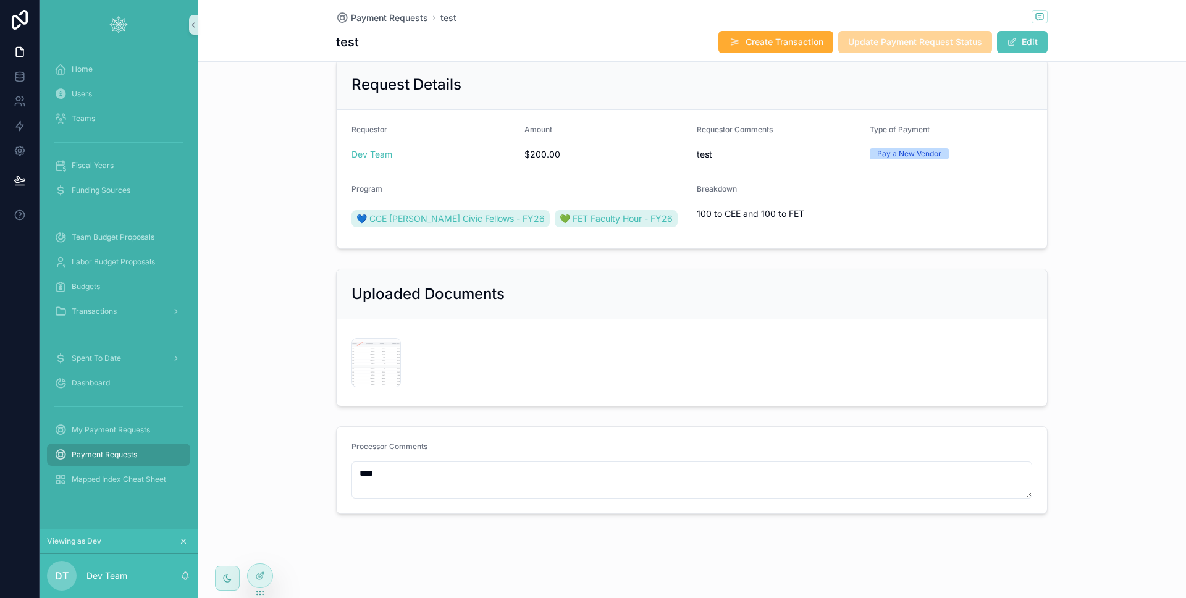
click at [311, 337] on div "Uploaded Documents budgetstext-[GEOGRAPHIC_DATA] .png" at bounding box center [692, 338] width 989 height 148
click at [265, 571] on div at bounding box center [260, 575] width 25 height 23
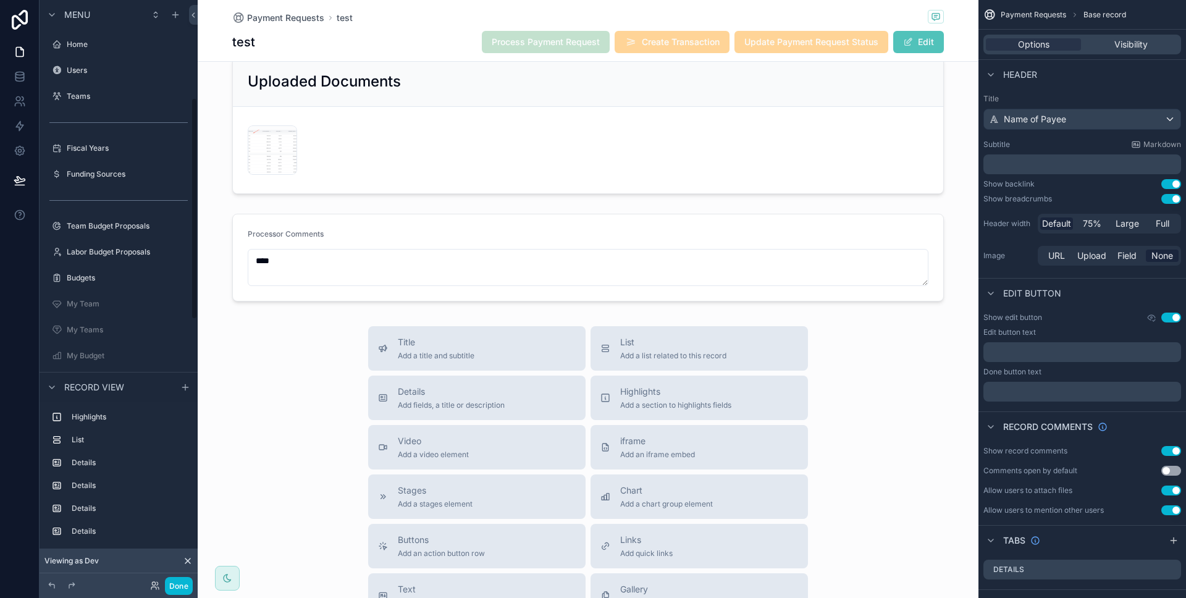
scroll to position [258, 0]
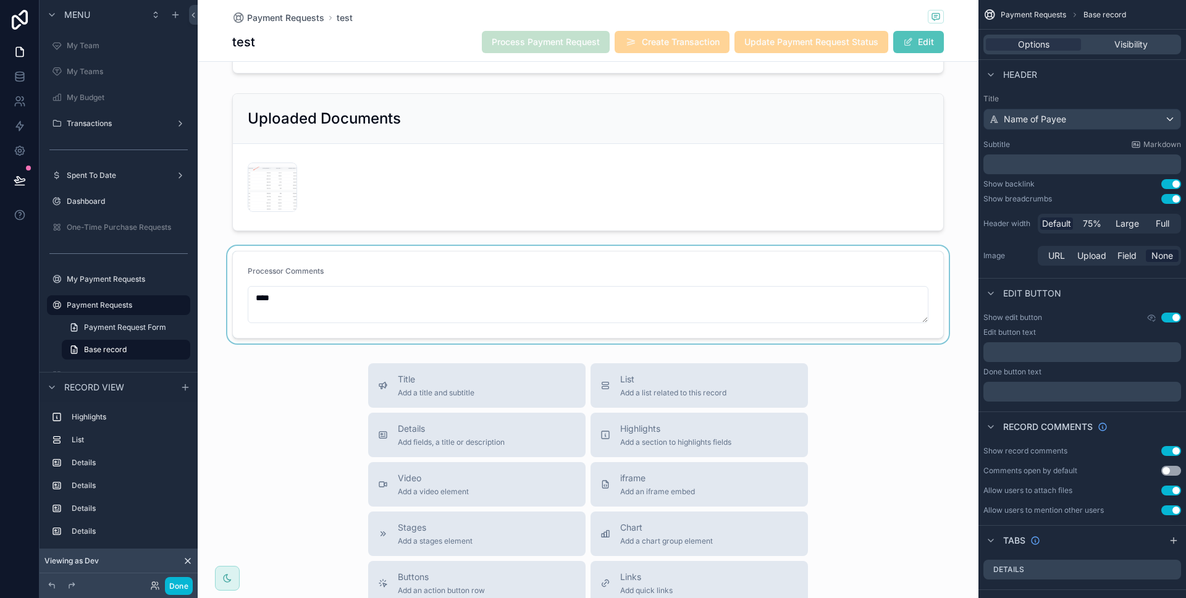
click at [281, 296] on div "scrollable content" at bounding box center [588, 295] width 781 height 98
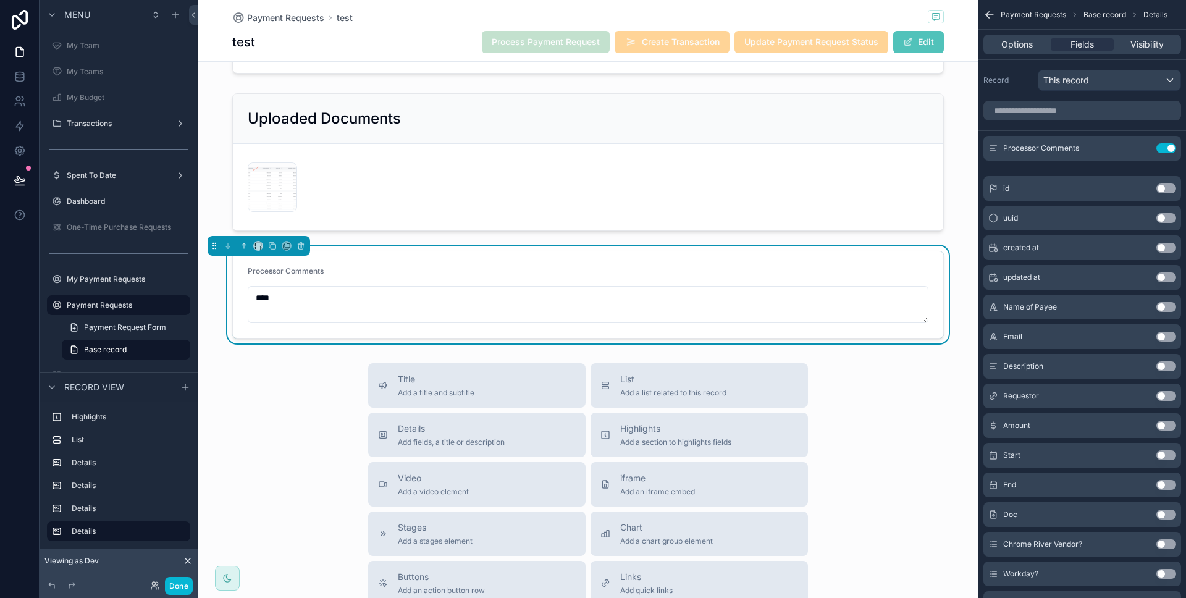
scroll to position [539, 0]
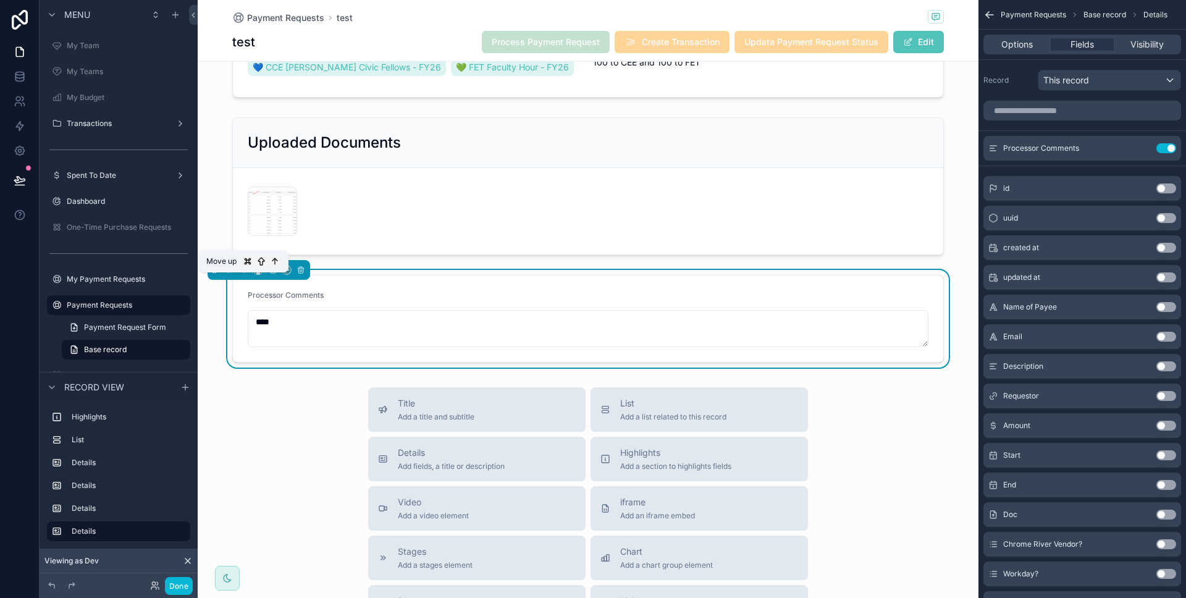
click at [245, 274] on icon "scrollable content" at bounding box center [244, 270] width 9 height 9
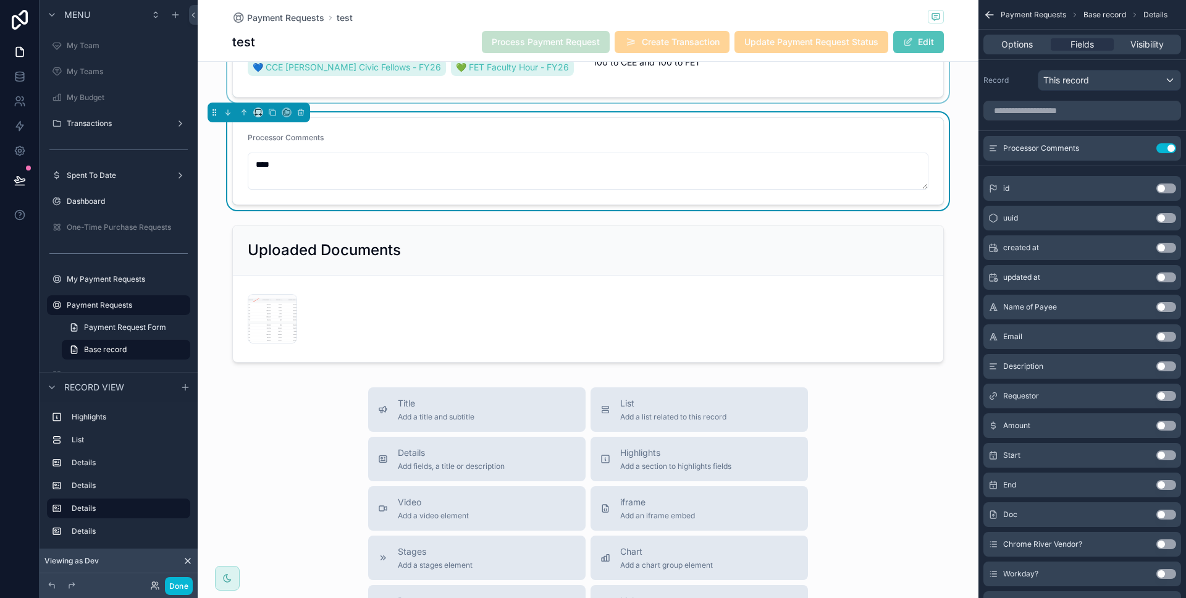
scroll to position [298, 0]
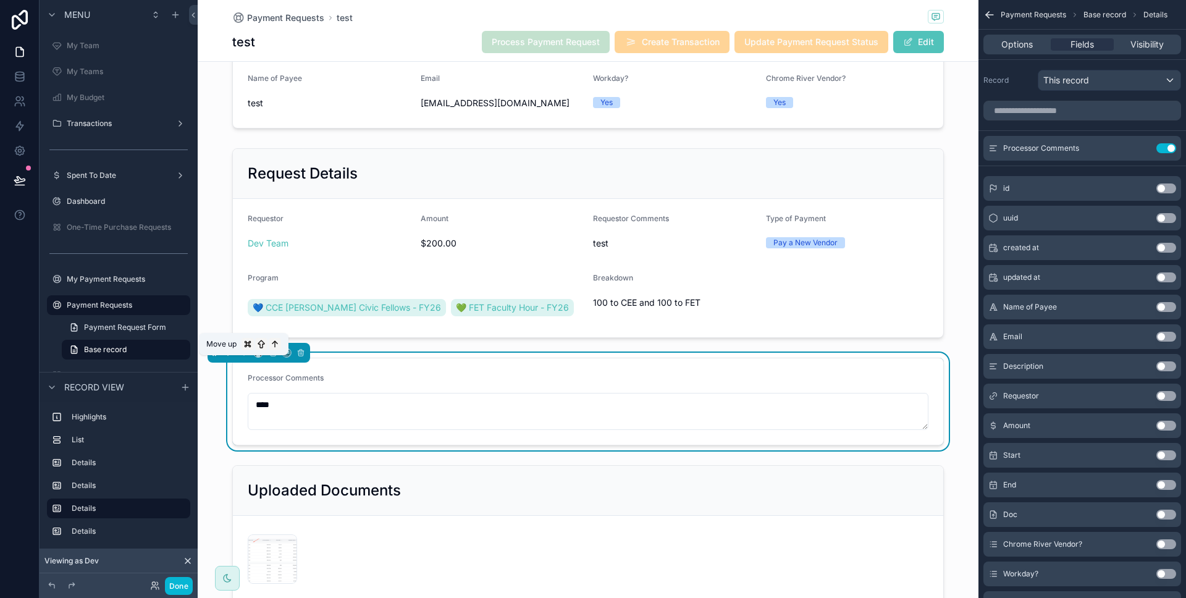
click at [244, 357] on icon "scrollable content" at bounding box center [244, 353] width 9 height 9
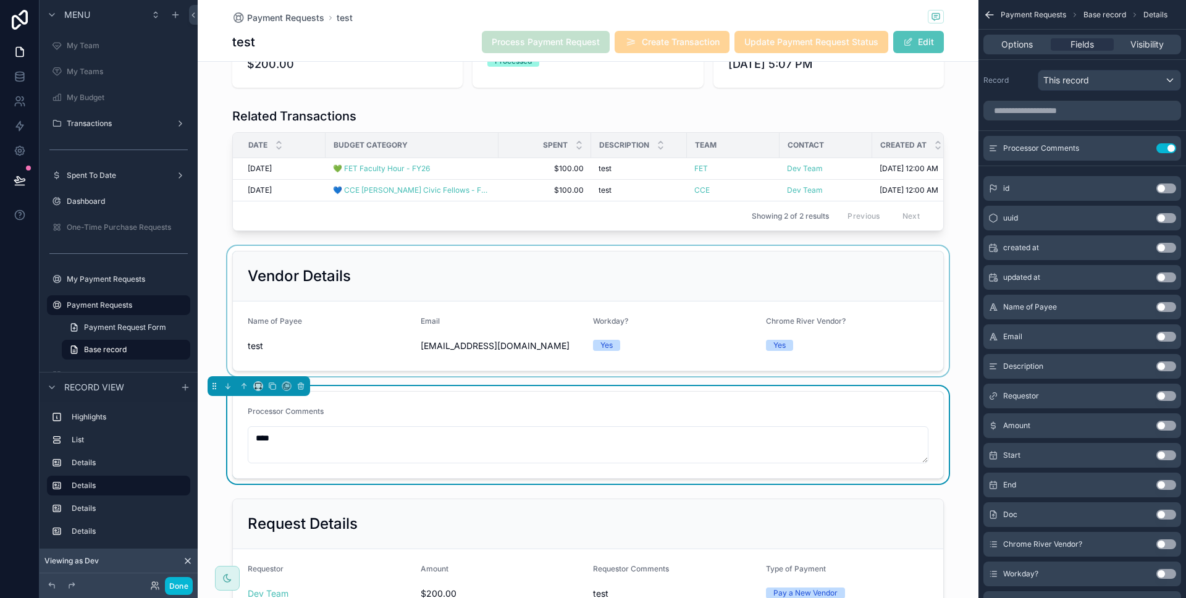
scroll to position [0, 0]
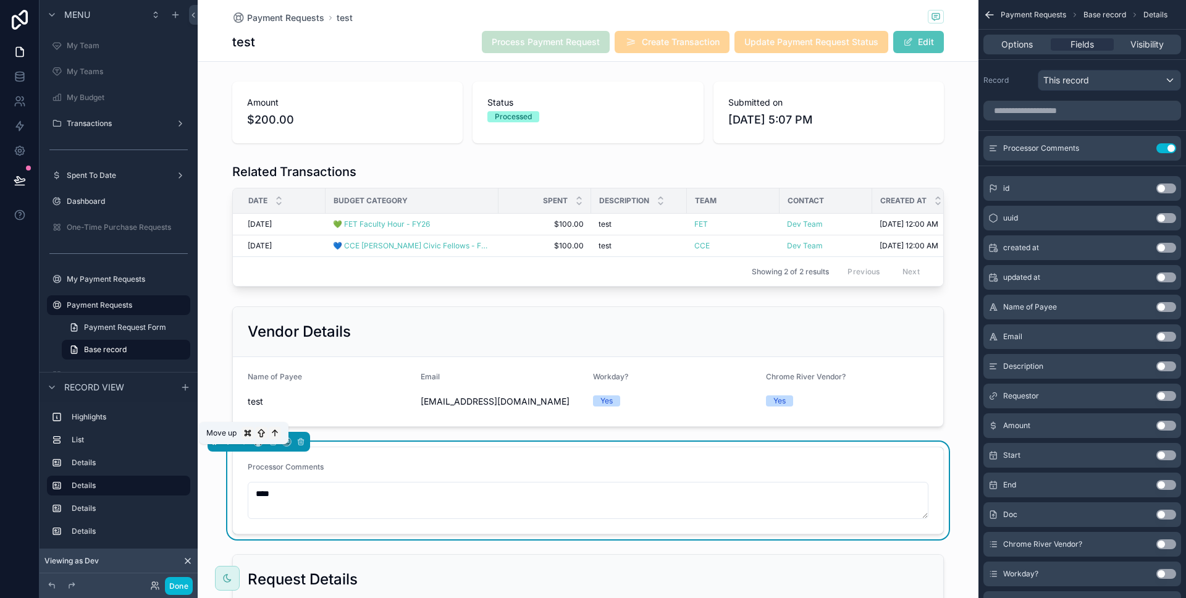
click at [248, 446] on icon "scrollable content" at bounding box center [244, 442] width 9 height 9
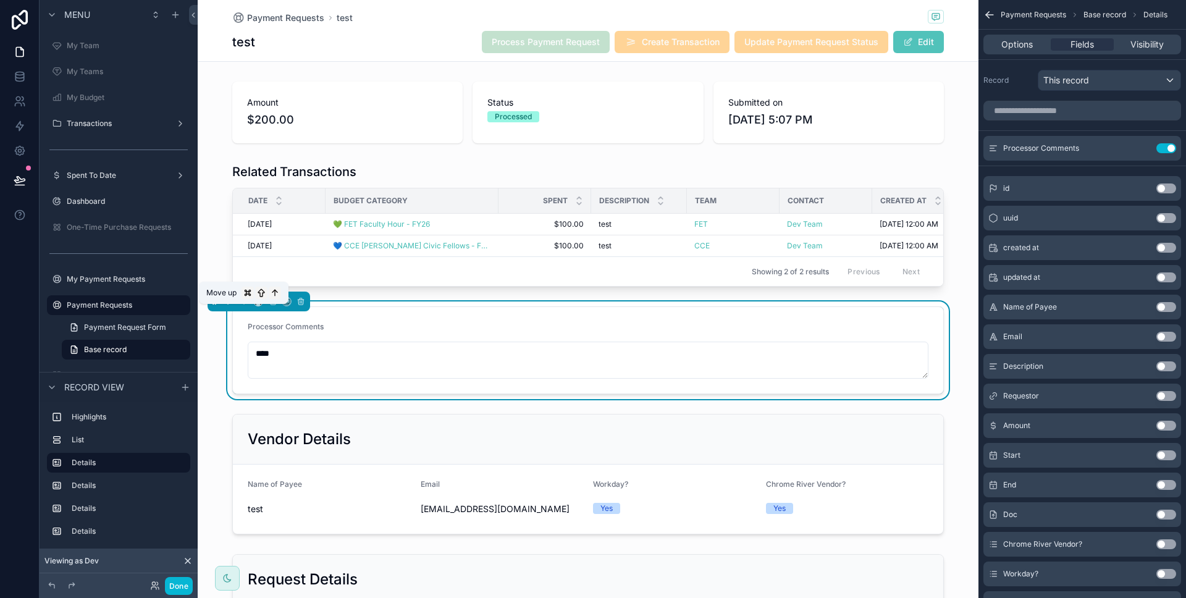
click at [244, 304] on icon "scrollable content" at bounding box center [244, 301] width 0 height 5
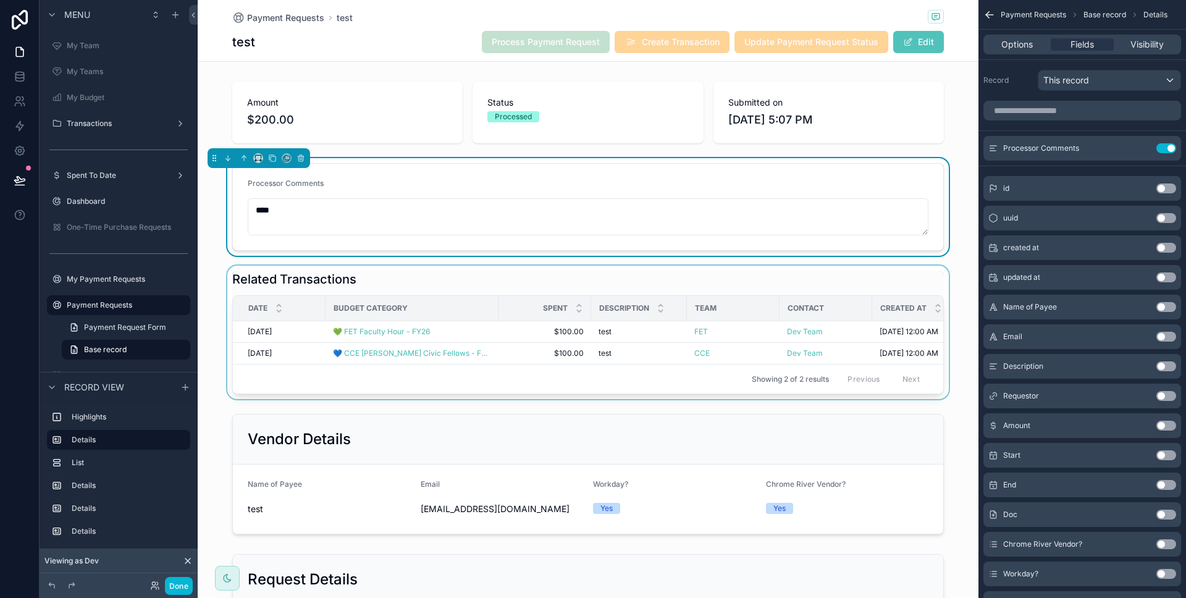
click at [217, 294] on div "scrollable content" at bounding box center [588, 332] width 781 height 133
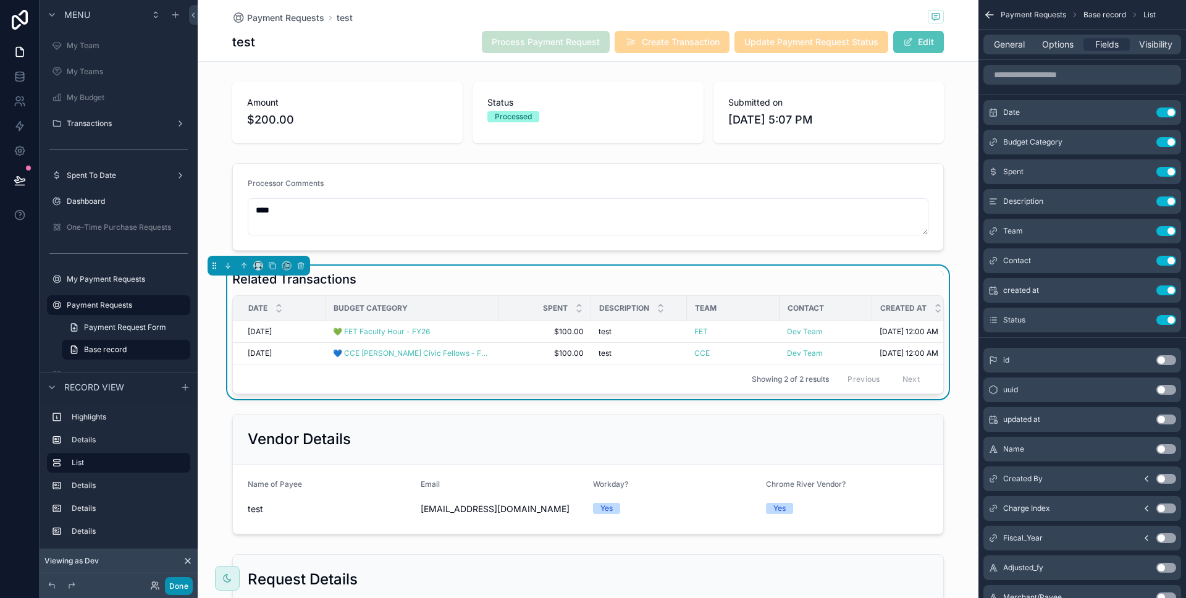
click at [189, 585] on button "Done" at bounding box center [179, 586] width 28 height 18
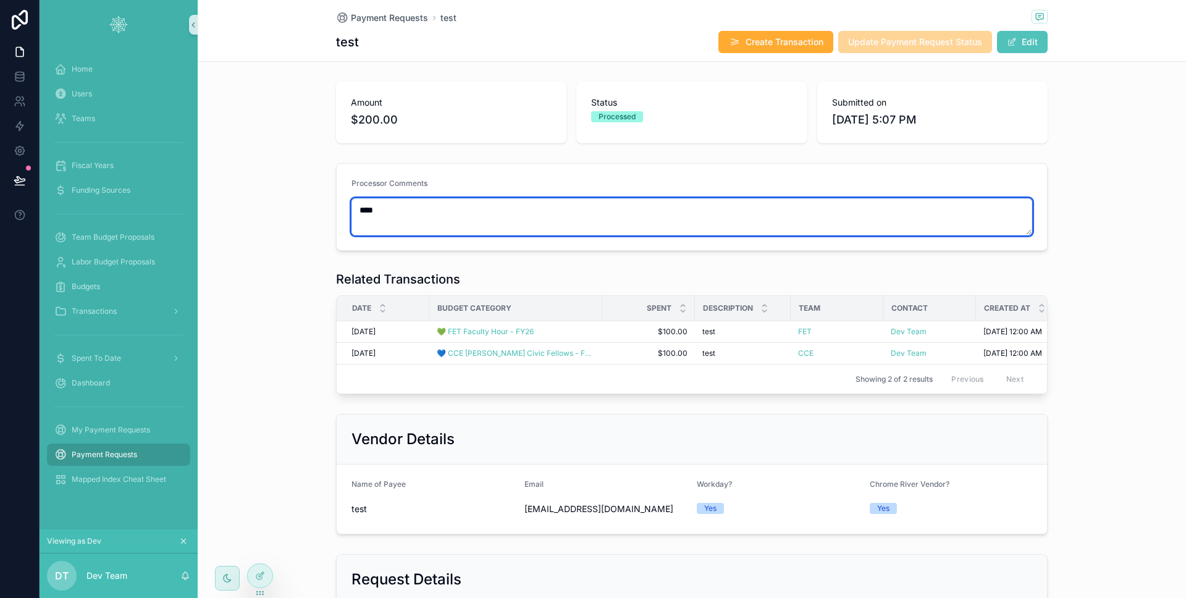
click at [400, 210] on textarea "****" at bounding box center [692, 216] width 681 height 37
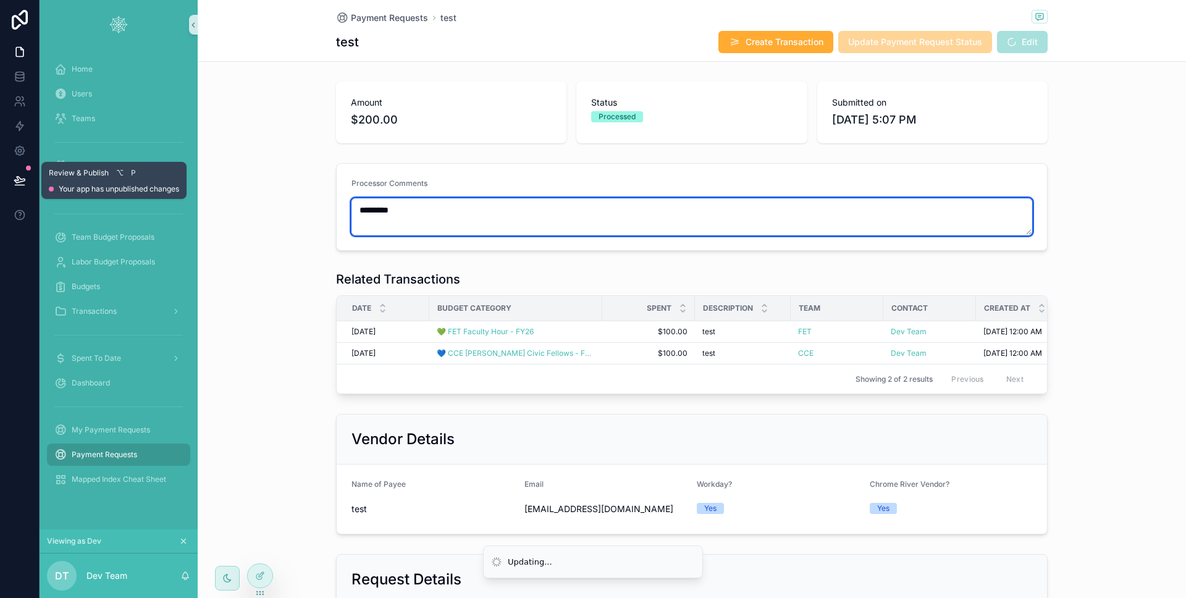
type textarea "*********"
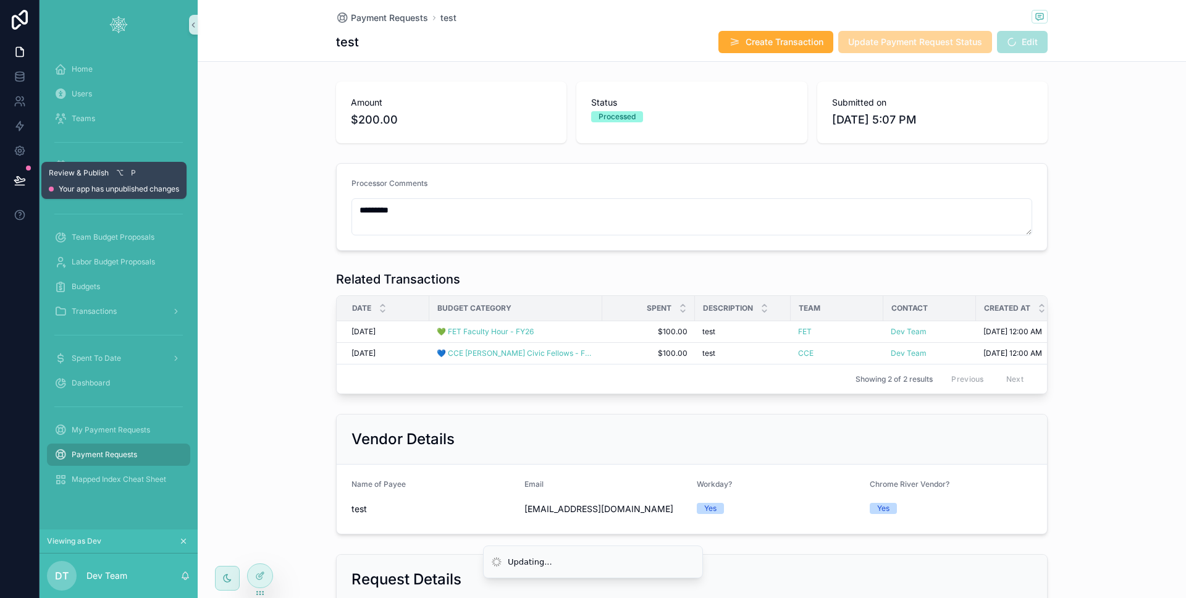
click at [28, 183] on button at bounding box center [19, 180] width 27 height 35
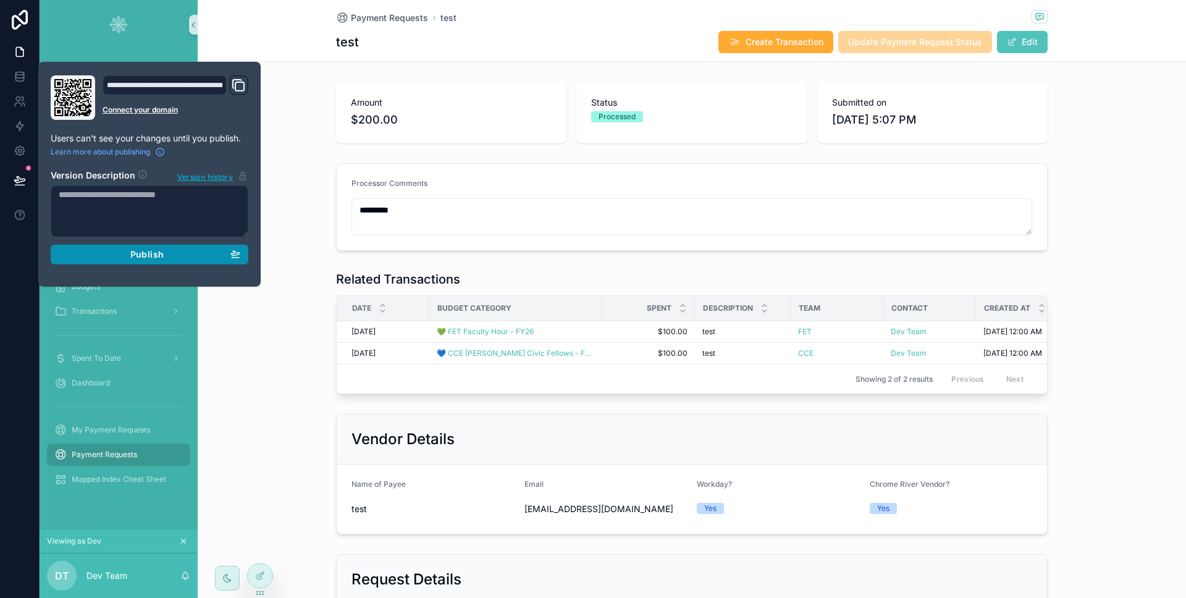
click at [103, 251] on div "Publish" at bounding box center [150, 254] width 182 height 11
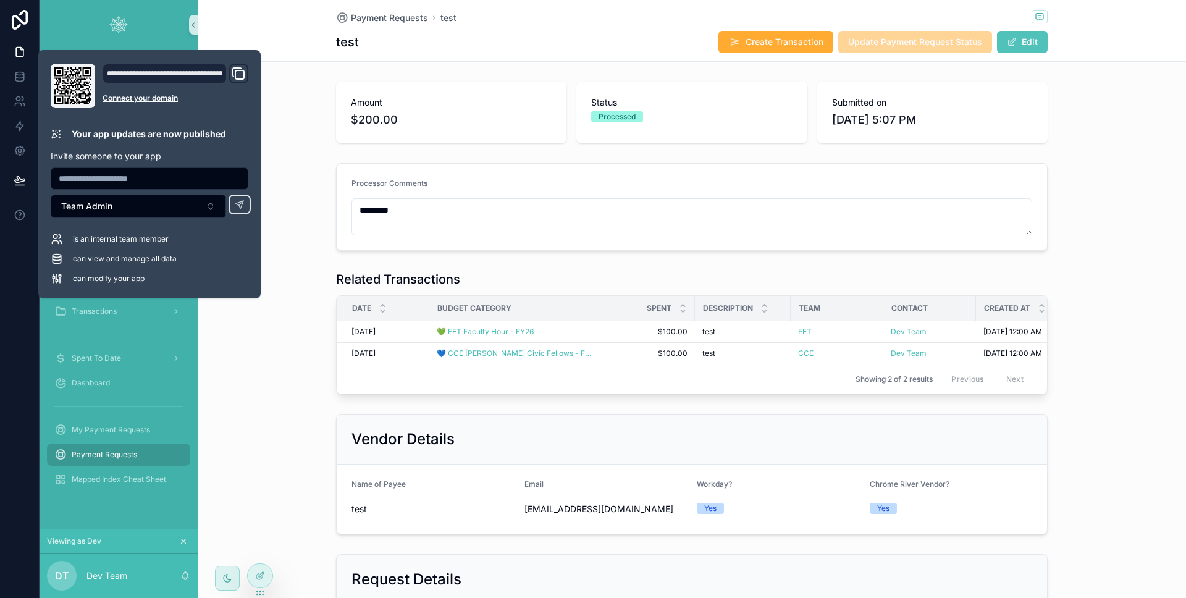
click at [301, 231] on div "Processor Comments *********" at bounding box center [692, 207] width 989 height 98
